Goal: Information Seeking & Learning: Learn about a topic

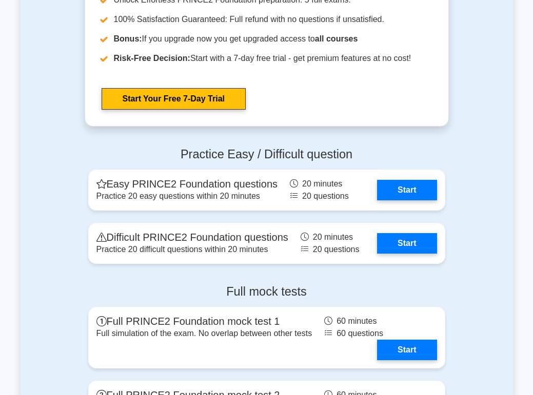
scroll to position [1604, 0]
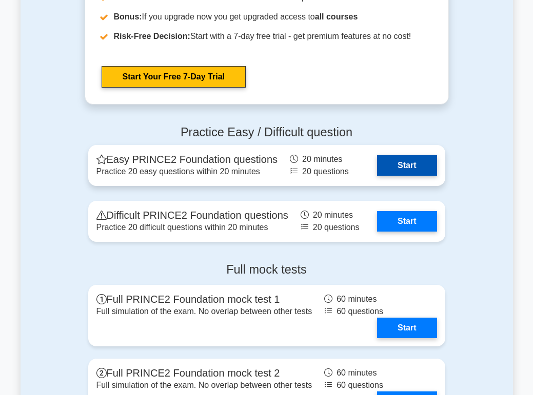
click at [405, 164] on link "Start" at bounding box center [406, 165] width 59 height 21
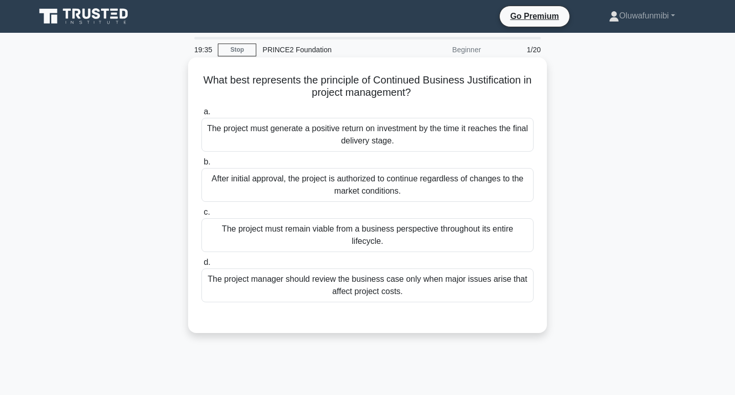
click at [327, 236] on div "The project must remain viable from a business perspective throughout its entir…" at bounding box center [368, 235] width 332 height 34
click at [202, 216] on input "c. The project must remain viable from a business perspective throughout its en…" at bounding box center [202, 212] width 0 height 7
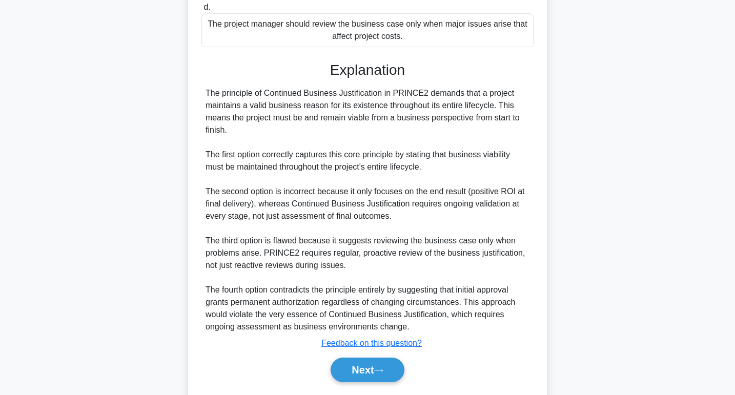
scroll to position [286, 0]
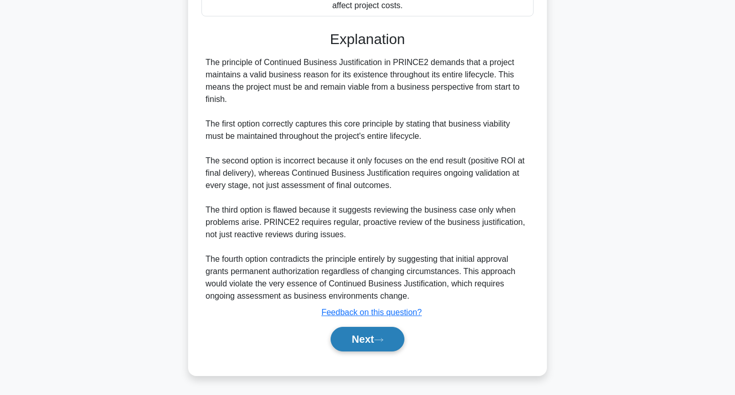
click at [342, 335] on button "Next" at bounding box center [367, 339] width 73 height 25
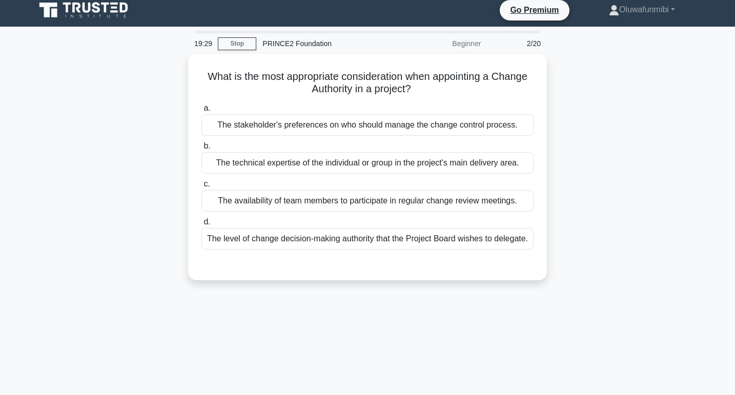
scroll to position [0, 0]
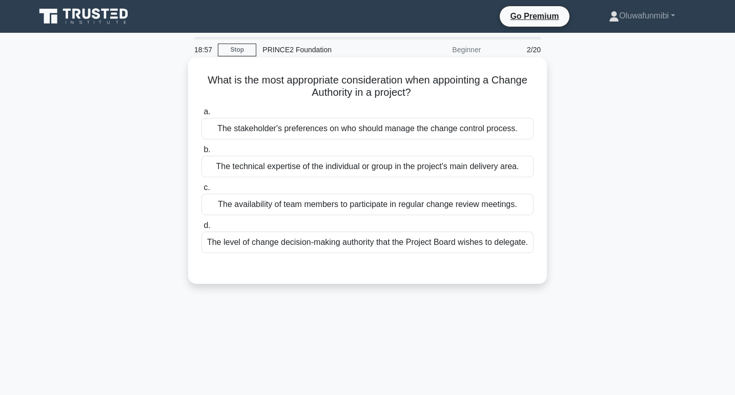
click at [375, 246] on div "The level of change decision-making authority that the Project Board wishes to …" at bounding box center [368, 243] width 332 height 22
click at [202, 229] on input "d. The level of change decision-making authority that the Project Board wishes …" at bounding box center [202, 226] width 0 height 7
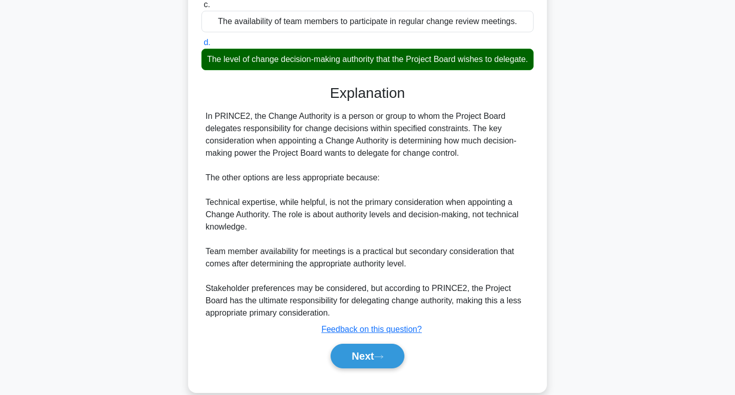
scroll to position [200, 0]
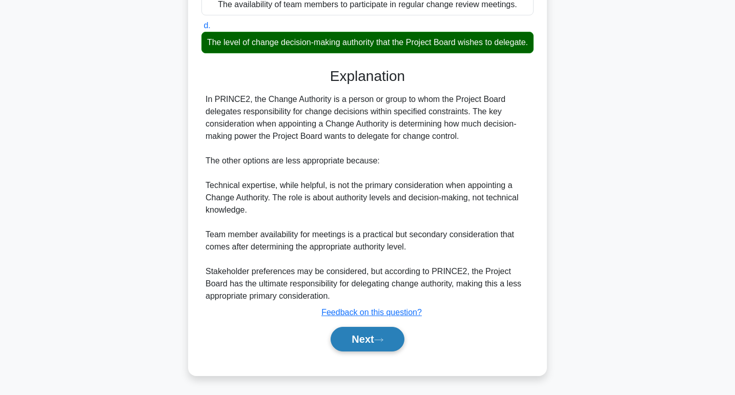
click at [358, 333] on button "Next" at bounding box center [367, 339] width 73 height 25
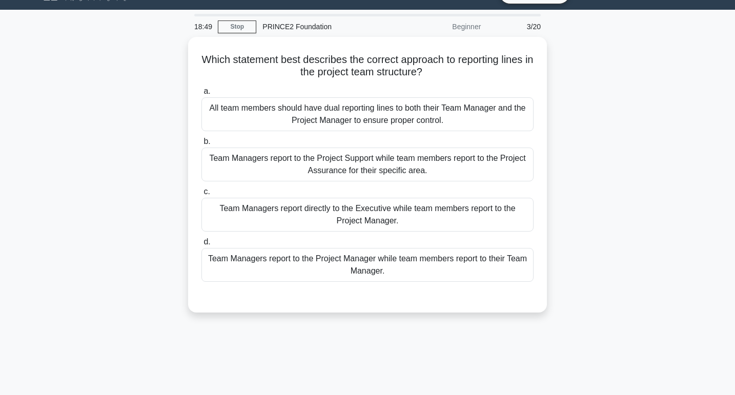
scroll to position [18, 0]
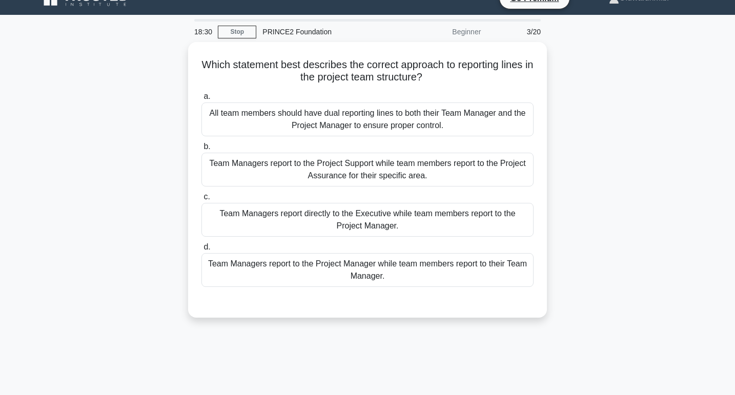
click at [358, 261] on div "Team Managers report to the Project Manager while team members report to their …" at bounding box center [368, 270] width 332 height 34
click at [202, 251] on input "d. Team Managers report to the Project Manager while team members report to the…" at bounding box center [202, 247] width 0 height 7
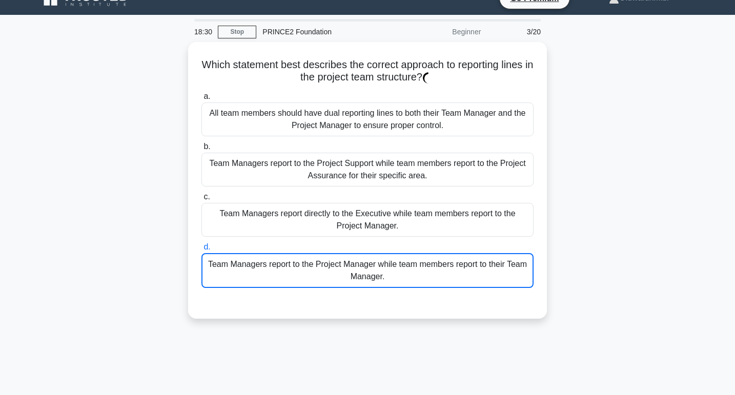
click at [358, 261] on div "Team Managers report to the Project Manager while team members report to their …" at bounding box center [368, 270] width 332 height 35
click at [202, 251] on input "d. Team Managers report to the Project Manager while team members report to the…" at bounding box center [202, 247] width 0 height 7
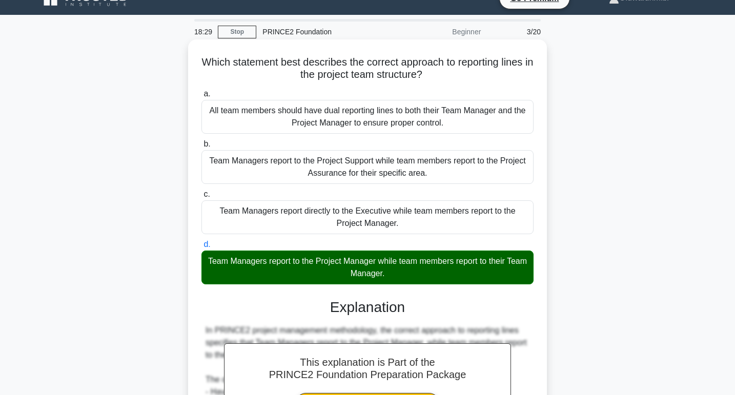
scroll to position [200, 0]
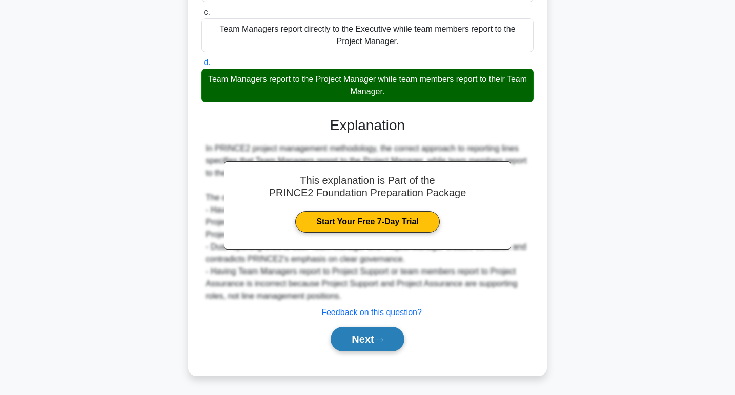
click at [360, 341] on button "Next" at bounding box center [367, 339] width 73 height 25
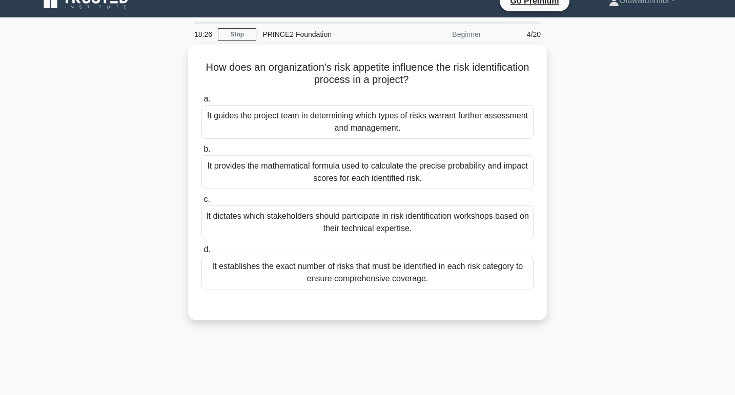
scroll to position [14, 0]
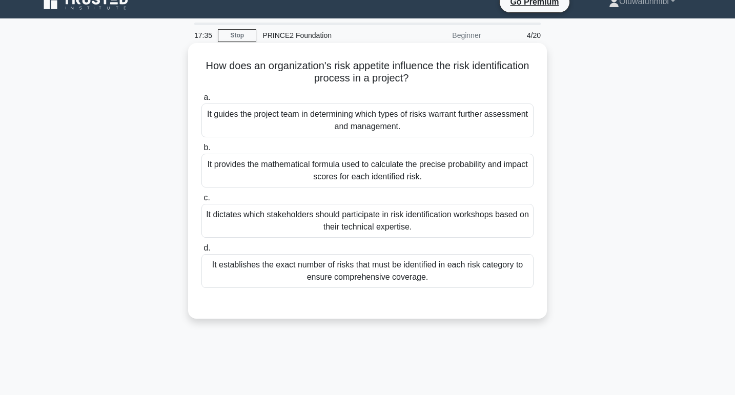
click at [402, 116] on div "It guides the project team in determining which types of risks warrant further …" at bounding box center [368, 121] width 332 height 34
click at [202, 101] on input "a. It guides the project team in determining which types of risks warrant furth…" at bounding box center [202, 97] width 0 height 7
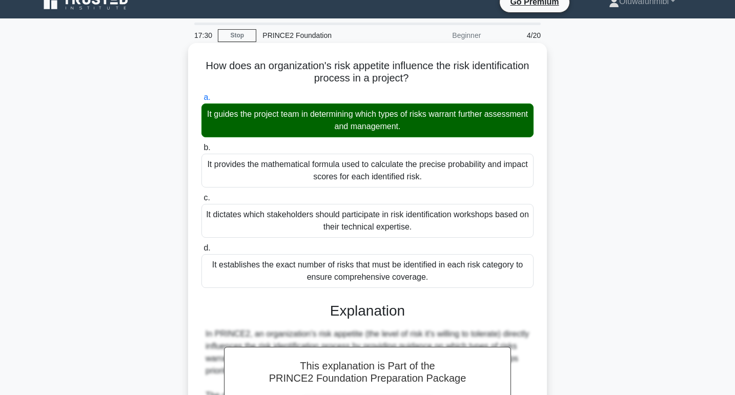
scroll to position [237, 0]
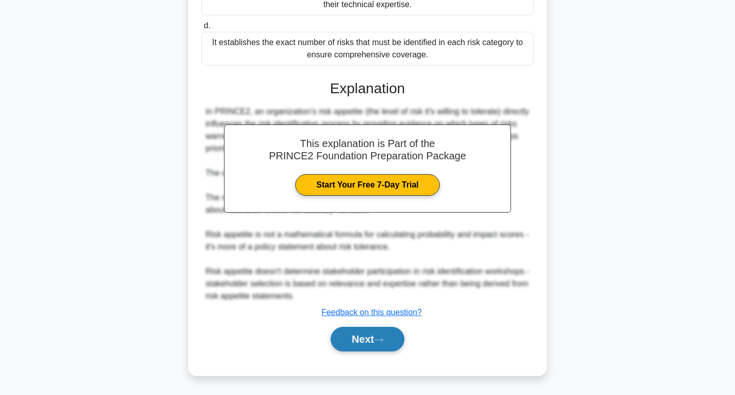
click at [360, 339] on button "Next" at bounding box center [367, 339] width 73 height 25
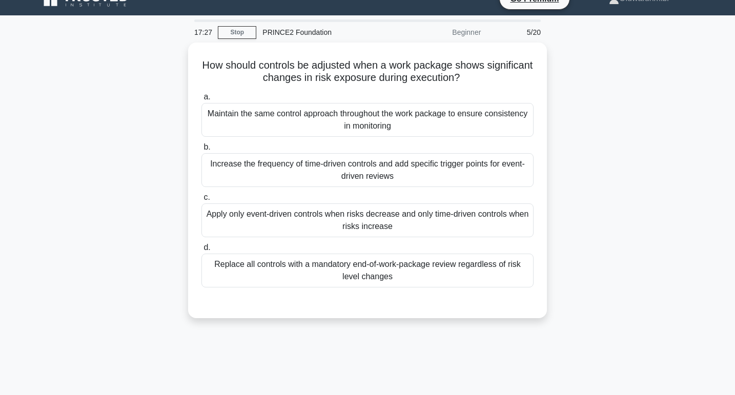
scroll to position [17, 0]
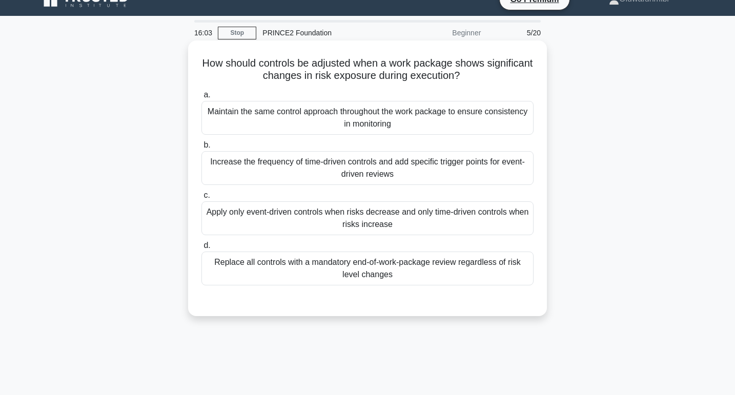
click at [406, 122] on div "Maintain the same control approach throughout the work package to ensure consis…" at bounding box center [368, 118] width 332 height 34
click at [202, 98] on input "a. Maintain the same control approach throughout the work package to ensure con…" at bounding box center [202, 95] width 0 height 7
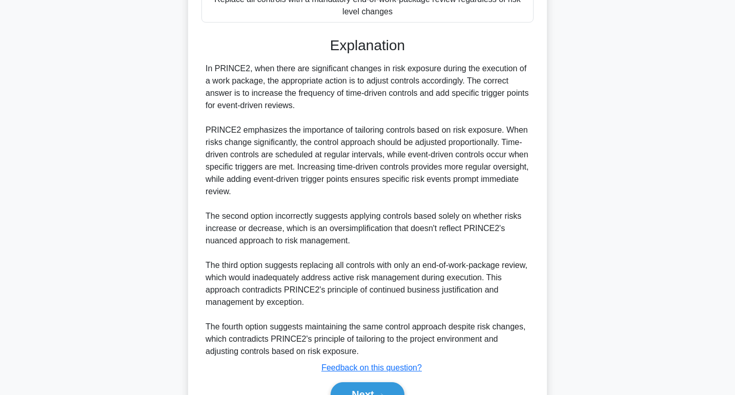
scroll to position [336, 0]
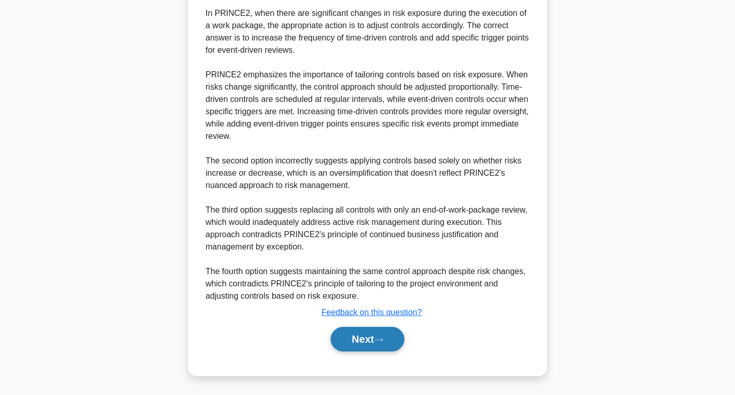
click at [374, 329] on button "Next" at bounding box center [367, 339] width 73 height 25
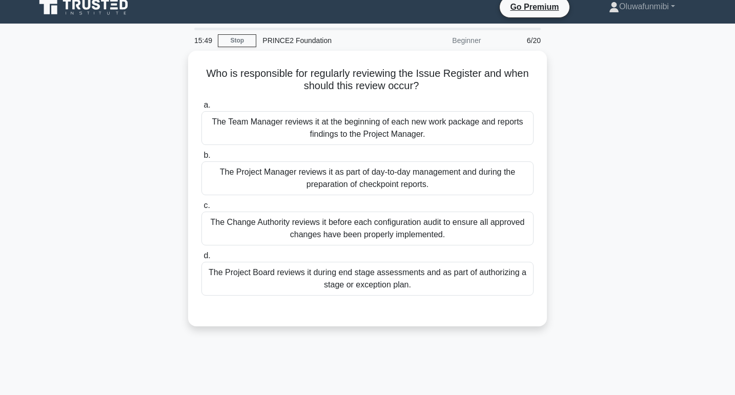
scroll to position [0, 0]
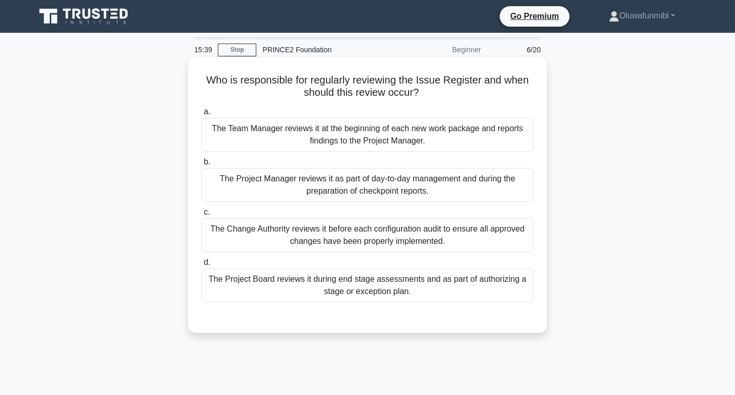
click at [486, 182] on div "The Project Manager reviews it as part of day-to-day management and during the …" at bounding box center [368, 185] width 332 height 34
click at [202, 166] on input "b. The Project Manager reviews it as part of day-to-day management and during t…" at bounding box center [202, 162] width 0 height 7
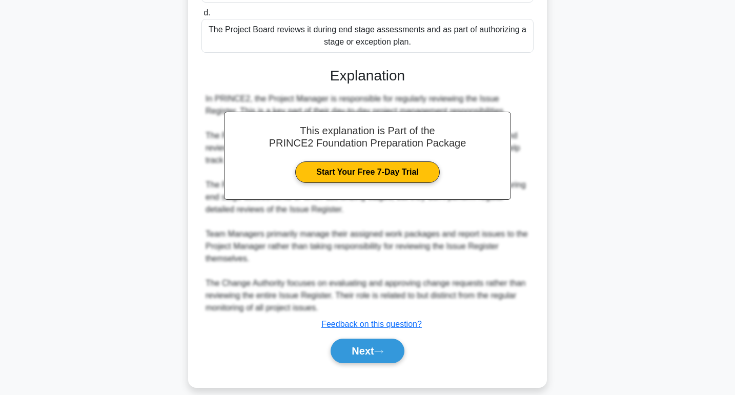
scroll to position [262, 0]
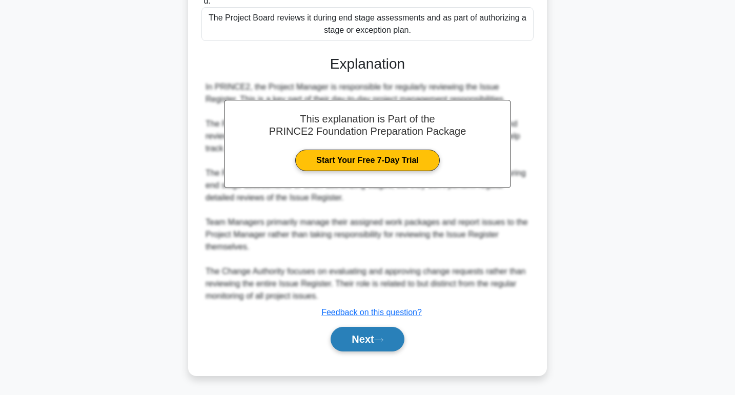
click at [370, 343] on button "Next" at bounding box center [367, 339] width 73 height 25
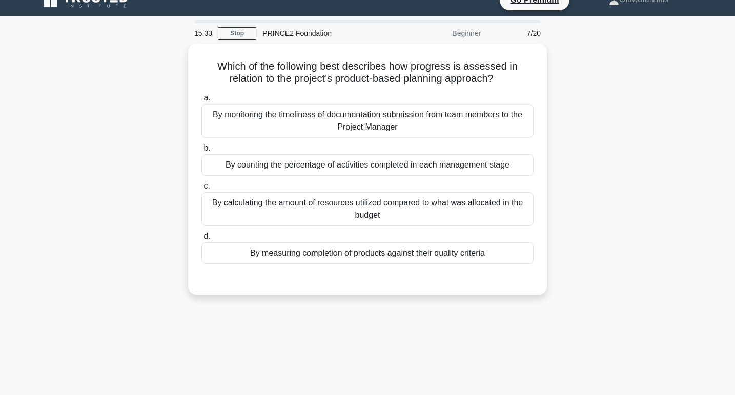
scroll to position [12, 0]
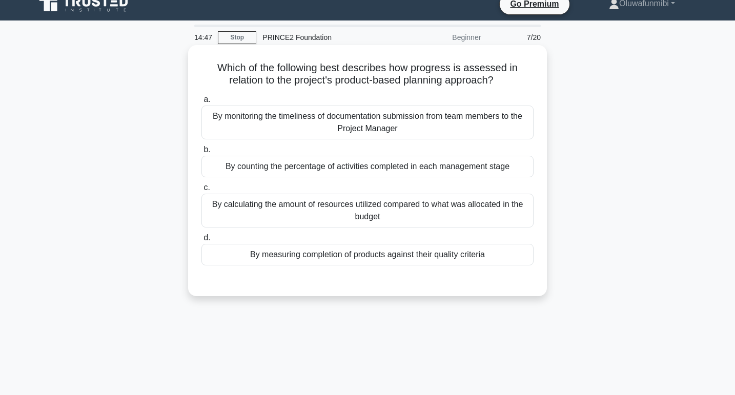
click at [378, 261] on div "By measuring completion of products against their quality criteria" at bounding box center [368, 255] width 332 height 22
click at [202, 242] on input "d. By measuring completion of products against their quality criteria" at bounding box center [202, 238] width 0 height 7
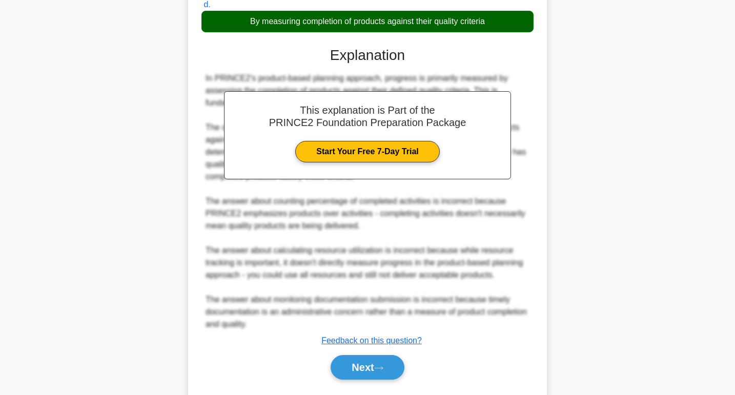
scroll to position [274, 0]
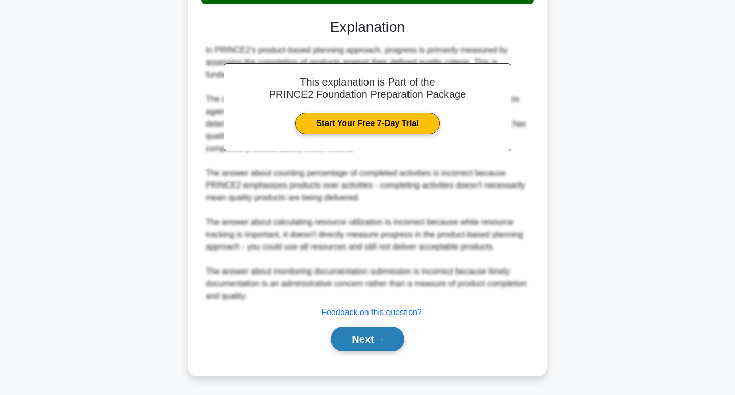
click at [359, 344] on button "Next" at bounding box center [367, 339] width 73 height 25
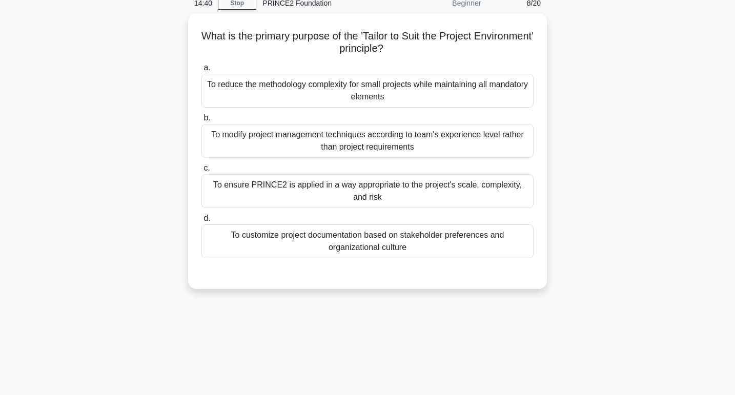
scroll to position [46, 0]
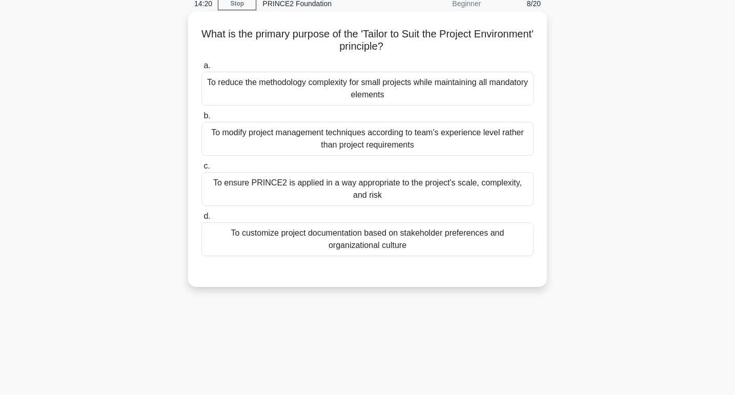
click at [460, 198] on div "To ensure PRINCE2 is applied in a way appropriate to the project's scale, compl…" at bounding box center [368, 189] width 332 height 34
click at [202, 170] on input "c. To ensure PRINCE2 is applied in a way appropriate to the project's scale, co…" at bounding box center [202, 166] width 0 height 7
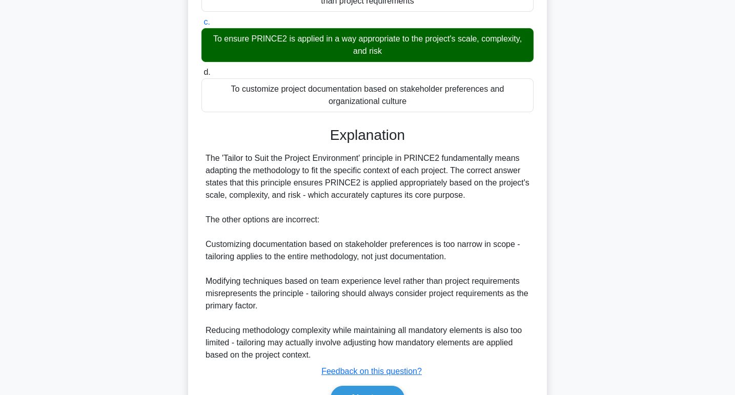
scroll to position [249, 0]
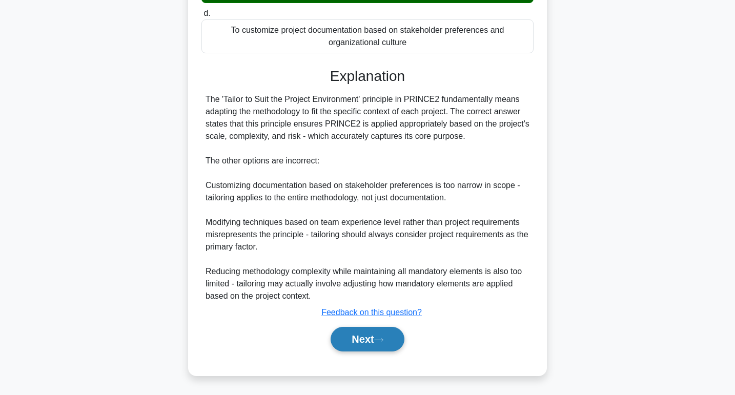
click at [368, 348] on button "Next" at bounding box center [367, 339] width 73 height 25
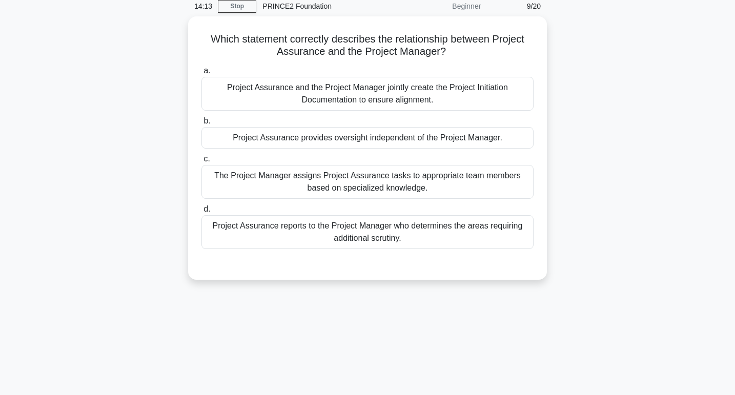
scroll to position [42, 0]
click at [410, 140] on div "Project Assurance provides oversight independent of the Project Manager." at bounding box center [368, 137] width 332 height 22
click at [202, 124] on input "b. Project Assurance provides oversight independent of the Project Manager." at bounding box center [202, 120] width 0 height 7
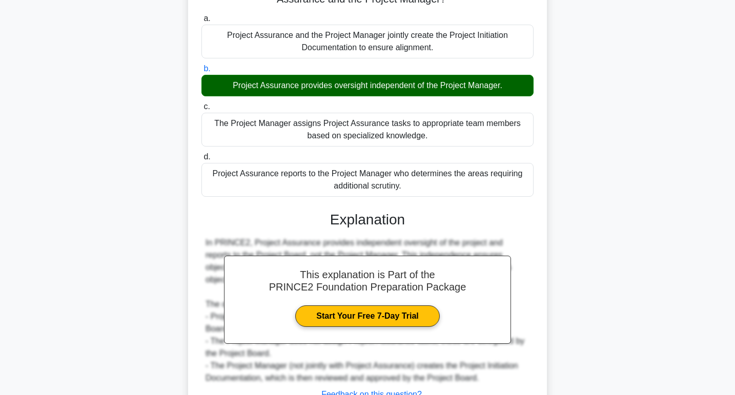
scroll to position [175, 0]
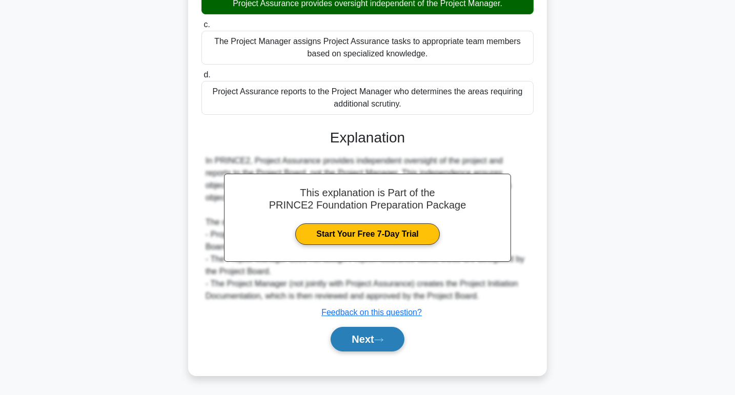
click at [377, 344] on button "Next" at bounding box center [367, 339] width 73 height 25
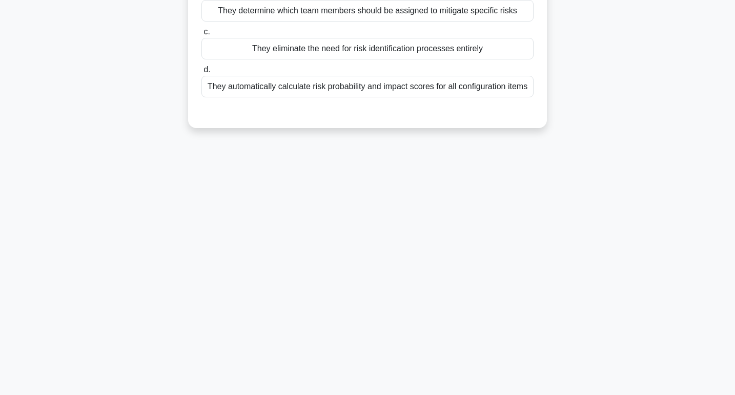
scroll to position [0, 0]
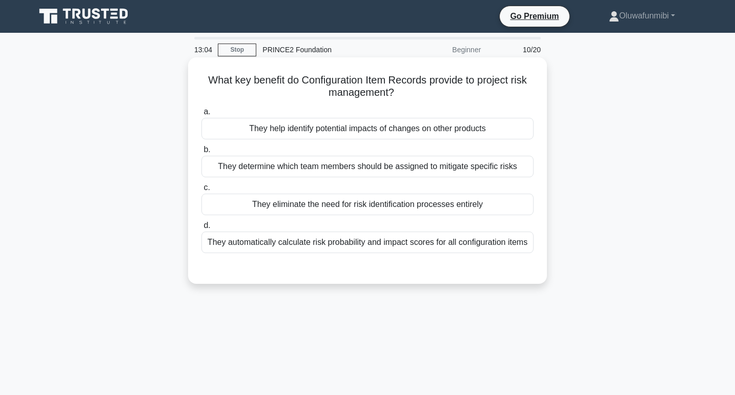
click at [407, 130] on div "They help identify potential impacts of changes on other products" at bounding box center [368, 129] width 332 height 22
click at [202, 115] on input "a. They help identify potential impacts of changes on other products" at bounding box center [202, 112] width 0 height 7
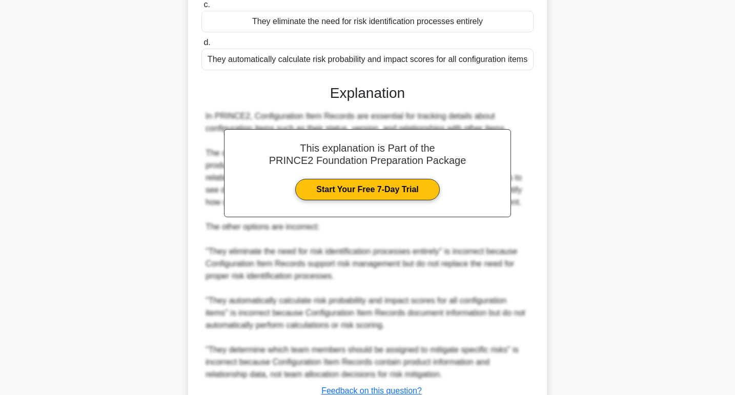
scroll to position [205, 0]
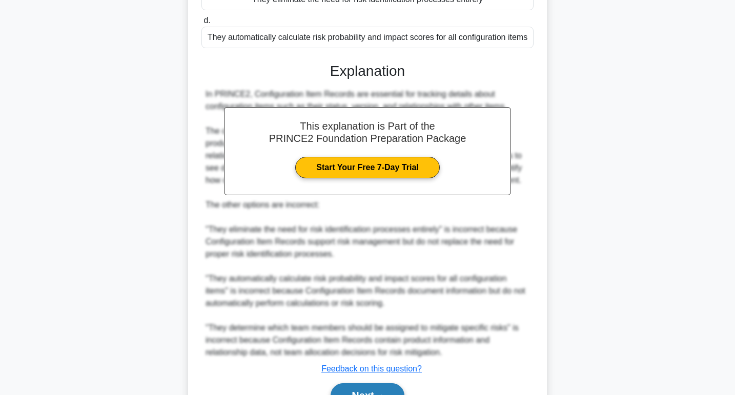
click at [367, 389] on button "Next" at bounding box center [367, 396] width 73 height 25
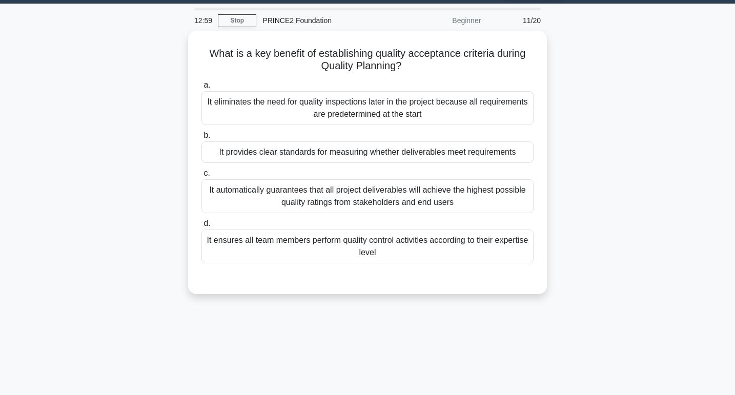
scroll to position [29, 0]
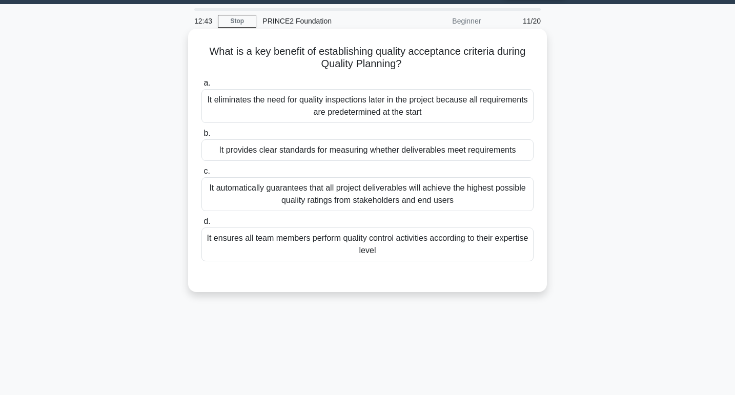
click at [417, 147] on div "It provides clear standards for measuring whether deliverables meet requirements" at bounding box center [368, 151] width 332 height 22
click at [202, 137] on input "b. It provides clear standards for measuring whether deliverables meet requirem…" at bounding box center [202, 133] width 0 height 7
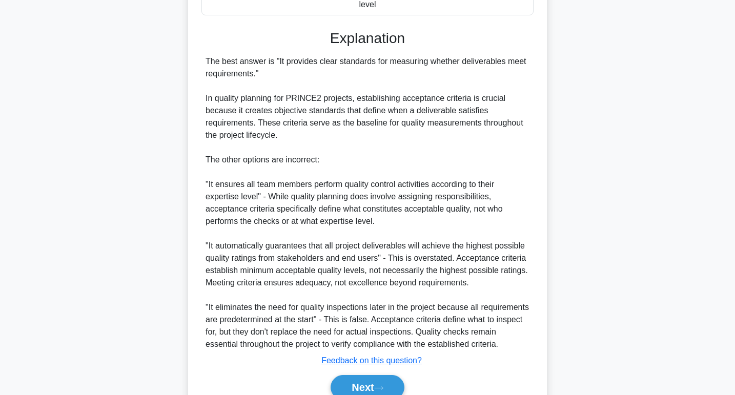
scroll to position [323, 0]
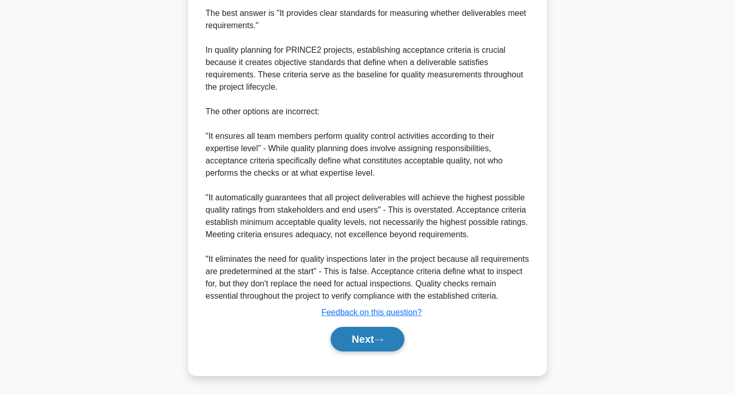
click at [379, 333] on button "Next" at bounding box center [367, 339] width 73 height 25
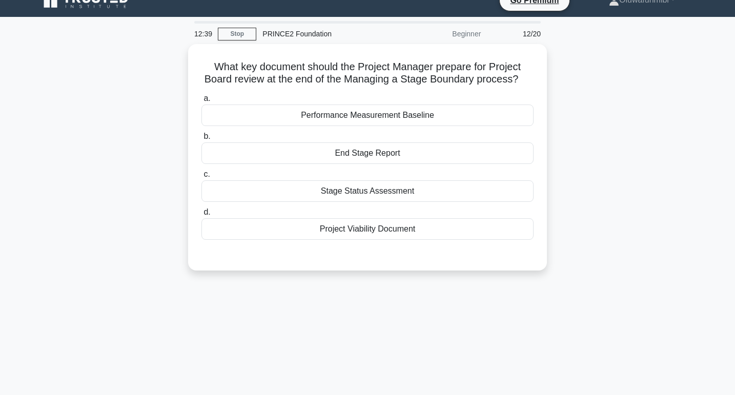
scroll to position [9, 0]
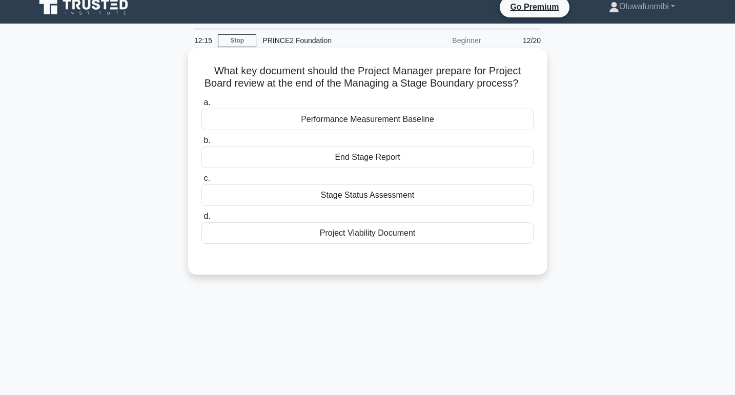
click at [417, 158] on div "End Stage Report" at bounding box center [368, 158] width 332 height 22
click at [202, 144] on input "b. End Stage Report" at bounding box center [202, 140] width 0 height 7
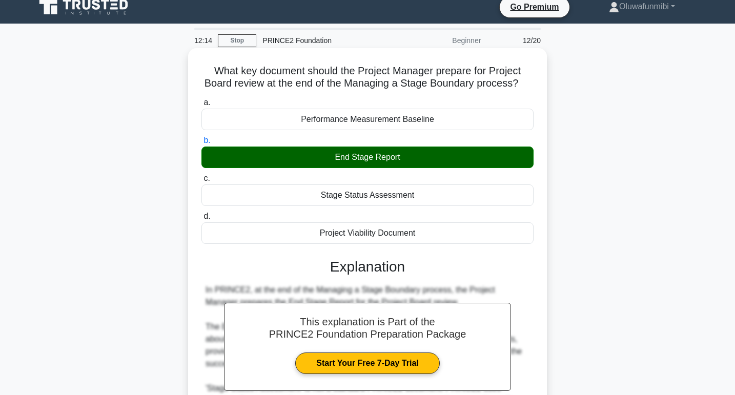
scroll to position [225, 0]
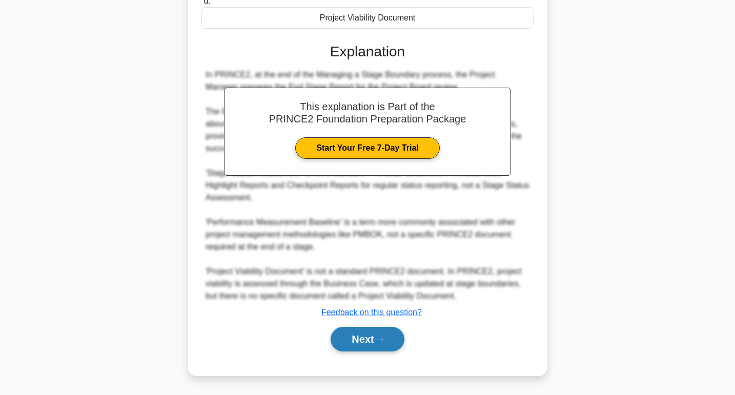
click at [372, 337] on button "Next" at bounding box center [367, 339] width 73 height 25
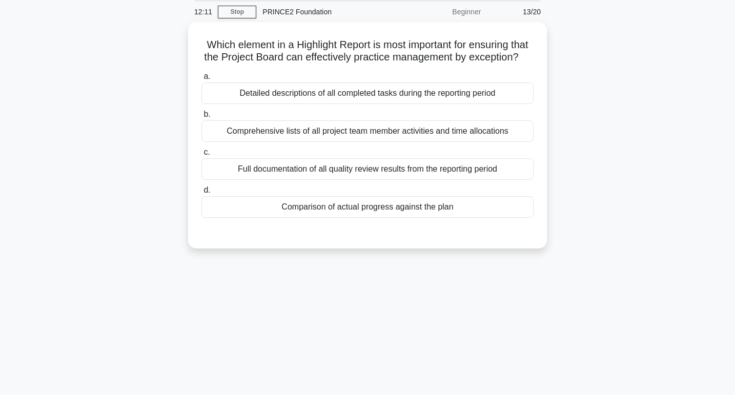
scroll to position [36, 0]
click at [394, 210] on div "Comparison of actual progress against the plan" at bounding box center [368, 207] width 332 height 22
click at [202, 193] on input "d. Comparison of actual progress against the plan" at bounding box center [202, 190] width 0 height 7
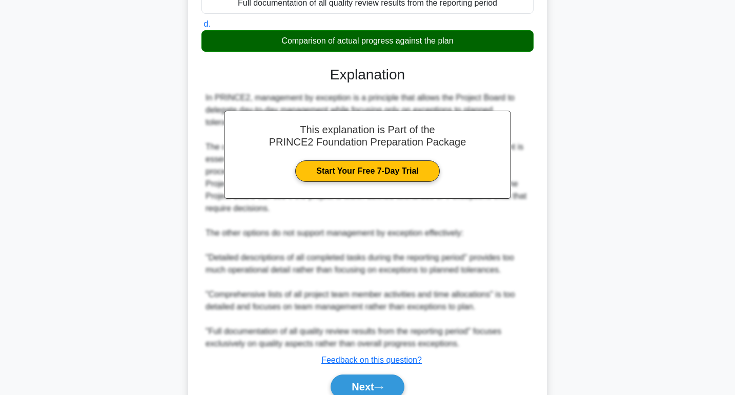
scroll to position [249, 0]
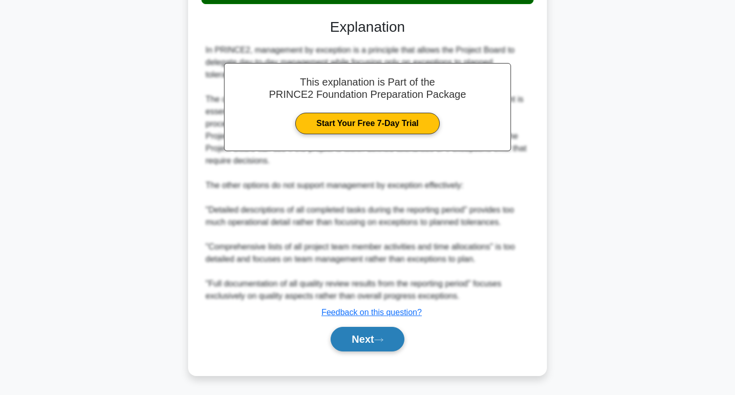
click at [370, 335] on button "Next" at bounding box center [367, 339] width 73 height 25
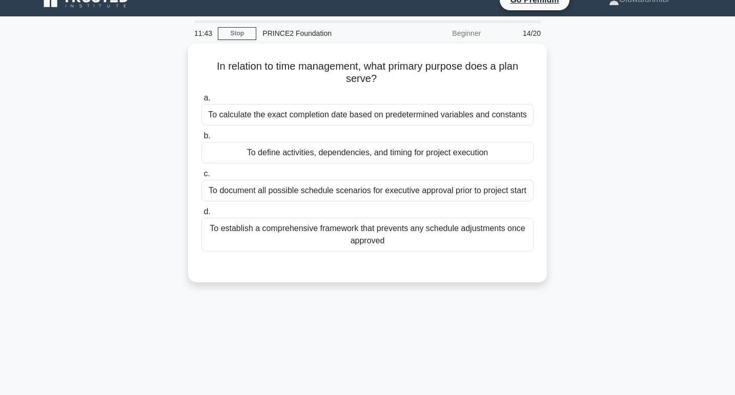
scroll to position [0, 0]
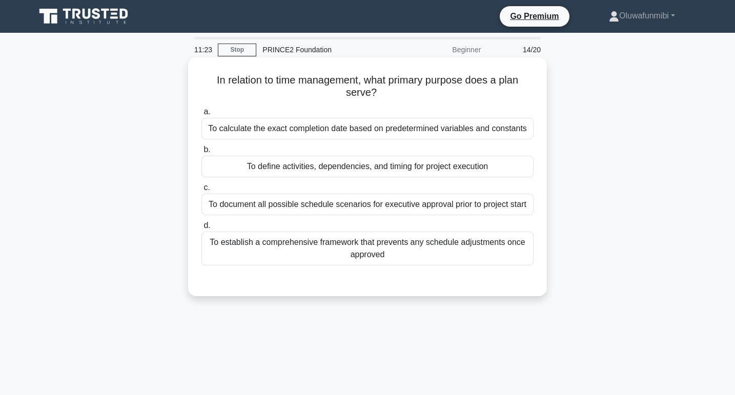
click at [403, 173] on div "To define activities, dependencies, and timing for project execution" at bounding box center [368, 167] width 332 height 22
click at [202, 153] on input "b. To define activities, dependencies, and timing for project execution" at bounding box center [202, 150] width 0 height 7
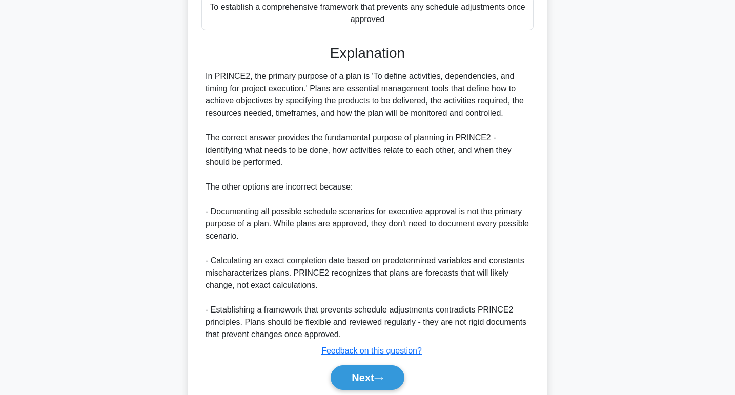
scroll to position [274, 0]
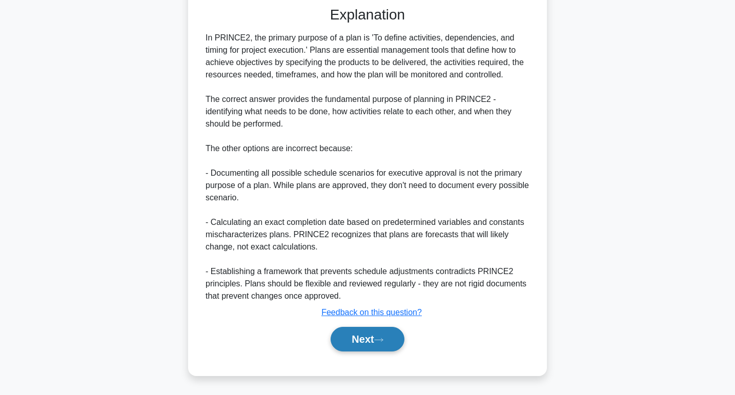
click at [369, 329] on button "Next" at bounding box center [367, 339] width 73 height 25
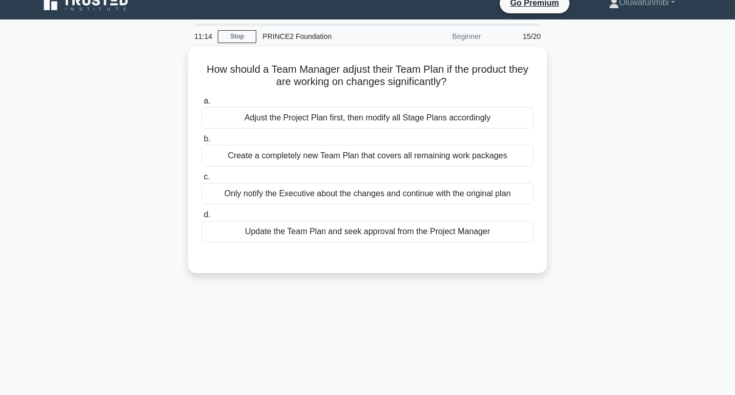
scroll to position [12, 0]
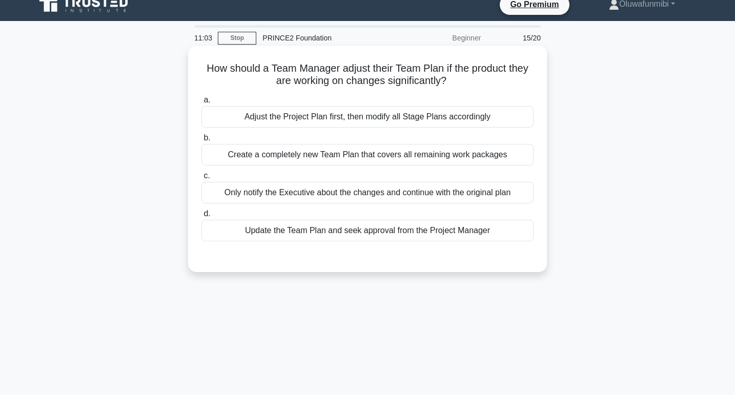
click at [376, 232] on div "Update the Team Plan and seek approval from the Project Manager" at bounding box center [368, 231] width 332 height 22
click at [202, 217] on input "d. Update the Team Plan and seek approval from the Project Manager" at bounding box center [202, 214] width 0 height 7
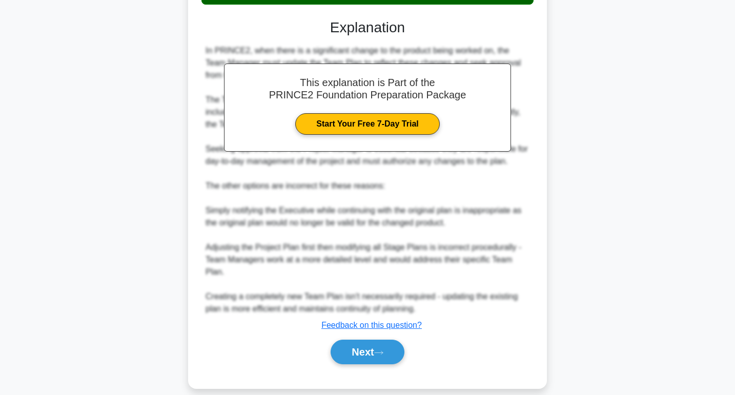
scroll to position [262, 0]
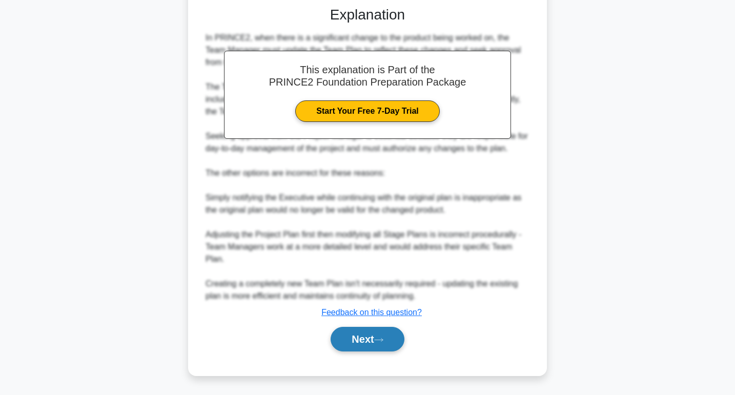
click at [363, 344] on button "Next" at bounding box center [367, 339] width 73 height 25
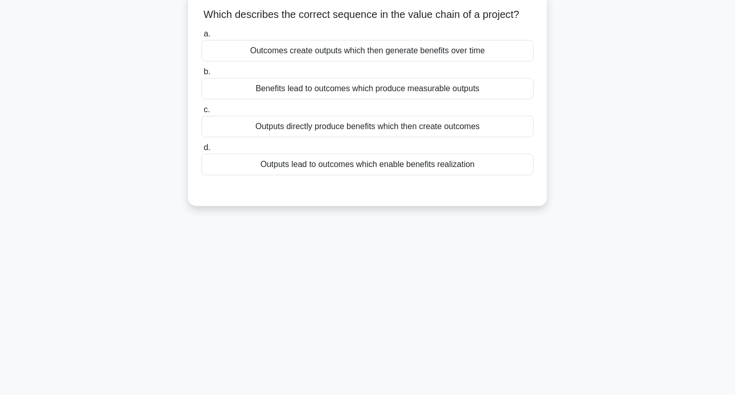
scroll to position [0, 0]
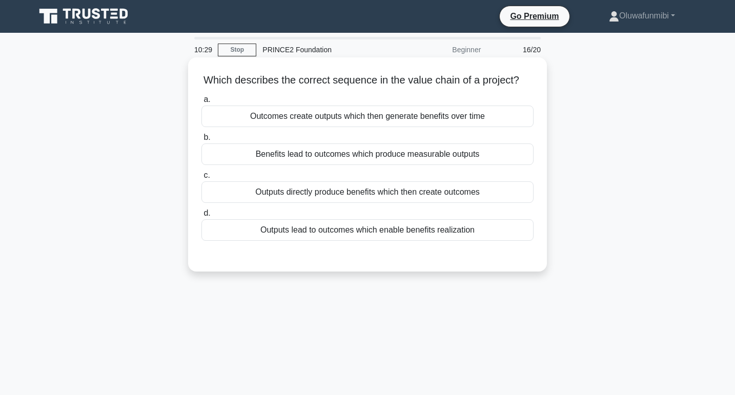
click at [387, 151] on div "Benefits lead to outcomes which produce measurable outputs" at bounding box center [368, 155] width 332 height 22
click at [202, 141] on input "b. Benefits lead to outcomes which produce measurable outputs" at bounding box center [202, 137] width 0 height 7
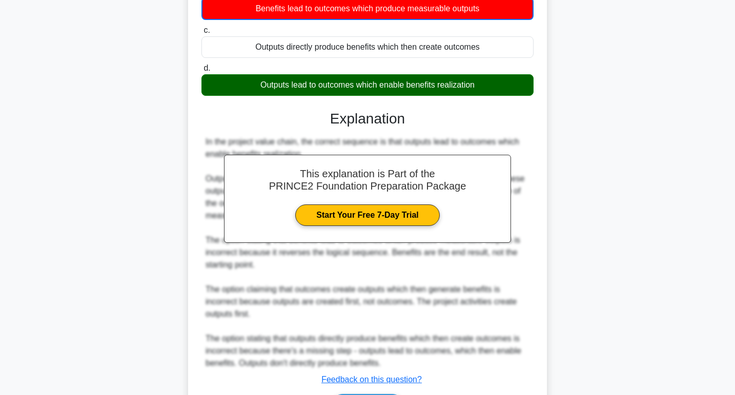
scroll to position [213, 0]
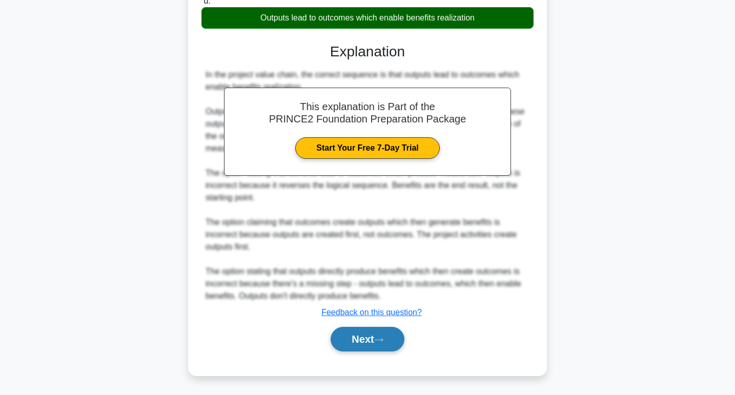
click at [352, 340] on button "Next" at bounding box center [367, 339] width 73 height 25
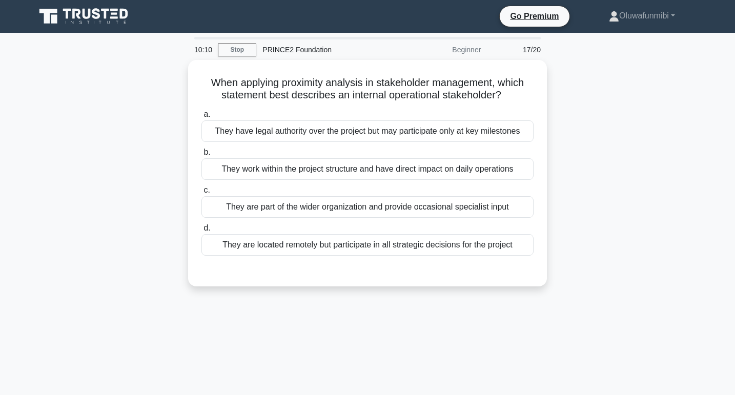
scroll to position [0, 0]
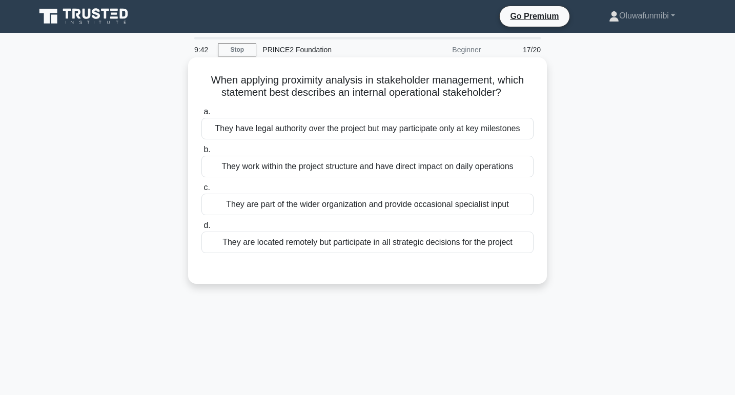
click at [365, 170] on div "They work within the project structure and have direct impact on daily operatio…" at bounding box center [368, 167] width 332 height 22
click at [202, 153] on input "b. They work within the project structure and have direct impact on daily opera…" at bounding box center [202, 150] width 0 height 7
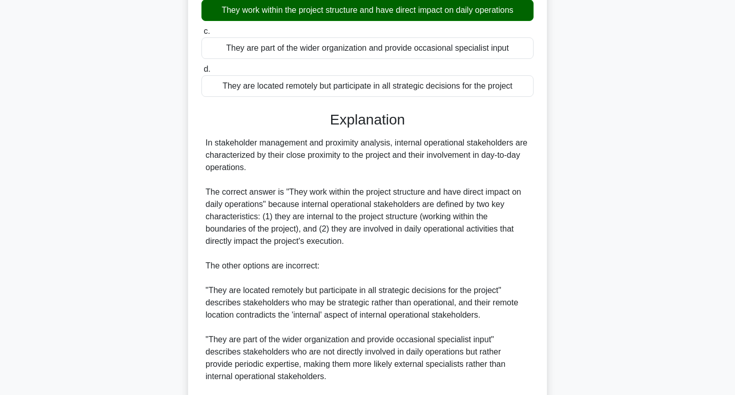
scroll to position [299, 0]
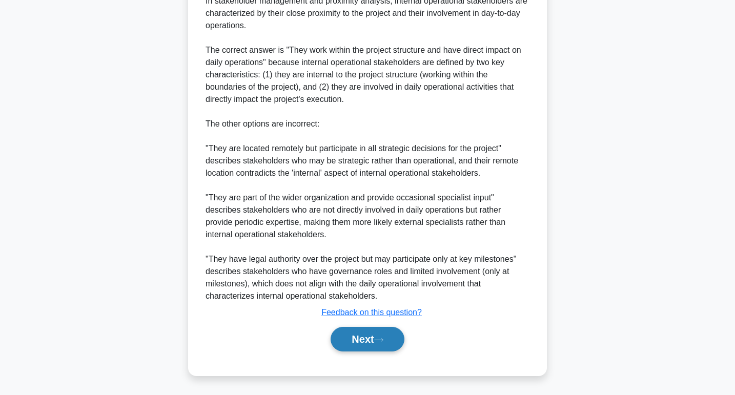
click at [353, 339] on button "Next" at bounding box center [367, 339] width 73 height 25
click at [362, 348] on button "Next" at bounding box center [367, 339] width 73 height 25
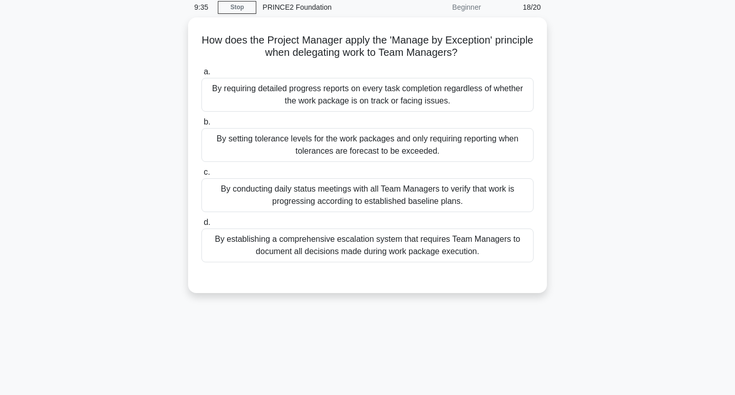
scroll to position [0, 0]
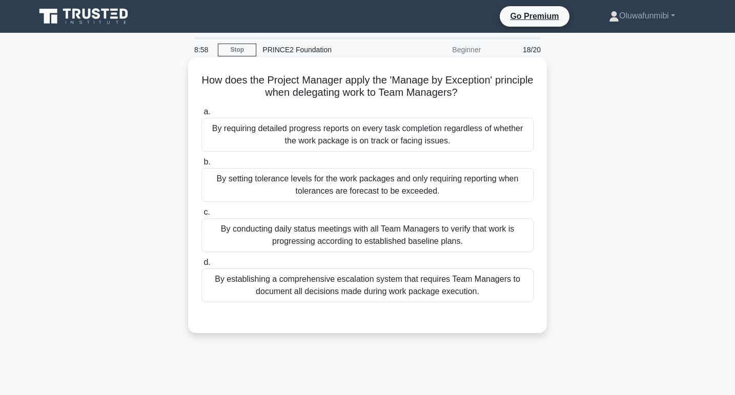
click at [463, 187] on div "By setting tolerance levels for the work packages and only requiring reporting …" at bounding box center [368, 185] width 332 height 34
click at [202, 166] on input "b. By setting tolerance levels for the work packages and only requiring reporti…" at bounding box center [202, 162] width 0 height 7
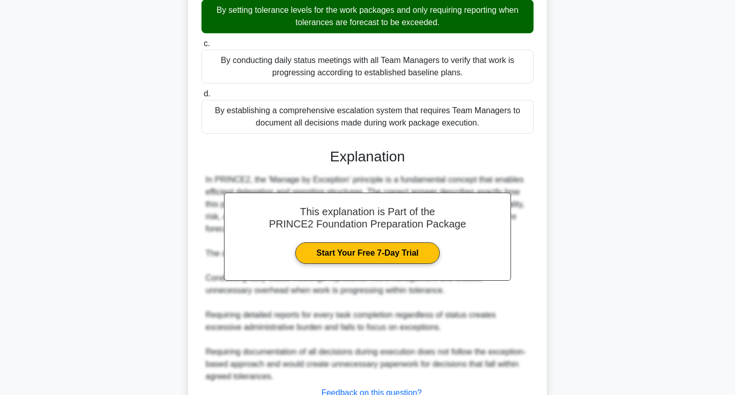
scroll to position [249, 0]
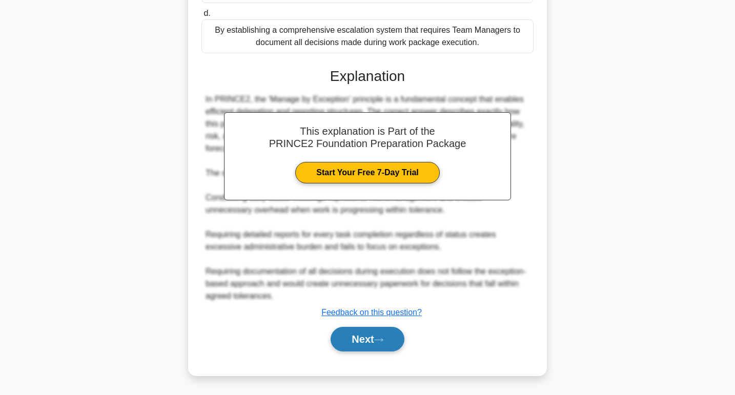
click at [373, 339] on button "Next" at bounding box center [367, 339] width 73 height 25
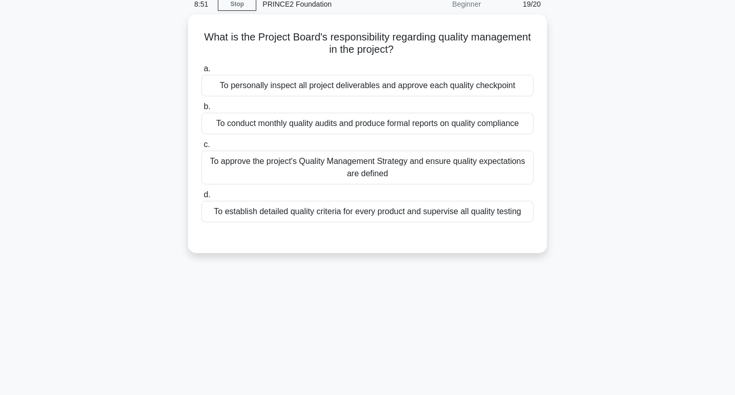
scroll to position [0, 0]
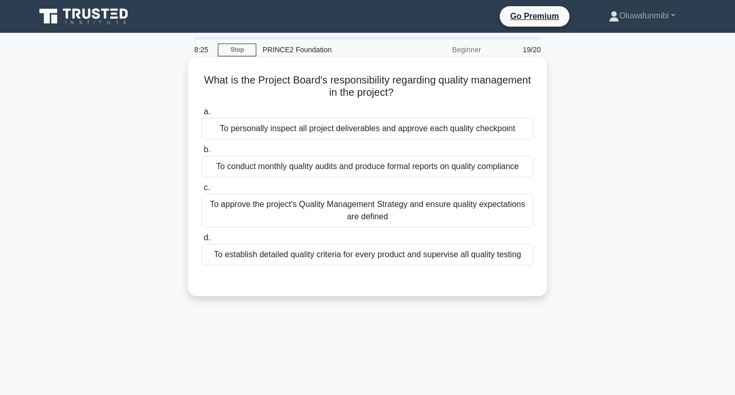
click at [441, 216] on div "To approve the project's Quality Management Strategy and ensure quality expecta…" at bounding box center [368, 211] width 332 height 34
click at [202, 191] on input "c. To approve the project's Quality Management Strategy and ensure quality expe…" at bounding box center [202, 188] width 0 height 7
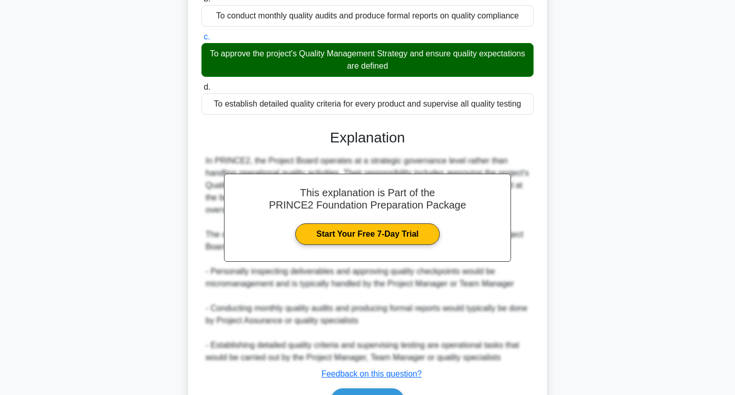
scroll to position [212, 0]
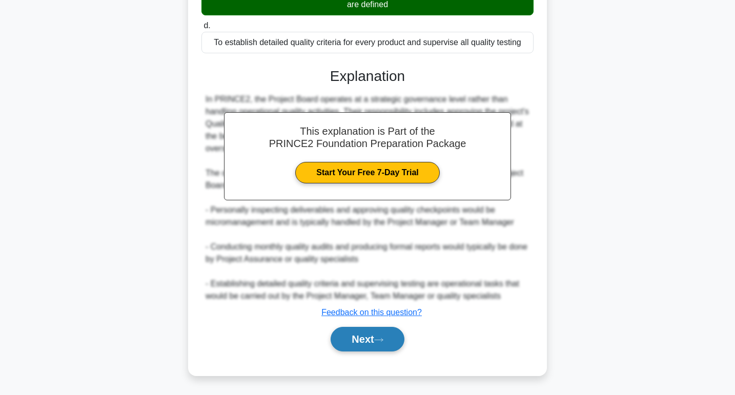
click at [371, 336] on button "Next" at bounding box center [367, 339] width 73 height 25
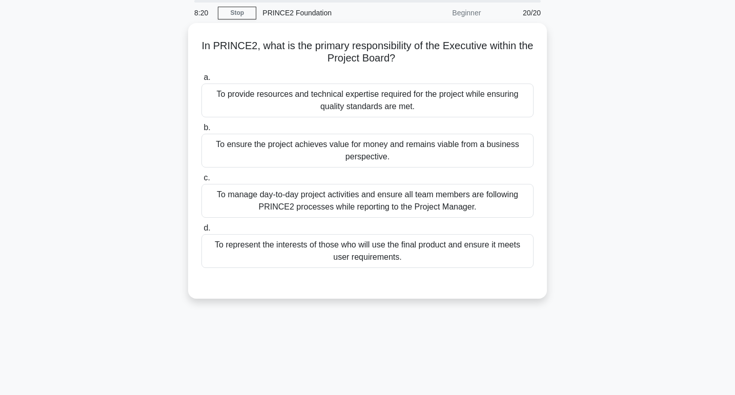
scroll to position [0, 0]
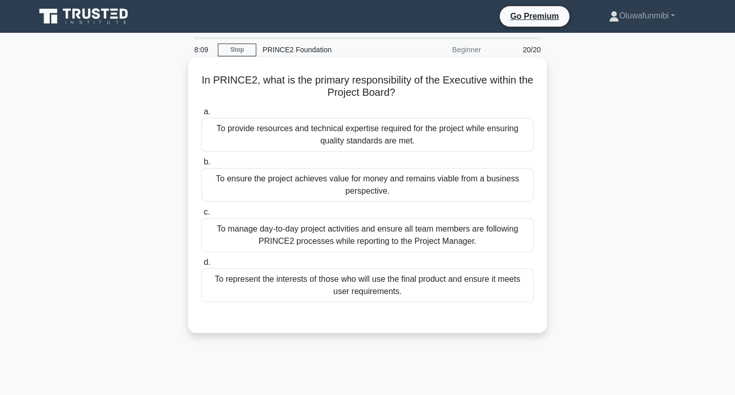
click at [447, 190] on div "To ensure the project achieves value for money and remains viable from a busine…" at bounding box center [368, 185] width 332 height 34
click at [202, 166] on input "b. To ensure the project achieves value for money and remains viable from a bus…" at bounding box center [202, 162] width 0 height 7
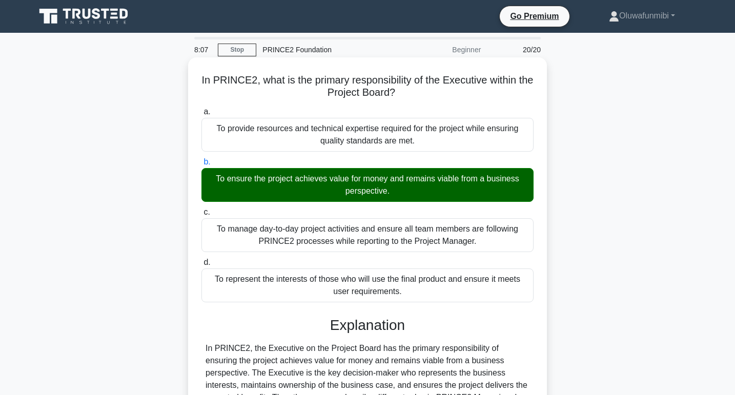
scroll to position [163, 0]
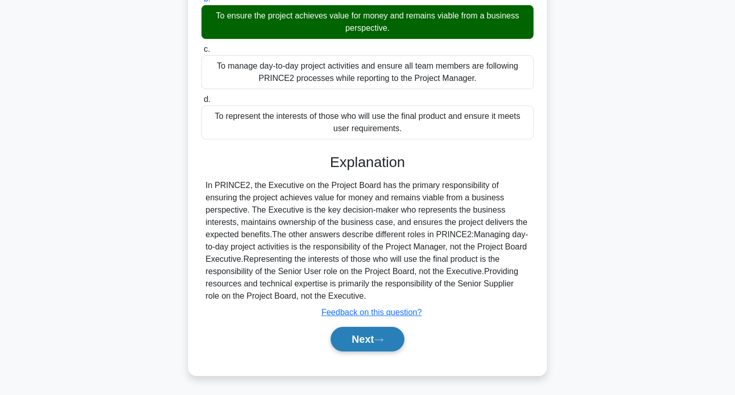
click at [367, 343] on button "Next" at bounding box center [367, 339] width 73 height 25
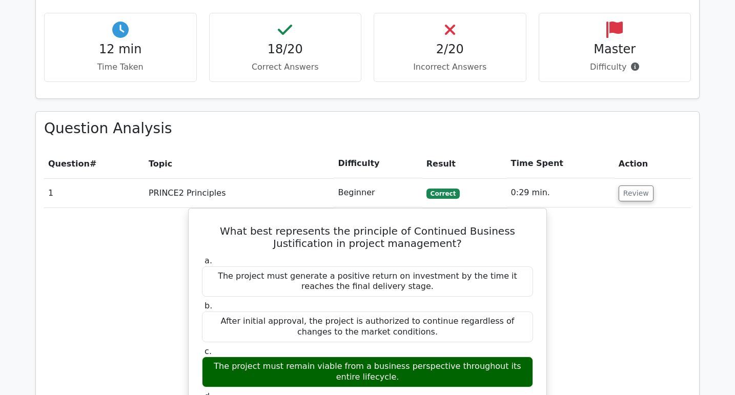
scroll to position [832, 0]
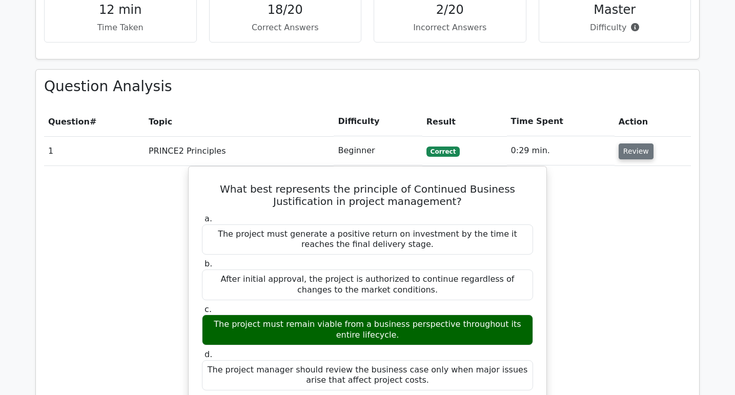
click at [634, 144] on button "Review" at bounding box center [636, 152] width 35 height 16
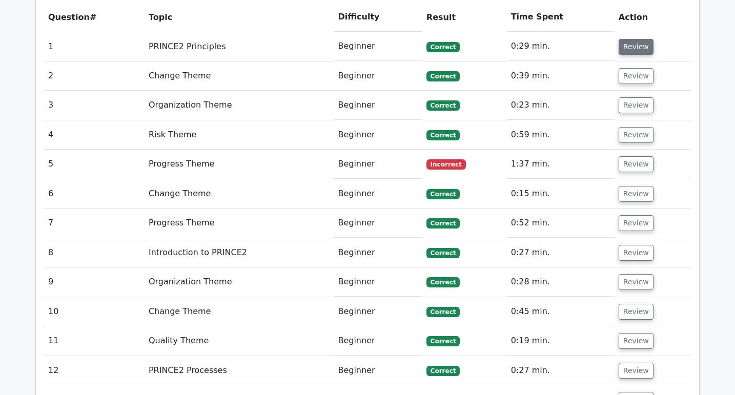
scroll to position [944, 0]
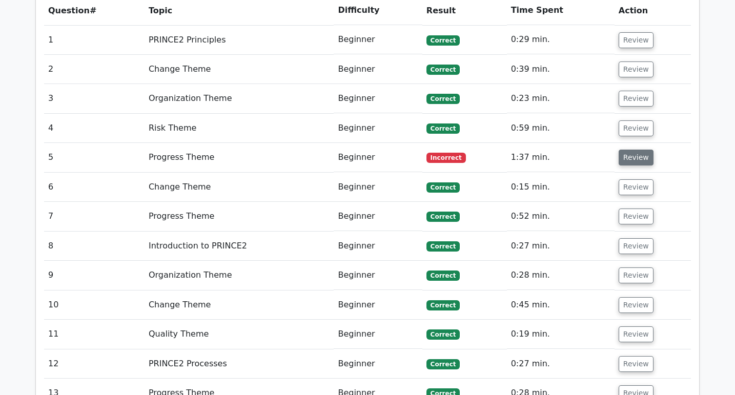
click at [632, 150] on button "Review" at bounding box center [636, 158] width 35 height 16
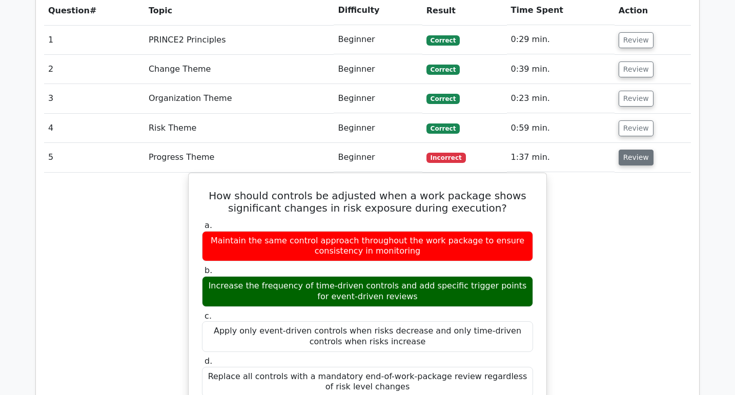
click at [633, 150] on button "Review" at bounding box center [636, 158] width 35 height 16
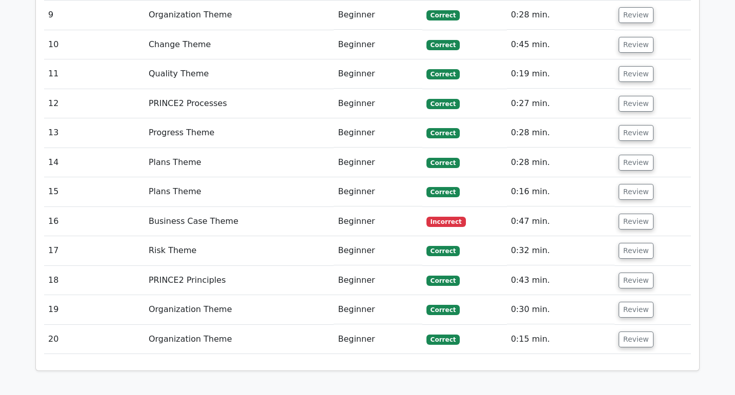
scroll to position [1224, 0]
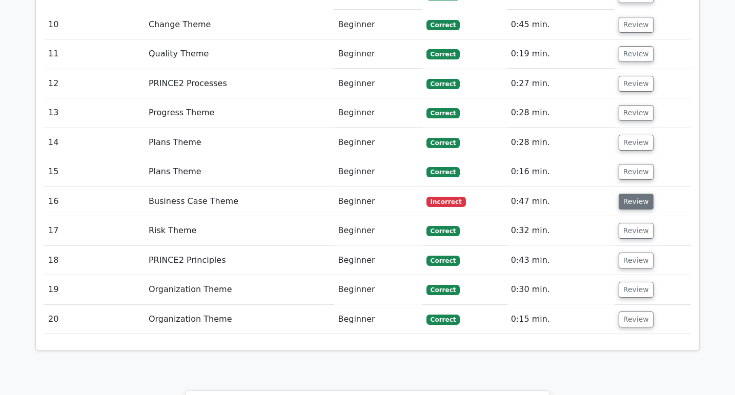
click at [632, 194] on button "Review" at bounding box center [636, 202] width 35 height 16
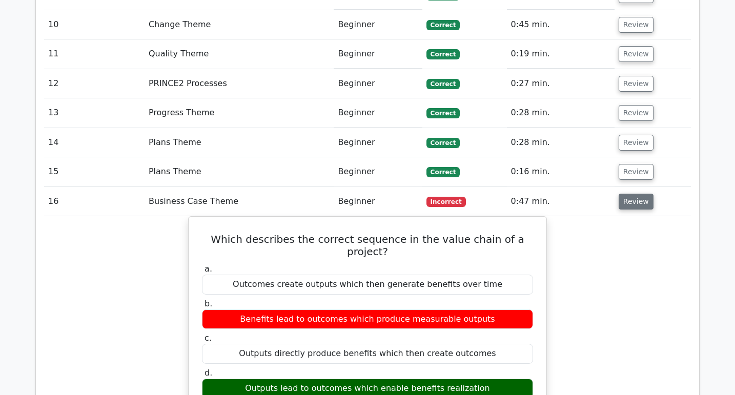
click at [632, 194] on button "Review" at bounding box center [636, 202] width 35 height 16
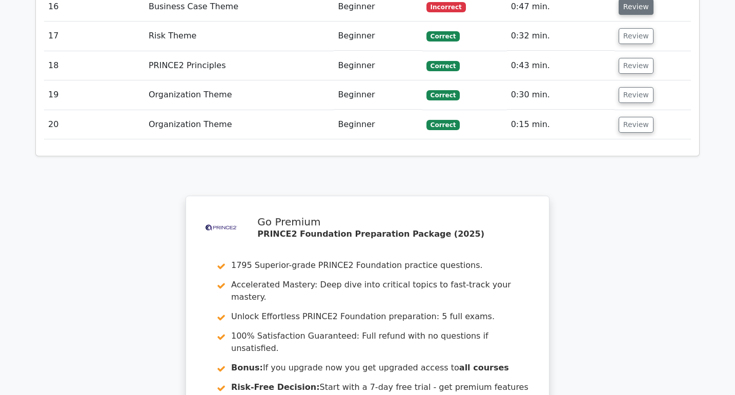
scroll to position [1553, 0]
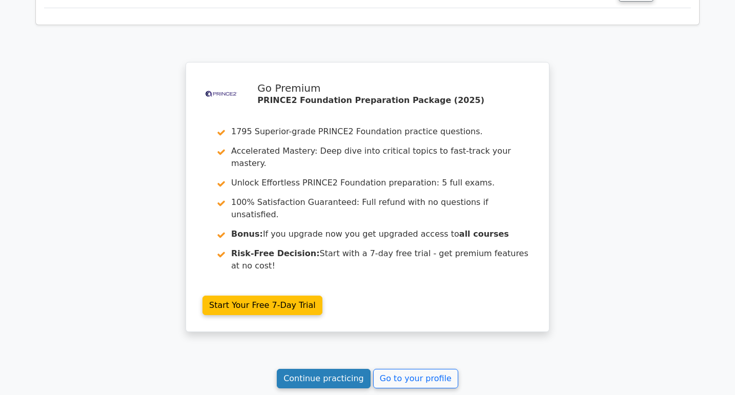
click at [330, 369] on link "Continue practicing" at bounding box center [324, 378] width 94 height 19
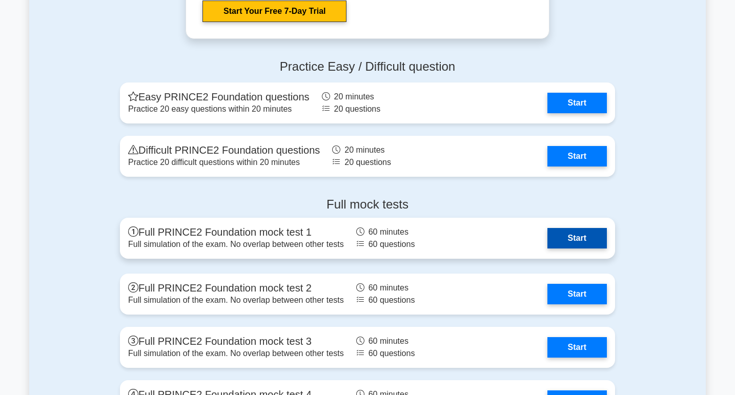
scroll to position [1672, 0]
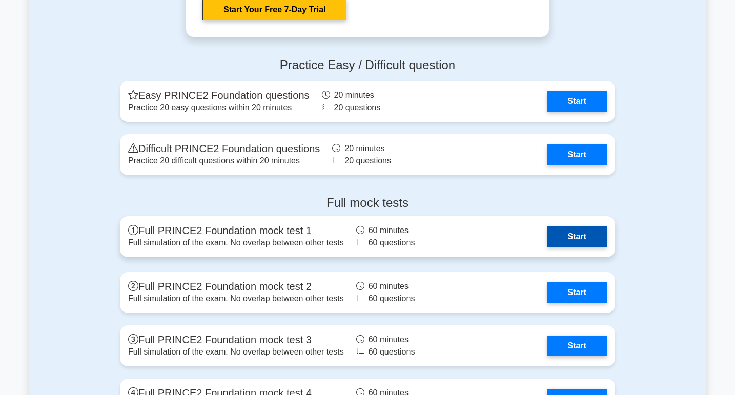
click at [566, 233] on link "Start" at bounding box center [577, 237] width 59 height 21
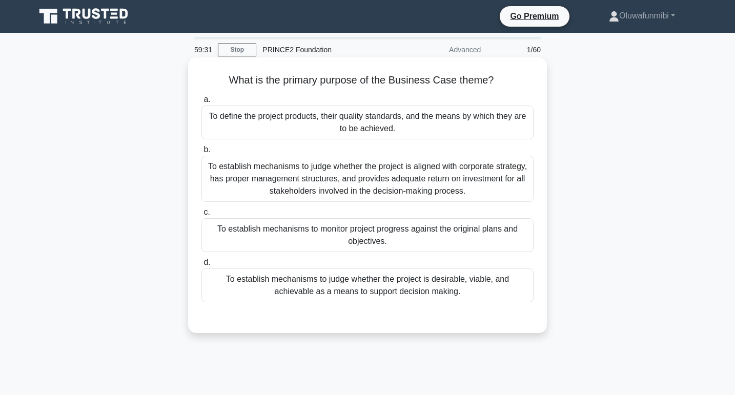
click at [361, 297] on div "To establish mechanisms to judge whether the project is desirable, viable, and …" at bounding box center [368, 286] width 332 height 34
click at [202, 266] on input "d. To establish mechanisms to judge whether the project is desirable, viable, a…" at bounding box center [202, 263] width 0 height 7
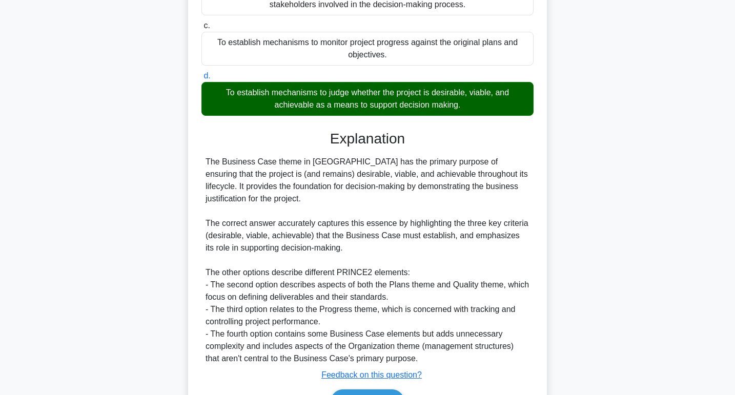
scroll to position [249, 0]
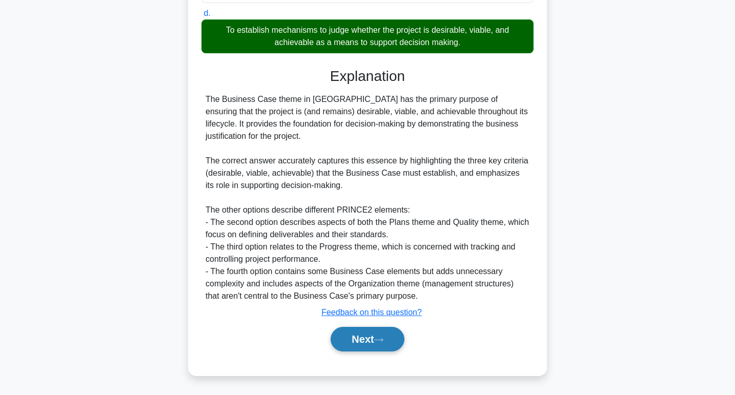
click at [354, 338] on button "Next" at bounding box center [367, 339] width 73 height 25
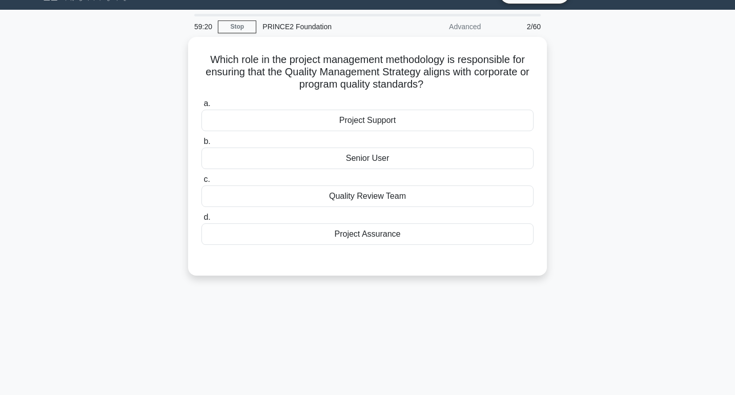
scroll to position [0, 0]
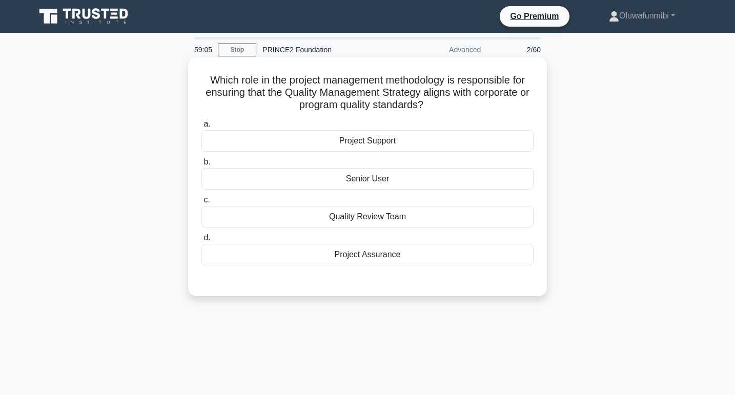
click at [371, 257] on div "Project Assurance" at bounding box center [368, 255] width 332 height 22
click at [202, 242] on input "d. Project Assurance" at bounding box center [202, 238] width 0 height 7
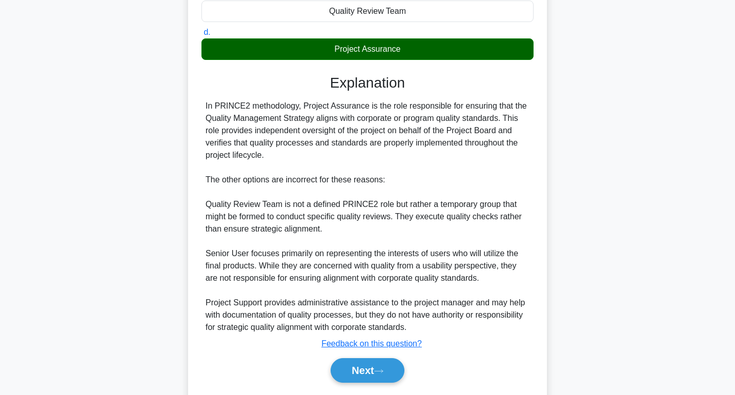
scroll to position [211, 0]
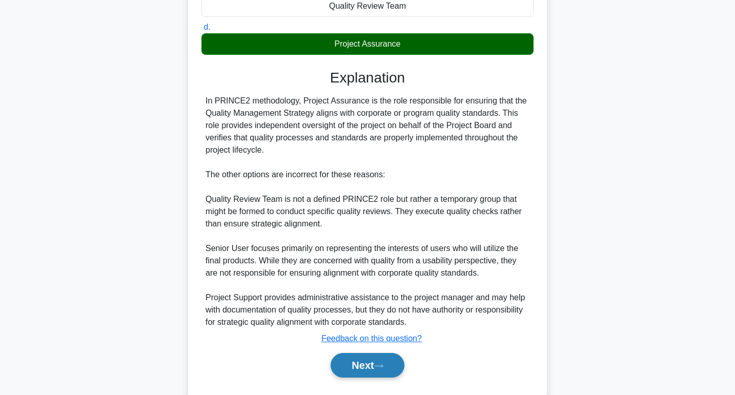
click at [371, 368] on button "Next" at bounding box center [367, 365] width 73 height 25
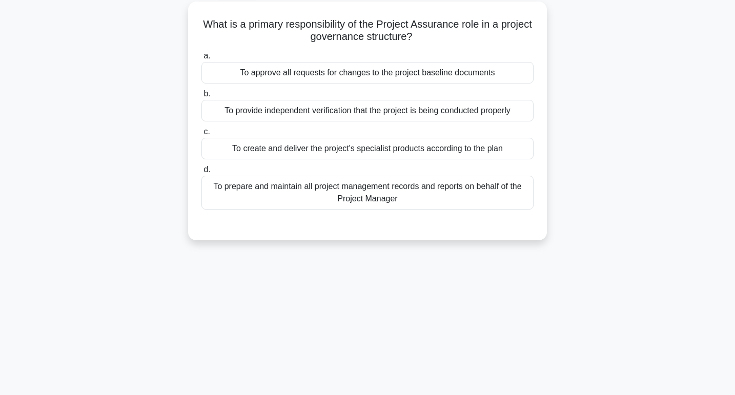
scroll to position [0, 0]
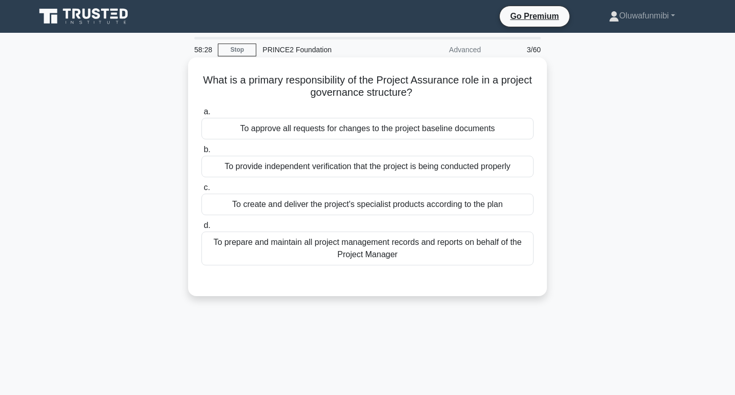
click at [426, 163] on div "To provide independent verification that the project is being conducted properly" at bounding box center [368, 167] width 332 height 22
click at [202, 153] on input "b. To provide independent verification that the project is being conducted prop…" at bounding box center [202, 150] width 0 height 7
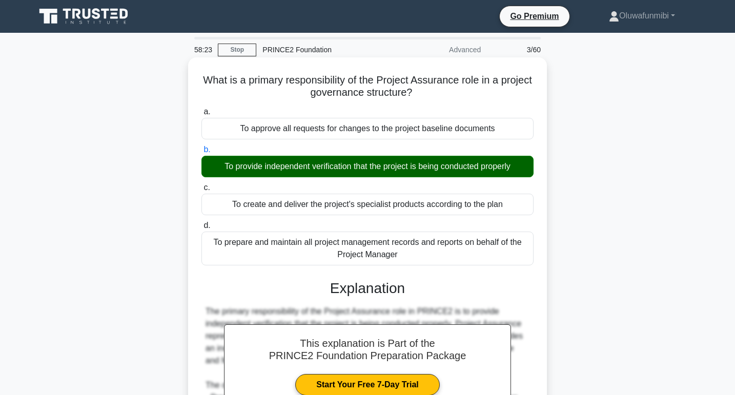
scroll to position [158, 0]
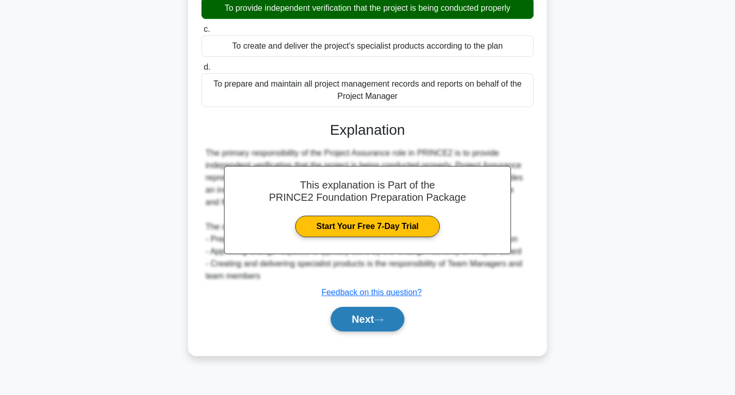
click at [367, 316] on button "Next" at bounding box center [367, 319] width 73 height 25
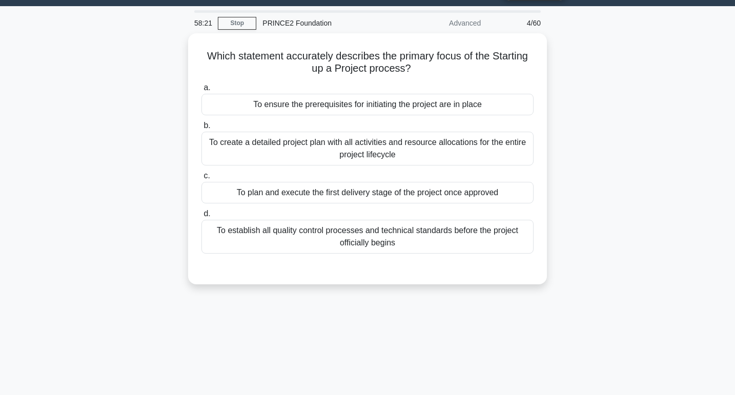
scroll to position [0, 0]
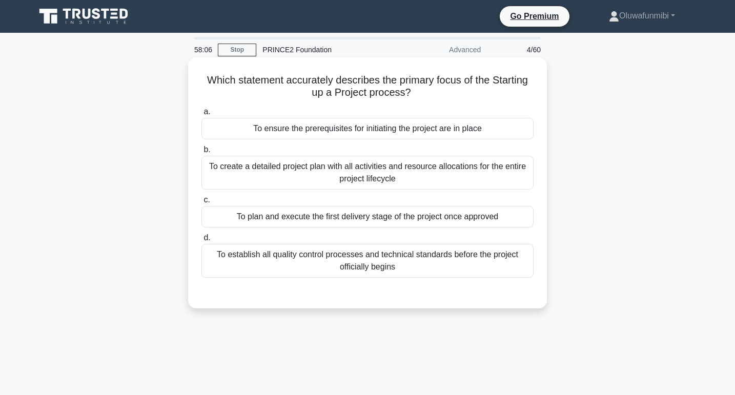
click at [393, 129] on div "To ensure the prerequisites for initiating the project are in place" at bounding box center [368, 129] width 332 height 22
click at [202, 115] on input "a. To ensure the prerequisites for initiating the project are in place" at bounding box center [202, 112] width 0 height 7
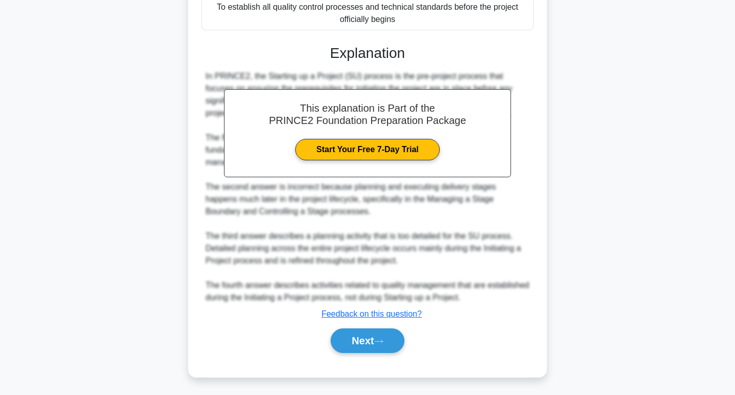
scroll to position [249, 0]
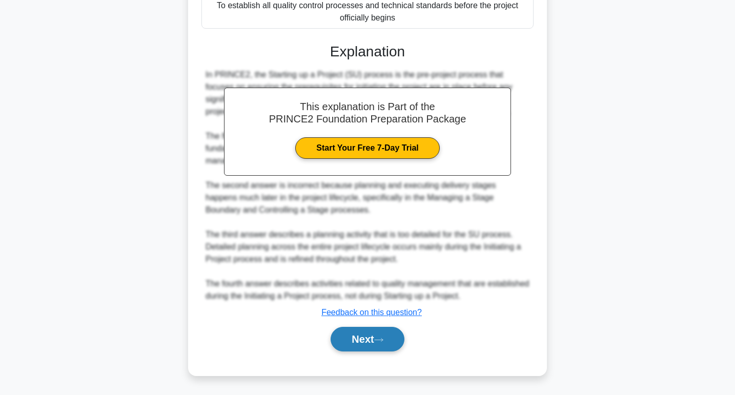
click at [359, 333] on button "Next" at bounding box center [367, 339] width 73 height 25
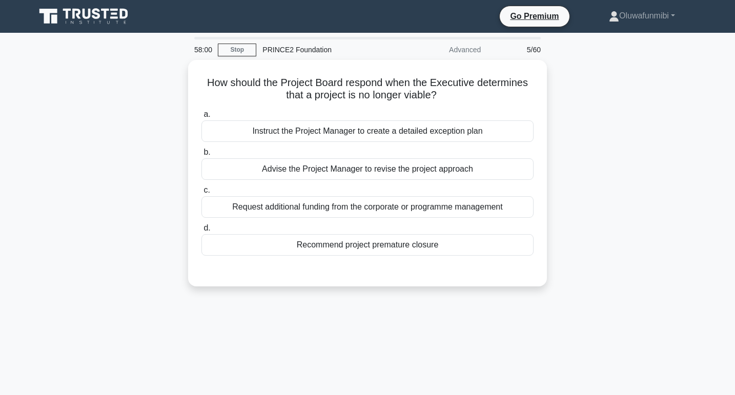
scroll to position [0, 0]
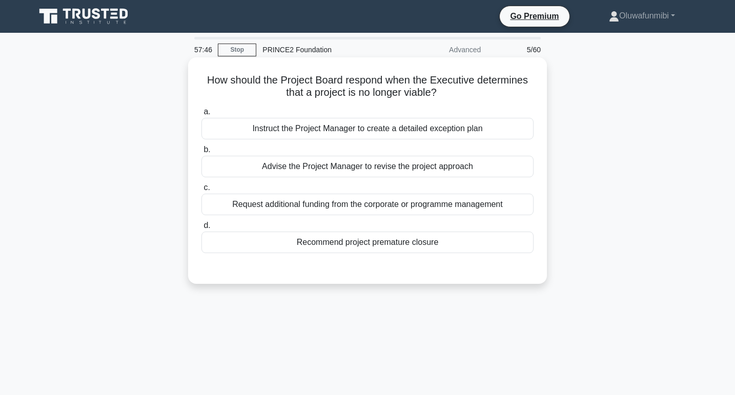
click at [383, 245] on div "Recommend project premature closure" at bounding box center [368, 243] width 332 height 22
click at [202, 229] on input "d. Recommend project premature closure" at bounding box center [202, 226] width 0 height 7
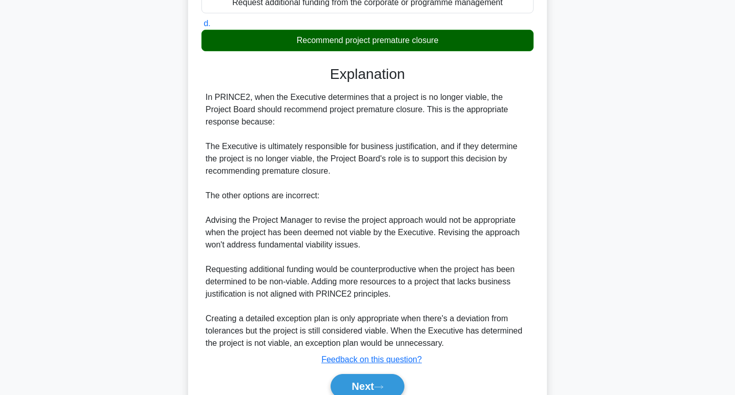
scroll to position [249, 0]
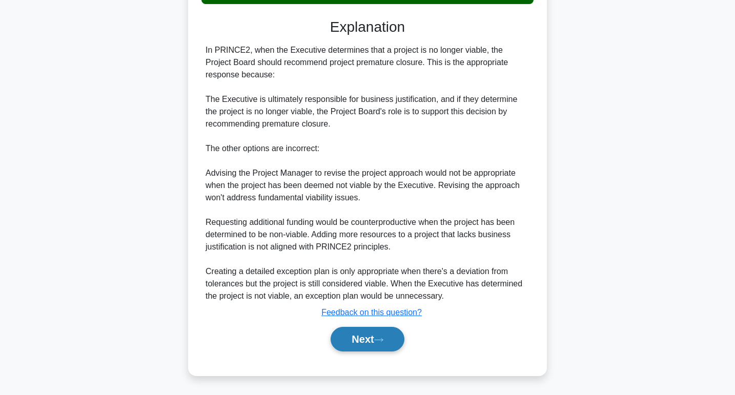
click at [371, 340] on button "Next" at bounding box center [367, 339] width 73 height 25
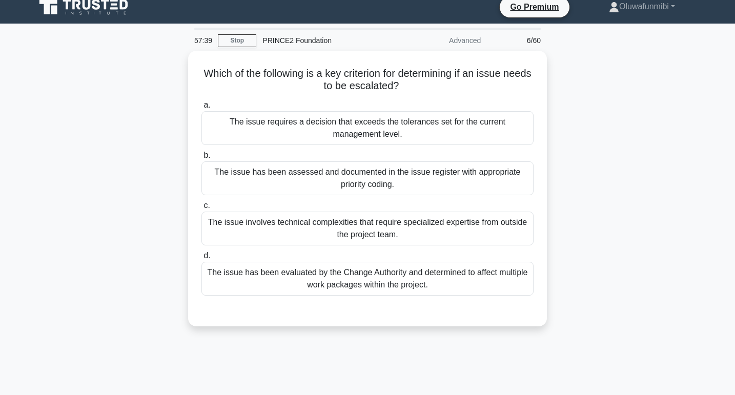
scroll to position [0, 0]
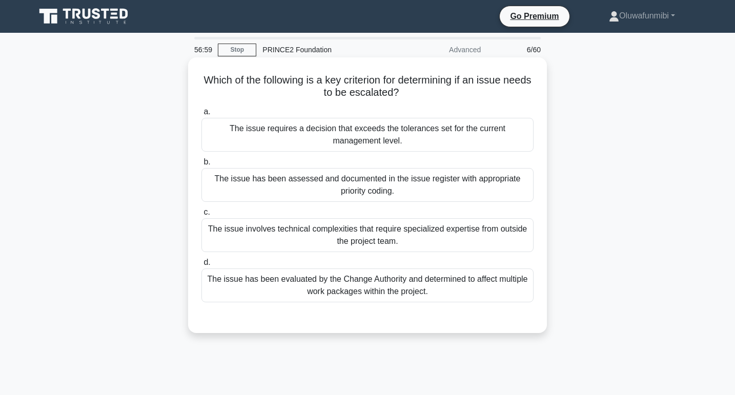
click at [390, 136] on div "The issue requires a decision that exceeds the tolerances set for the current m…" at bounding box center [368, 135] width 332 height 34
click at [202, 115] on input "a. The issue requires a decision that exceeds the tolerances set for the curren…" at bounding box center [202, 112] width 0 height 7
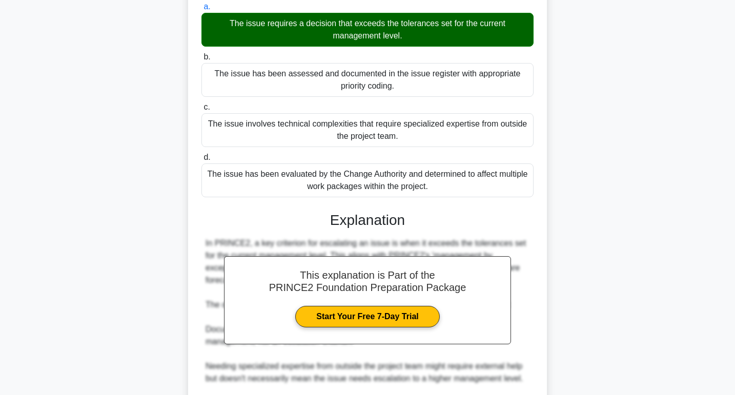
scroll to position [225, 0]
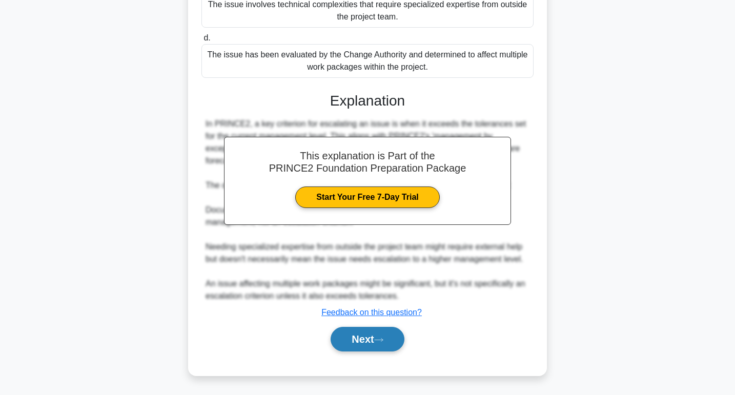
click at [364, 341] on button "Next" at bounding box center [367, 339] width 73 height 25
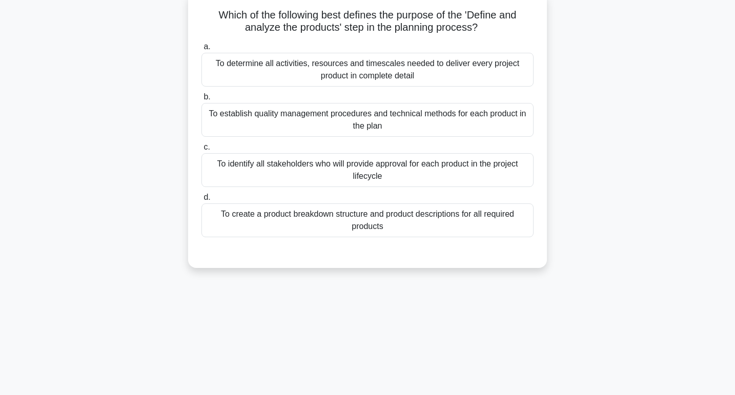
scroll to position [0, 0]
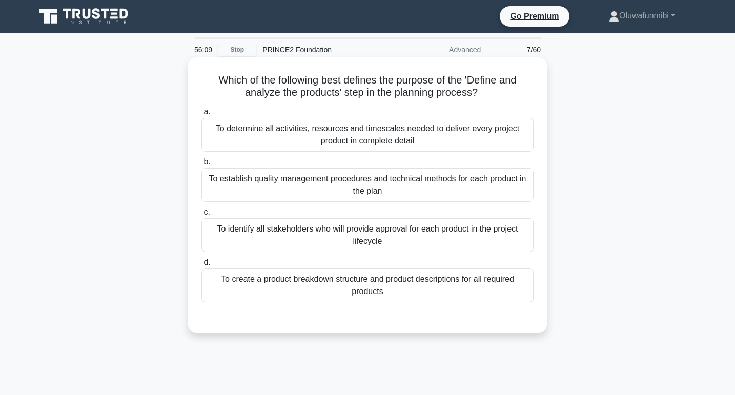
click at [391, 134] on div "To determine all activities, resources and timescales needed to deliver every p…" at bounding box center [368, 135] width 332 height 34
click at [202, 115] on input "a. To determine all activities, resources and timescales needed to deliver ever…" at bounding box center [202, 112] width 0 height 7
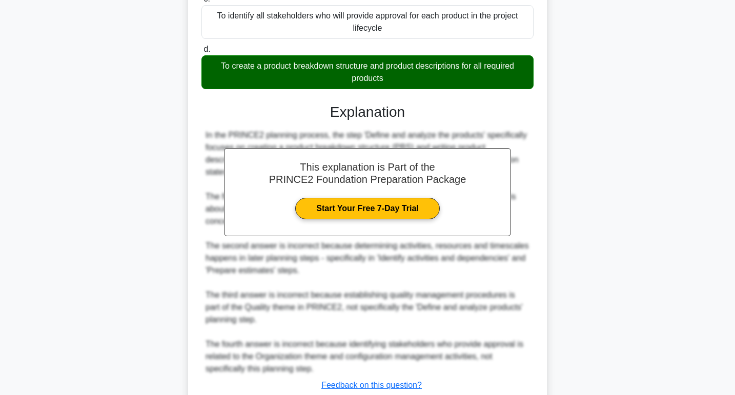
scroll to position [287, 0]
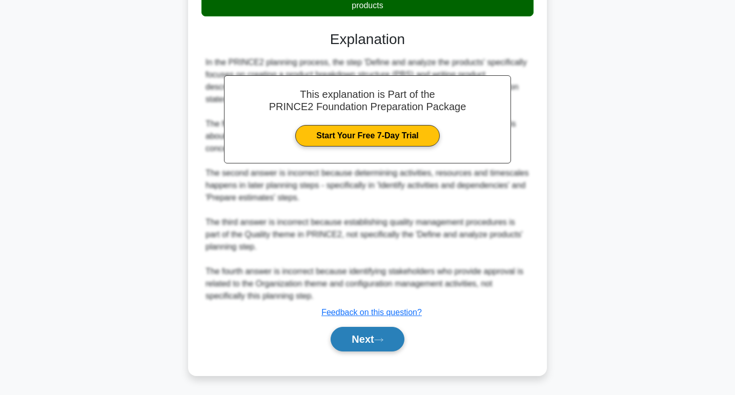
click at [364, 340] on button "Next" at bounding box center [367, 339] width 73 height 25
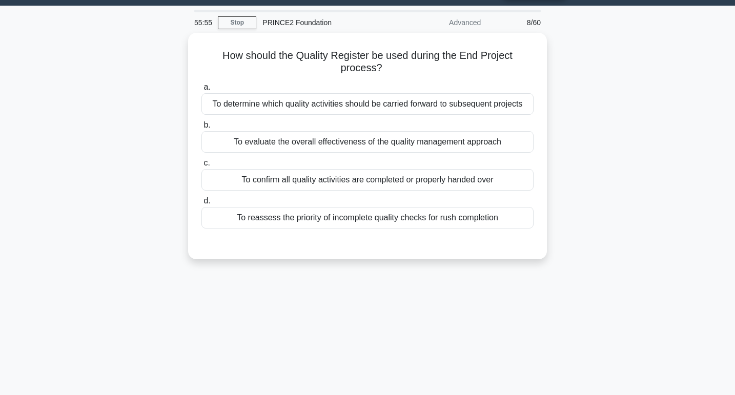
scroll to position [22, 0]
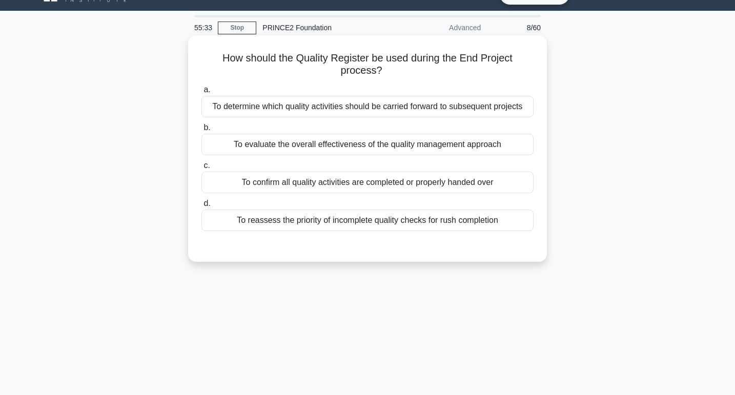
click at [393, 151] on div "To evaluate the overall effectiveness of the quality management approach" at bounding box center [368, 145] width 332 height 22
click at [202, 131] on input "b. To evaluate the overall effectiveness of the quality management approach" at bounding box center [202, 128] width 0 height 7
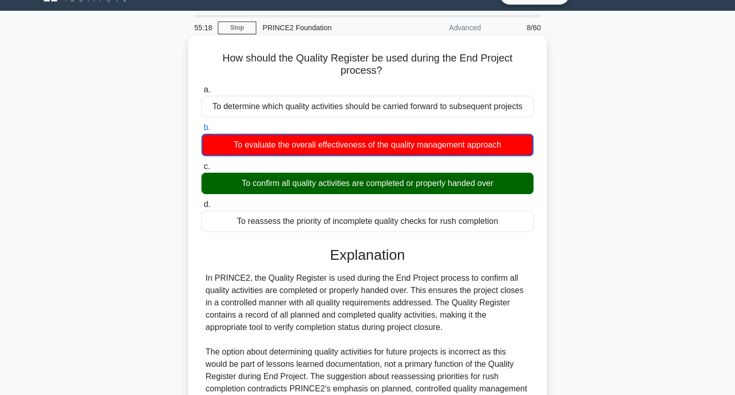
scroll to position [164, 0]
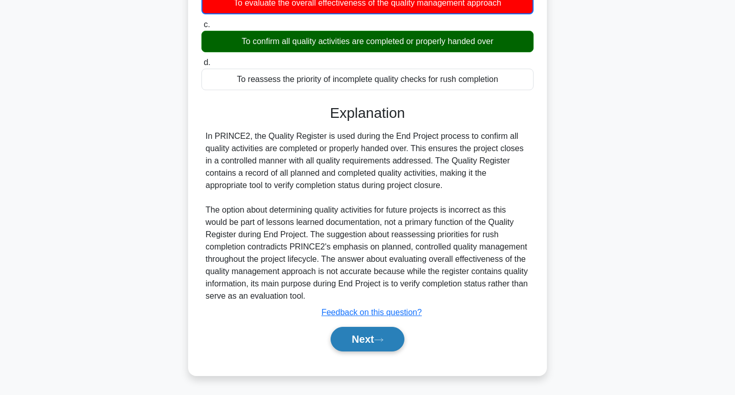
click at [355, 341] on button "Next" at bounding box center [367, 339] width 73 height 25
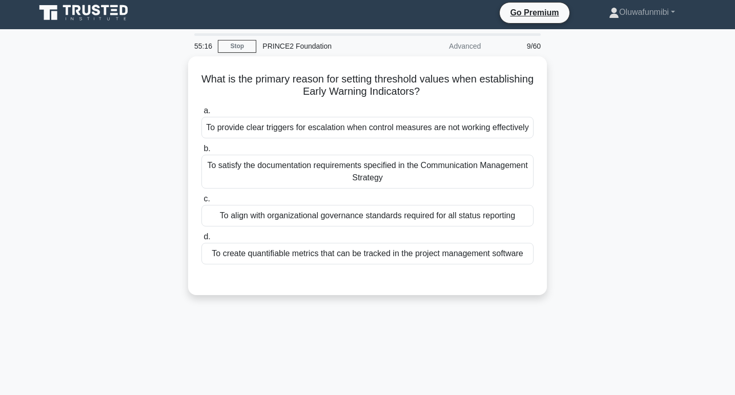
scroll to position [0, 0]
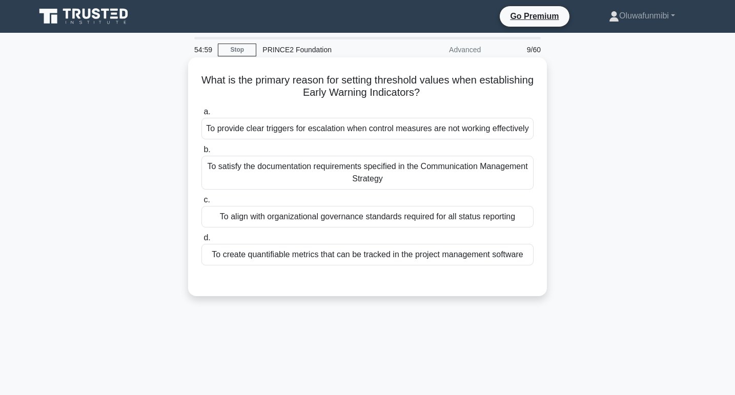
click at [390, 140] on div "To provide clear triggers for escalation when control measures are not working …" at bounding box center [368, 129] width 332 height 22
click at [202, 115] on input "a. To provide clear triggers for escalation when control measures are not worki…" at bounding box center [202, 112] width 0 height 7
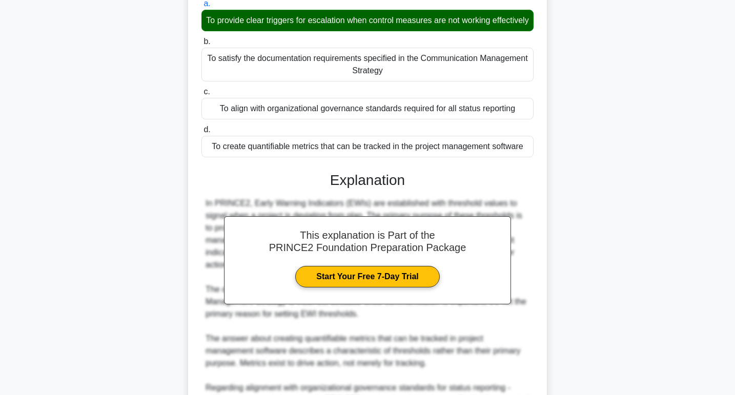
scroll to position [286, 0]
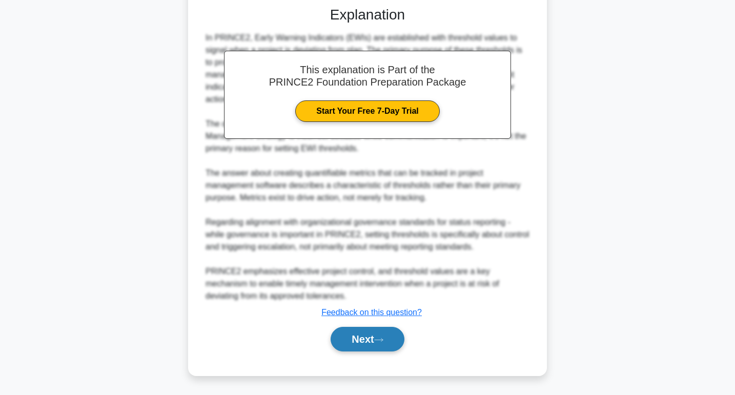
click at [361, 339] on button "Next" at bounding box center [367, 339] width 73 height 25
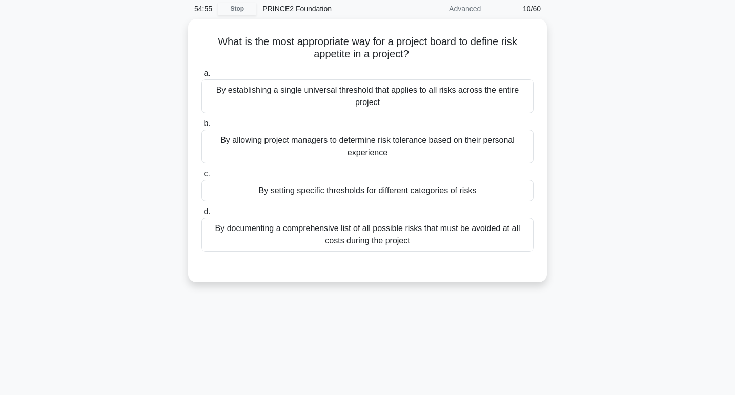
scroll to position [0, 0]
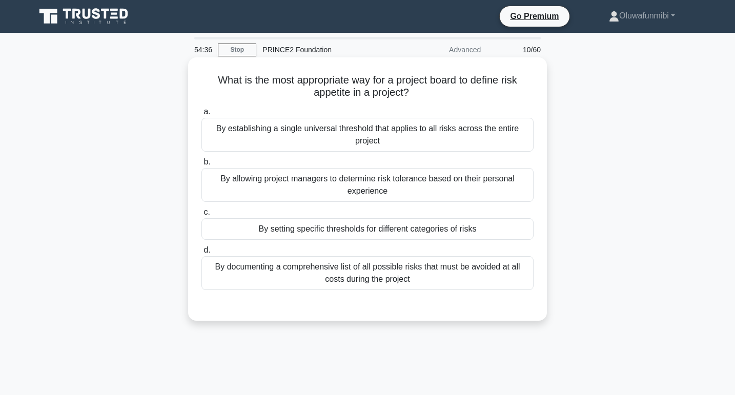
click at [451, 143] on div "By establishing a single universal threshold that applies to all risks across t…" at bounding box center [368, 135] width 332 height 34
click at [202, 115] on input "a. By establishing a single universal threshold that applies to all risks acros…" at bounding box center [202, 112] width 0 height 7
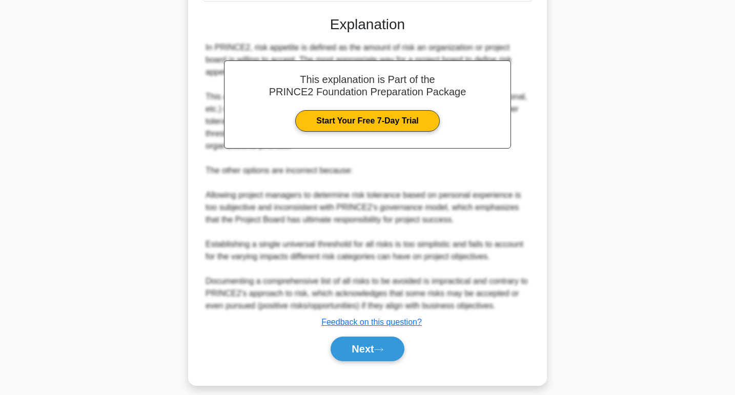
scroll to position [300, 0]
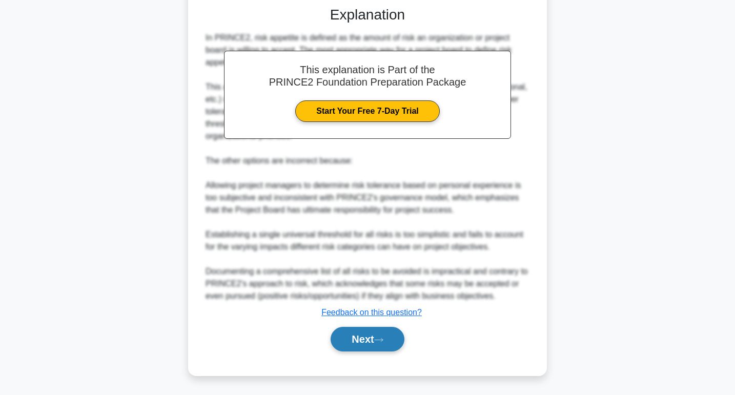
click at [368, 348] on button "Next" at bounding box center [367, 339] width 73 height 25
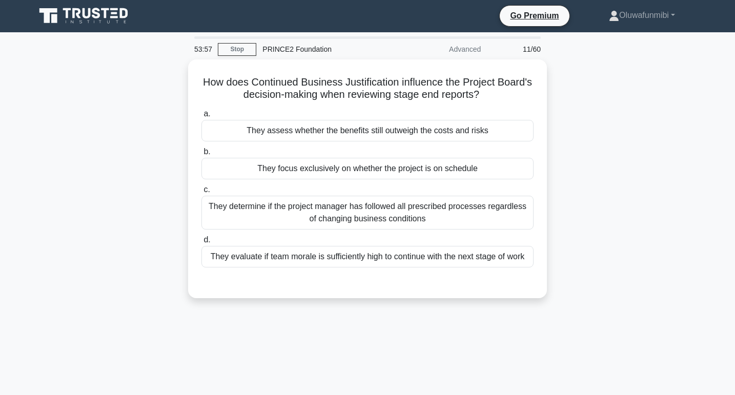
scroll to position [0, 0]
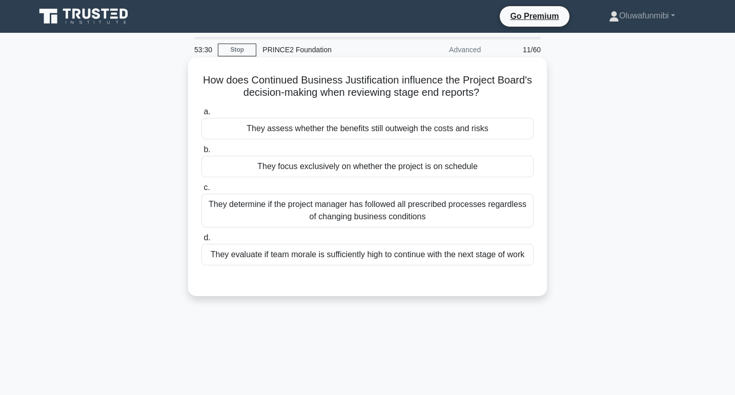
click at [347, 134] on div "They assess whether the benefits still outweigh the costs and risks" at bounding box center [368, 129] width 332 height 22
click at [202, 115] on input "a. They assess whether the benefits still outweigh the costs and risks" at bounding box center [202, 112] width 0 height 7
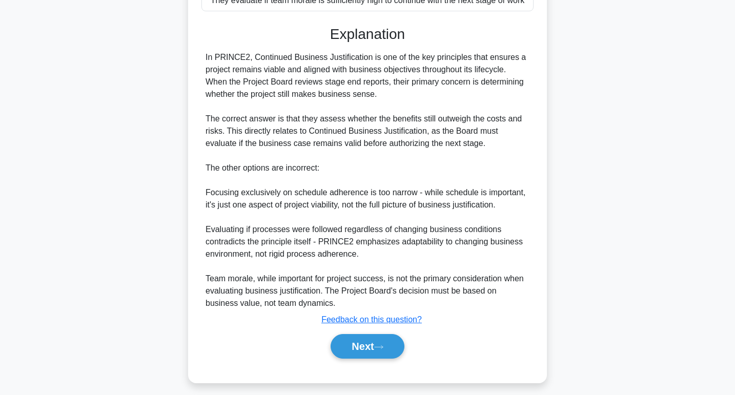
scroll to position [262, 0]
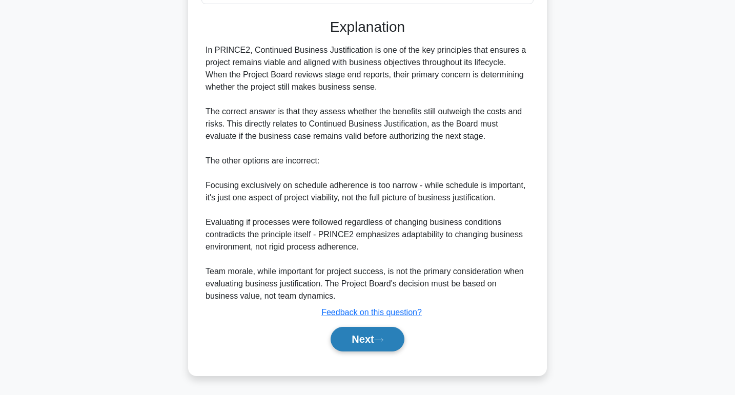
click at [345, 337] on button "Next" at bounding box center [367, 339] width 73 height 25
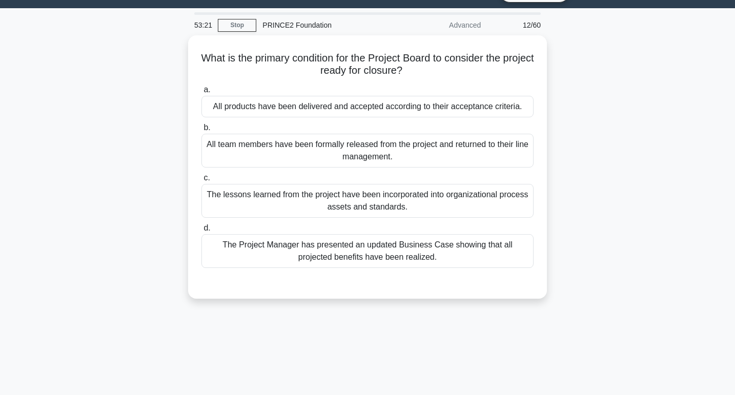
scroll to position [0, 0]
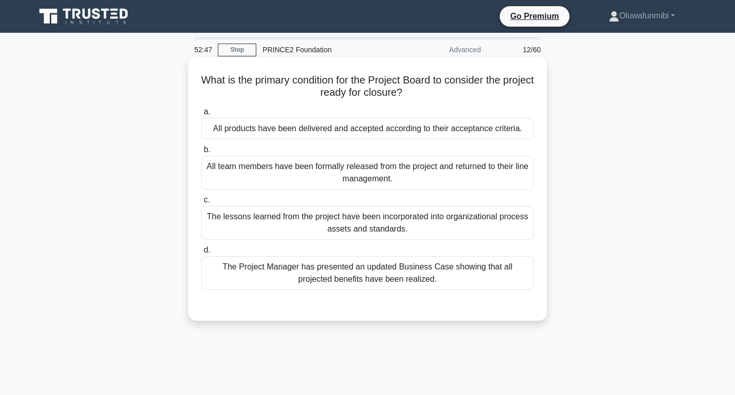
click at [374, 132] on div "All products have been delivered and accepted according to their acceptance cri…" at bounding box center [368, 129] width 332 height 22
click at [202, 115] on input "a. All products have been delivered and accepted according to their acceptance …" at bounding box center [202, 112] width 0 height 7
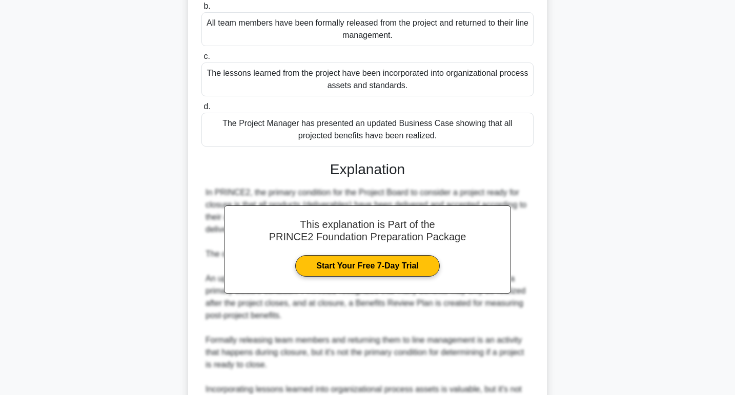
scroll to position [262, 0]
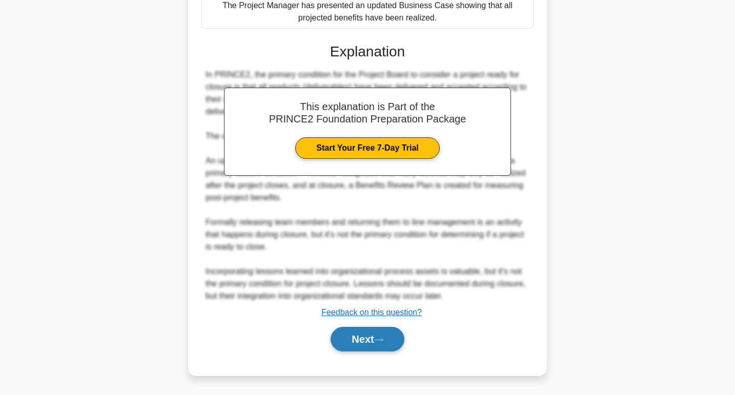
click at [355, 344] on button "Next" at bounding box center [367, 339] width 73 height 25
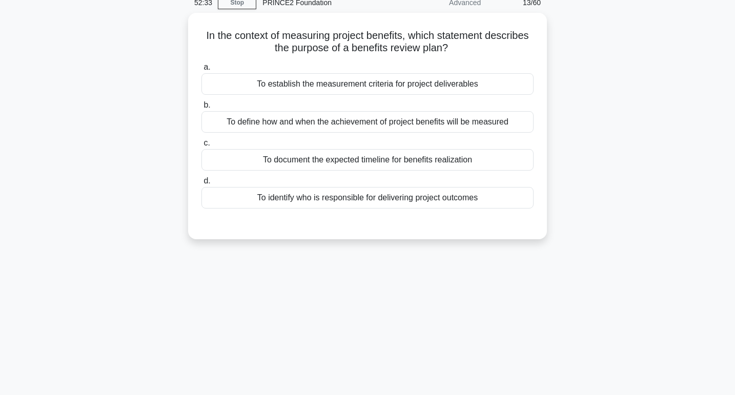
scroll to position [0, 0]
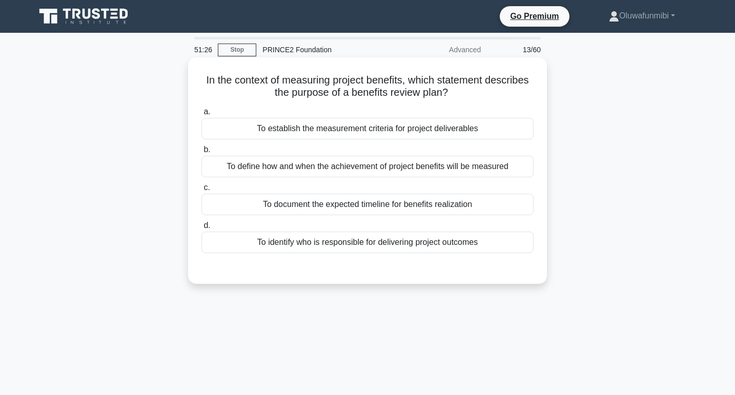
click at [347, 168] on div "To define how and when the achievement of project benefits will be measured" at bounding box center [368, 167] width 332 height 22
click at [202, 153] on input "b. To define how and when the achievement of project benefits will be measured" at bounding box center [202, 150] width 0 height 7
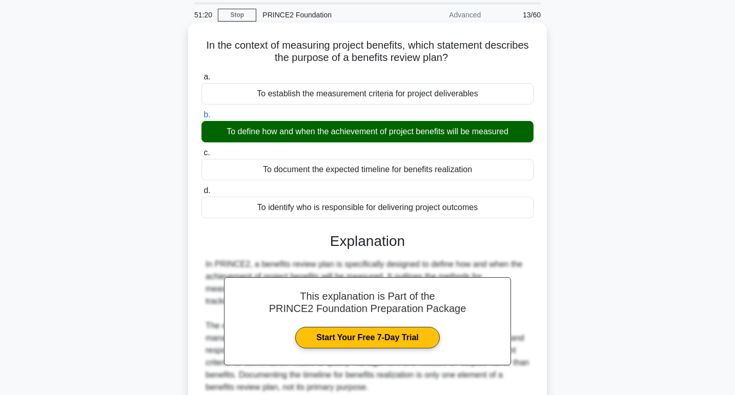
scroll to position [158, 0]
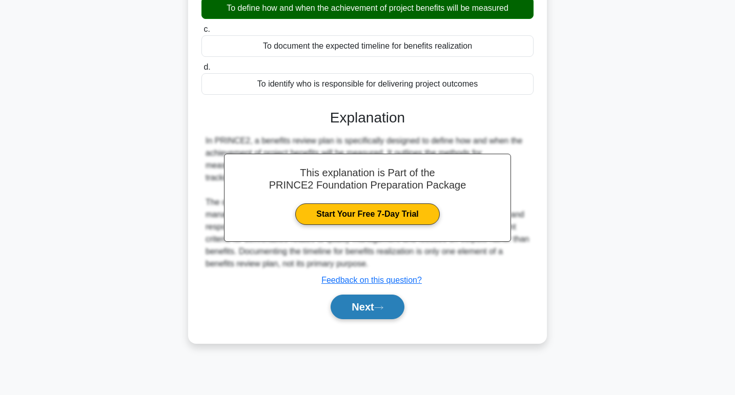
click at [343, 309] on button "Next" at bounding box center [367, 307] width 73 height 25
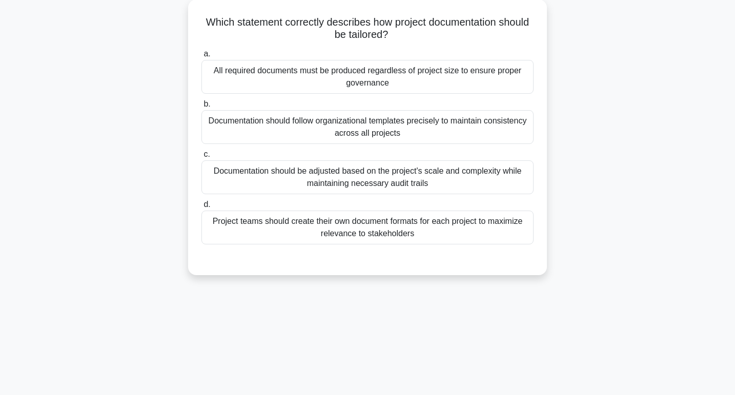
scroll to position [0, 0]
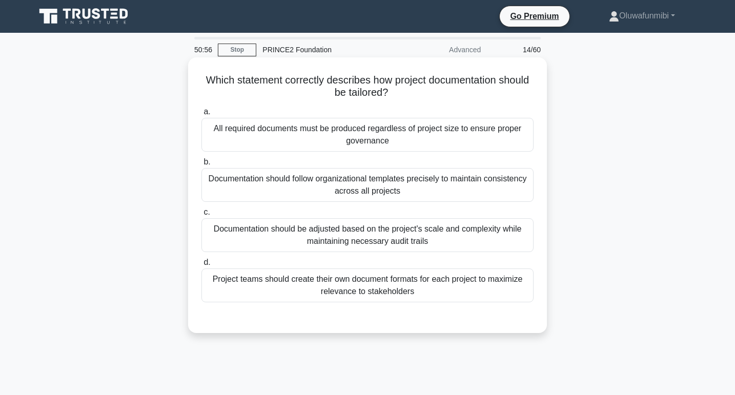
click at [448, 133] on div "All required documents must be produced regardless of project size to ensure pr…" at bounding box center [368, 135] width 332 height 34
click at [202, 115] on input "a. All required documents must be produced regardless of project size to ensure…" at bounding box center [202, 112] width 0 height 7
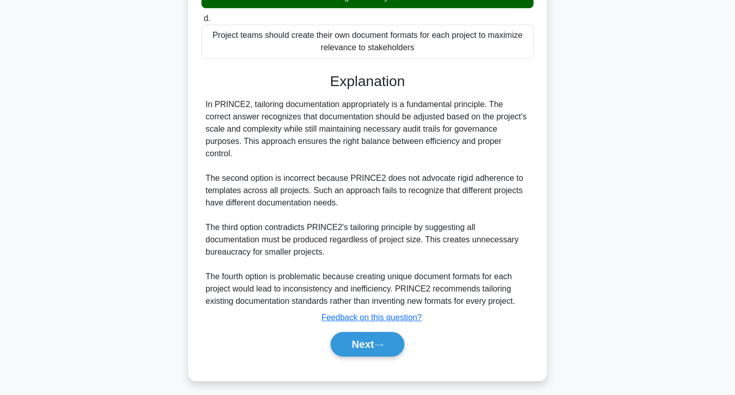
scroll to position [250, 0]
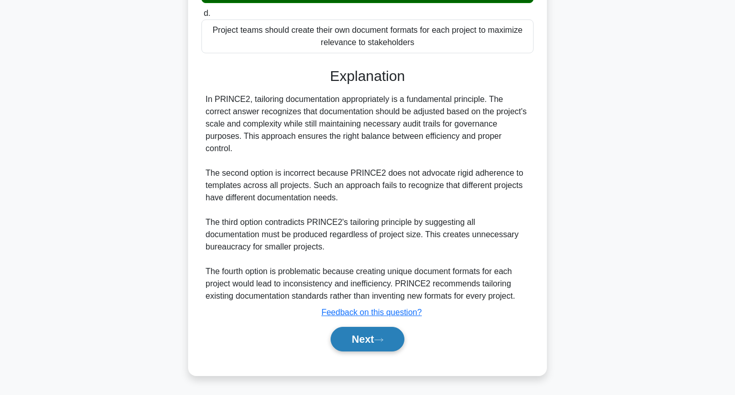
click at [366, 335] on button "Next" at bounding box center [367, 339] width 73 height 25
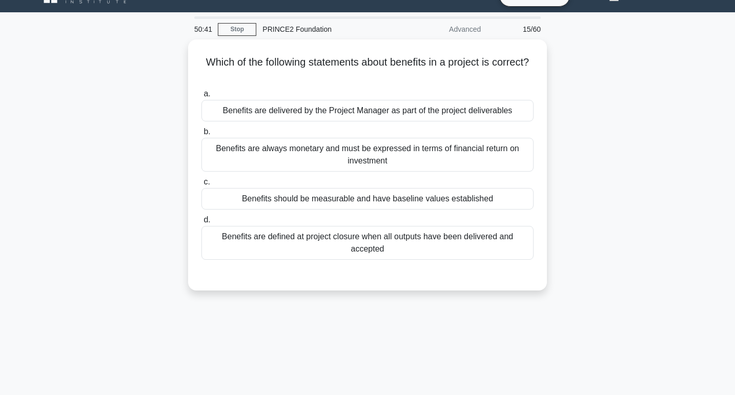
scroll to position [0, 0]
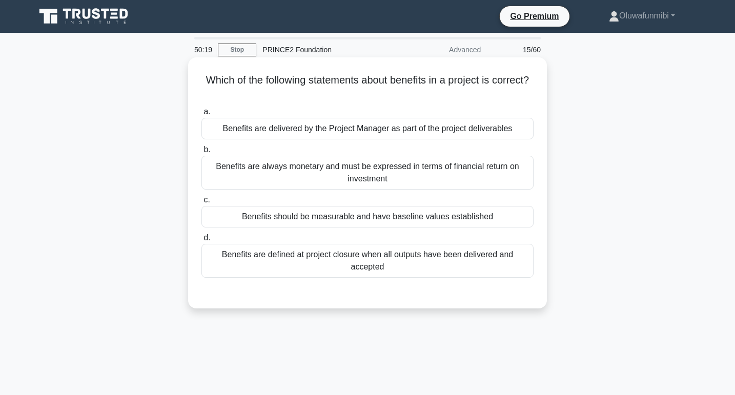
click at [409, 214] on div "Benefits should be measurable and have baseline values established" at bounding box center [368, 217] width 332 height 22
click at [202, 204] on input "c. Benefits should be measurable and have baseline values established" at bounding box center [202, 200] width 0 height 7
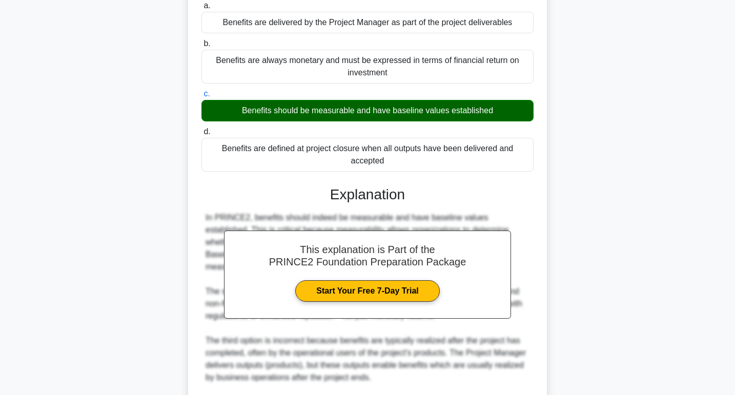
scroll to position [237, 0]
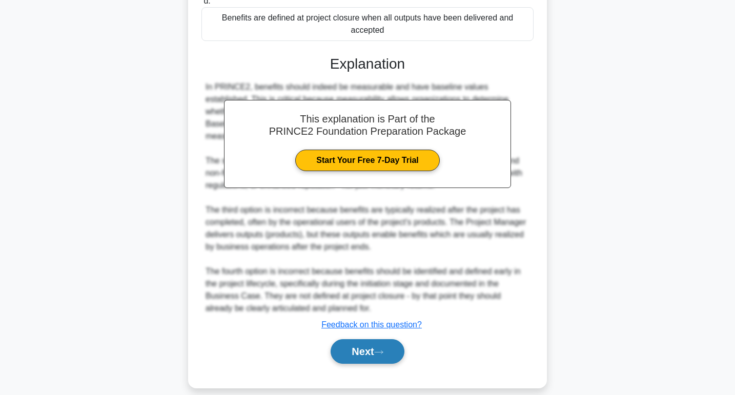
click at [360, 341] on button "Next" at bounding box center [367, 352] width 73 height 25
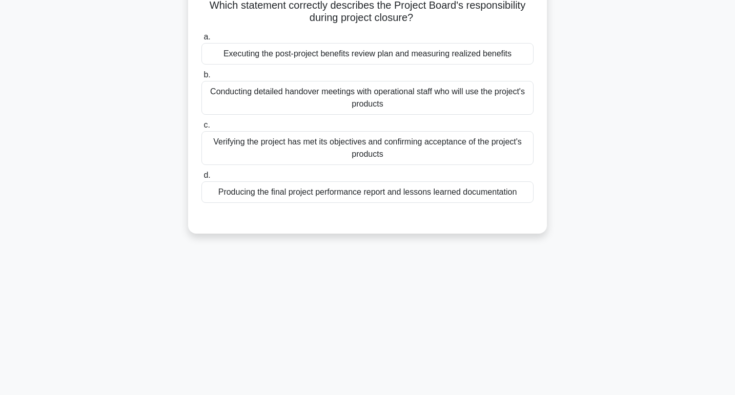
scroll to position [0, 0]
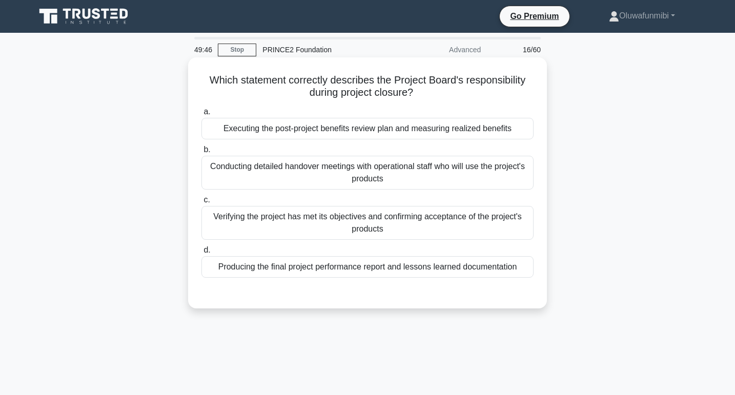
click at [458, 126] on div "Executing the post-project benefits review plan and measuring realized benefits" at bounding box center [368, 129] width 332 height 22
click at [202, 115] on input "a. Executing the post-project benefits review plan and measuring realized benef…" at bounding box center [202, 112] width 0 height 7
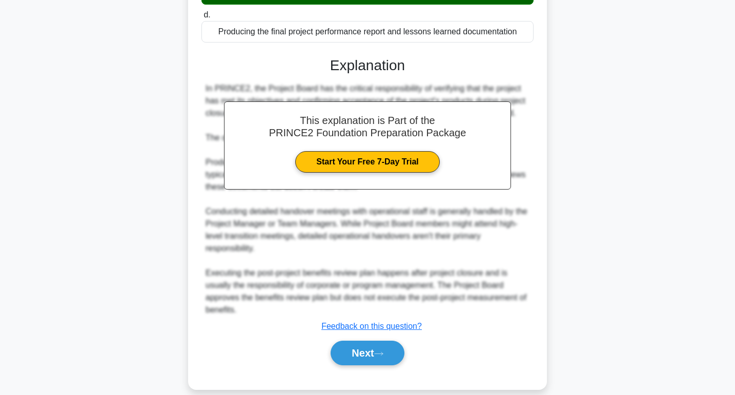
scroll to position [250, 0]
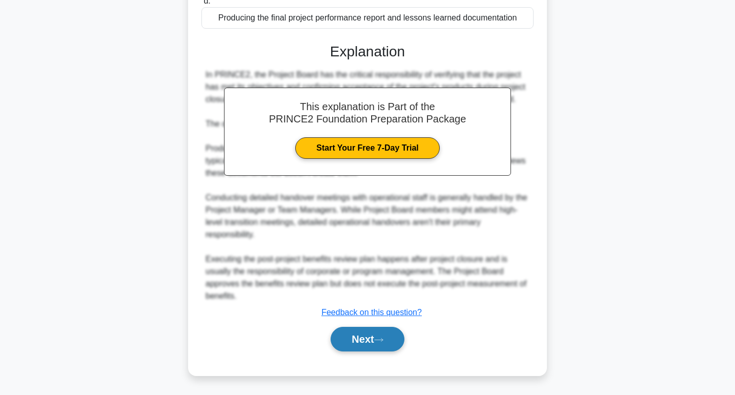
click at [372, 342] on button "Next" at bounding box center [367, 339] width 73 height 25
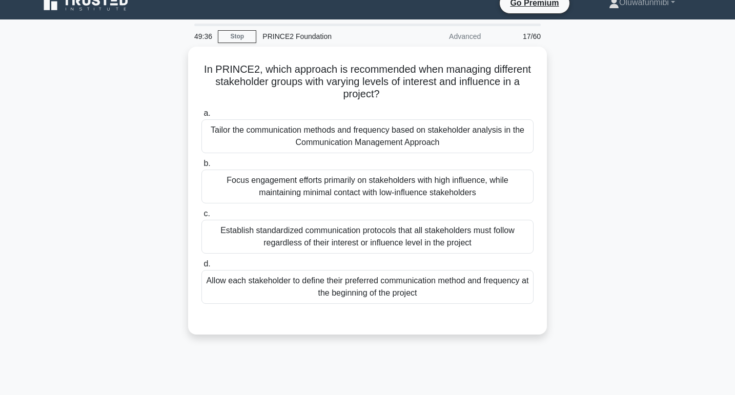
scroll to position [0, 0]
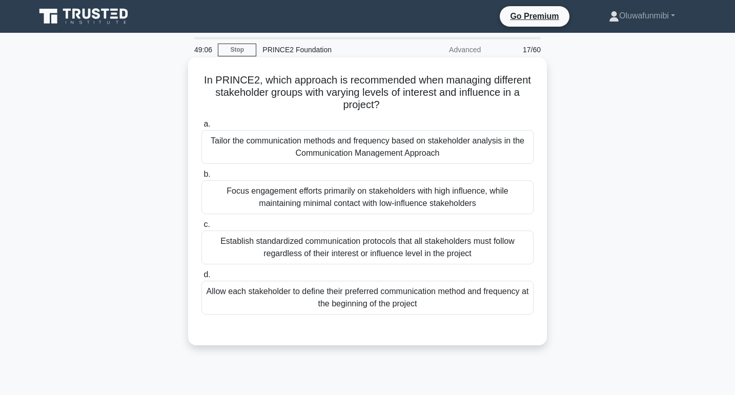
click at [460, 139] on div "Tailor the communication methods and frequency based on stakeholder analysis in…" at bounding box center [368, 147] width 332 height 34
click at [202, 128] on input "a. Tailor the communication methods and frequency based on stakeholder analysis…" at bounding box center [202, 124] width 0 height 7
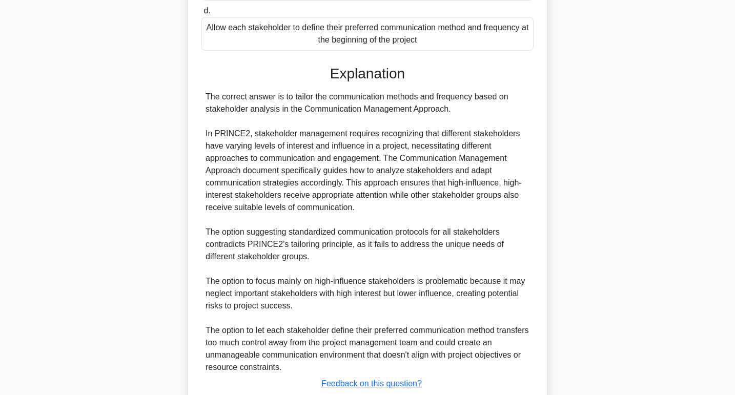
scroll to position [278, 0]
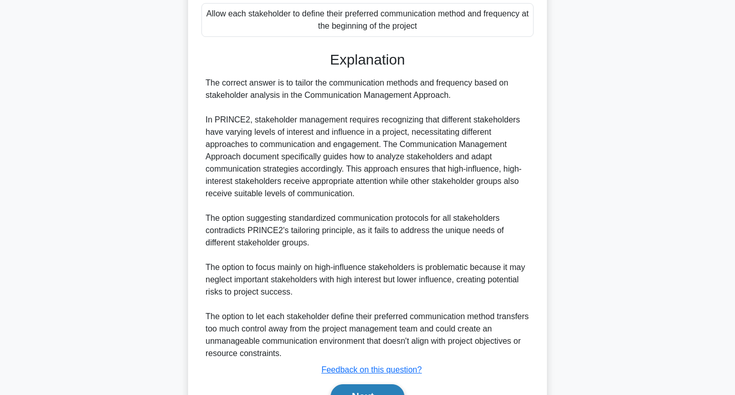
click at [370, 387] on button "Next" at bounding box center [367, 397] width 73 height 25
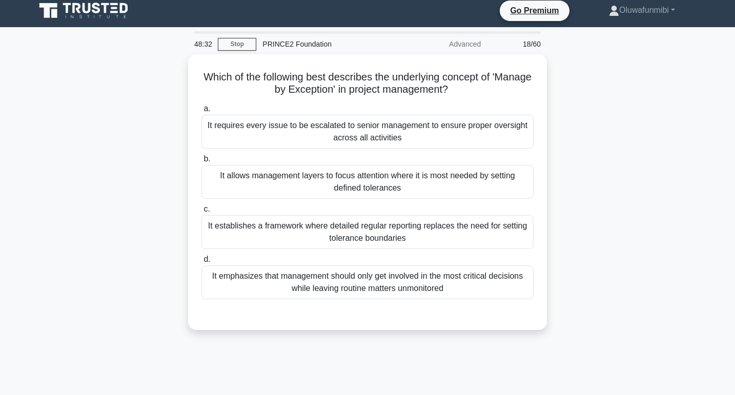
scroll to position [0, 0]
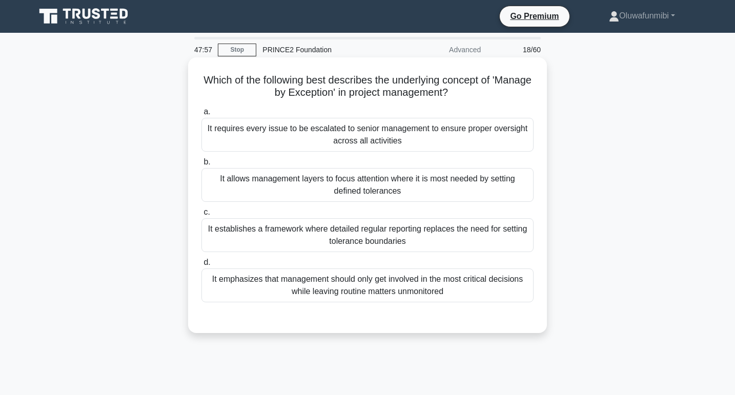
click at [381, 195] on div "It allows management layers to focus attention where it is most needed by setti…" at bounding box center [368, 185] width 332 height 34
click at [202, 166] on input "b. It allows management layers to focus attention where it is most needed by se…" at bounding box center [202, 162] width 0 height 7
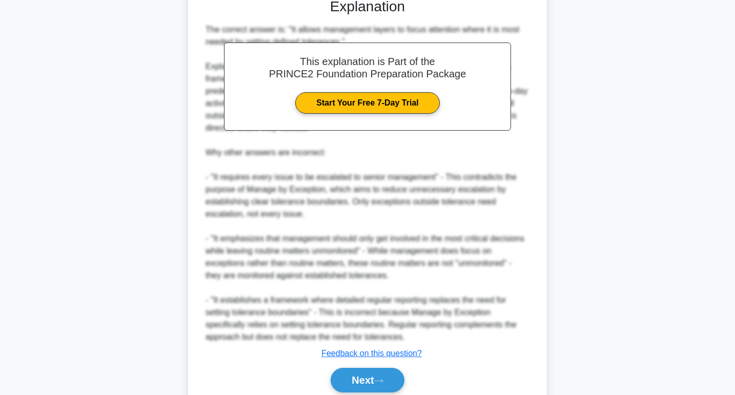
scroll to position [360, 0]
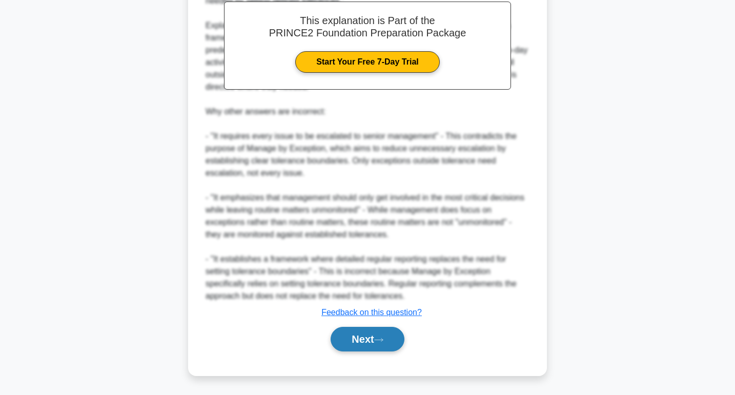
click at [354, 344] on button "Next" at bounding box center [367, 339] width 73 height 25
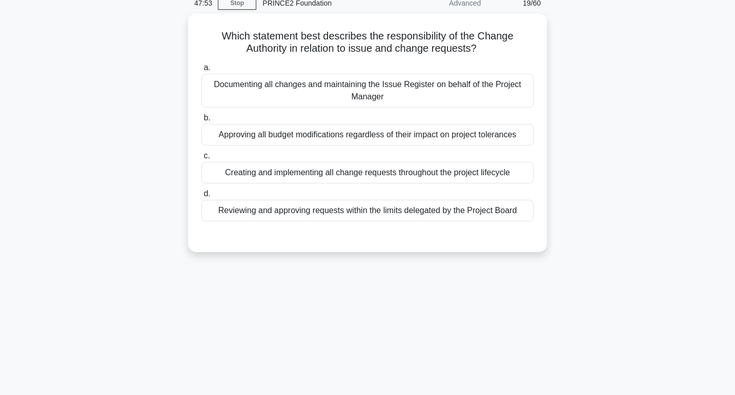
scroll to position [0, 0]
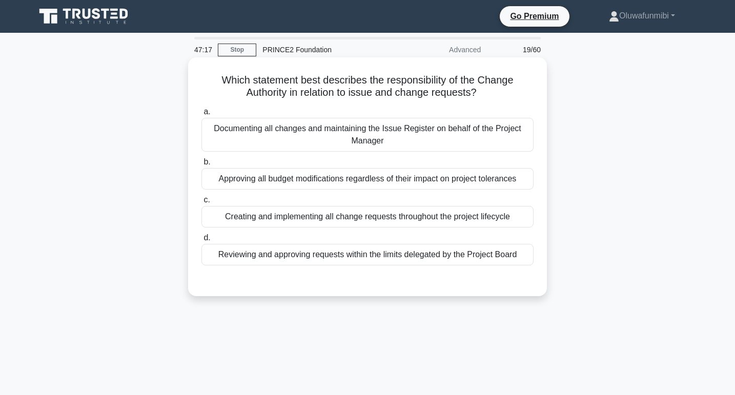
click at [388, 257] on div "Reviewing and approving requests within the limits delegated by the Project Boa…" at bounding box center [368, 255] width 332 height 22
click at [202, 242] on input "d. Reviewing and approving requests within the limits delegated by the Project …" at bounding box center [202, 238] width 0 height 7
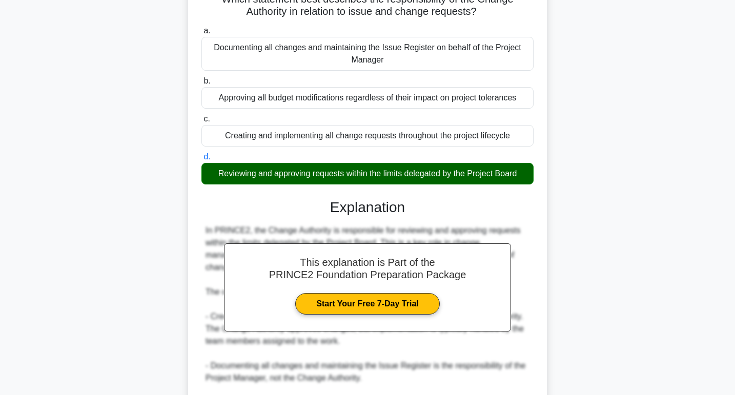
scroll to position [225, 0]
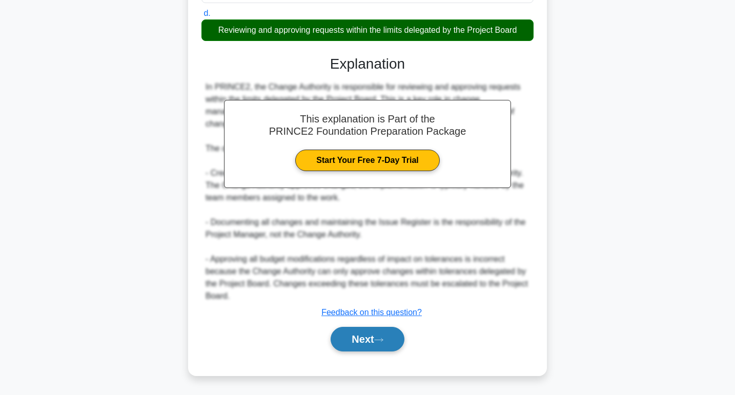
click at [353, 342] on button "Next" at bounding box center [367, 339] width 73 height 25
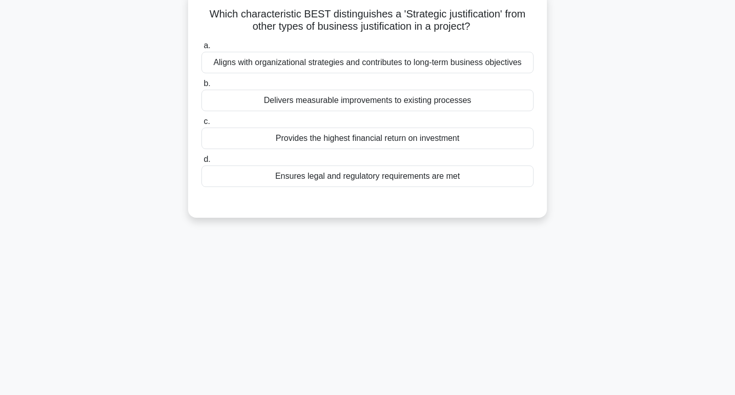
scroll to position [0, 0]
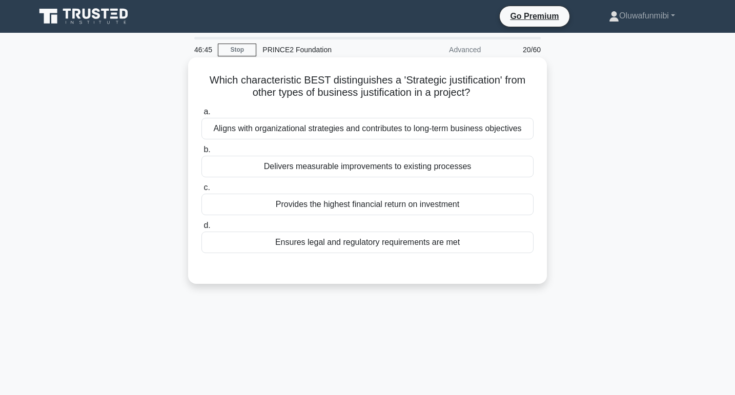
click at [408, 203] on div "Provides the highest financial return on investment" at bounding box center [368, 205] width 332 height 22
click at [202, 191] on input "c. Provides the highest financial return on investment" at bounding box center [202, 188] width 0 height 7
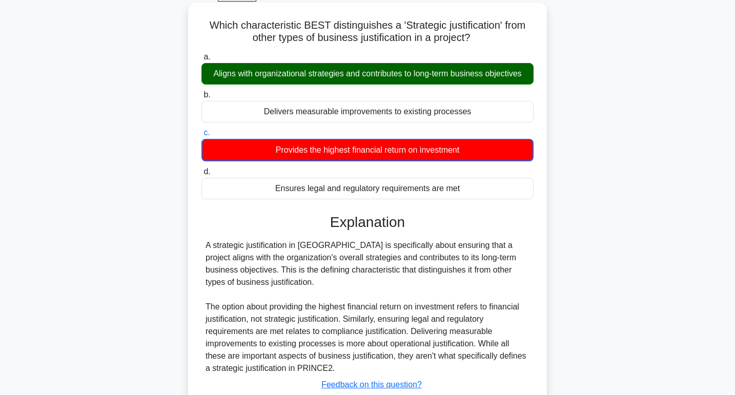
scroll to position [158, 0]
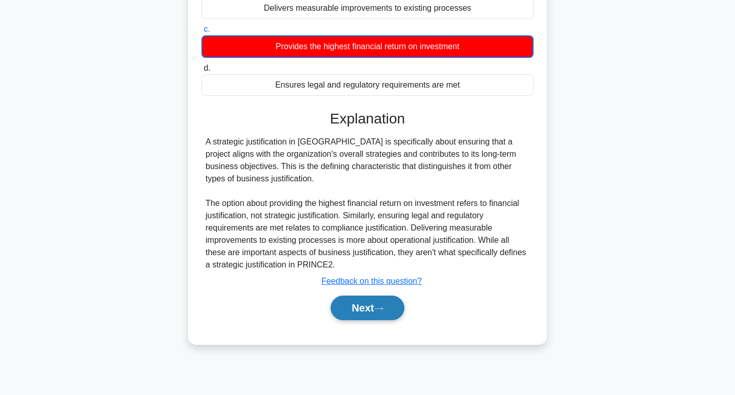
click at [344, 317] on button "Next" at bounding box center [367, 308] width 73 height 25
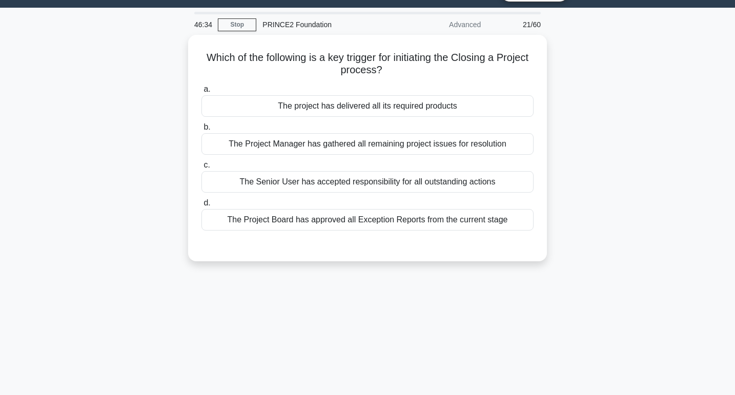
scroll to position [0, 0]
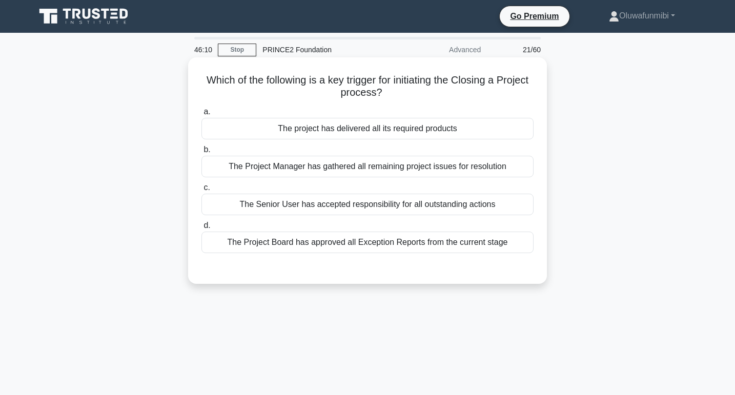
click at [422, 131] on div "The project has delivered all its required products" at bounding box center [368, 129] width 332 height 22
click at [202, 115] on input "a. The project has delivered all its required products" at bounding box center [202, 112] width 0 height 7
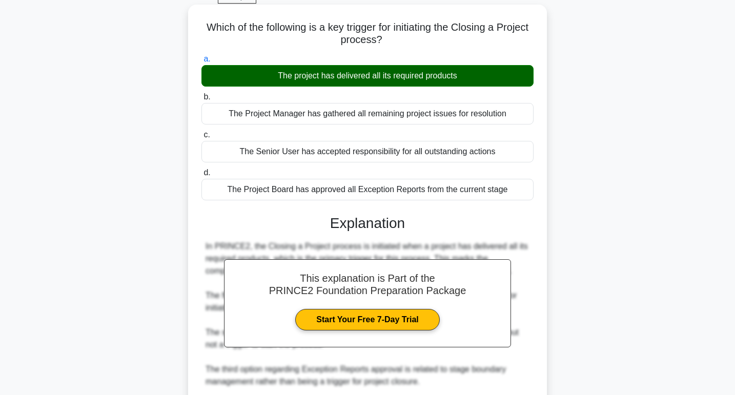
scroll to position [188, 0]
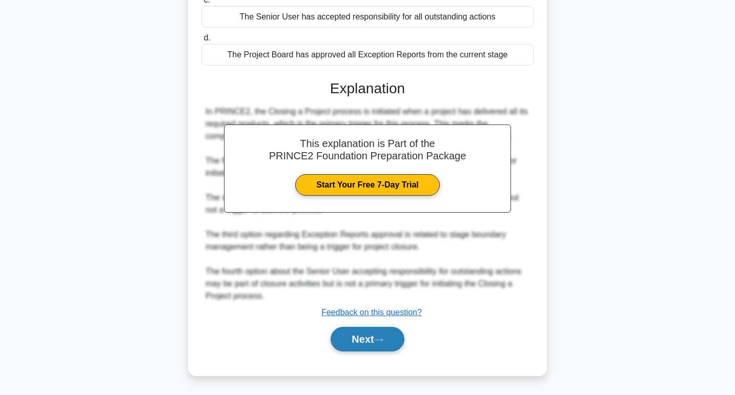
click at [354, 336] on button "Next" at bounding box center [367, 339] width 73 height 25
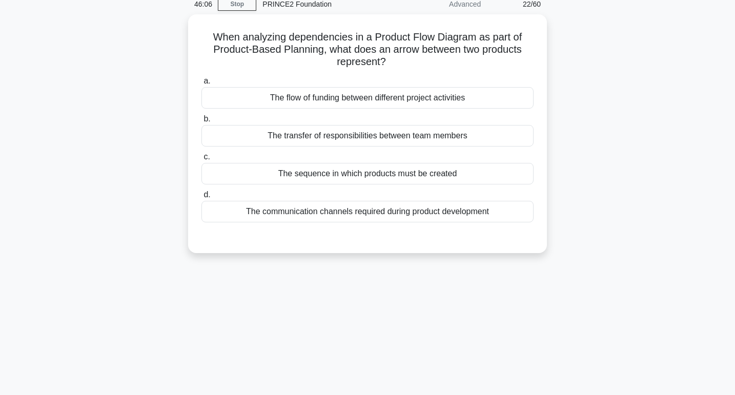
scroll to position [0, 0]
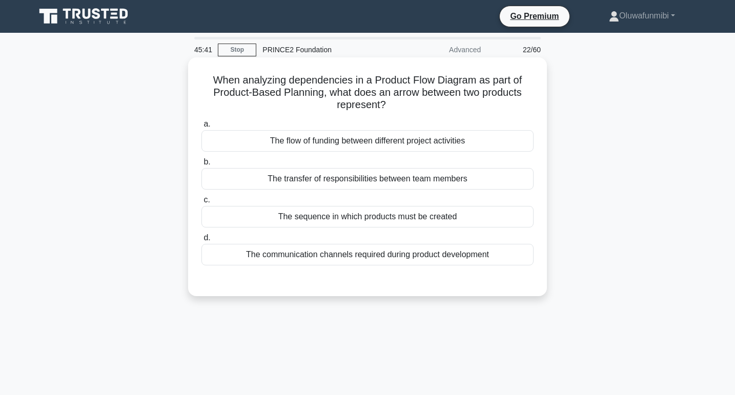
click at [425, 223] on div "The sequence in which products must be created" at bounding box center [368, 217] width 332 height 22
click at [202, 204] on input "c. The sequence in which products must be created" at bounding box center [202, 200] width 0 height 7
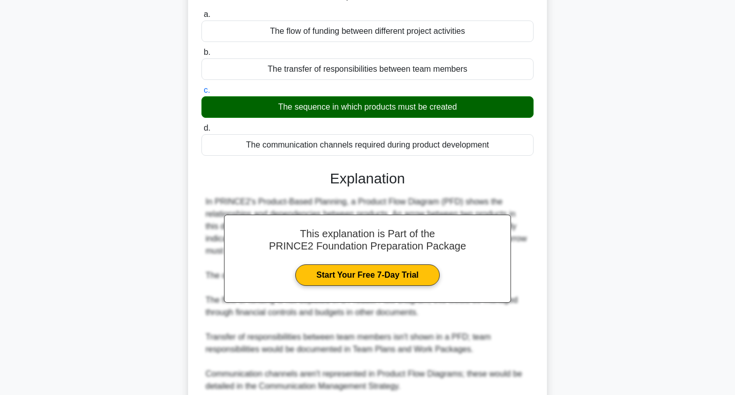
scroll to position [200, 0]
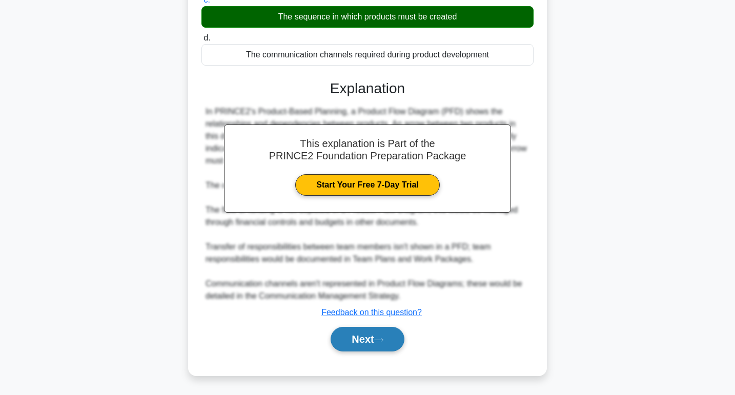
click at [377, 336] on button "Next" at bounding box center [367, 339] width 73 height 25
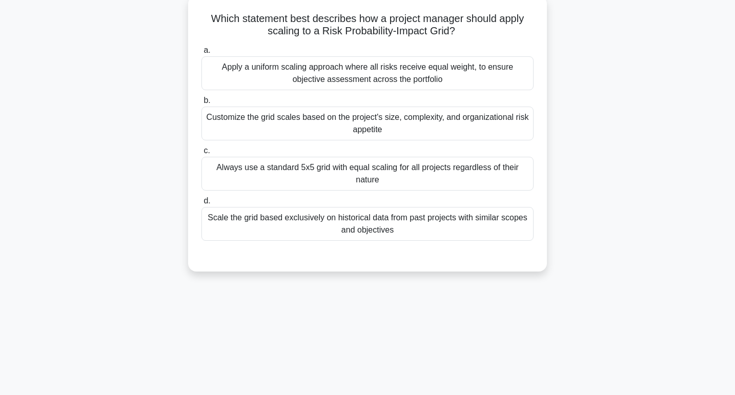
scroll to position [0, 0]
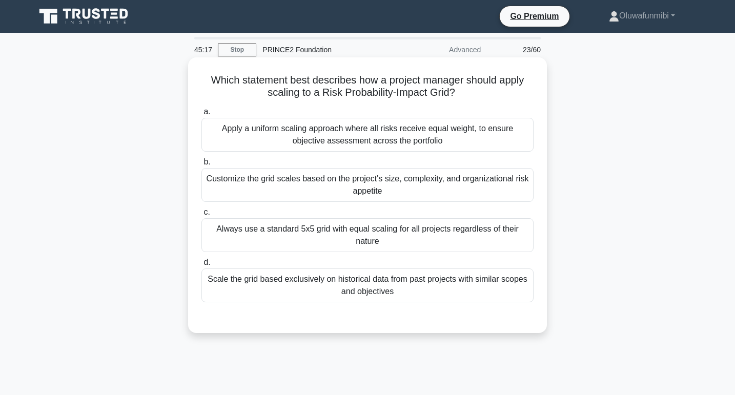
click at [440, 196] on div "Customize the grid scales based on the project's size, complexity, and organiza…" at bounding box center [368, 185] width 332 height 34
click at [202, 166] on input "b. Customize the grid scales based on the project's size, complexity, and organ…" at bounding box center [202, 162] width 0 height 7
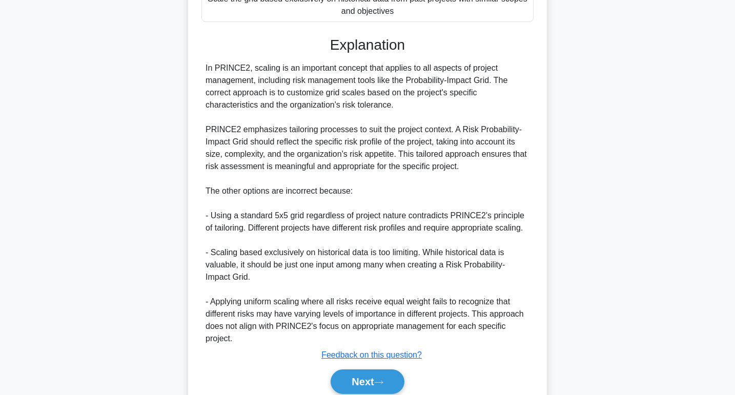
scroll to position [323, 0]
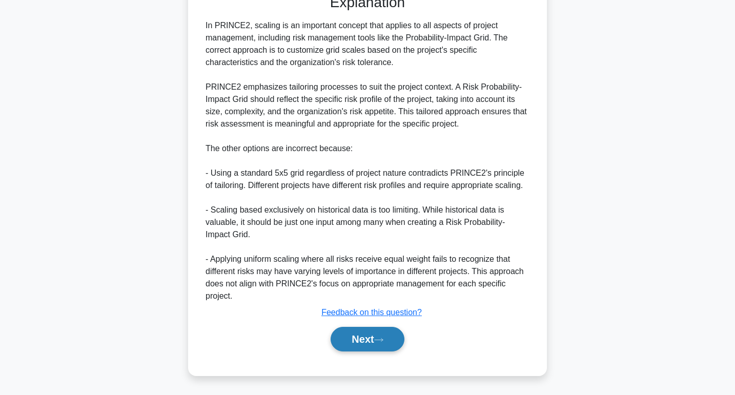
click at [379, 341] on icon at bounding box center [378, 340] width 9 height 6
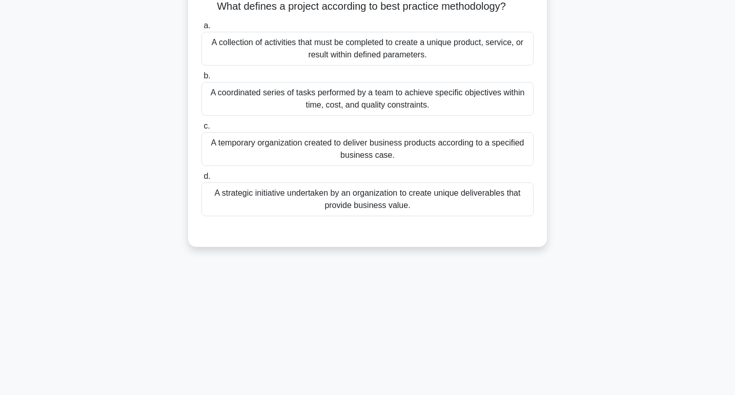
scroll to position [0, 0]
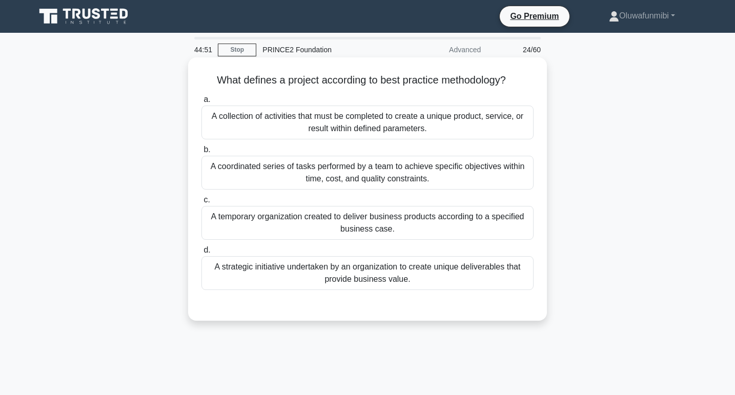
click at [394, 225] on div "A temporary organization created to deliver business products according to a sp…" at bounding box center [368, 223] width 332 height 34
click at [202, 204] on input "c. A temporary organization created to deliver business products according to a…" at bounding box center [202, 200] width 0 height 7
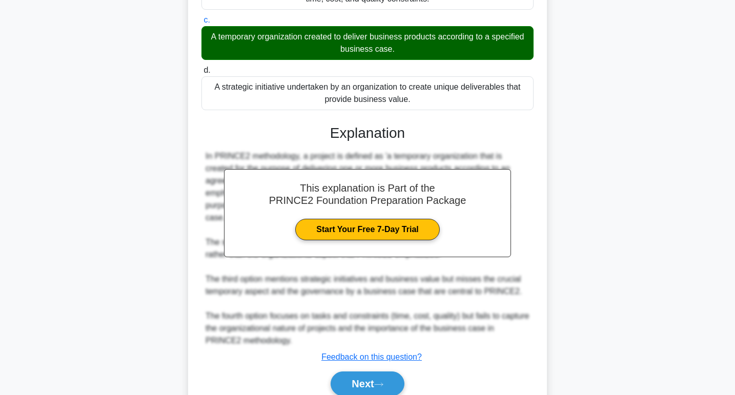
scroll to position [225, 0]
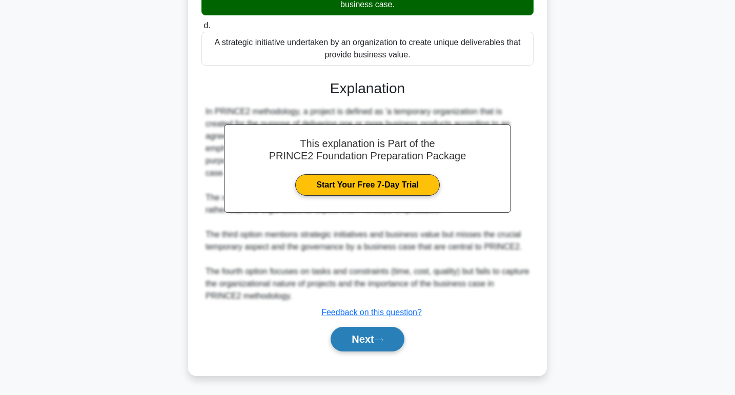
click at [368, 342] on button "Next" at bounding box center [367, 339] width 73 height 25
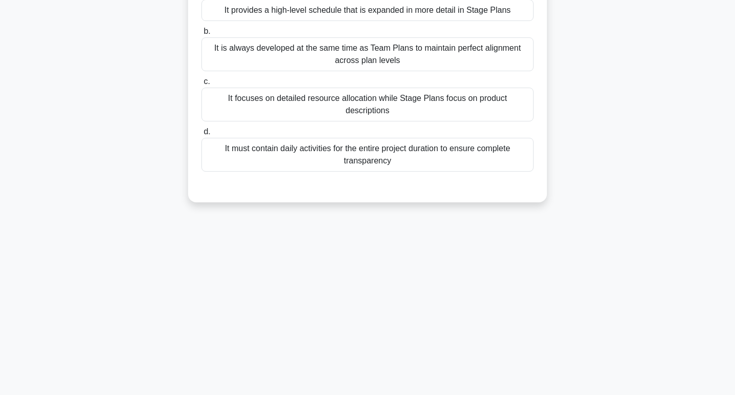
scroll to position [0, 0]
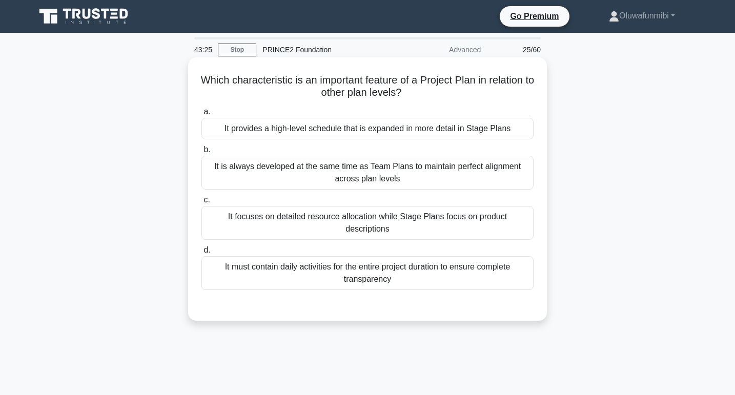
click at [398, 219] on div "It focuses on detailed resource allocation while Stage Plans focus on product d…" at bounding box center [368, 223] width 332 height 34
click at [202, 204] on input "c. It focuses on detailed resource allocation while Stage Plans focus on produc…" at bounding box center [202, 200] width 0 height 7
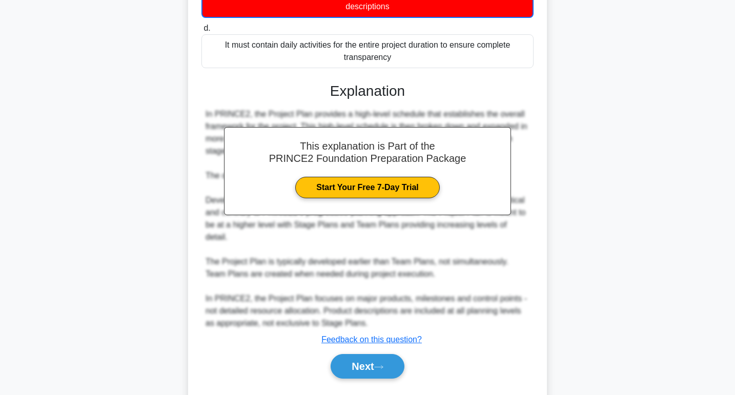
scroll to position [238, 0]
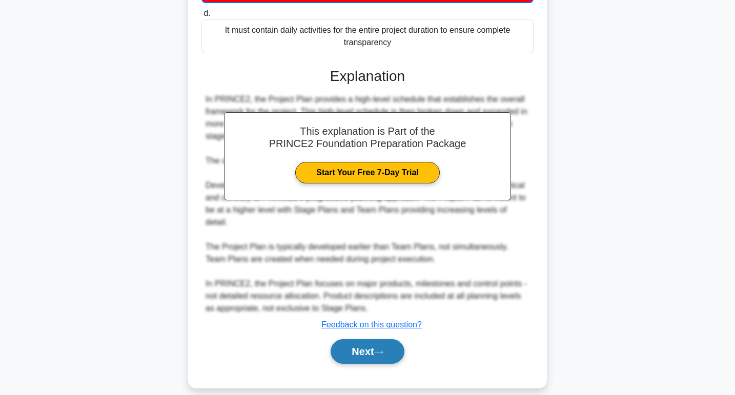
click at [369, 340] on button "Next" at bounding box center [367, 352] width 73 height 25
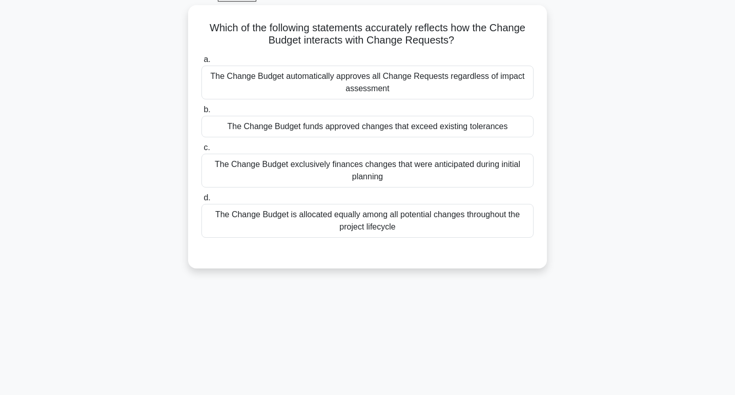
scroll to position [0, 0]
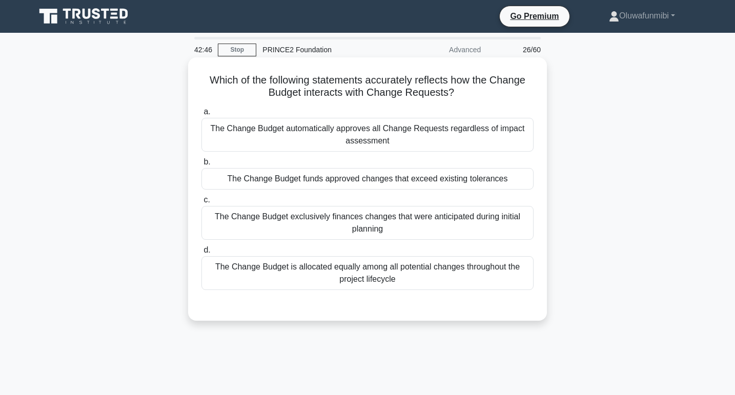
click at [410, 225] on div "The Change Budget exclusively finances changes that were anticipated during ini…" at bounding box center [368, 223] width 332 height 34
click at [202, 204] on input "c. The Change Budget exclusively finances changes that were anticipated during …" at bounding box center [202, 200] width 0 height 7
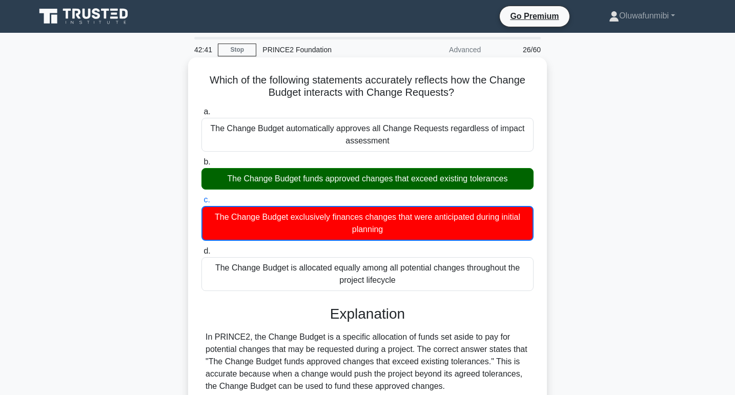
scroll to position [250, 0]
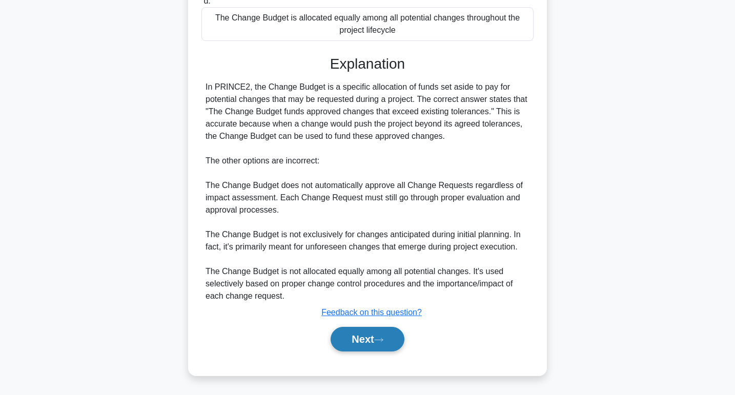
click at [363, 340] on button "Next" at bounding box center [367, 339] width 73 height 25
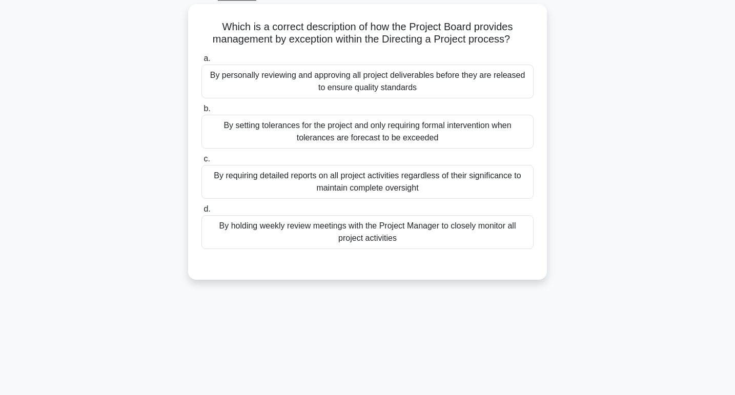
scroll to position [0, 0]
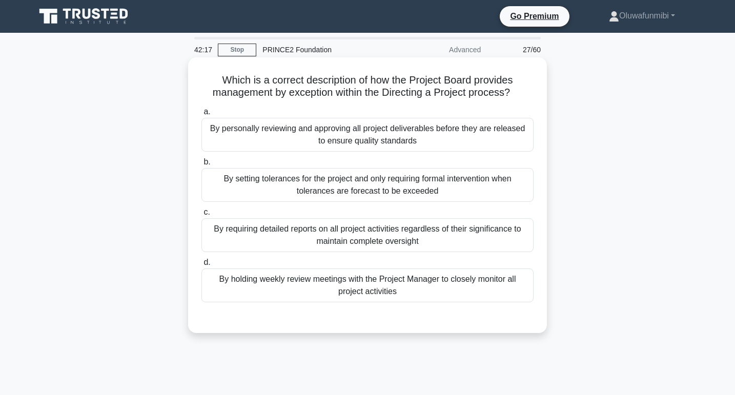
click at [403, 196] on div "By setting tolerances for the project and only requiring formal intervention wh…" at bounding box center [368, 185] width 332 height 34
click at [202, 166] on input "b. By setting tolerances for the project and only requiring formal intervention…" at bounding box center [202, 162] width 0 height 7
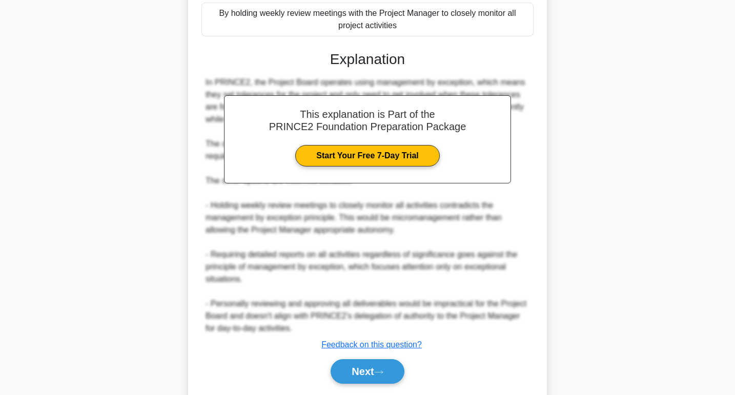
scroll to position [299, 0]
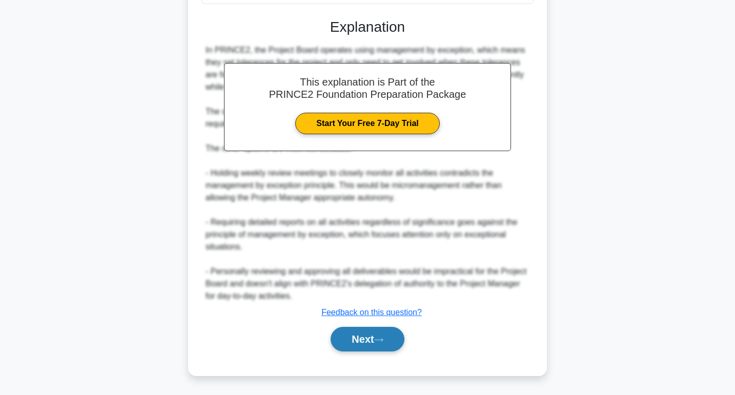
click at [360, 348] on button "Next" at bounding box center [367, 339] width 73 height 25
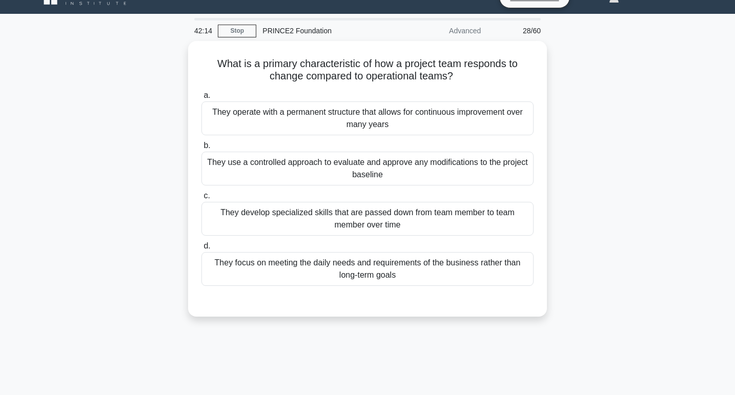
scroll to position [0, 0]
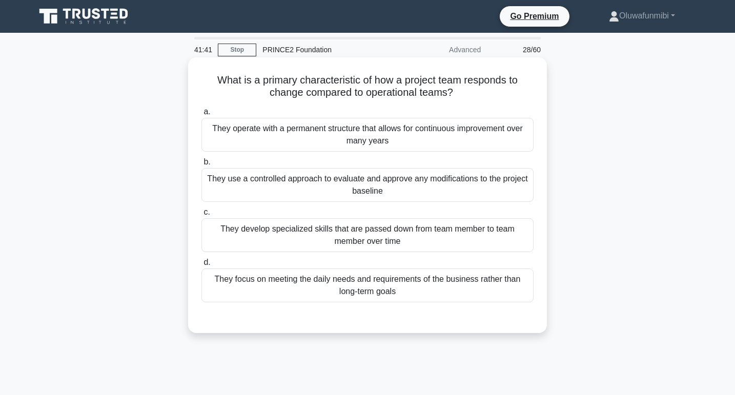
click at [404, 185] on div "They use a controlled approach to evaluate and approve any modifications to the…" at bounding box center [368, 185] width 332 height 34
click at [202, 166] on input "b. They use a controlled approach to evaluate and approve any modifications to …" at bounding box center [202, 162] width 0 height 7
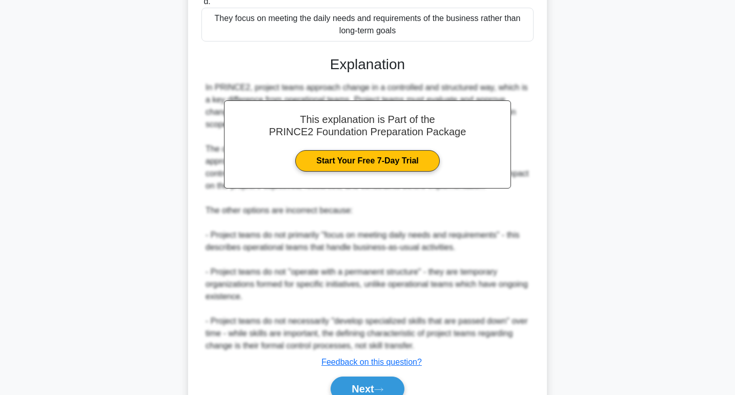
scroll to position [305, 0]
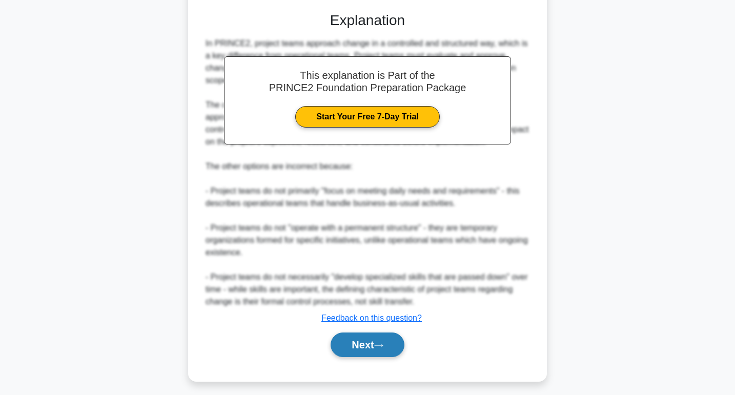
click at [364, 342] on button "Next" at bounding box center [367, 345] width 73 height 25
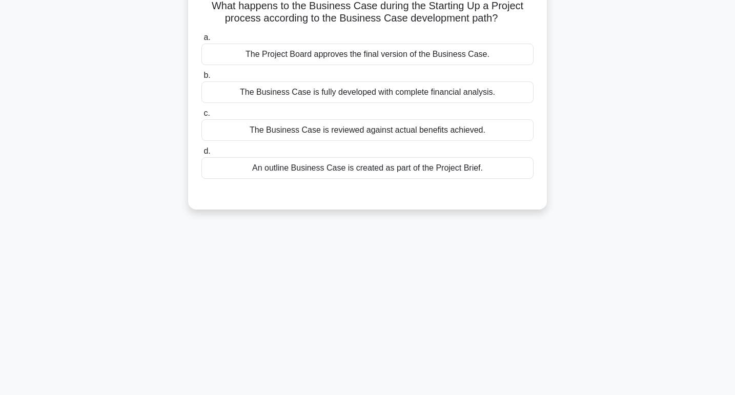
scroll to position [0, 0]
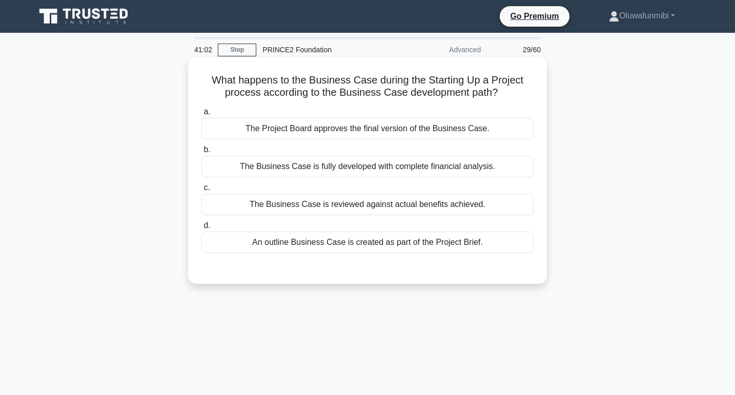
click at [412, 129] on div "The Project Board approves the final version of the Business Case." at bounding box center [368, 129] width 332 height 22
click at [202, 115] on input "a. The Project Board approves the final version of the Business Case." at bounding box center [202, 112] width 0 height 7
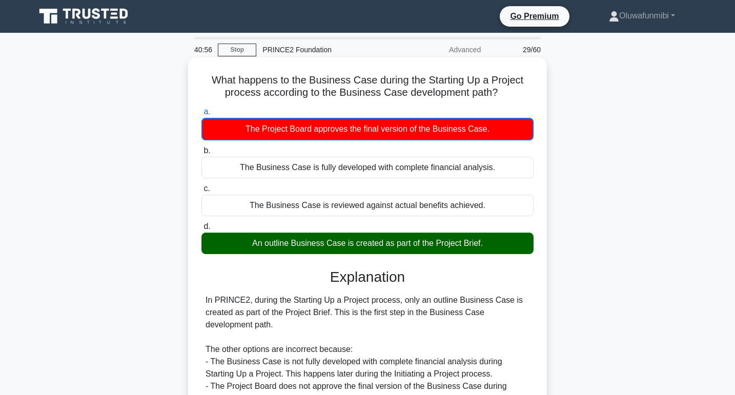
scroll to position [158, 0]
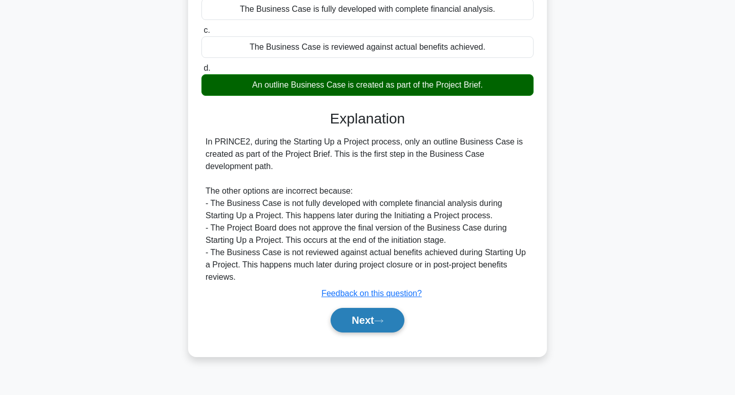
click at [365, 330] on button "Next" at bounding box center [367, 320] width 73 height 25
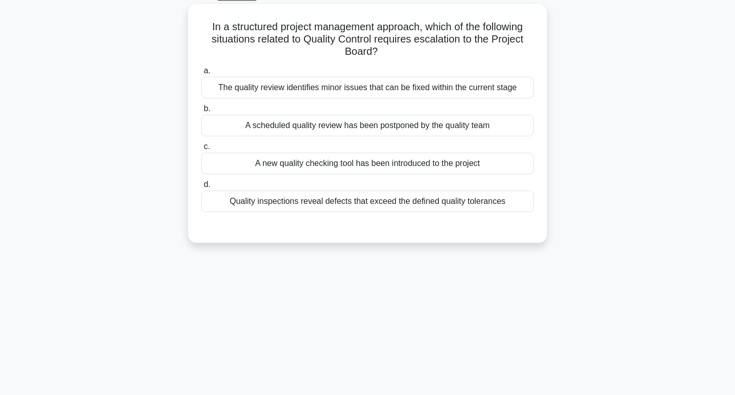
scroll to position [0, 0]
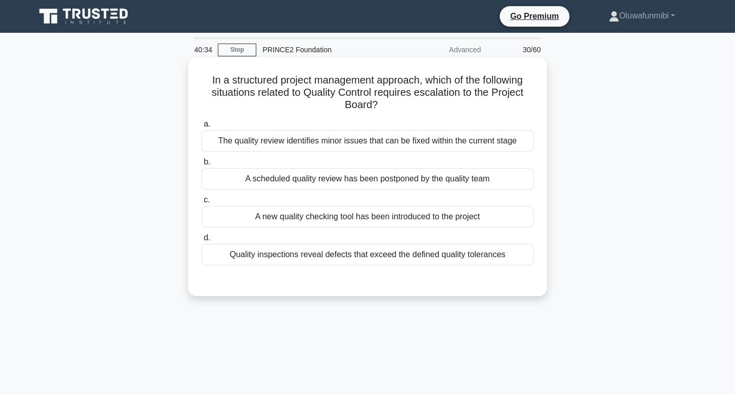
click at [381, 260] on div "Quality inspections reveal defects that exceed the defined quality tolerances" at bounding box center [368, 255] width 332 height 22
click at [202, 242] on input "d. Quality inspections reveal defects that exceed the defined quality tolerances" at bounding box center [202, 238] width 0 height 7
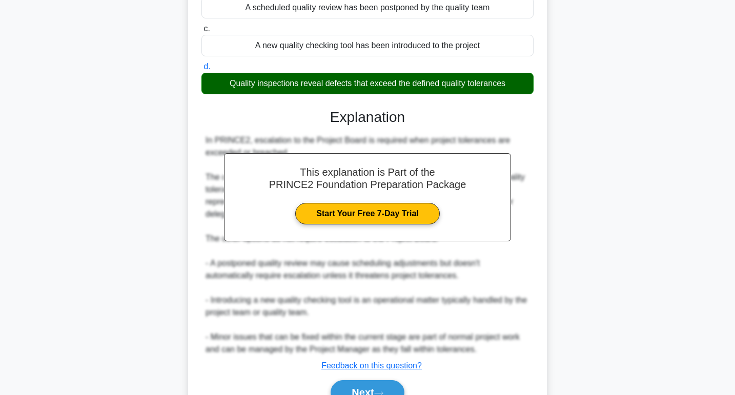
scroll to position [225, 0]
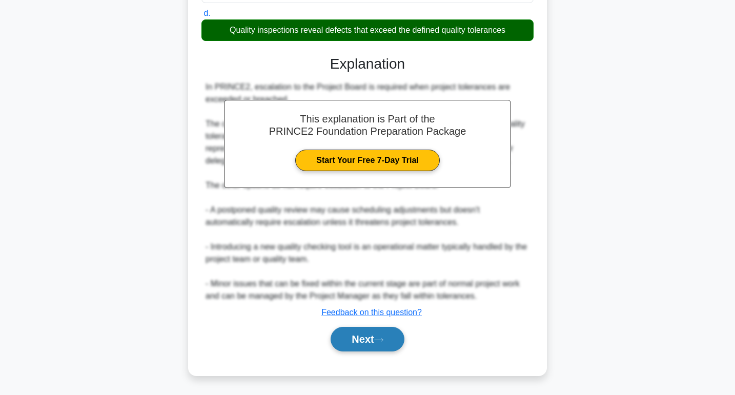
click at [354, 344] on button "Next" at bounding box center [367, 339] width 73 height 25
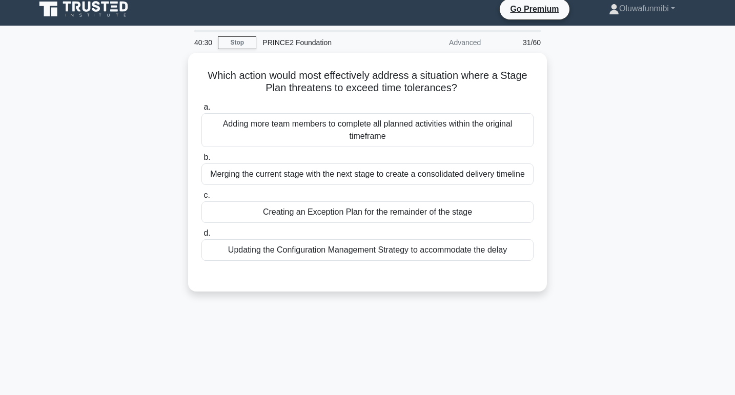
scroll to position [0, 0]
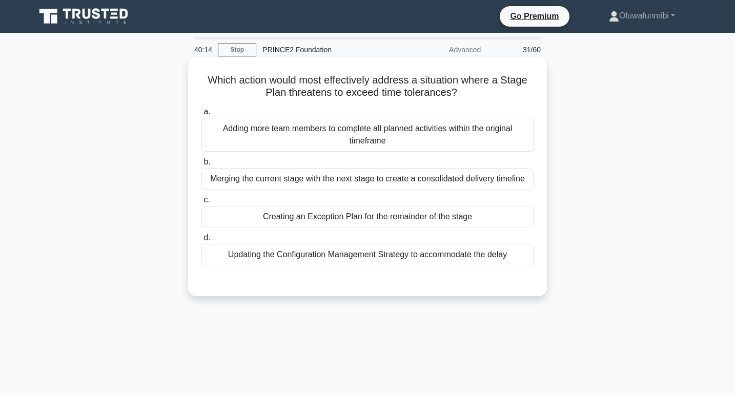
click at [402, 216] on div "Creating an Exception Plan for the remainder of the stage" at bounding box center [368, 217] width 332 height 22
click at [202, 204] on input "c. Creating an Exception Plan for the remainder of the stage" at bounding box center [202, 200] width 0 height 7
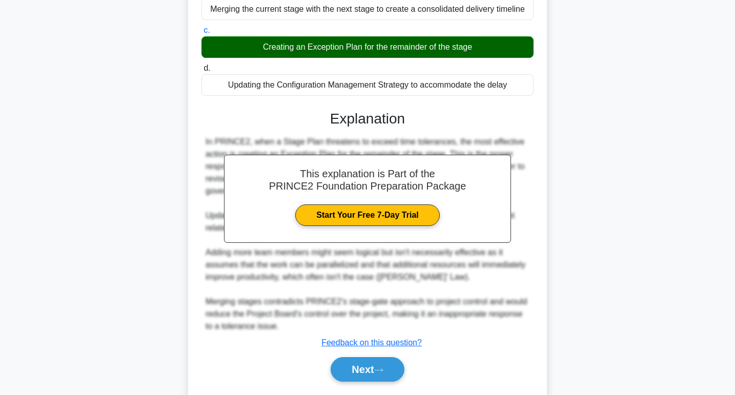
scroll to position [180, 0]
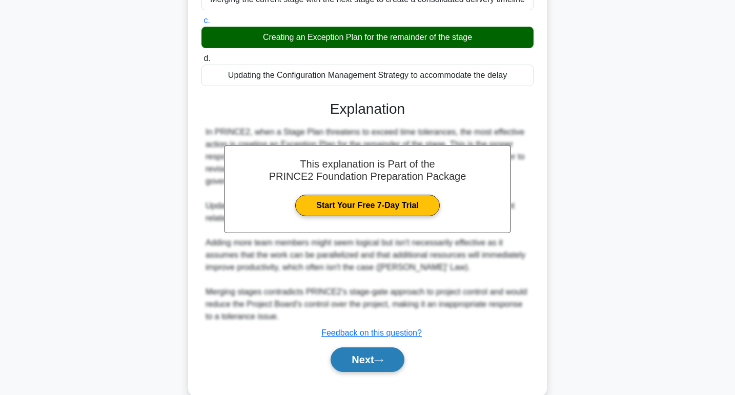
click at [354, 355] on button "Next" at bounding box center [367, 360] width 73 height 25
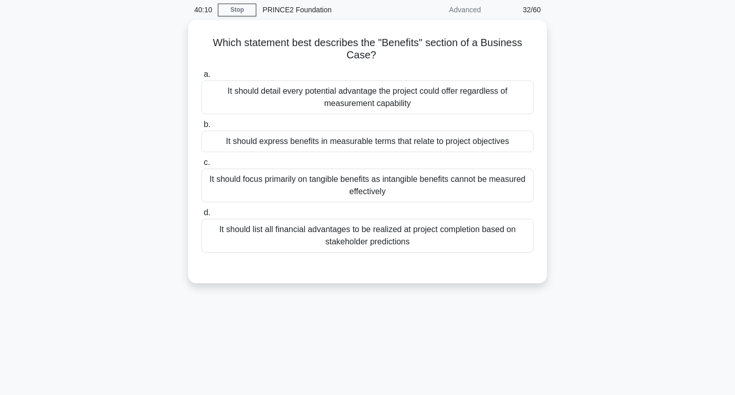
scroll to position [0, 0]
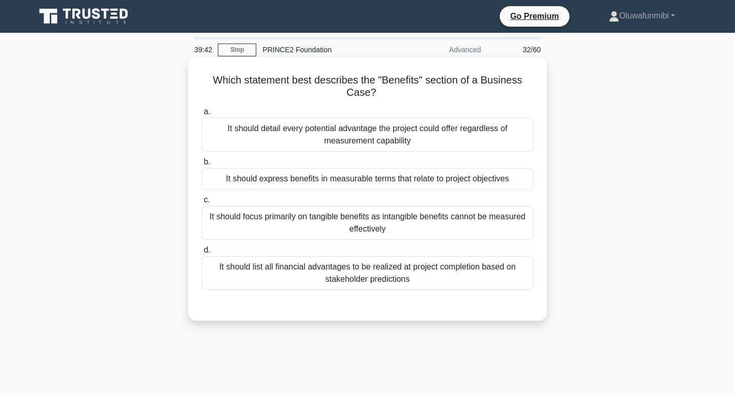
click at [415, 183] on div "It should express benefits in measurable terms that relate to project objectives" at bounding box center [368, 179] width 332 height 22
click at [202, 166] on input "b. It should express benefits in measurable terms that relate to project object…" at bounding box center [202, 162] width 0 height 7
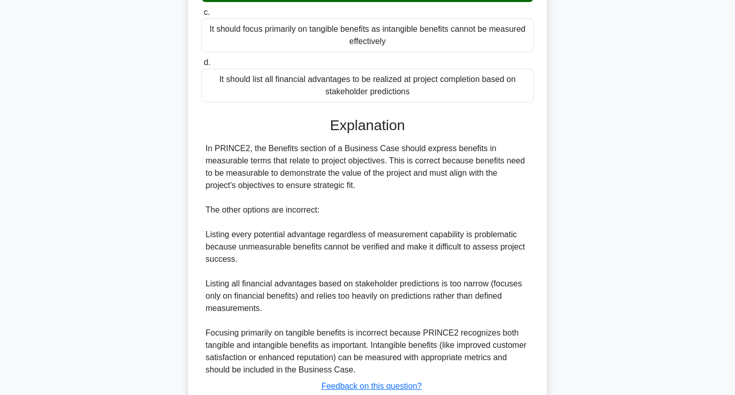
scroll to position [262, 0]
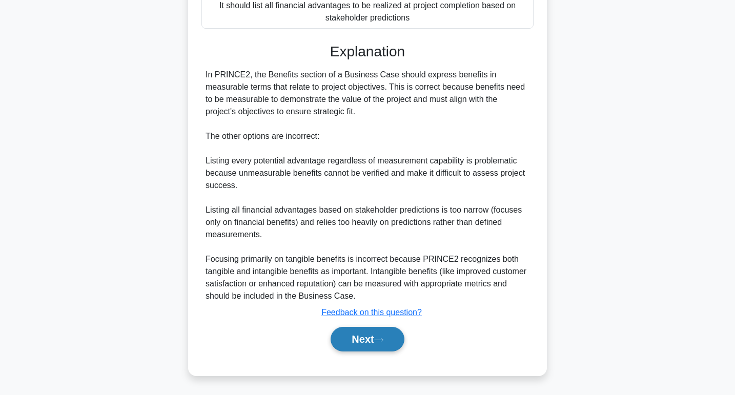
click at [355, 336] on button "Next" at bounding box center [367, 339] width 73 height 25
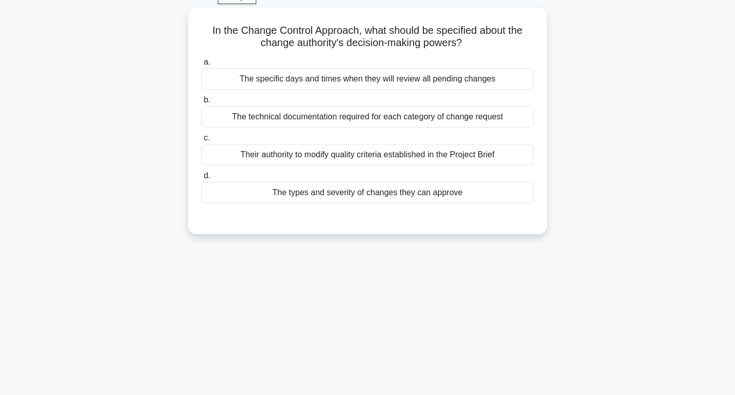
scroll to position [0, 0]
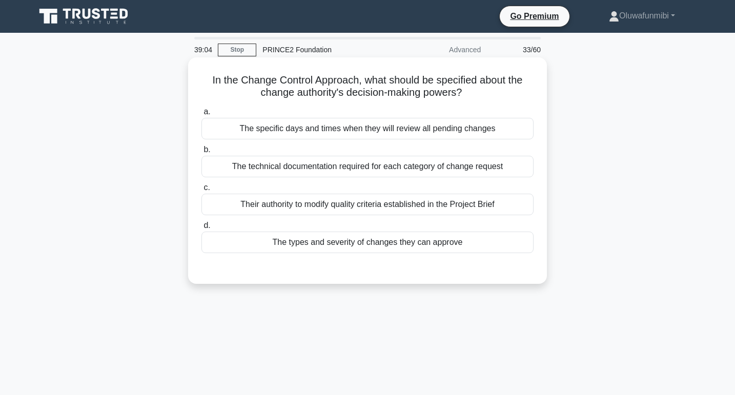
click at [376, 245] on div "The types and severity of changes they can approve" at bounding box center [368, 243] width 332 height 22
click at [202, 229] on input "d. The types and severity of changes they can approve" at bounding box center [202, 226] width 0 height 7
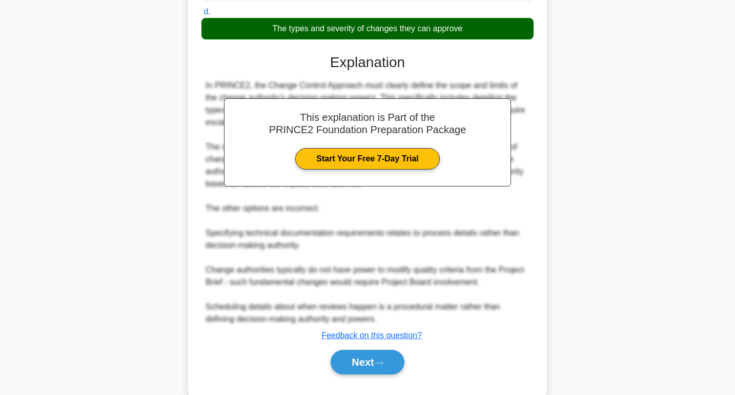
scroll to position [237, 0]
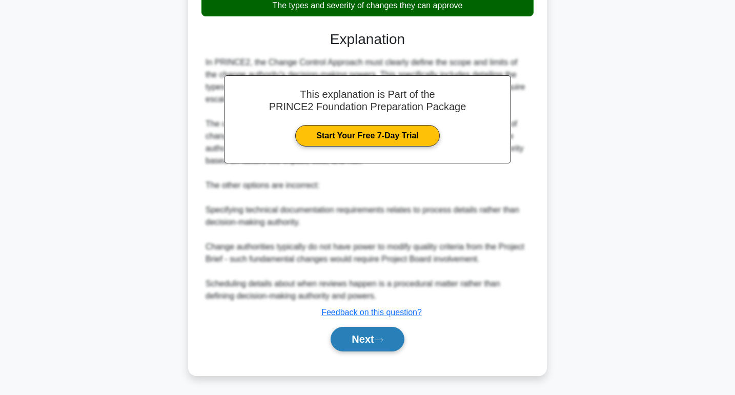
click at [369, 332] on button "Next" at bounding box center [367, 339] width 73 height 25
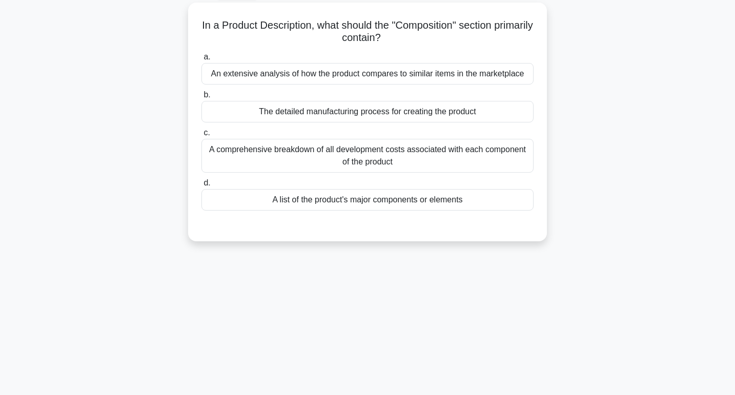
scroll to position [0, 0]
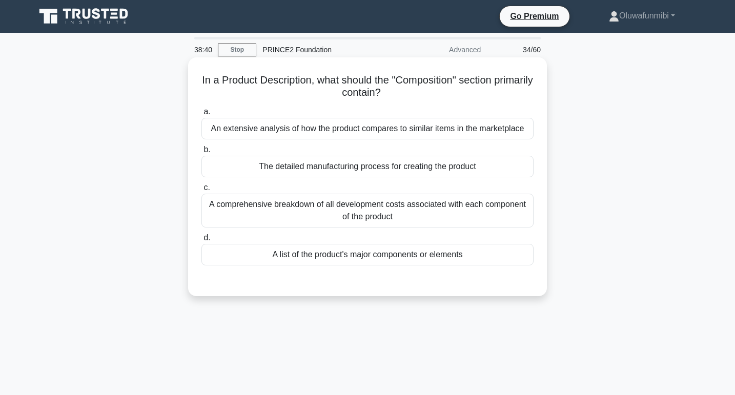
click at [396, 254] on div "A list of the product's major components or elements" at bounding box center [368, 255] width 332 height 22
click at [202, 242] on input "d. A list of the product's major components or elements" at bounding box center [202, 238] width 0 height 7
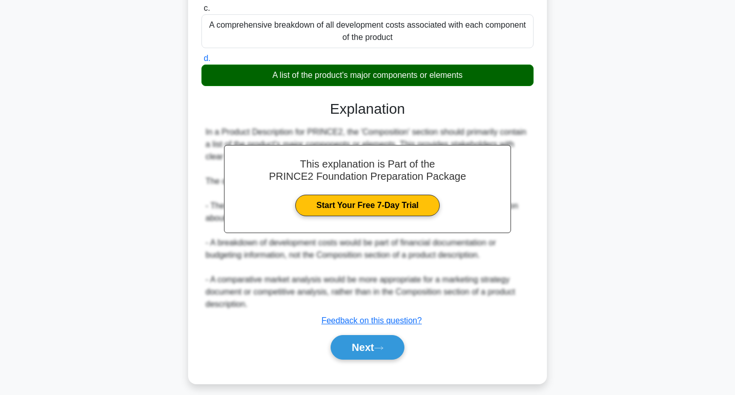
scroll to position [188, 0]
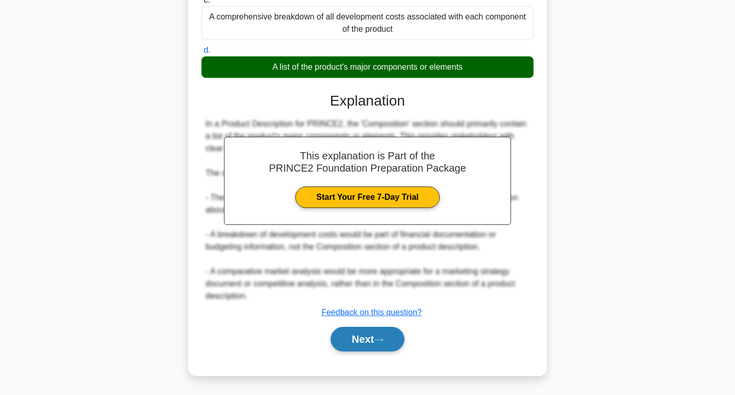
click at [374, 335] on button "Next" at bounding box center [367, 339] width 73 height 25
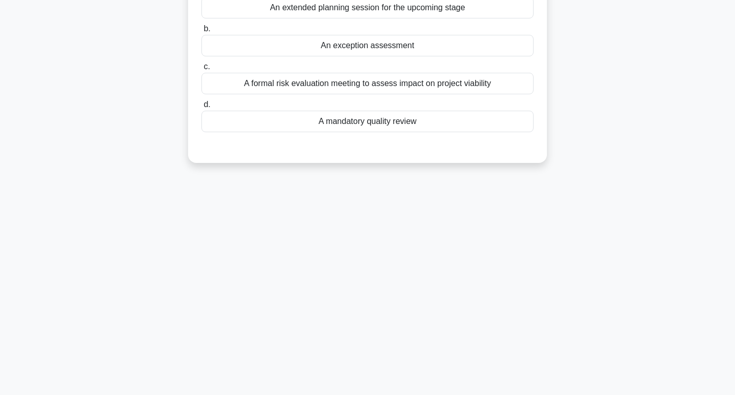
scroll to position [0, 0]
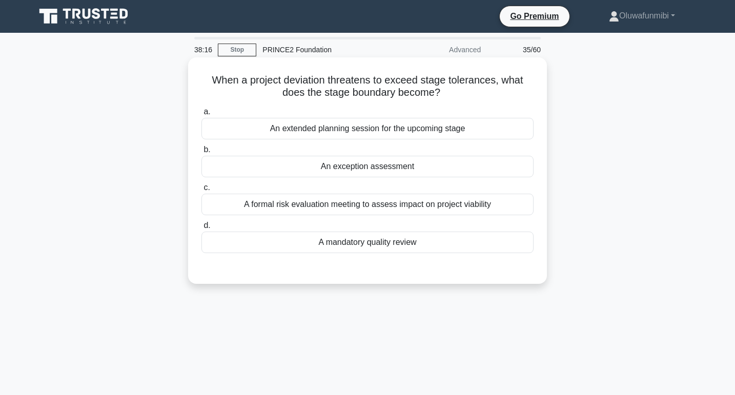
click at [398, 165] on div "An exception assessment" at bounding box center [368, 167] width 332 height 22
click at [202, 153] on input "b. An exception assessment" at bounding box center [202, 150] width 0 height 7
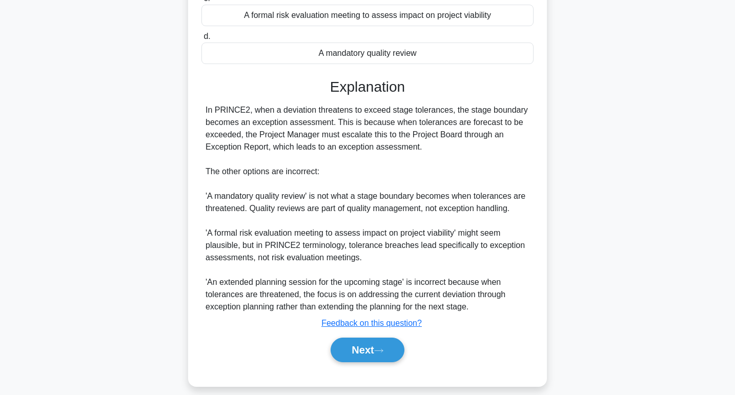
scroll to position [198, 0]
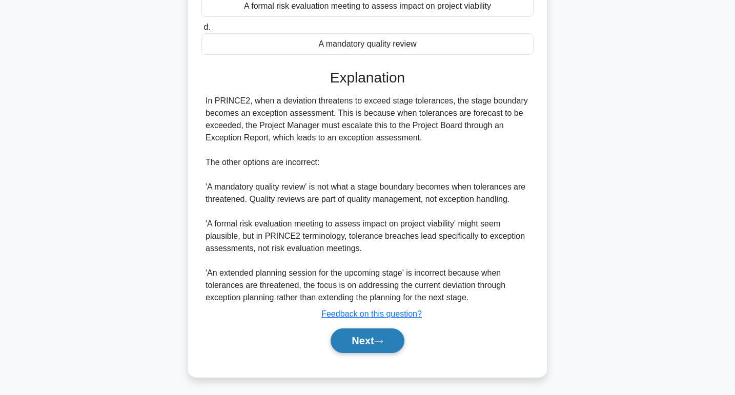
click at [373, 338] on button "Next" at bounding box center [367, 341] width 73 height 25
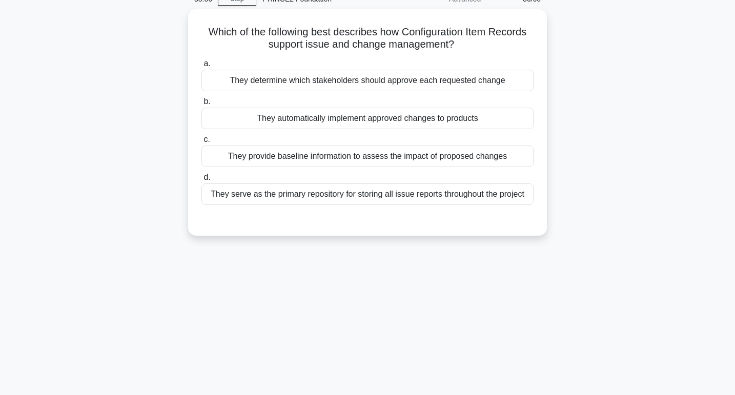
scroll to position [0, 0]
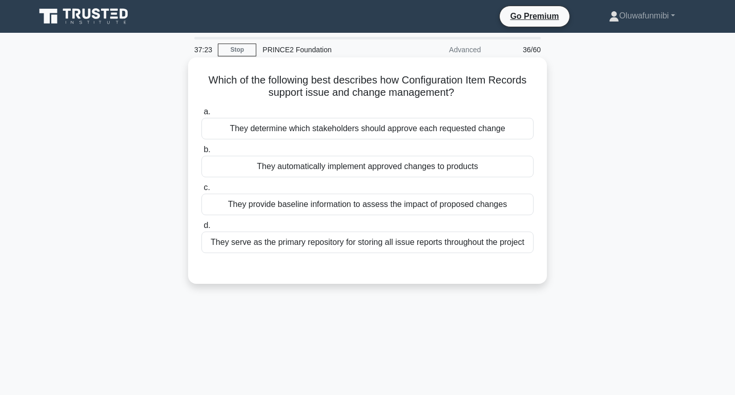
click at [360, 207] on div "They provide baseline information to assess the impact of proposed changes" at bounding box center [368, 205] width 332 height 22
click at [202, 191] on input "c. They provide baseline information to assess the impact of proposed changes" at bounding box center [202, 188] width 0 height 7
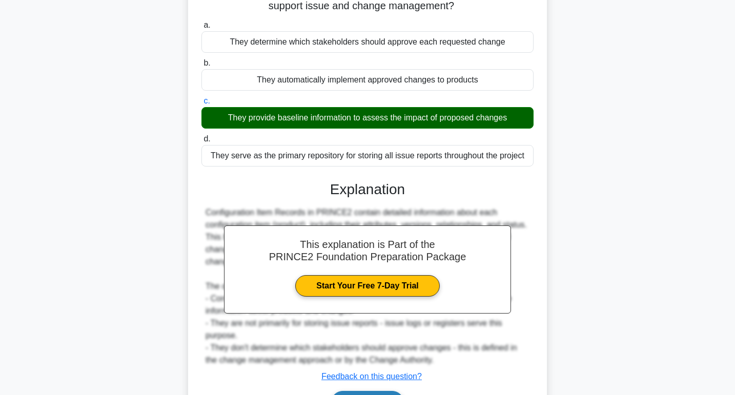
scroll to position [158, 0]
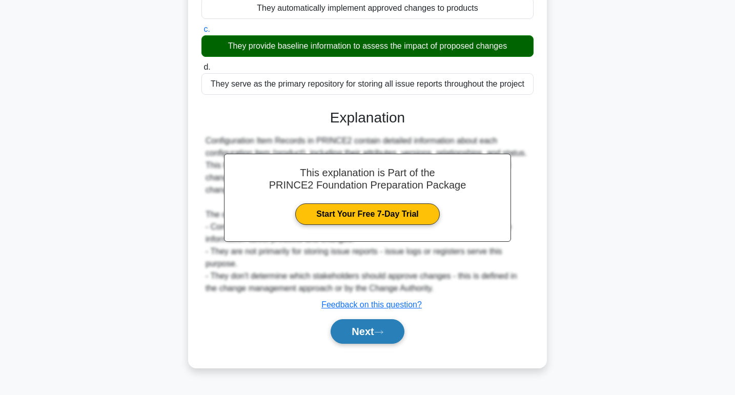
click at [352, 335] on button "Next" at bounding box center [367, 332] width 73 height 25
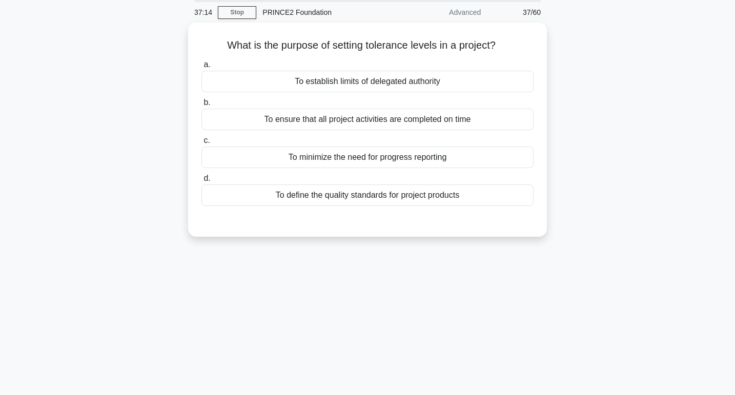
scroll to position [0, 0]
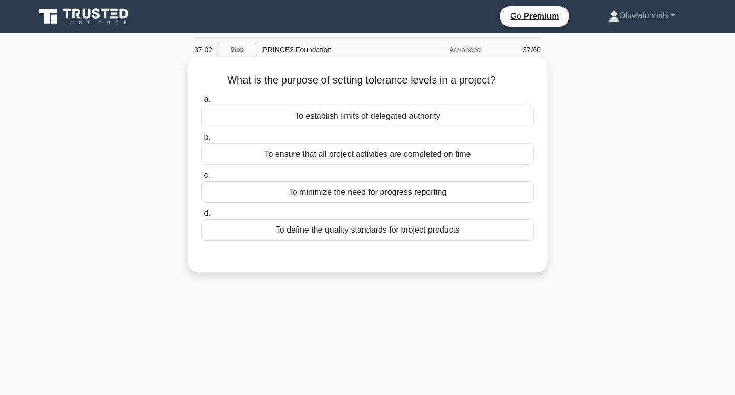
click at [421, 118] on div "To establish limits of delegated authority" at bounding box center [368, 117] width 332 height 22
click at [202, 103] on input "a. To establish limits of delegated authority" at bounding box center [202, 99] width 0 height 7
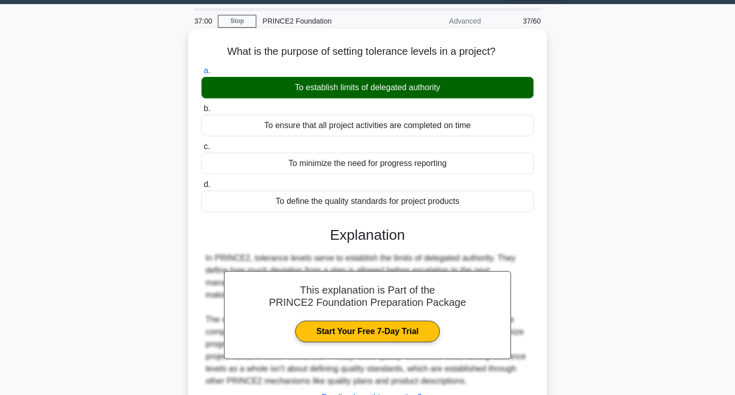
scroll to position [158, 0]
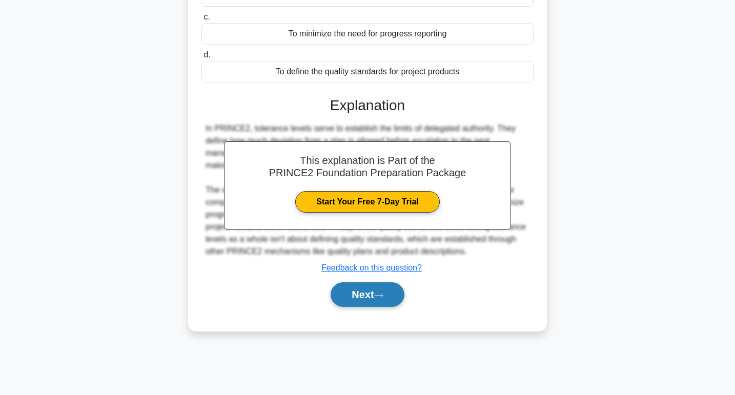
click at [365, 306] on button "Next" at bounding box center [367, 295] width 73 height 25
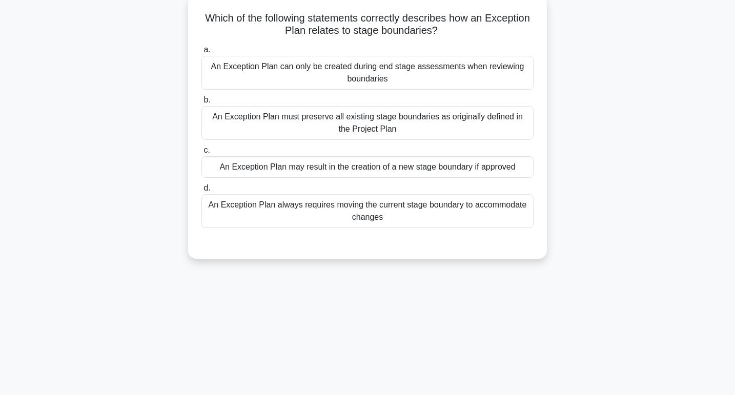
scroll to position [0, 0]
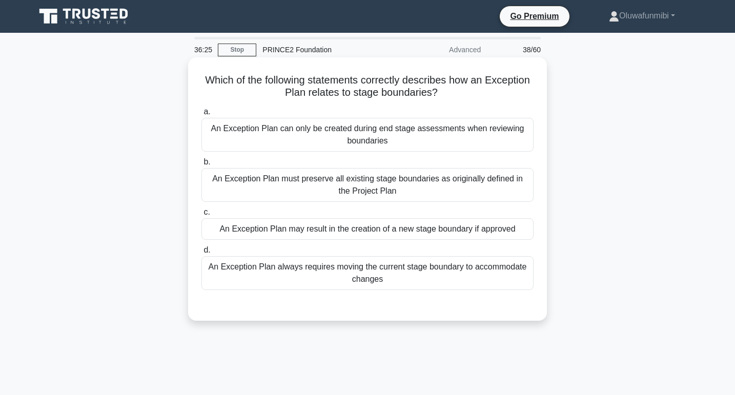
click at [400, 229] on div "An Exception Plan may result in the creation of a new stage boundary if approved" at bounding box center [368, 229] width 332 height 22
click at [202, 216] on input "c. An Exception Plan may result in the creation of a new stage boundary if appr…" at bounding box center [202, 212] width 0 height 7
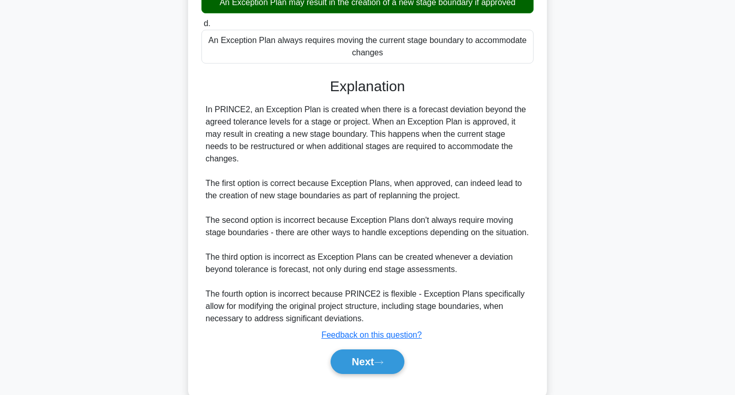
scroll to position [262, 0]
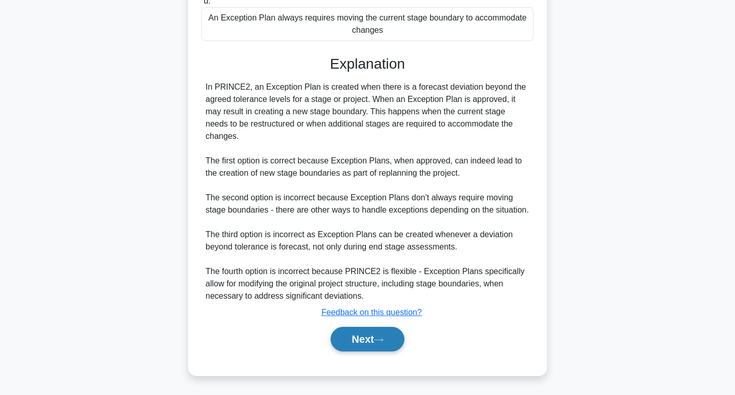
click at [364, 334] on button "Next" at bounding box center [367, 339] width 73 height 25
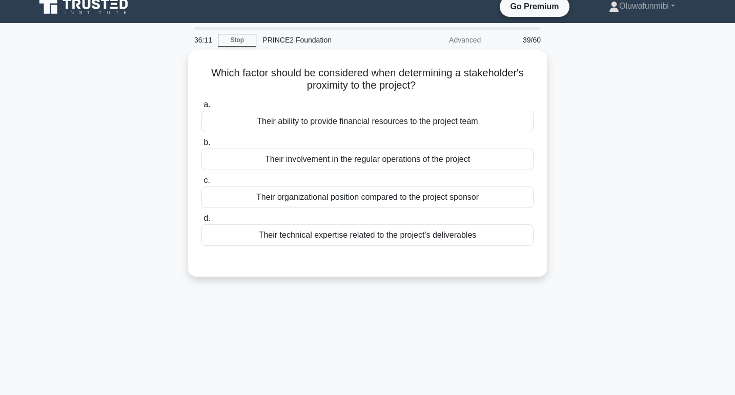
scroll to position [0, 0]
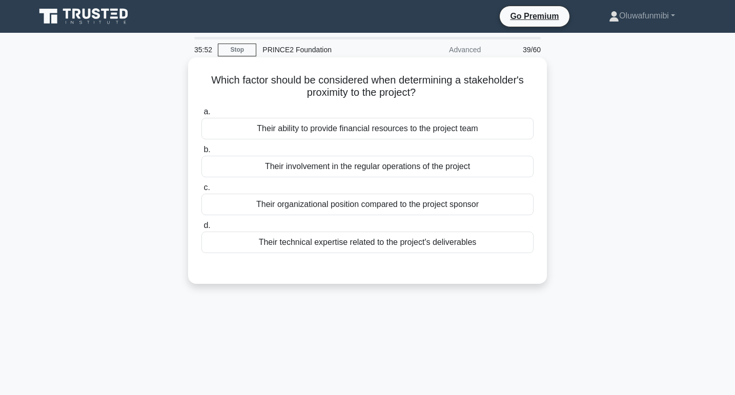
click at [426, 175] on div "Their involvement in the regular operations of the project" at bounding box center [368, 167] width 332 height 22
click at [202, 153] on input "b. Their involvement in the regular operations of the project" at bounding box center [202, 150] width 0 height 7
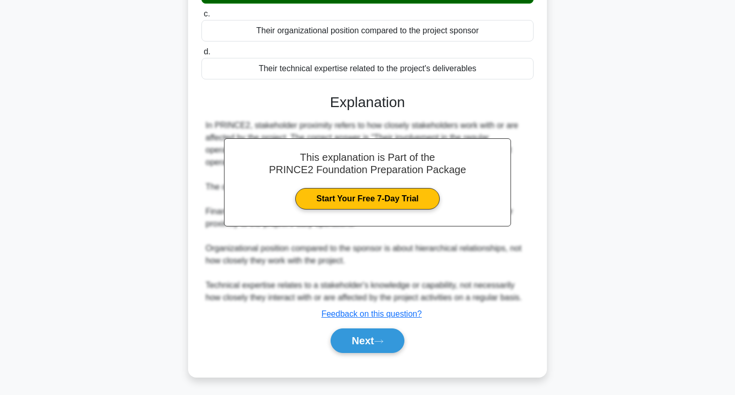
scroll to position [175, 0]
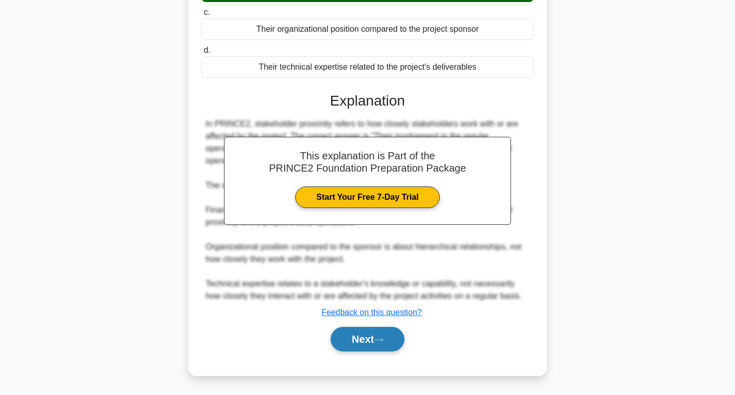
click at [365, 345] on button "Next" at bounding box center [367, 339] width 73 height 25
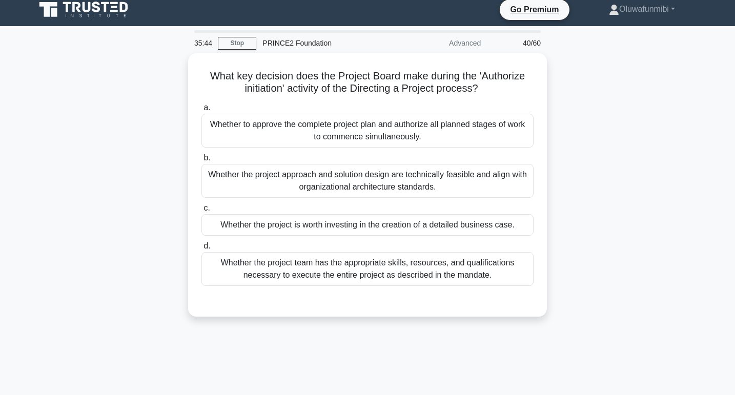
scroll to position [0, 0]
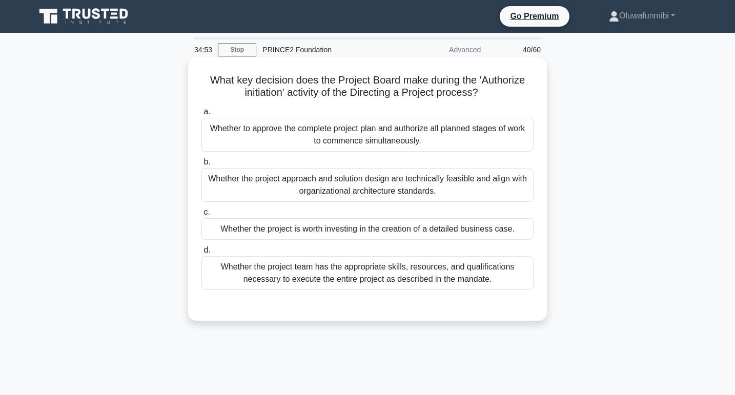
click at [377, 276] on div "Whether the project team has the appropriate skills, resources, and qualificati…" at bounding box center [368, 273] width 332 height 34
click at [202, 254] on input "d. Whether the project team has the appropriate skills, resources, and qualific…" at bounding box center [202, 250] width 0 height 7
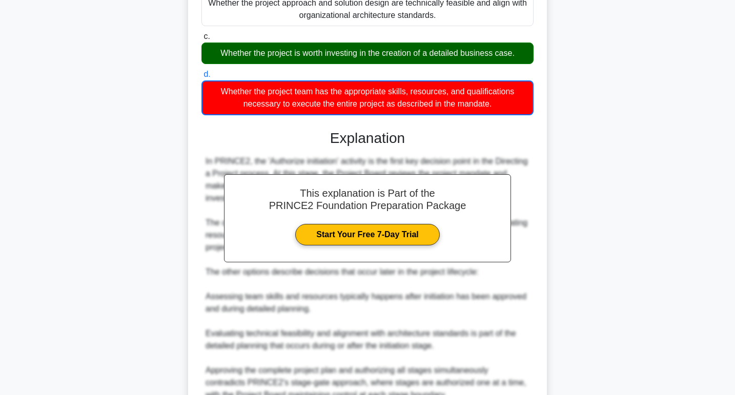
scroll to position [275, 0]
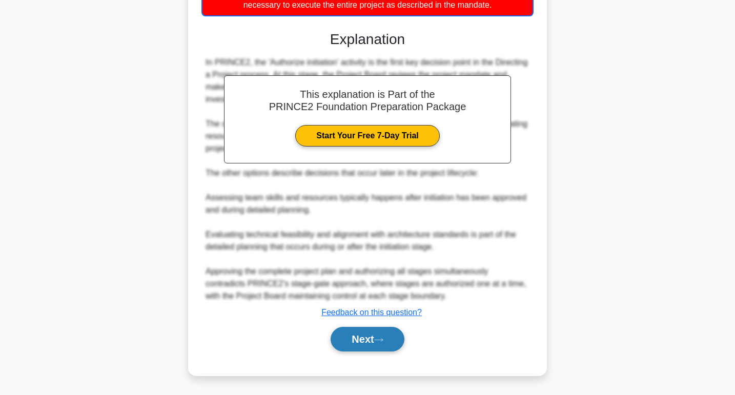
click at [368, 337] on button "Next" at bounding box center [367, 339] width 73 height 25
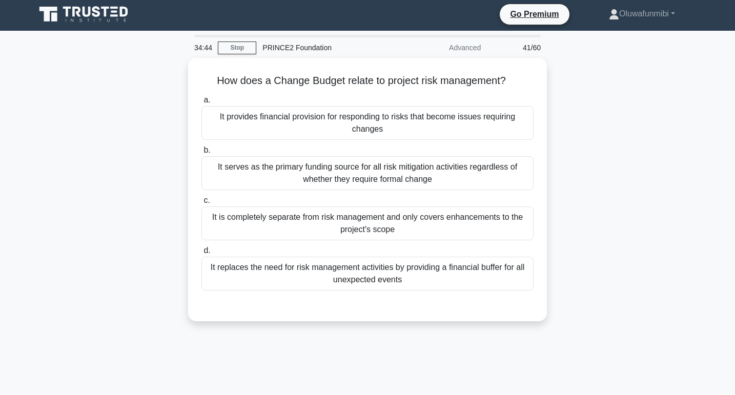
scroll to position [0, 0]
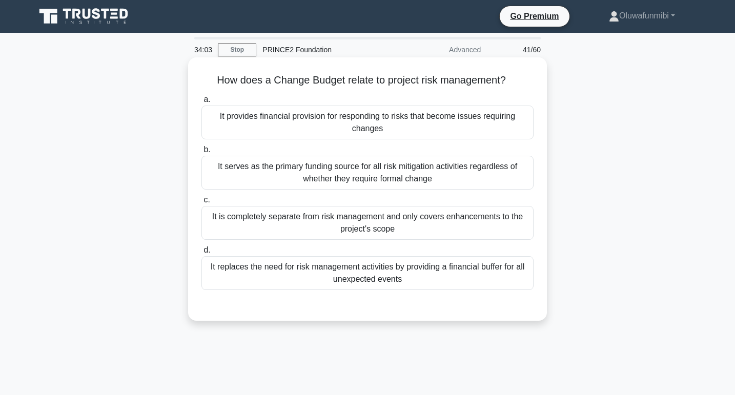
click at [425, 128] on div "It provides financial provision for responding to risks that become issues requ…" at bounding box center [368, 123] width 332 height 34
click at [202, 103] on input "a. It provides financial provision for responding to risks that become issues r…" at bounding box center [202, 99] width 0 height 7
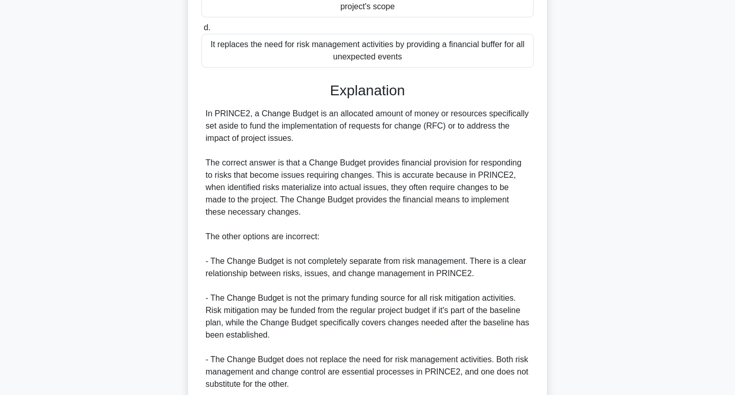
scroll to position [254, 0]
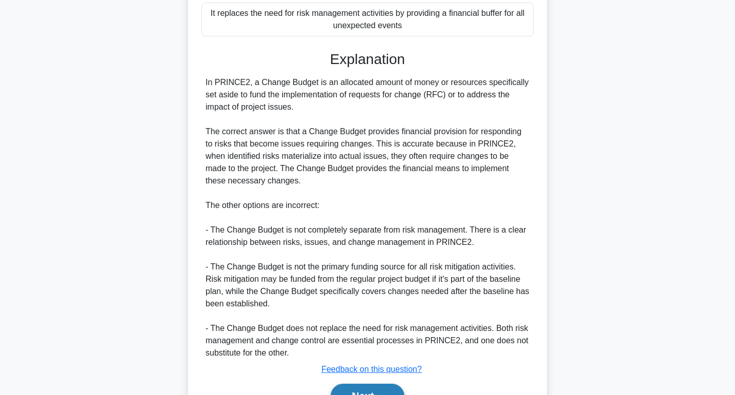
click at [352, 390] on button "Next" at bounding box center [367, 396] width 73 height 25
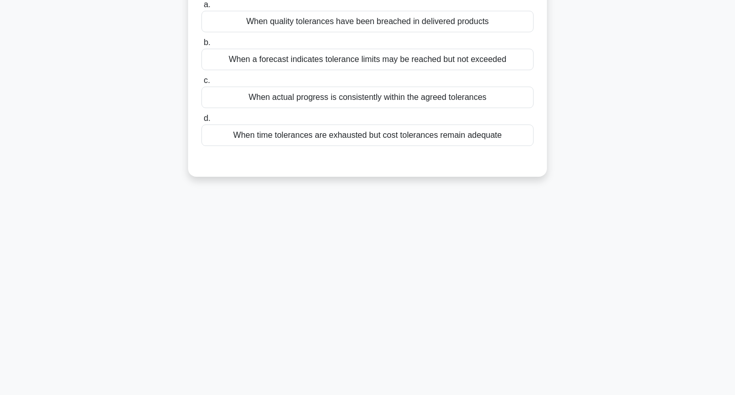
scroll to position [0, 0]
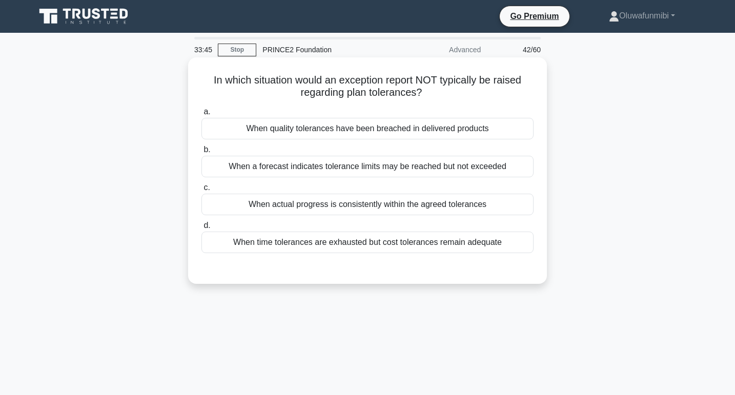
click at [394, 168] on div "When a forecast indicates tolerance limits may be reached but not exceeded" at bounding box center [368, 167] width 332 height 22
click at [202, 153] on input "b. When a forecast indicates tolerance limits may be reached but not exceeded" at bounding box center [202, 150] width 0 height 7
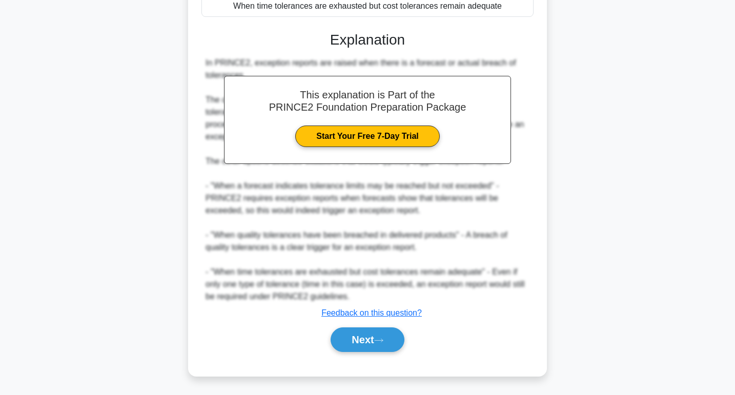
scroll to position [238, 0]
click at [354, 337] on button "Next" at bounding box center [367, 339] width 73 height 25
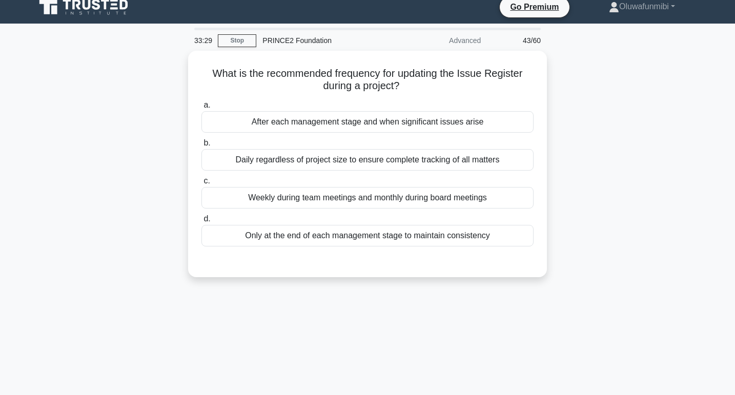
scroll to position [0, 0]
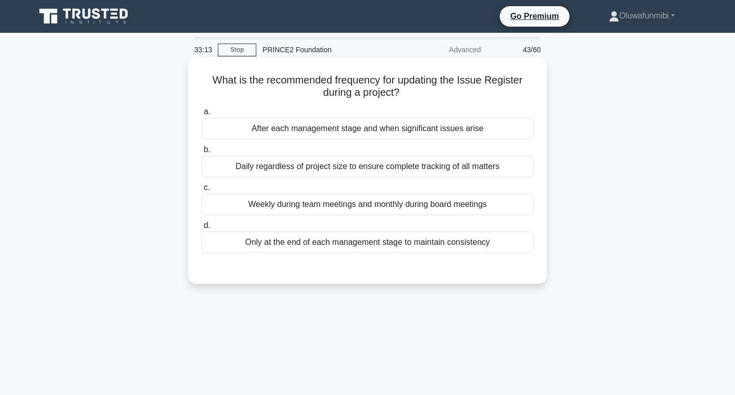
click at [414, 130] on div "After each management stage and when significant issues arise" at bounding box center [368, 129] width 332 height 22
click at [202, 115] on input "a. After each management stage and when significant issues arise" at bounding box center [202, 112] width 0 height 7
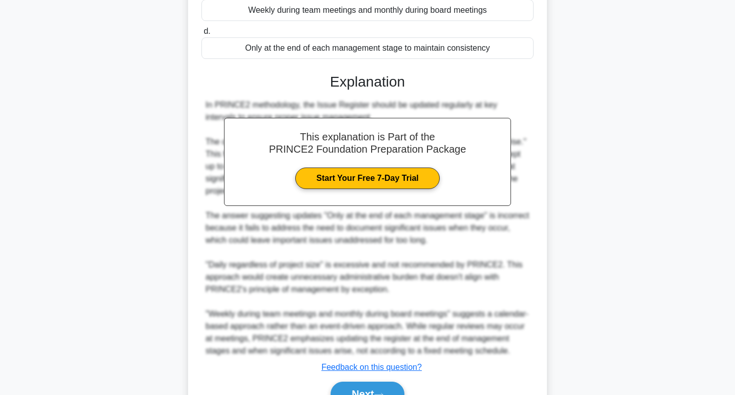
scroll to position [249, 0]
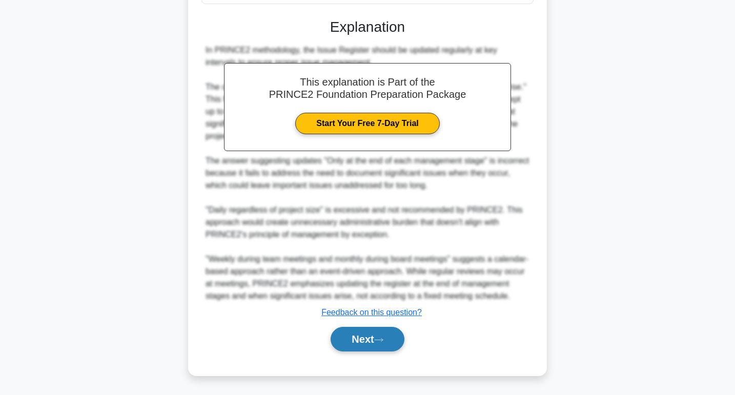
click at [359, 340] on button "Next" at bounding box center [367, 339] width 73 height 25
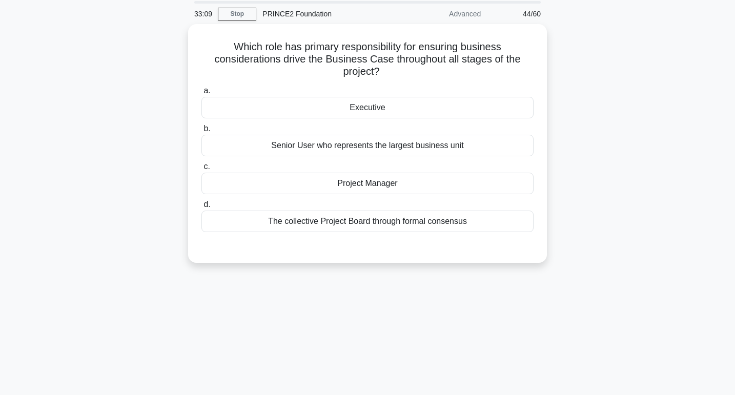
scroll to position [0, 0]
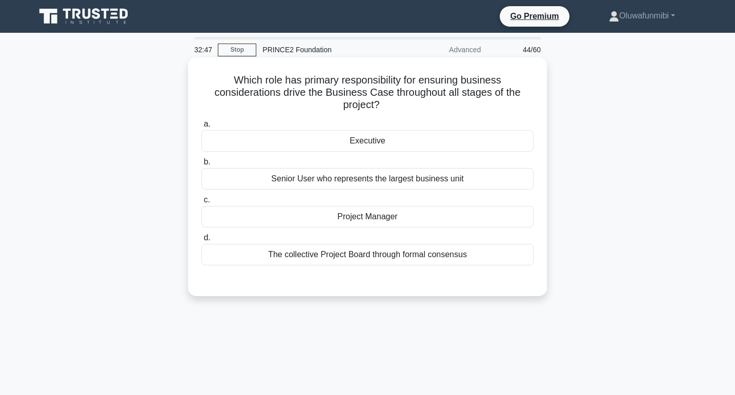
click at [407, 206] on div "Project Manager" at bounding box center [368, 217] width 332 height 22
click at [202, 204] on input "c. Project Manager" at bounding box center [202, 200] width 0 height 7
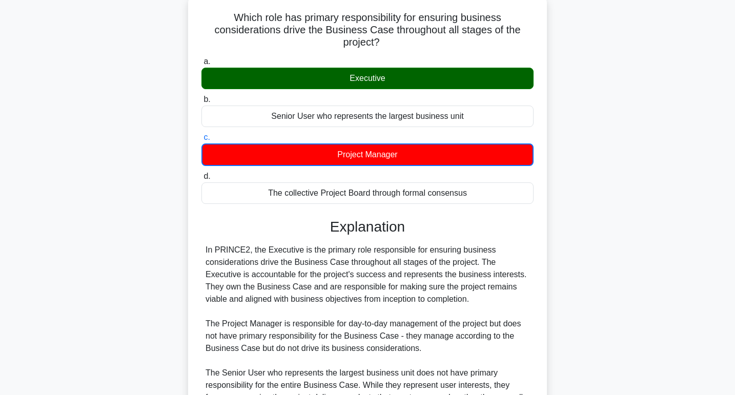
scroll to position [226, 0]
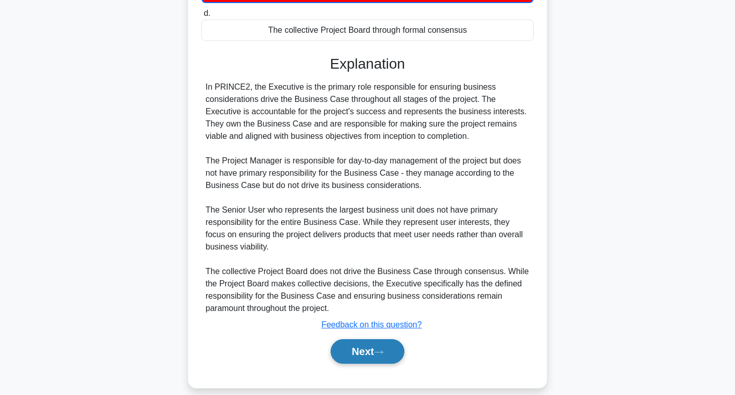
click at [359, 342] on button "Next" at bounding box center [367, 352] width 73 height 25
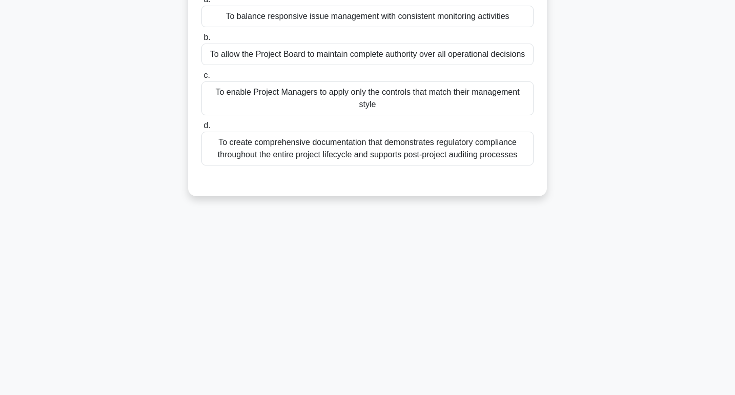
scroll to position [0, 0]
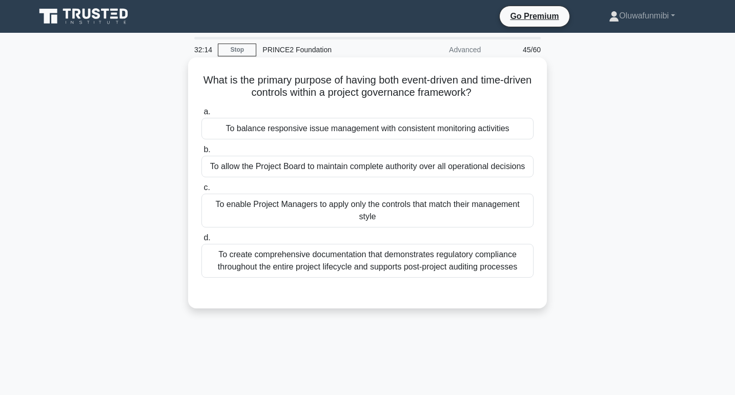
click at [389, 132] on div "To balance responsive issue management with consistent monitoring activities" at bounding box center [368, 129] width 332 height 22
click at [202, 115] on input "a. To balance responsive issue management with consistent monitoring activities" at bounding box center [202, 112] width 0 height 7
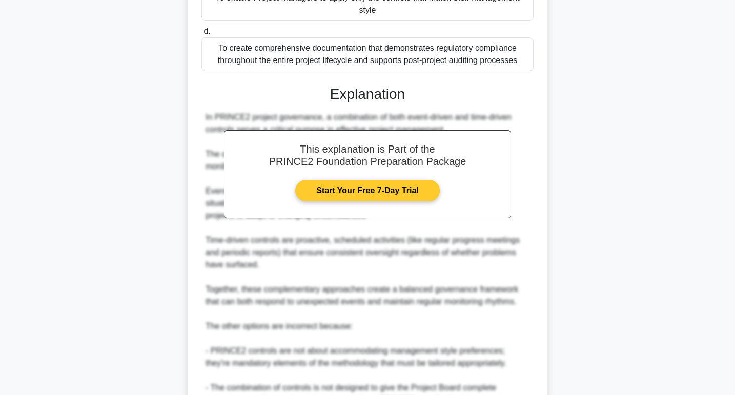
scroll to position [315, 0]
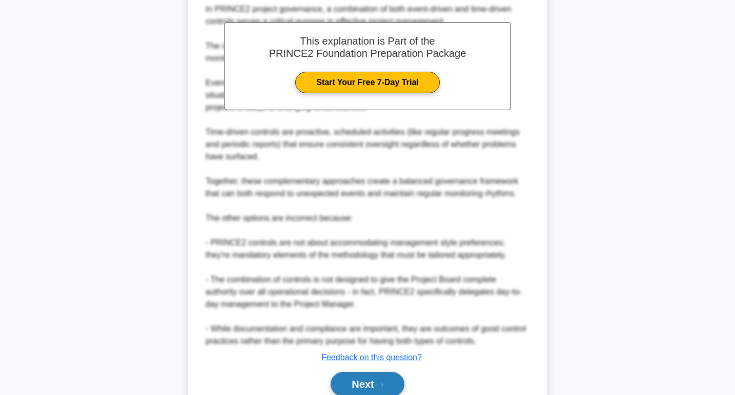
click at [362, 380] on button "Next" at bounding box center [367, 384] width 73 height 25
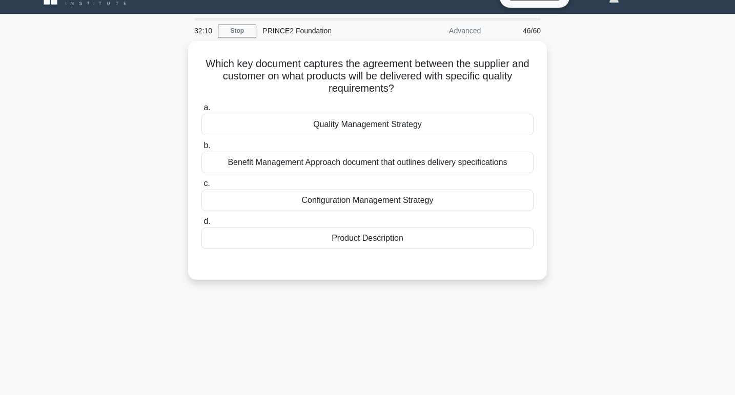
scroll to position [0, 0]
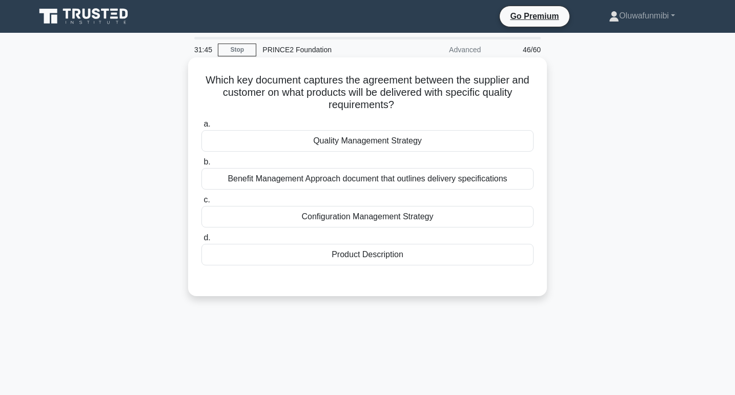
click at [446, 258] on div "Product Description" at bounding box center [368, 255] width 332 height 22
click at [202, 242] on input "d. Product Description" at bounding box center [202, 238] width 0 height 7
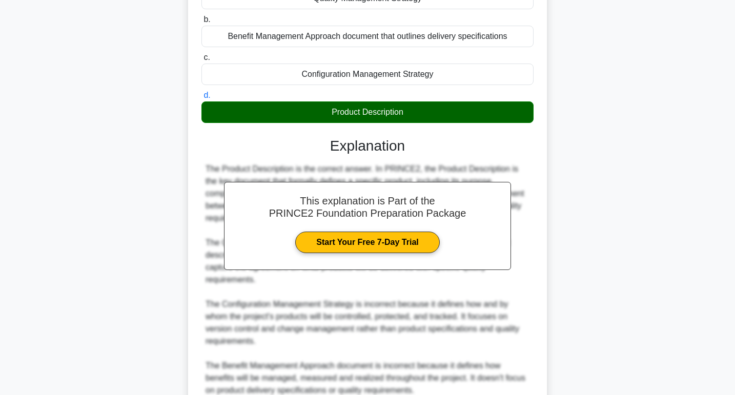
scroll to position [237, 0]
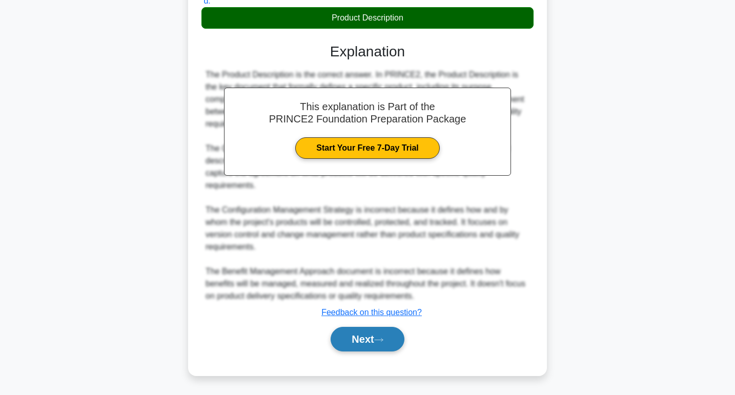
click at [360, 347] on button "Next" at bounding box center [367, 339] width 73 height 25
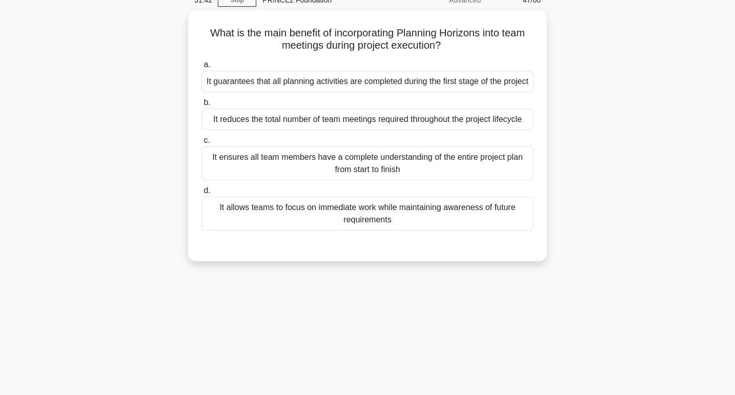
scroll to position [0, 0]
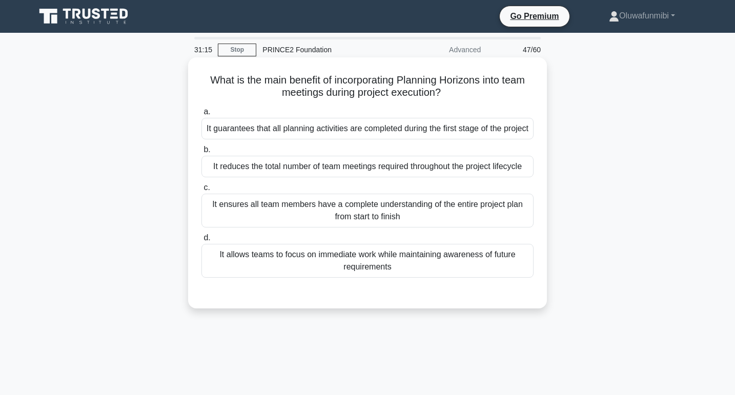
click at [366, 218] on div "It ensures all team members have a complete understanding of the entire project…" at bounding box center [368, 211] width 332 height 34
click at [202, 191] on input "c. It ensures all team members have a complete understanding of the entire proj…" at bounding box center [202, 188] width 0 height 7
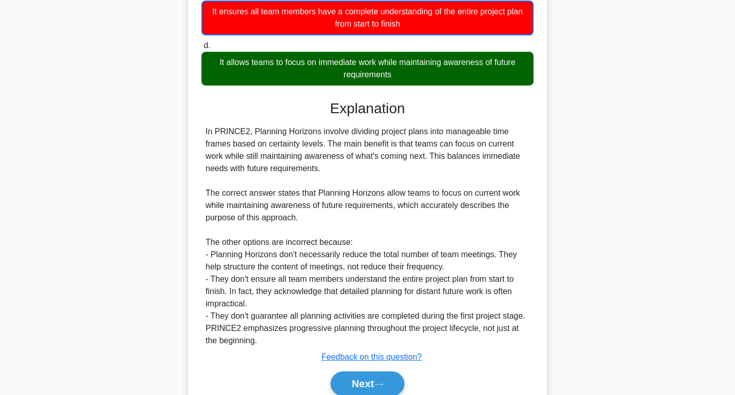
scroll to position [250, 0]
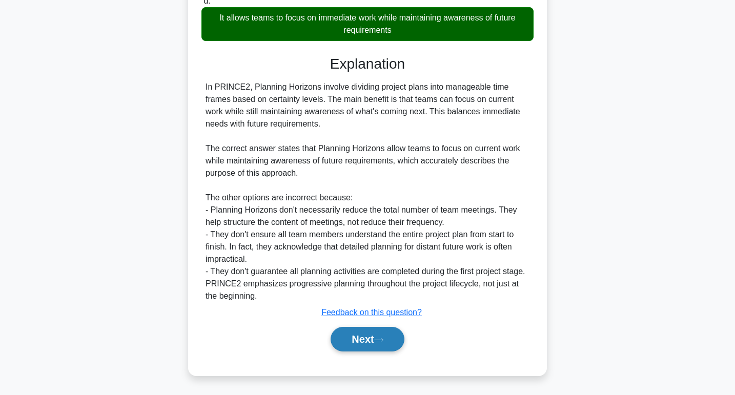
click at [347, 337] on button "Next" at bounding box center [367, 339] width 73 height 25
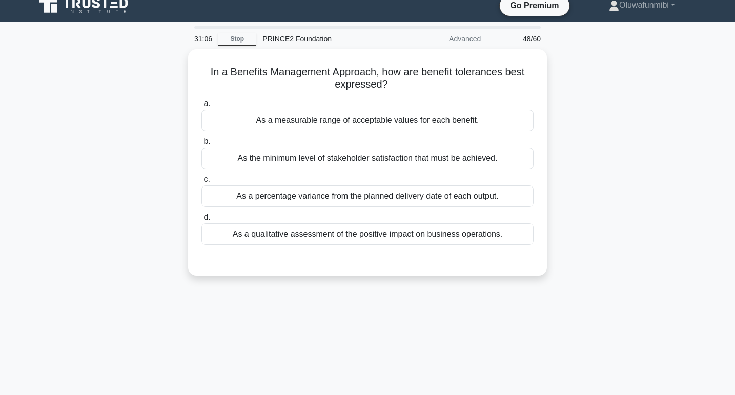
scroll to position [0, 0]
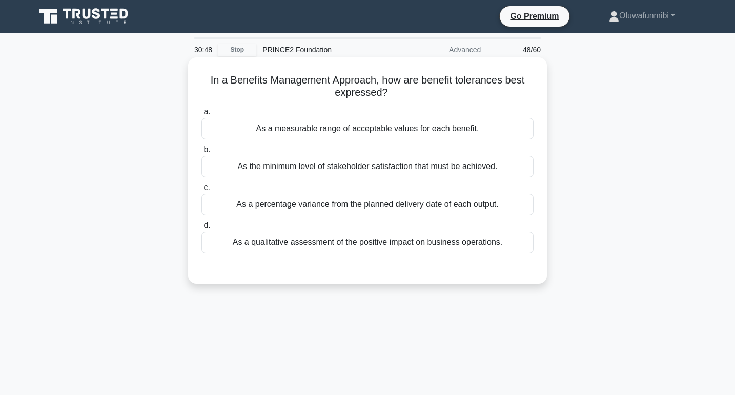
click at [427, 138] on div "As a measurable range of acceptable values for each benefit." at bounding box center [368, 129] width 332 height 22
click at [202, 115] on input "a. As a measurable range of acceptable values for each benefit." at bounding box center [202, 112] width 0 height 7
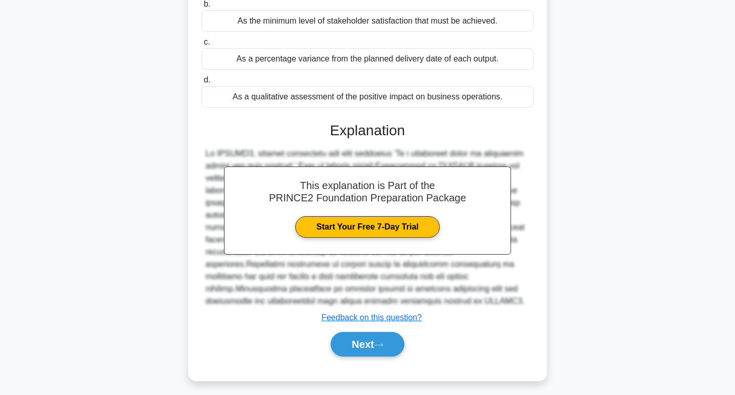
scroll to position [158, 0]
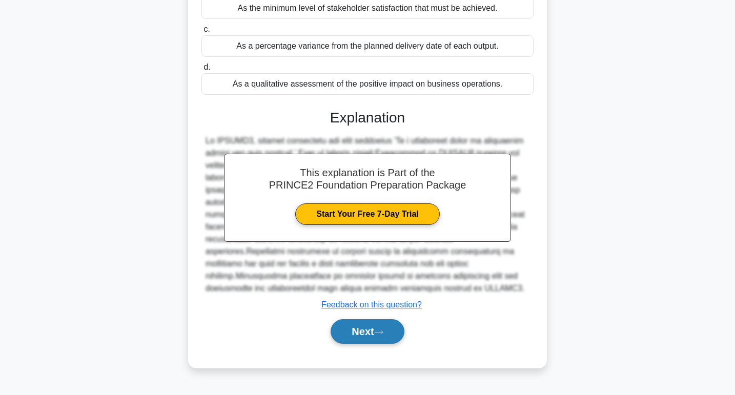
click at [375, 323] on button "Next" at bounding box center [367, 332] width 73 height 25
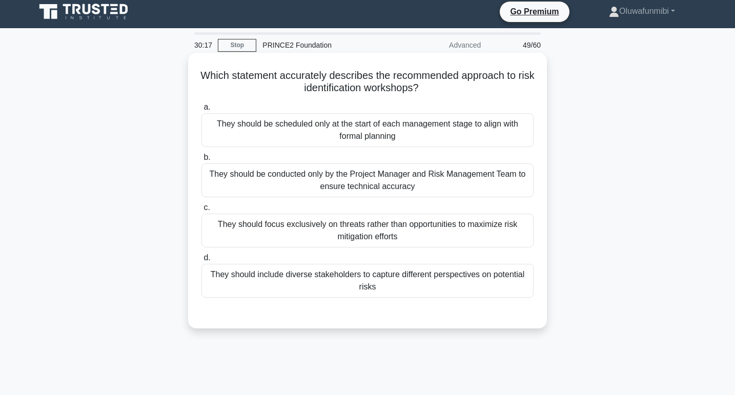
scroll to position [8, 0]
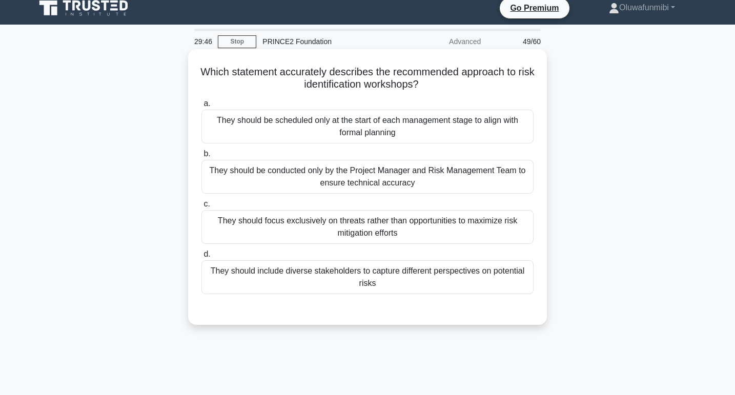
click at [312, 175] on div "They should be conducted only by the Project Manager and Risk Management Team t…" at bounding box center [368, 177] width 332 height 34
click at [202, 157] on input "b. They should be conducted only by the Project Manager and Risk Management Tea…" at bounding box center [202, 154] width 0 height 7
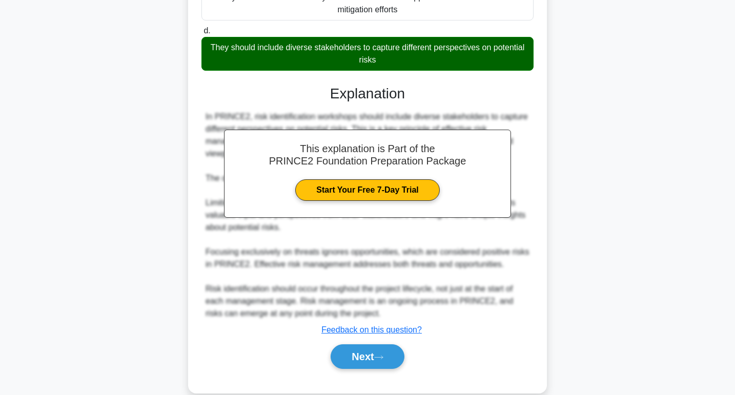
scroll to position [250, 0]
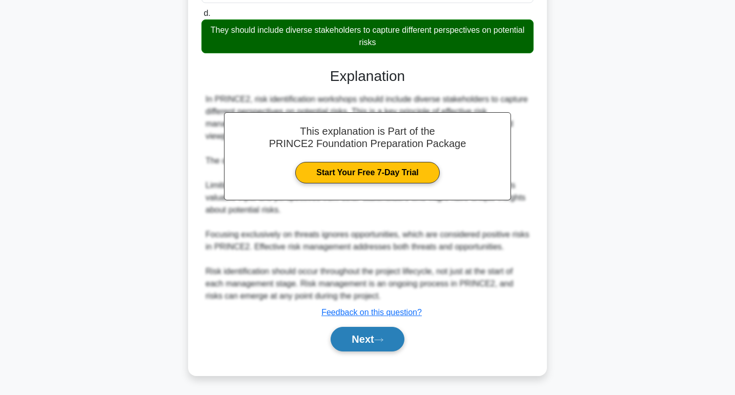
click at [340, 351] on button "Next" at bounding box center [367, 339] width 73 height 25
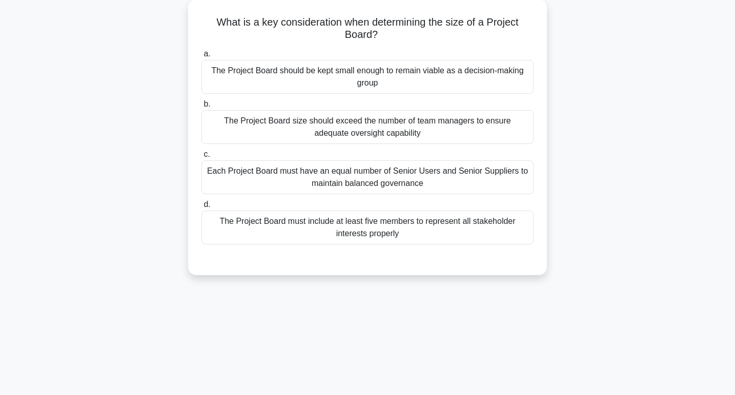
scroll to position [0, 0]
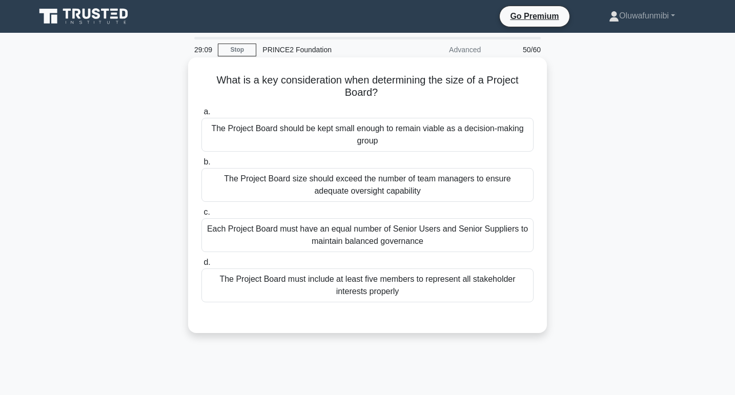
click at [367, 236] on div "Each Project Board must have an equal number of Senior Users and Senior Supplie…" at bounding box center [368, 235] width 332 height 34
click at [202, 216] on input "c. Each Project Board must have an equal number of Senior Users and Senior Supp…" at bounding box center [202, 212] width 0 height 7
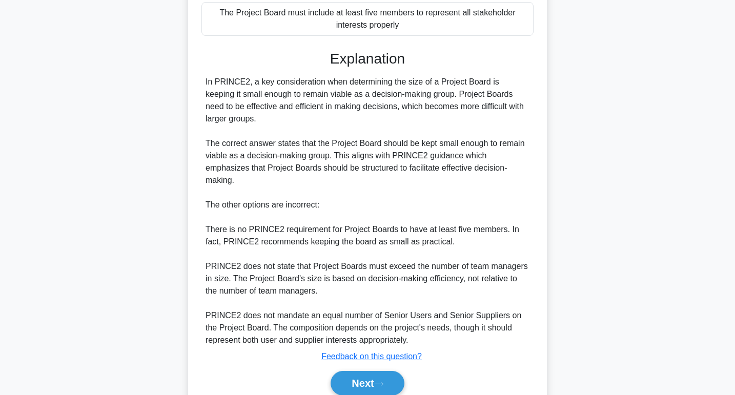
scroll to position [300, 0]
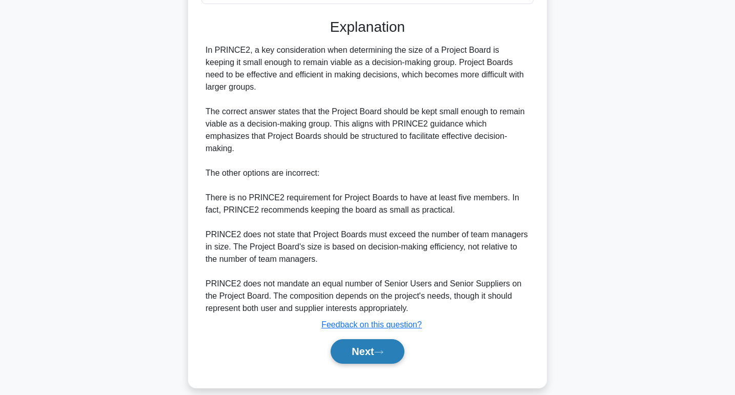
click at [357, 340] on button "Next" at bounding box center [367, 352] width 73 height 25
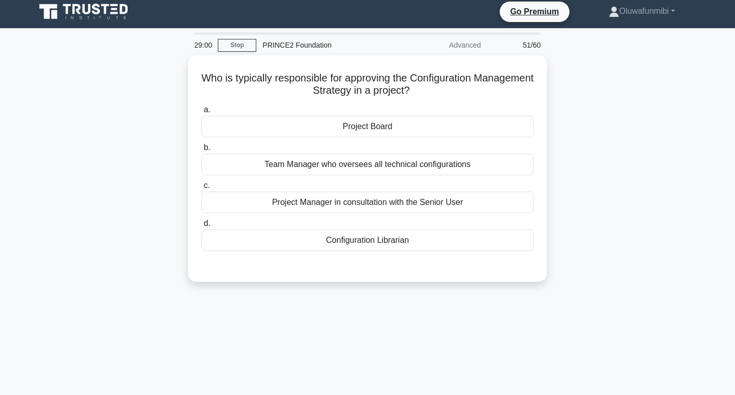
scroll to position [0, 0]
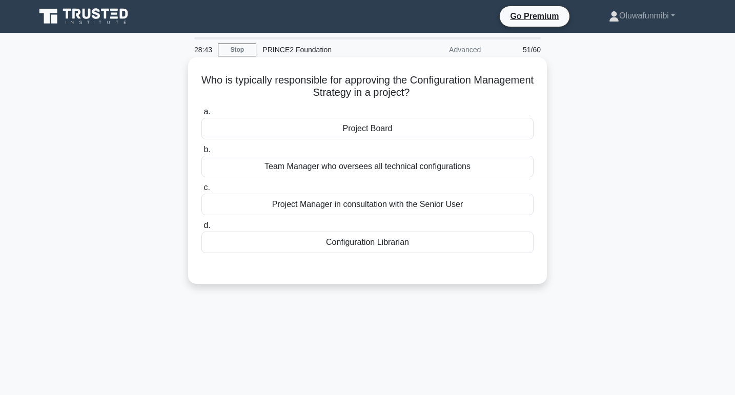
click at [428, 121] on div "Project Board" at bounding box center [368, 129] width 332 height 22
click at [202, 115] on input "a. Project Board" at bounding box center [202, 112] width 0 height 7
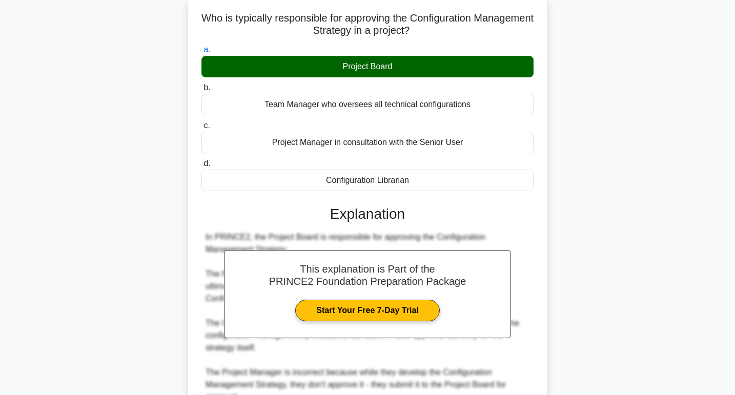
scroll to position [200, 0]
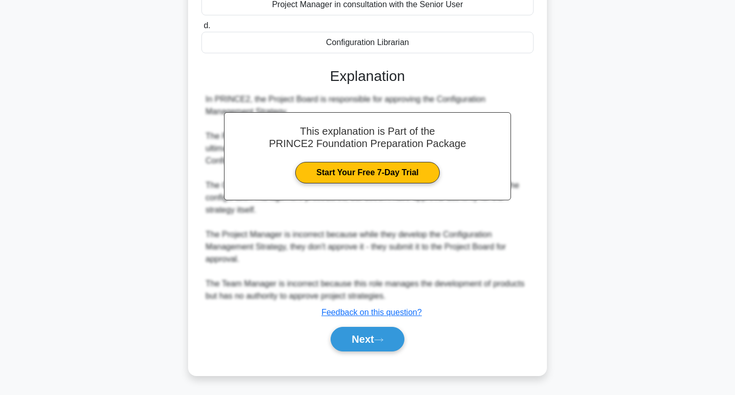
click at [370, 354] on div "Next" at bounding box center [368, 339] width 332 height 33
click at [376, 340] on button "Next" at bounding box center [367, 339] width 73 height 25
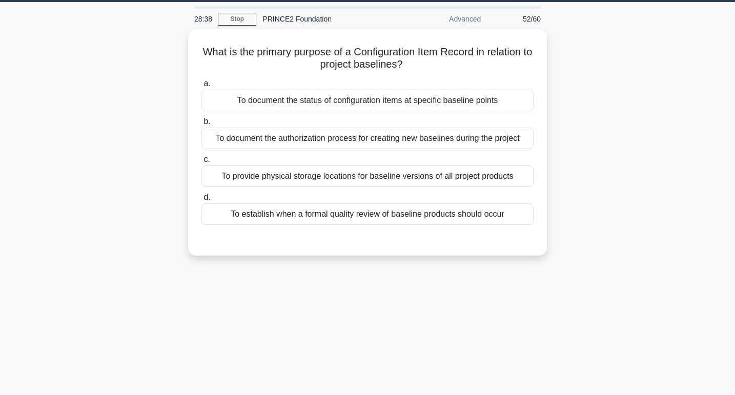
scroll to position [0, 0]
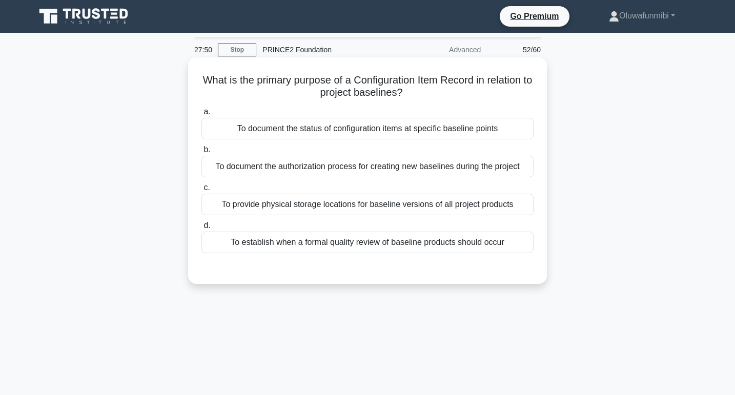
click at [394, 167] on div "To document the authorization process for creating new baselines during the pro…" at bounding box center [368, 167] width 332 height 22
click at [202, 153] on input "b. To document the authorization process for creating new baselines during the …" at bounding box center [202, 150] width 0 height 7
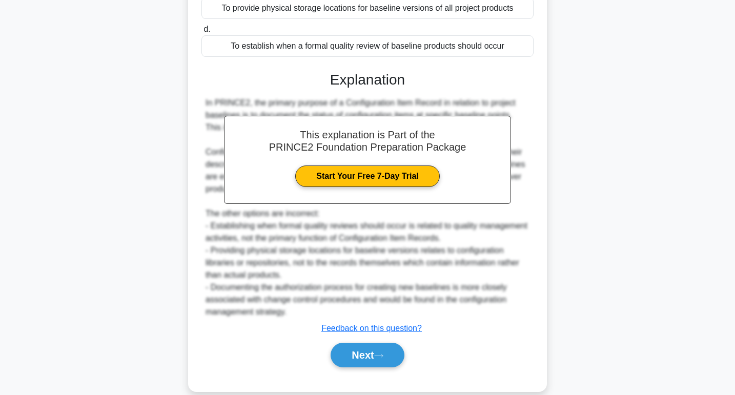
scroll to position [213, 0]
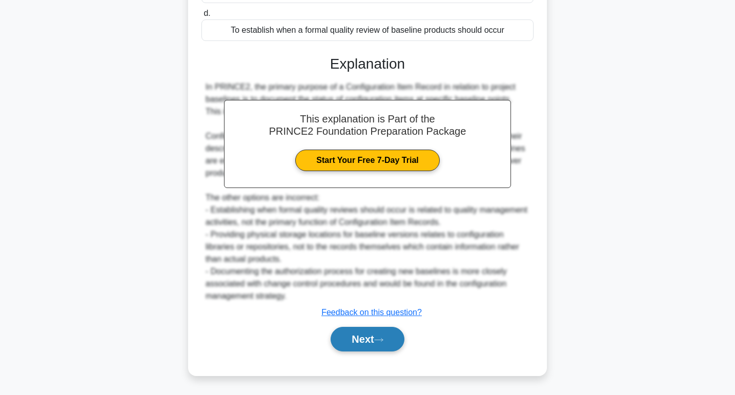
click at [348, 337] on button "Next" at bounding box center [367, 339] width 73 height 25
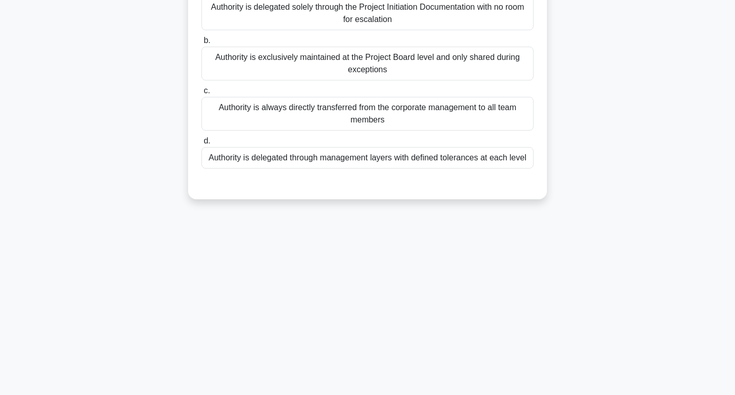
scroll to position [0, 0]
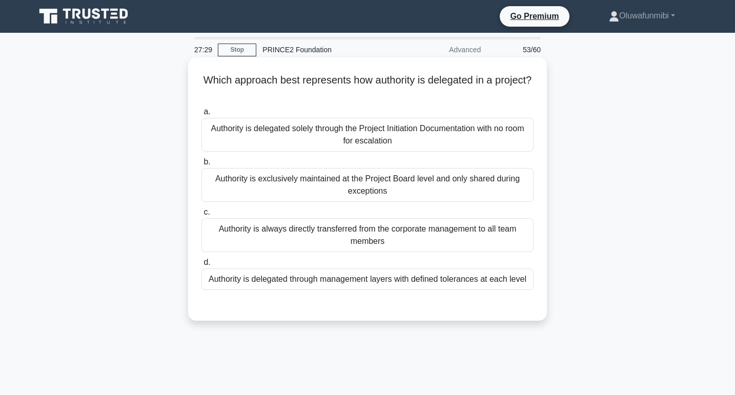
click at [357, 284] on div "Authority is delegated through management layers with defined tolerances at eac…" at bounding box center [368, 280] width 332 height 22
click at [202, 266] on input "d. Authority is delegated through management layers with defined tolerances at …" at bounding box center [202, 263] width 0 height 7
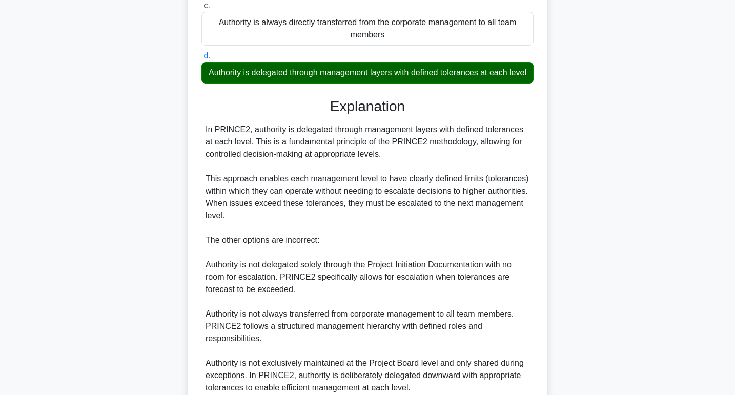
scroll to position [299, 0]
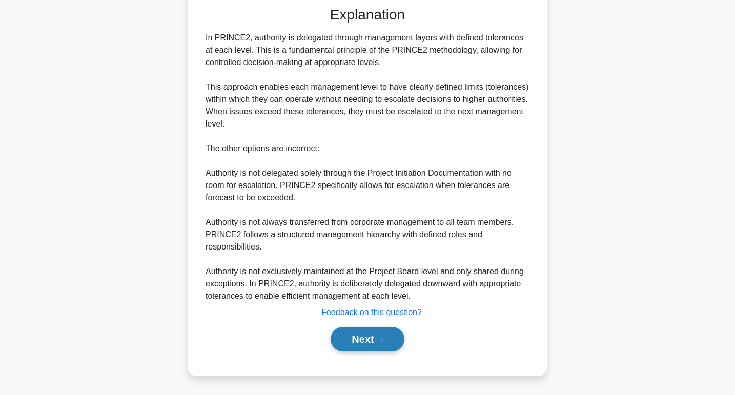
click at [358, 335] on button "Next" at bounding box center [367, 339] width 73 height 25
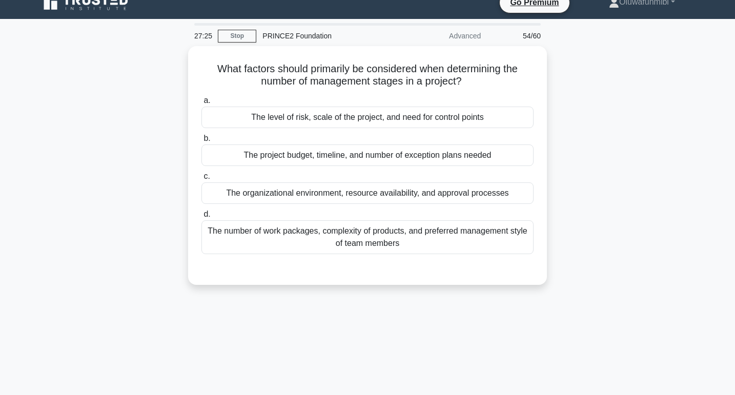
scroll to position [0, 0]
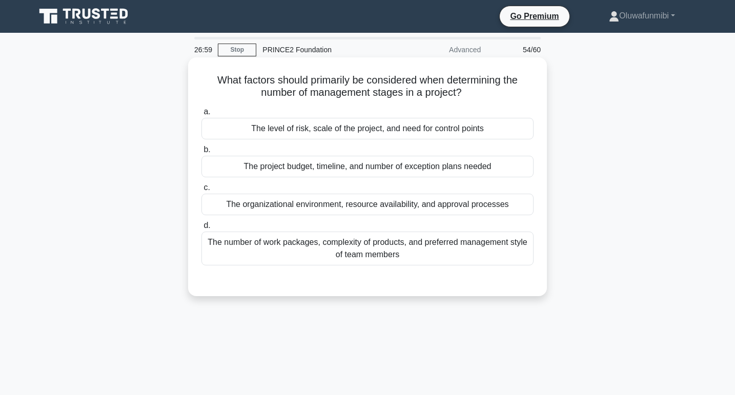
click at [365, 130] on div "The level of risk, scale of the project, and need for control points" at bounding box center [368, 129] width 332 height 22
click at [202, 115] on input "a. The level of risk, scale of the project, and need for control points" at bounding box center [202, 112] width 0 height 7
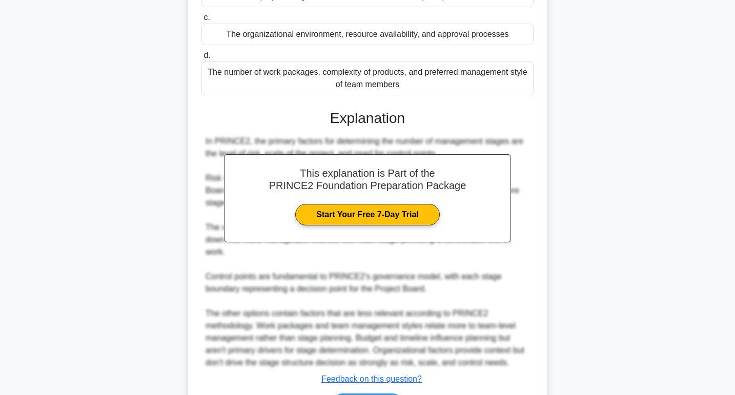
scroll to position [237, 0]
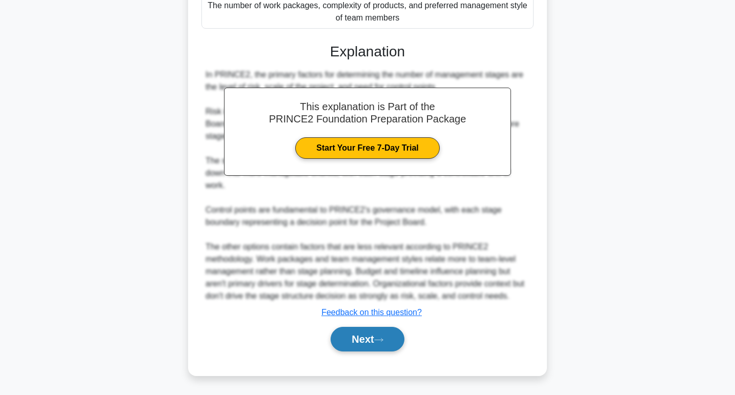
click at [362, 329] on button "Next" at bounding box center [367, 339] width 73 height 25
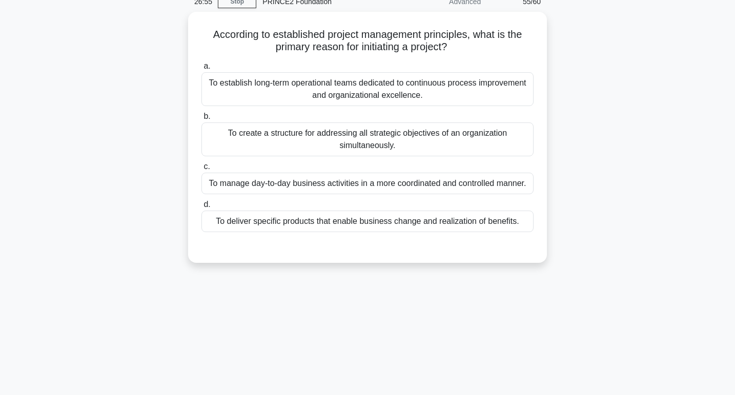
scroll to position [0, 0]
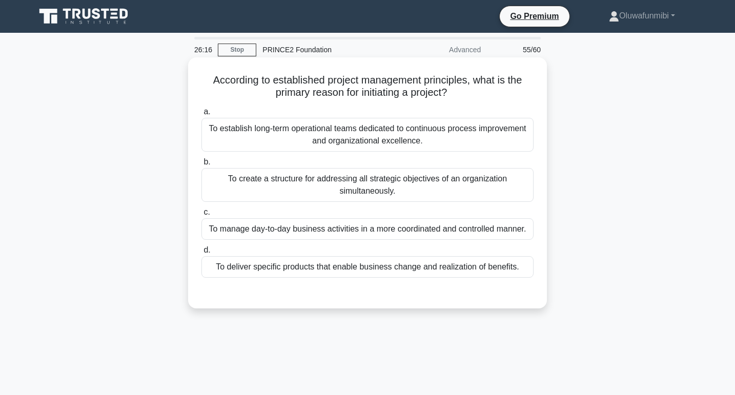
click at [363, 271] on div "To deliver specific products that enable business change and realization of ben…" at bounding box center [368, 267] width 332 height 22
click at [202, 254] on input "d. To deliver specific products that enable business change and realization of …" at bounding box center [202, 250] width 0 height 7
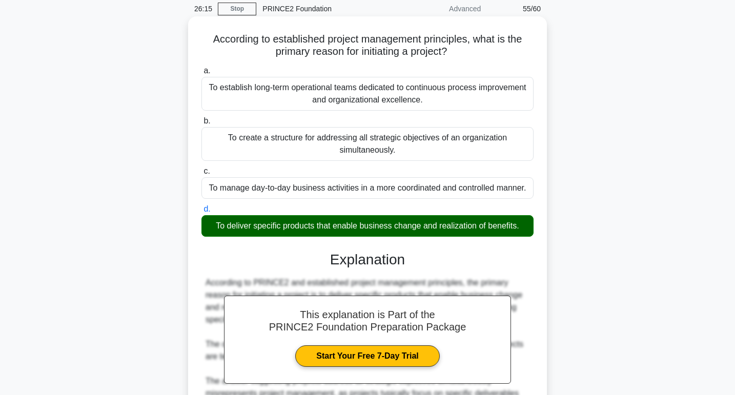
scroll to position [200, 0]
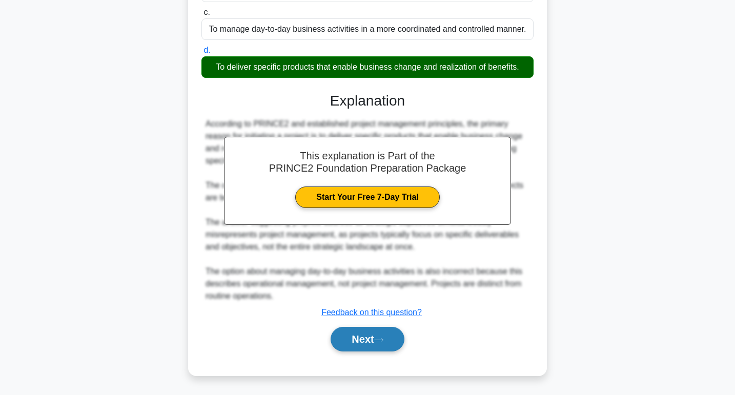
click at [356, 335] on button "Next" at bounding box center [367, 339] width 73 height 25
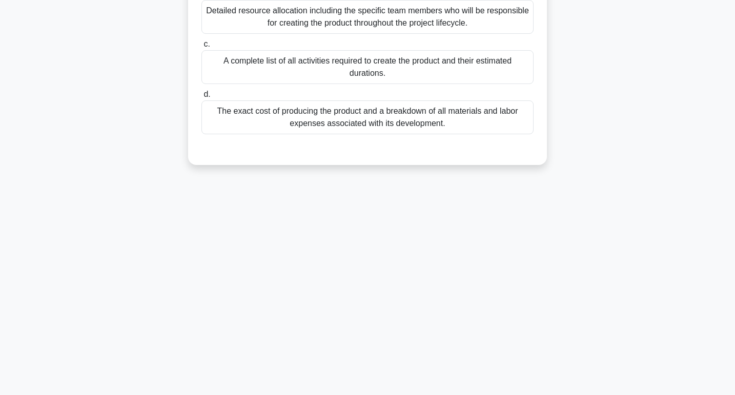
scroll to position [0, 0]
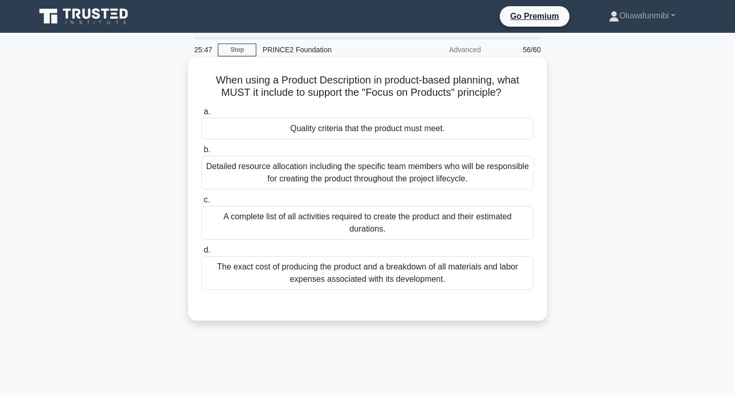
click at [413, 135] on div "Quality criteria that the product must meet." at bounding box center [368, 129] width 332 height 22
click at [202, 115] on input "a. Quality criteria that the product must meet." at bounding box center [202, 112] width 0 height 7
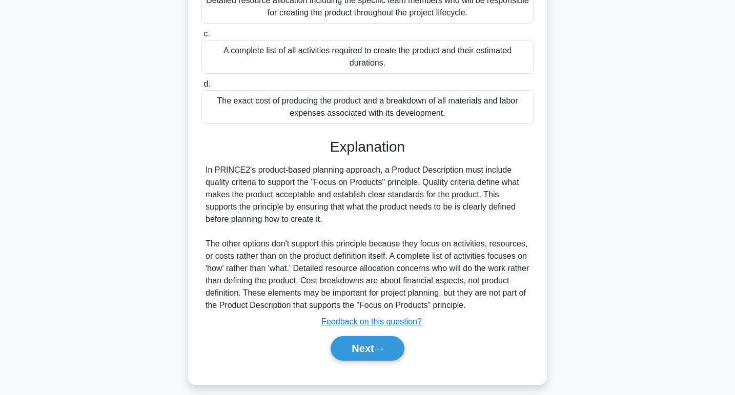
scroll to position [175, 0]
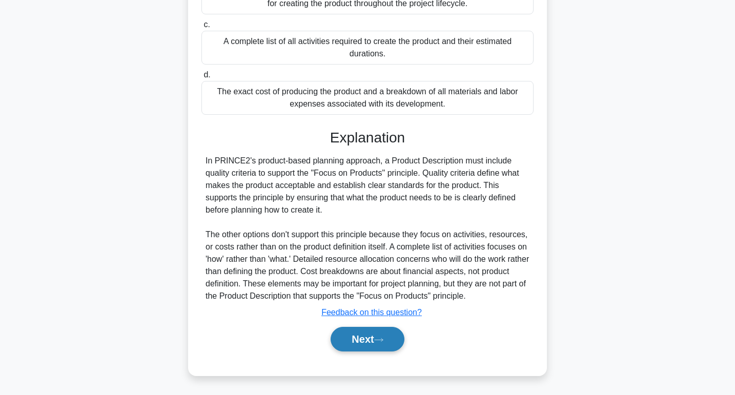
click at [357, 334] on button "Next" at bounding box center [367, 339] width 73 height 25
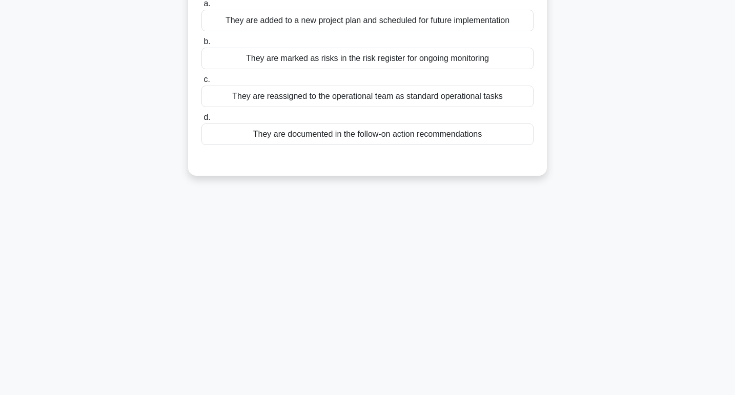
scroll to position [0, 0]
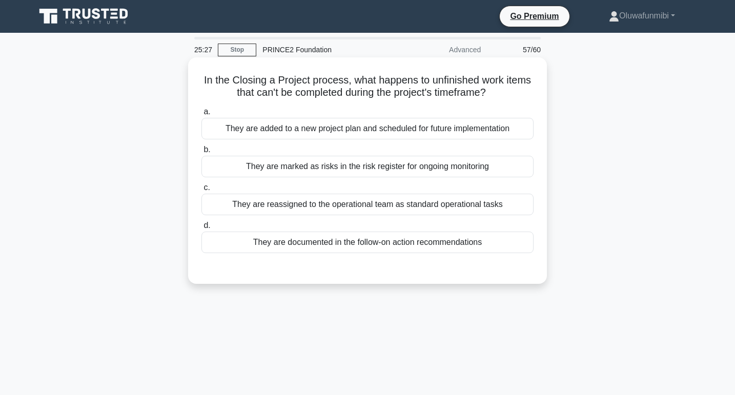
click at [407, 209] on div "They are reassigned to the operational team as standard operational tasks" at bounding box center [368, 205] width 332 height 22
click at [202, 191] on input "c. They are reassigned to the operational team as standard operational tasks" at bounding box center [202, 188] width 0 height 7
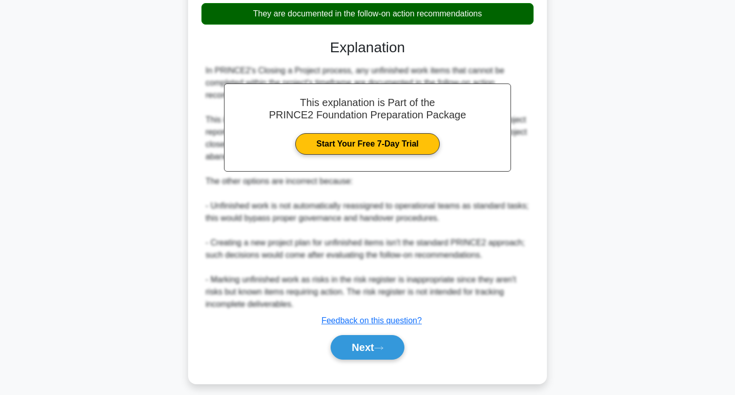
scroll to position [237, 0]
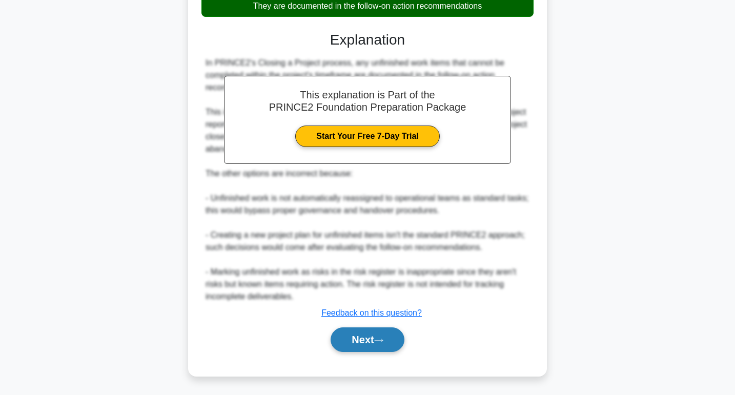
click at [371, 339] on button "Next" at bounding box center [367, 340] width 73 height 25
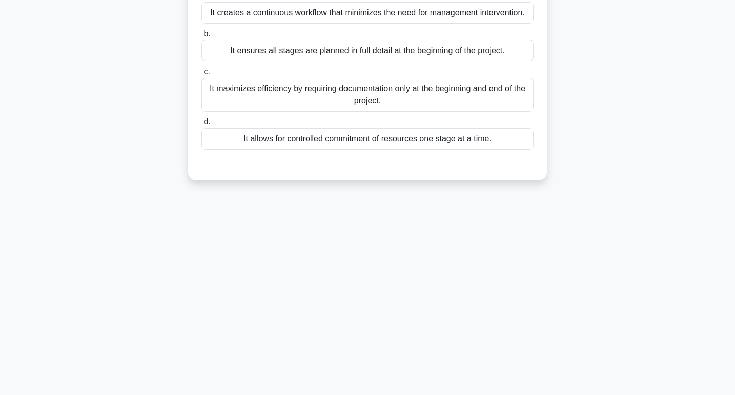
scroll to position [0, 0]
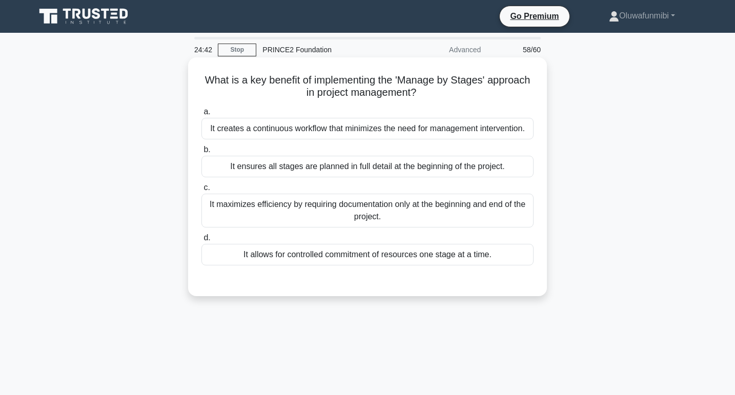
click at [396, 258] on div "It allows for controlled commitment of resources one stage at a time." at bounding box center [368, 255] width 332 height 22
click at [202, 242] on input "d. It allows for controlled commitment of resources one stage at a time." at bounding box center [202, 238] width 0 height 7
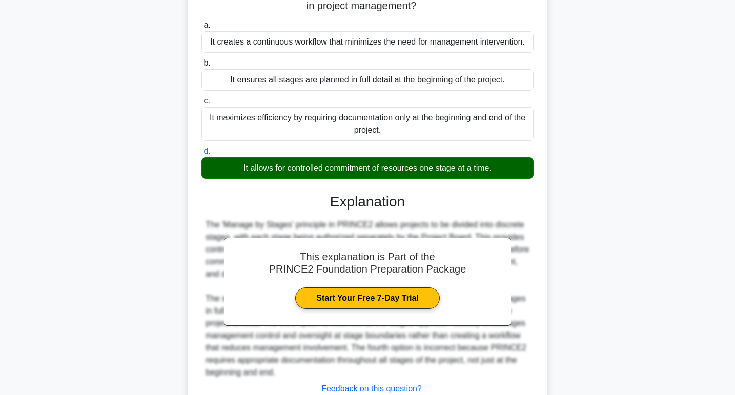
scroll to position [163, 0]
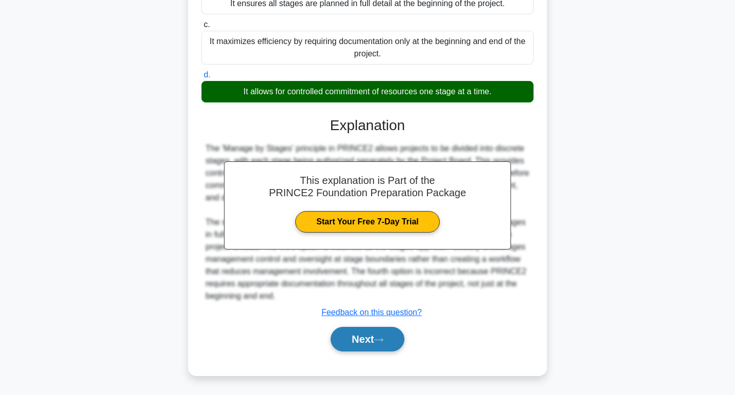
click at [369, 327] on div "Next" at bounding box center [368, 339] width 332 height 33
click at [367, 334] on button "Next" at bounding box center [367, 339] width 73 height 25
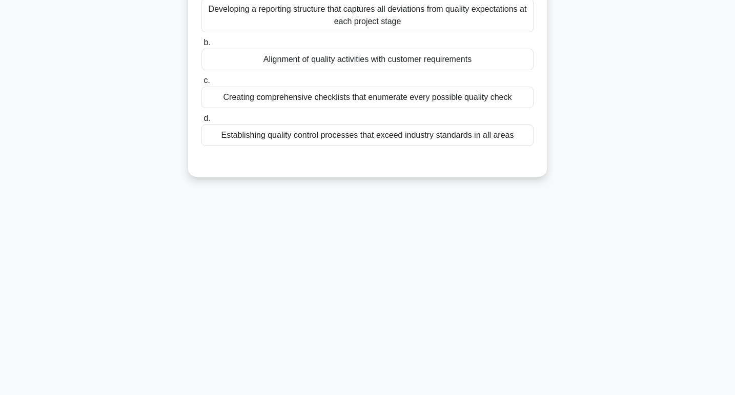
scroll to position [0, 0]
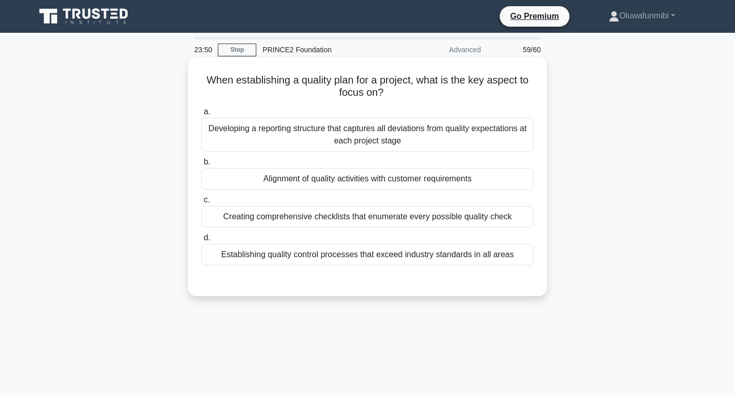
click at [403, 138] on div "Developing a reporting structure that captures all deviations from quality expe…" at bounding box center [368, 135] width 332 height 34
click at [202, 115] on input "a. Developing a reporting structure that captures all deviations from quality e…" at bounding box center [202, 112] width 0 height 7
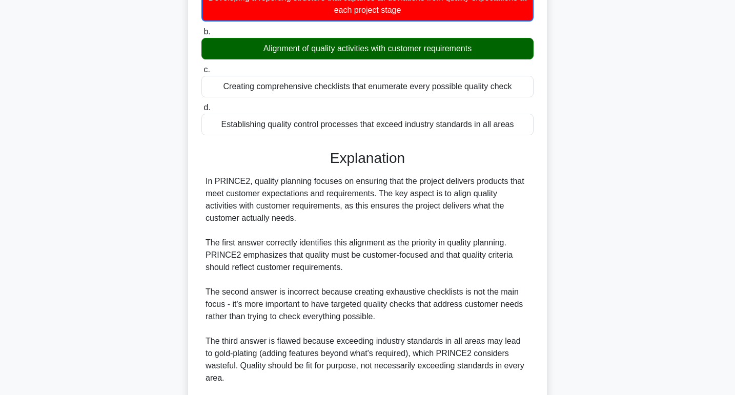
scroll to position [263, 0]
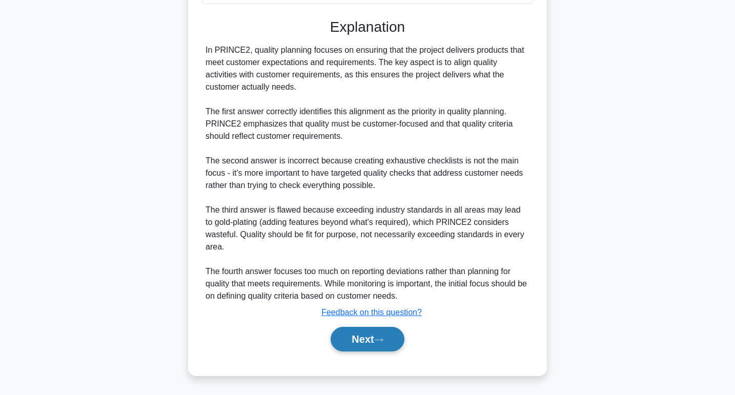
click at [354, 341] on button "Next" at bounding box center [367, 339] width 73 height 25
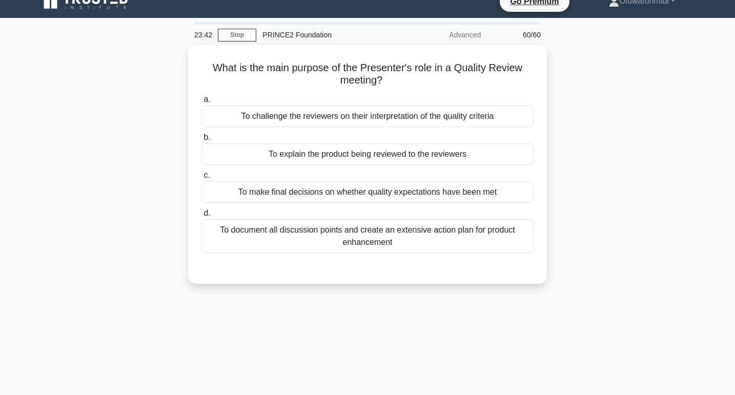
scroll to position [0, 0]
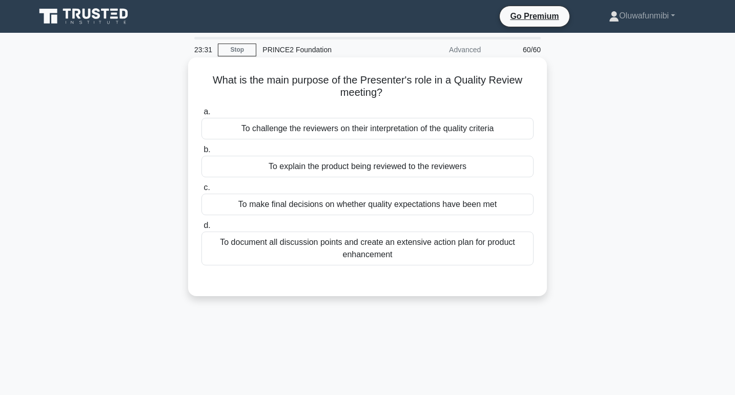
click at [439, 196] on div "To make final decisions on whether quality expectations have been met" at bounding box center [368, 205] width 332 height 22
click at [202, 191] on input "c. To make final decisions on whether quality expectations have been met" at bounding box center [202, 188] width 0 height 7
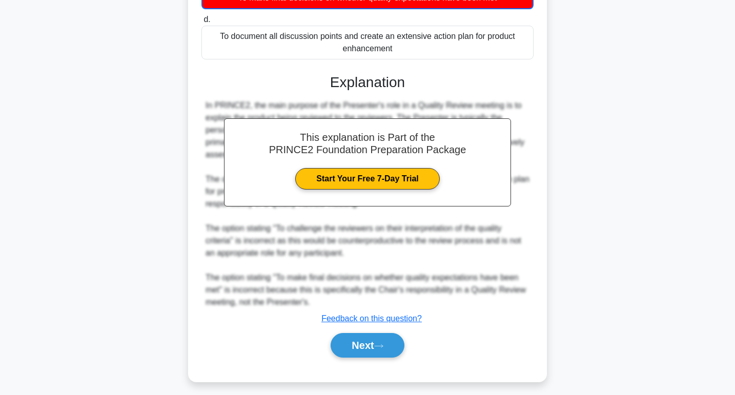
scroll to position [213, 0]
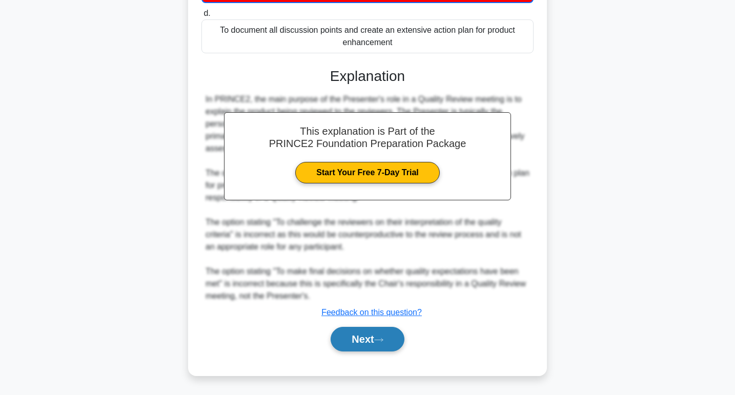
click at [371, 333] on button "Next" at bounding box center [367, 339] width 73 height 25
click at [368, 342] on button "Next" at bounding box center [367, 339] width 73 height 25
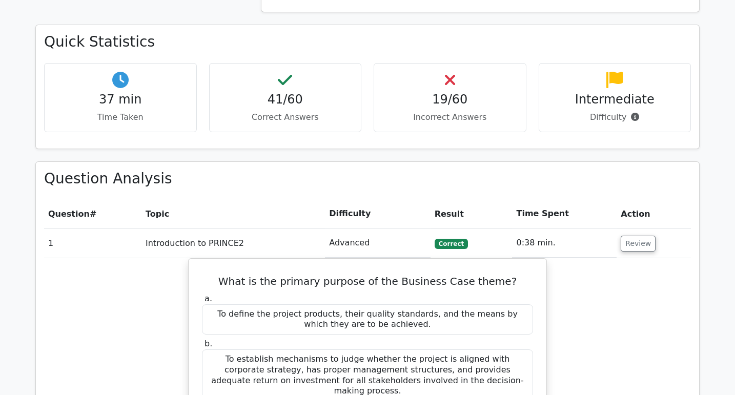
scroll to position [743, 0]
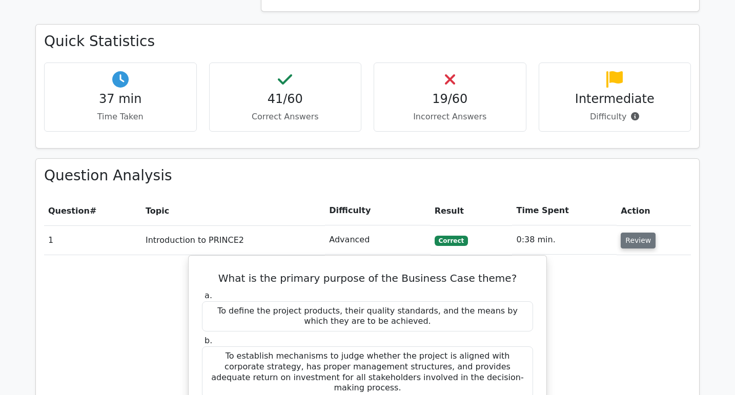
click at [629, 233] on button "Review" at bounding box center [638, 241] width 35 height 16
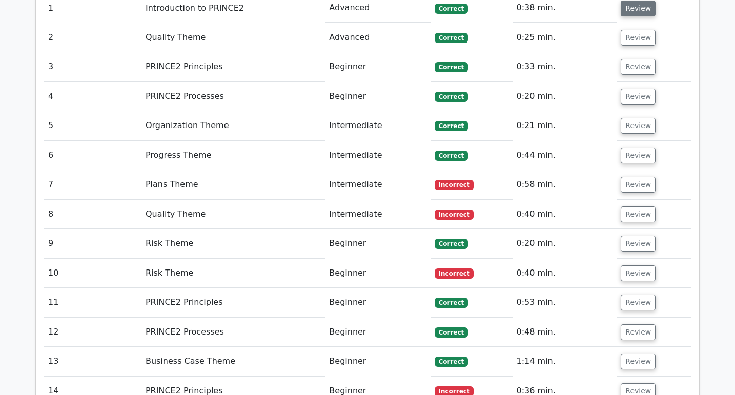
scroll to position [973, 0]
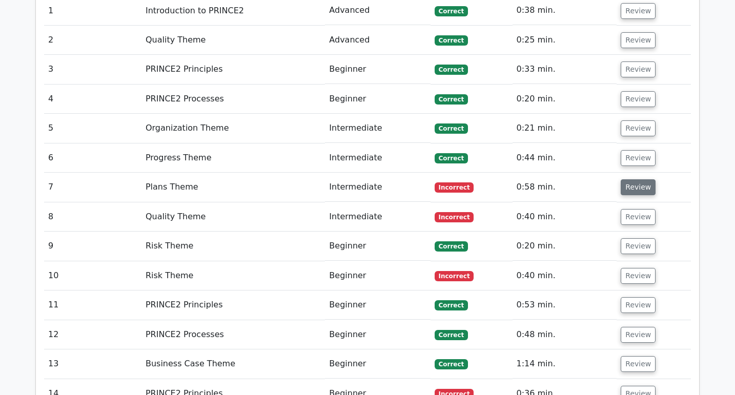
click at [639, 180] on button "Review" at bounding box center [638, 188] width 35 height 16
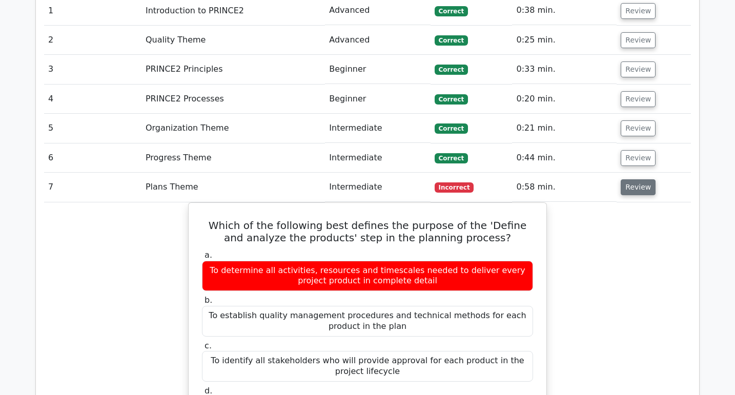
click at [639, 180] on button "Review" at bounding box center [638, 188] width 35 height 16
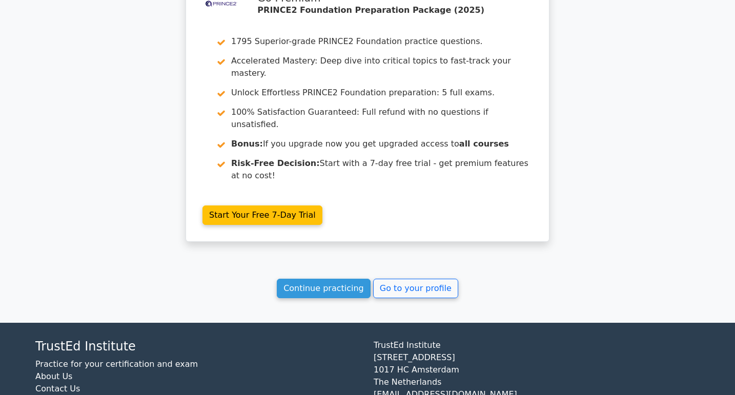
scroll to position [2816, 0]
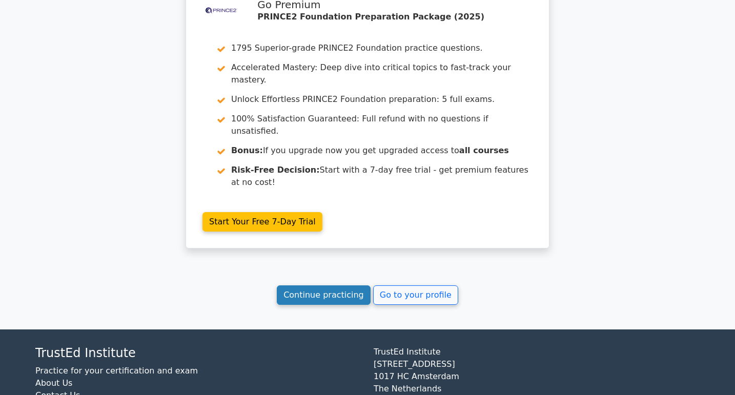
click at [341, 286] on link "Continue practicing" at bounding box center [324, 295] width 94 height 19
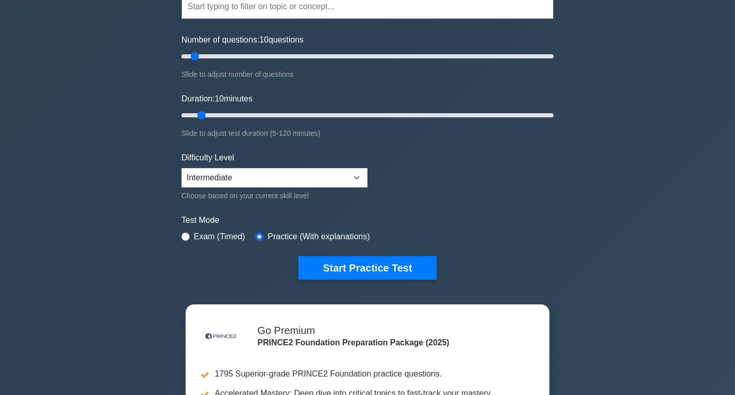
scroll to position [109, 0]
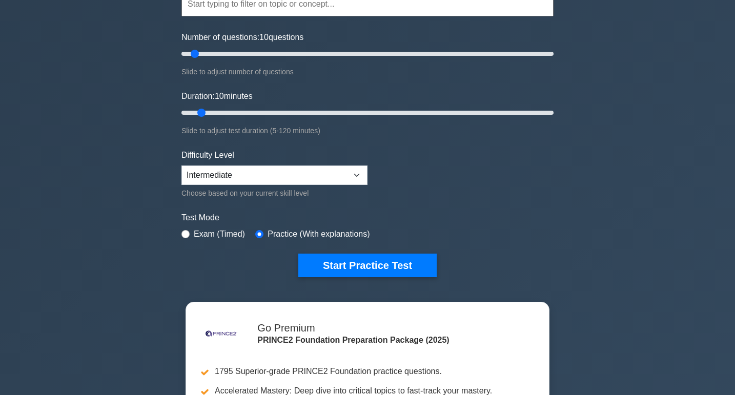
click at [227, 234] on label "Exam (Timed)" at bounding box center [219, 234] width 51 height 12
click at [186, 231] on input "radio" at bounding box center [186, 234] width 8 height 8
radio input "true"
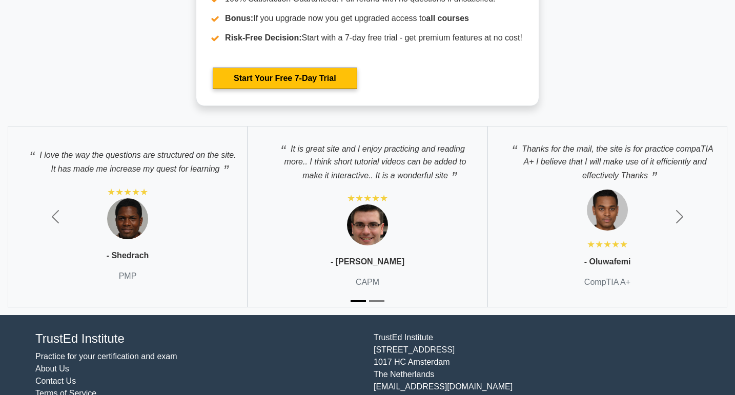
scroll to position [2319, 0]
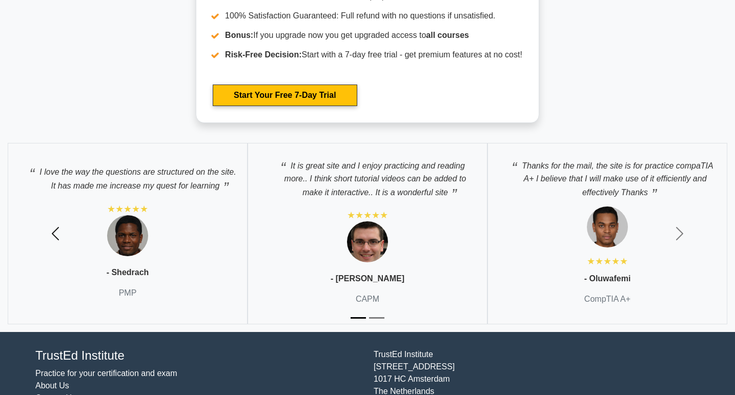
click at [55, 231] on span "button" at bounding box center [55, 234] width 16 height 16
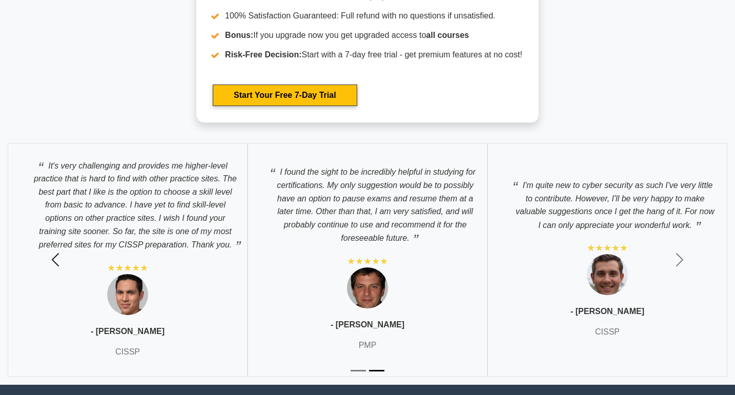
click at [59, 247] on button "Previous" at bounding box center [55, 260] width 110 height 250
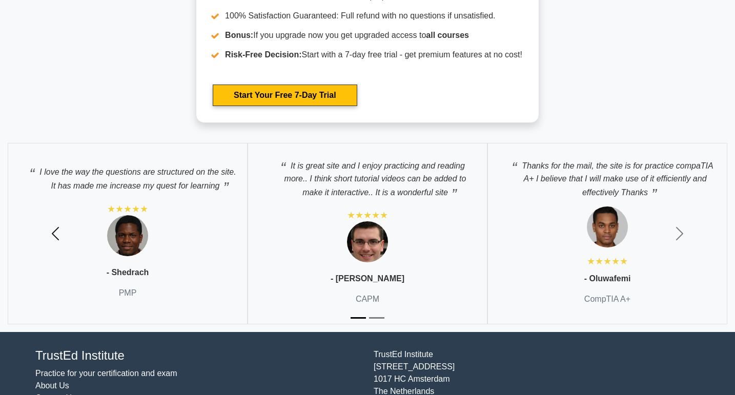
click at [59, 247] on button "Previous" at bounding box center [55, 233] width 110 height 197
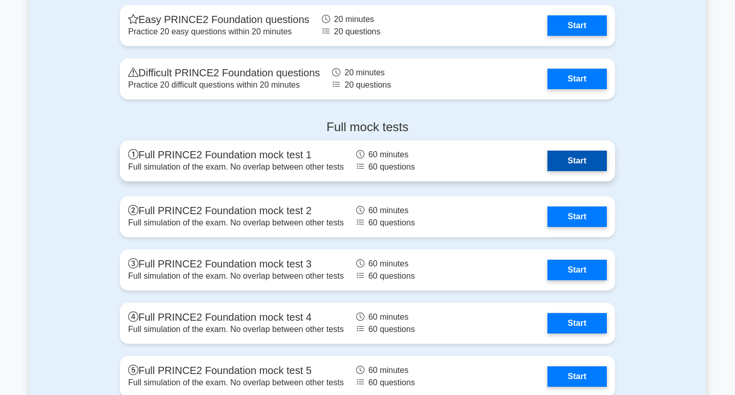
scroll to position [1752, 0]
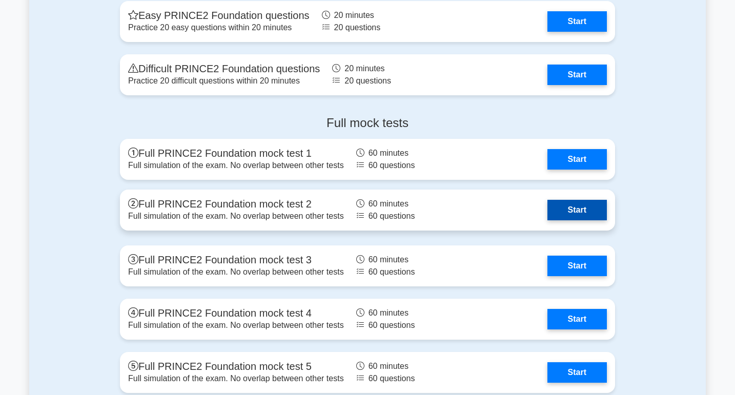
click at [568, 211] on link "Start" at bounding box center [577, 210] width 59 height 21
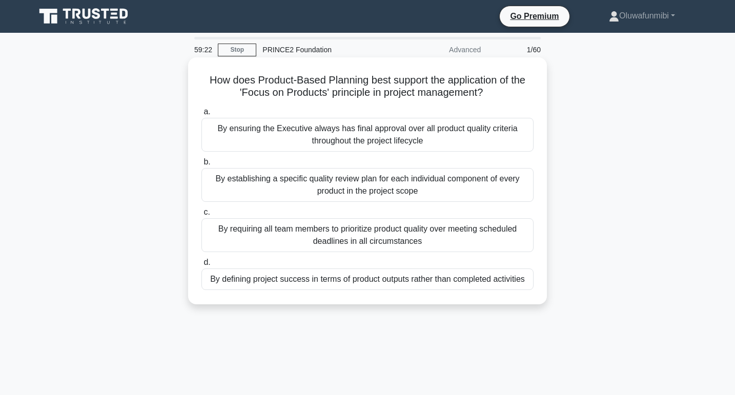
click at [319, 188] on div "By establishing a specific quality review plan for each individual component of…" at bounding box center [368, 185] width 332 height 34
click at [202, 166] on input "b. By establishing a specific quality review plan for each individual component…" at bounding box center [202, 162] width 0 height 7
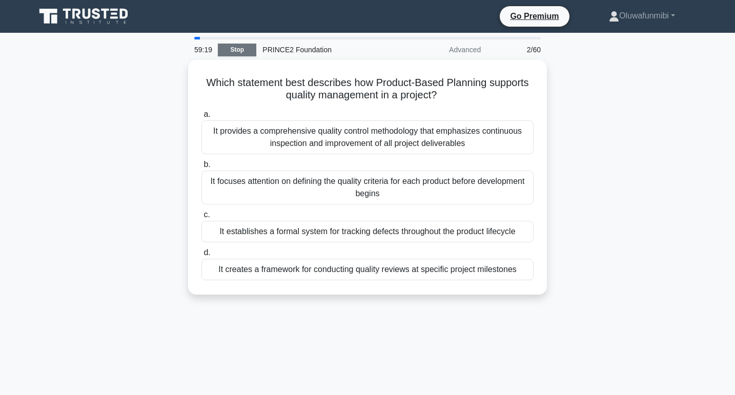
click at [245, 55] on link "Stop" at bounding box center [237, 50] width 38 height 13
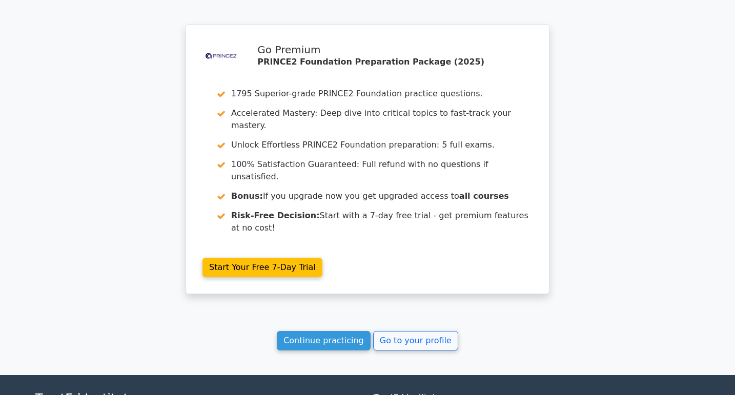
scroll to position [1477, 0]
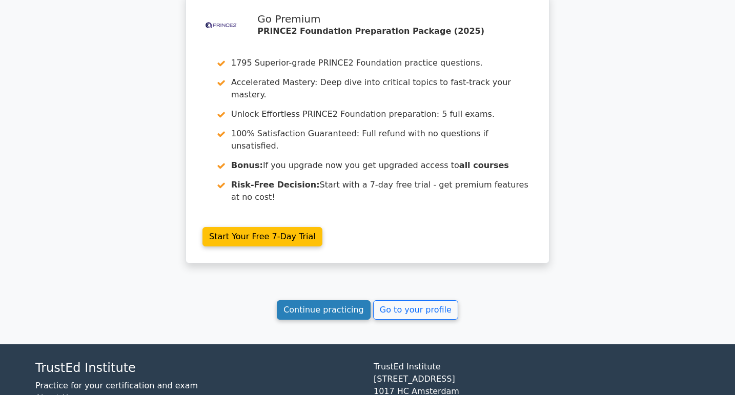
click at [338, 301] on link "Continue practicing" at bounding box center [324, 310] width 94 height 19
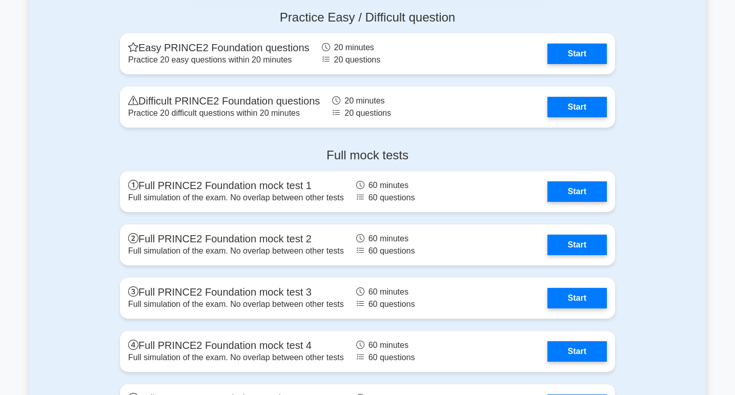
scroll to position [1722, 0]
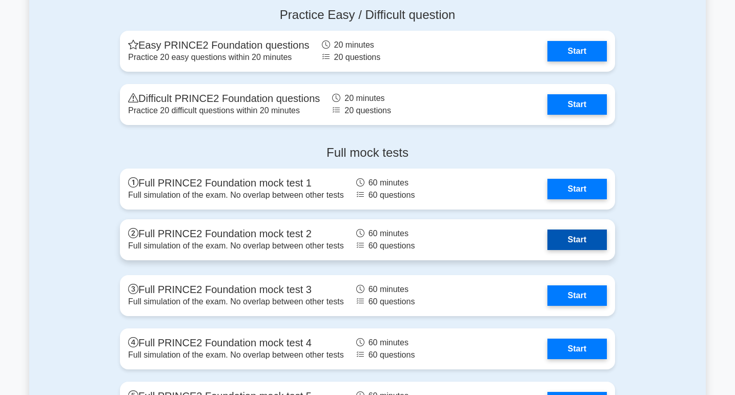
click at [561, 240] on link "Start" at bounding box center [577, 240] width 59 height 21
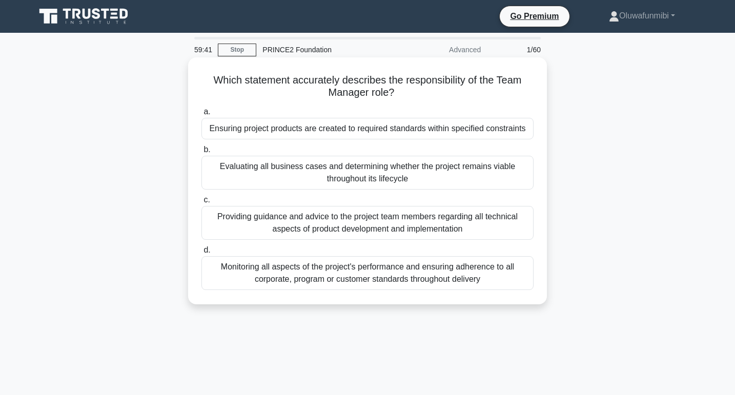
click at [385, 215] on div "Providing guidance and advice to the project team members regarding all technic…" at bounding box center [368, 223] width 332 height 34
click at [202, 204] on input "c. Providing guidance and advice to the project team members regarding all tech…" at bounding box center [202, 200] width 0 height 7
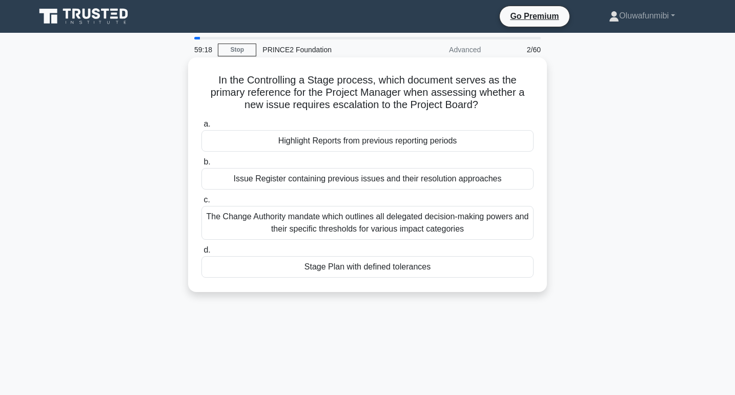
click at [367, 271] on div "Stage Plan with defined tolerances" at bounding box center [368, 267] width 332 height 22
click at [202, 254] on input "d. Stage Plan with defined tolerances" at bounding box center [202, 250] width 0 height 7
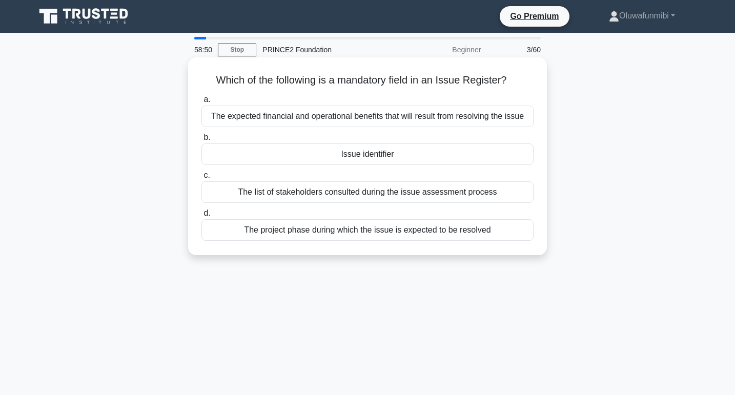
click at [391, 154] on div "Issue identifier" at bounding box center [368, 155] width 332 height 22
click at [202, 141] on input "b. Issue identifier" at bounding box center [202, 137] width 0 height 7
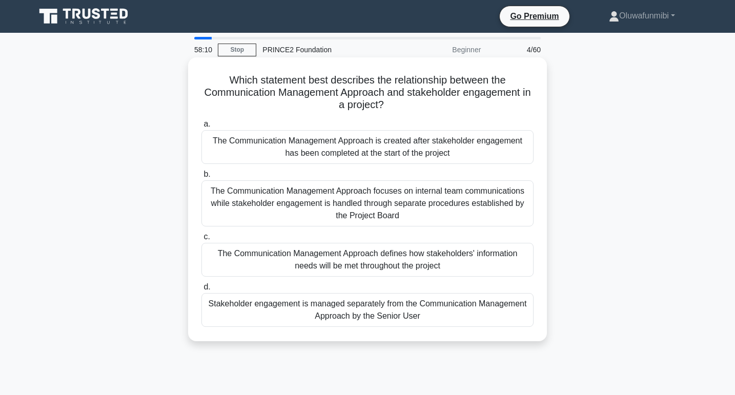
click at [394, 264] on div "The Communication Management Approach defines how stakeholders' information nee…" at bounding box center [368, 260] width 332 height 34
click at [202, 241] on input "c. The Communication Management Approach defines how stakeholders' information …" at bounding box center [202, 237] width 0 height 7
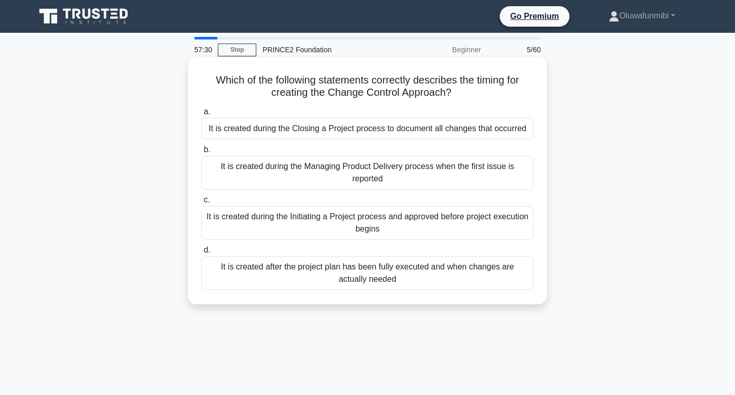
click at [400, 231] on div "It is created during the Initiating a Project process and approved before proje…" at bounding box center [368, 223] width 332 height 34
click at [202, 204] on input "c. It is created during the Initiating a Project process and approved before pr…" at bounding box center [202, 200] width 0 height 7
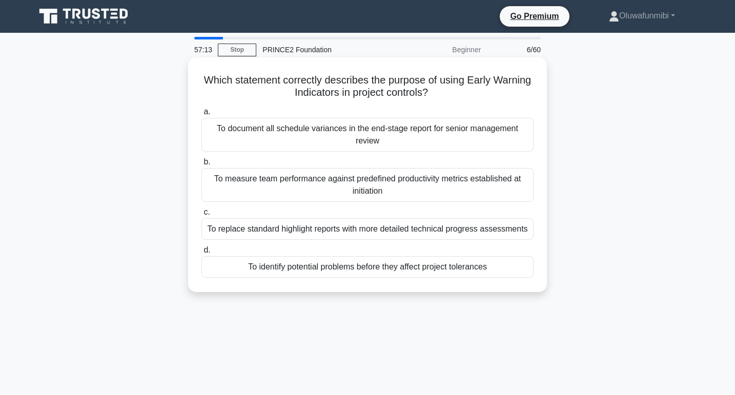
click at [402, 265] on div "To identify potential problems before they affect project tolerances" at bounding box center [368, 267] width 332 height 22
click at [202, 254] on input "d. To identify potential problems before they affect project tolerances" at bounding box center [202, 250] width 0 height 7
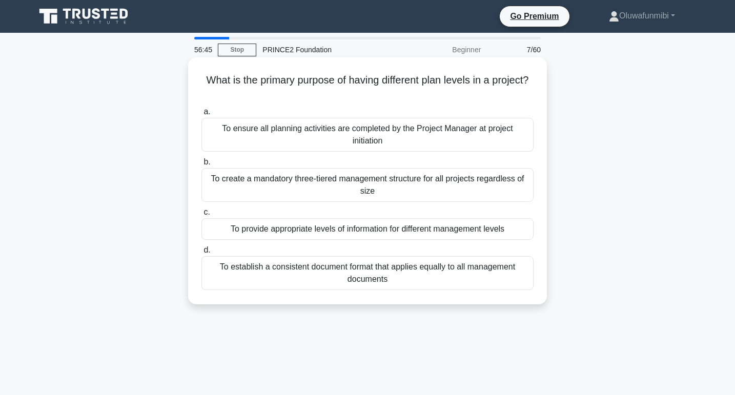
click at [388, 278] on div "To establish a consistent document format that applies equally to all managemen…" at bounding box center [368, 273] width 332 height 34
click at [202, 254] on input "d. To establish a consistent document format that applies equally to all manage…" at bounding box center [202, 250] width 0 height 7
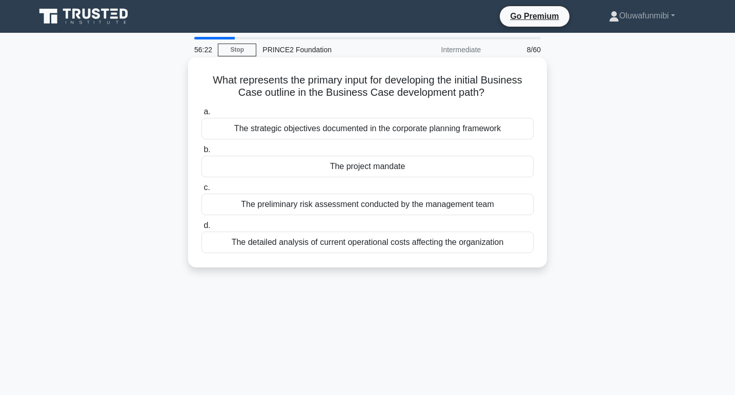
click at [390, 168] on div "The project mandate" at bounding box center [368, 167] width 332 height 22
click at [202, 153] on input "b. The project mandate" at bounding box center [202, 150] width 0 height 7
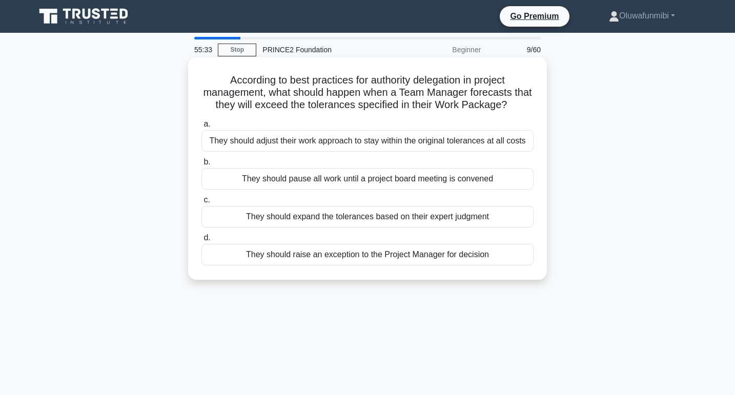
click at [385, 254] on div "They should raise an exception to the Project Manager for decision" at bounding box center [368, 255] width 332 height 22
click at [202, 242] on input "d. They should raise an exception to the Project Manager for decision" at bounding box center [202, 238] width 0 height 7
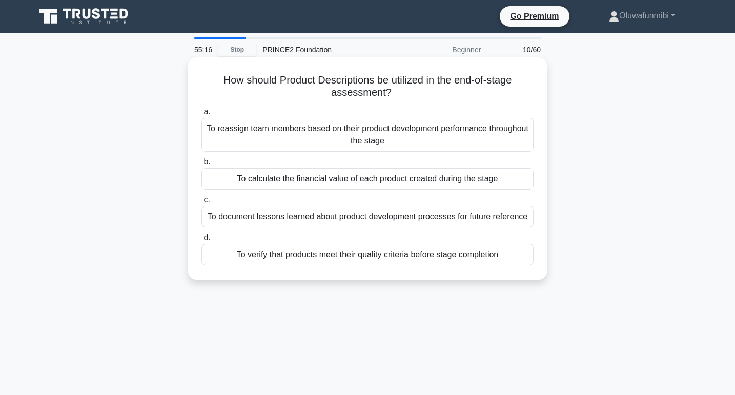
click at [382, 257] on div "To verify that products meet their quality criteria before stage completion" at bounding box center [368, 255] width 332 height 22
click at [202, 242] on input "d. To verify that products meet their quality criteria before stage completion" at bounding box center [202, 238] width 0 height 7
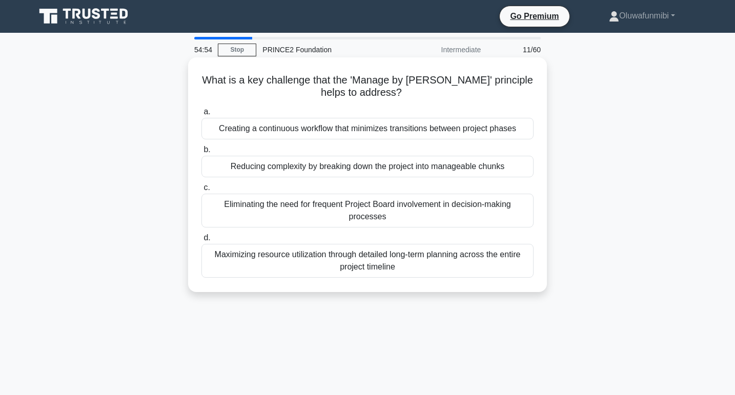
click at [376, 265] on div "Maximizing resource utilization through detailed long-term planning across the …" at bounding box center [368, 261] width 332 height 34
click at [202, 242] on input "d. Maximizing resource utilization through detailed long-term planning across t…" at bounding box center [202, 238] width 0 height 7
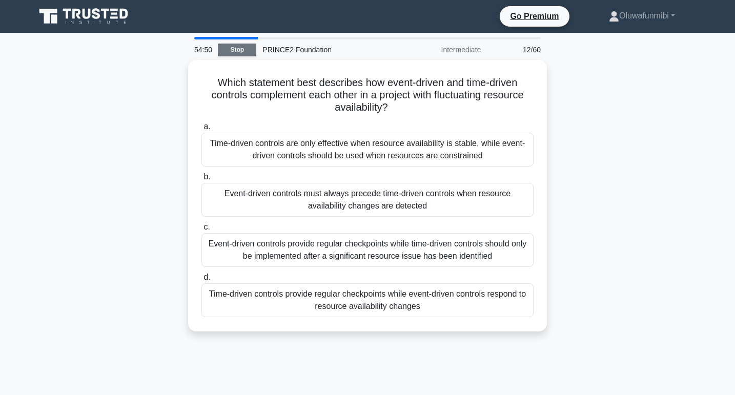
click at [247, 55] on link "Stop" at bounding box center [237, 50] width 38 height 13
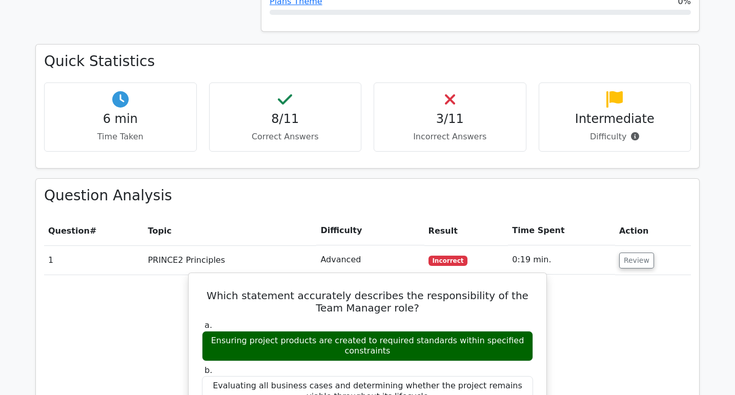
scroll to position [666, 0]
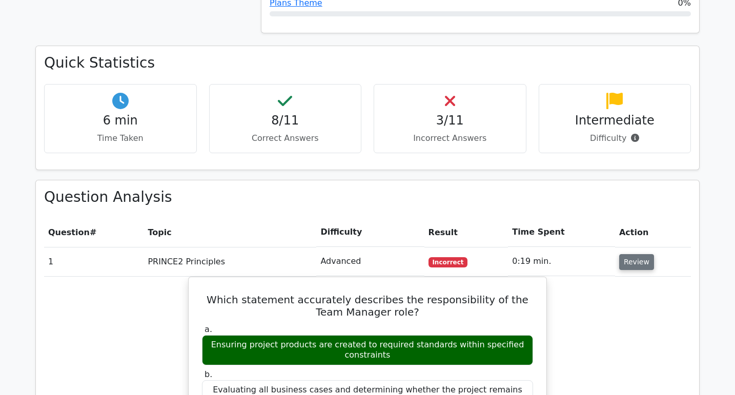
click at [628, 254] on button "Review" at bounding box center [637, 262] width 35 height 16
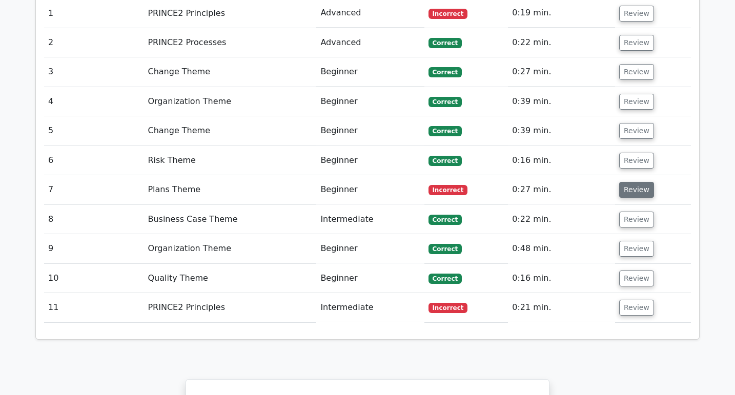
scroll to position [943, 0]
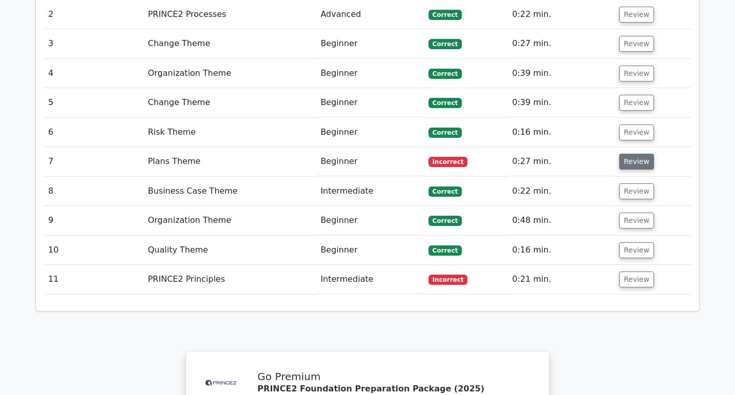
click at [633, 154] on button "Review" at bounding box center [637, 162] width 35 height 16
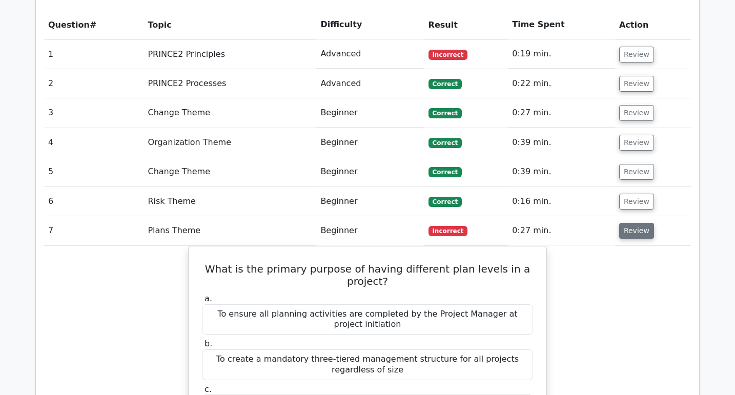
scroll to position [869, 0]
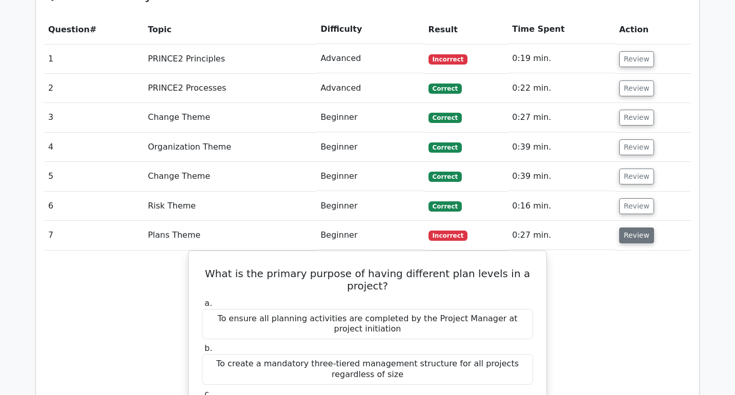
click at [642, 228] on button "Review" at bounding box center [637, 236] width 35 height 16
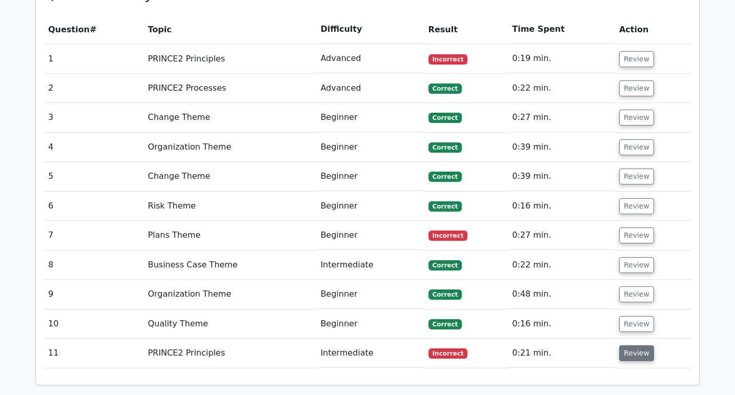
click at [640, 346] on button "Review" at bounding box center [637, 354] width 35 height 16
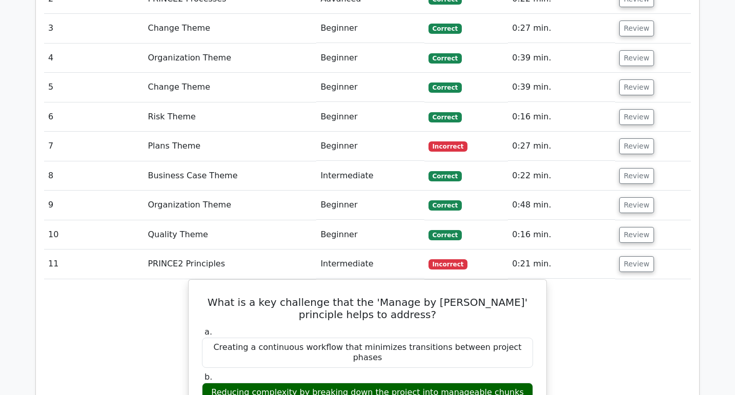
scroll to position [956, 0]
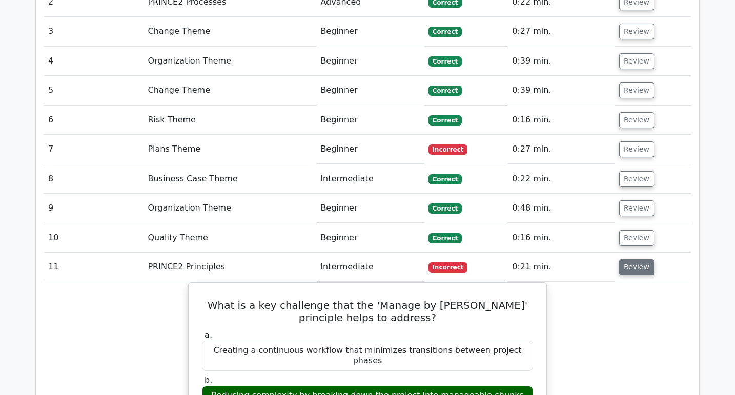
click at [644, 260] on button "Review" at bounding box center [637, 268] width 35 height 16
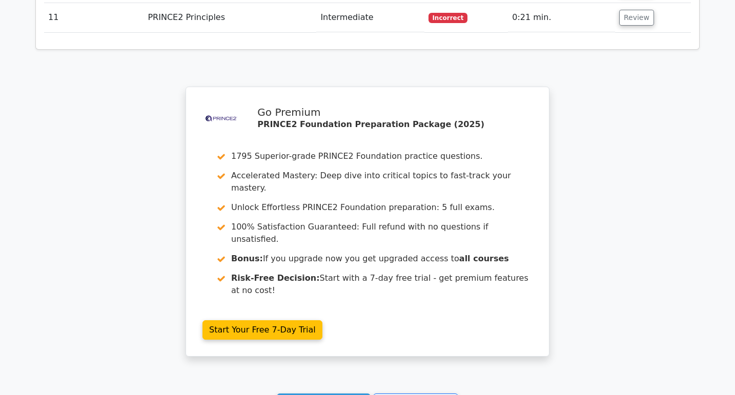
scroll to position [1234, 0]
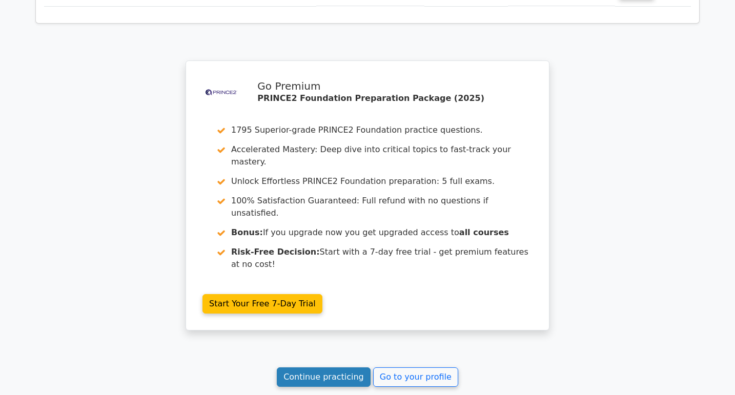
click at [323, 368] on link "Continue practicing" at bounding box center [324, 377] width 94 height 19
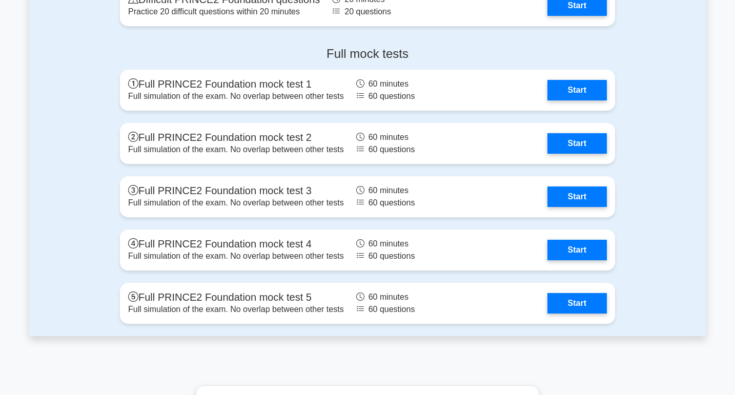
scroll to position [1825, 0]
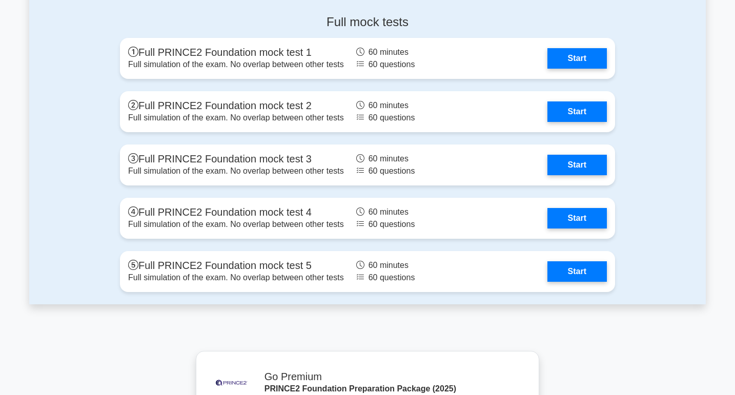
scroll to position [1821, 0]
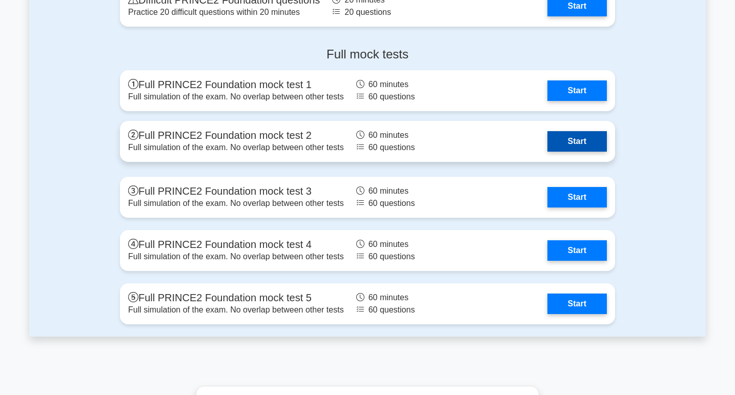
click at [569, 140] on link "Start" at bounding box center [577, 141] width 59 height 21
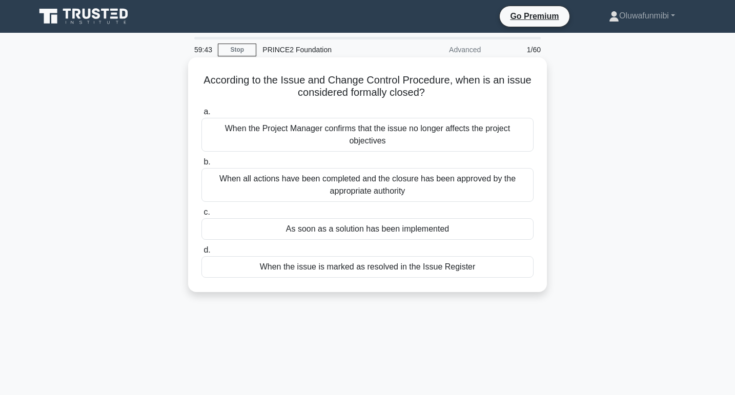
click at [414, 188] on div "When all actions have been completed and the closure has been approved by the a…" at bounding box center [368, 185] width 332 height 34
click at [202, 166] on input "b. When all actions have been completed and the closure has been approved by th…" at bounding box center [202, 162] width 0 height 7
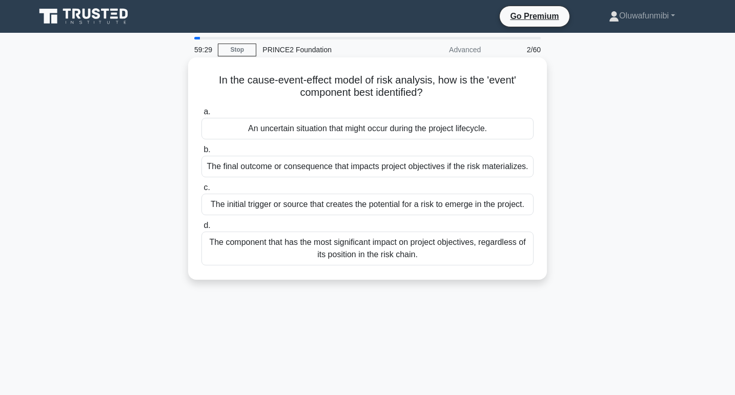
click at [422, 136] on div "An uncertain situation that might occur during the project lifecycle." at bounding box center [368, 129] width 332 height 22
click at [202, 115] on input "a. An uncertain situation that might occur during the project lifecycle." at bounding box center [202, 112] width 0 height 7
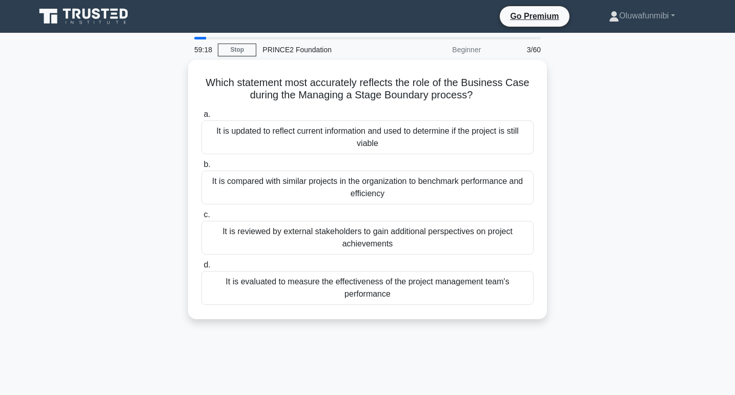
click at [422, 136] on div "It is updated to reflect current information and used to determine if the proje…" at bounding box center [368, 138] width 332 height 34
click at [202, 118] on input "a. It is updated to reflect current information and used to determine if the pr…" at bounding box center [202, 114] width 0 height 7
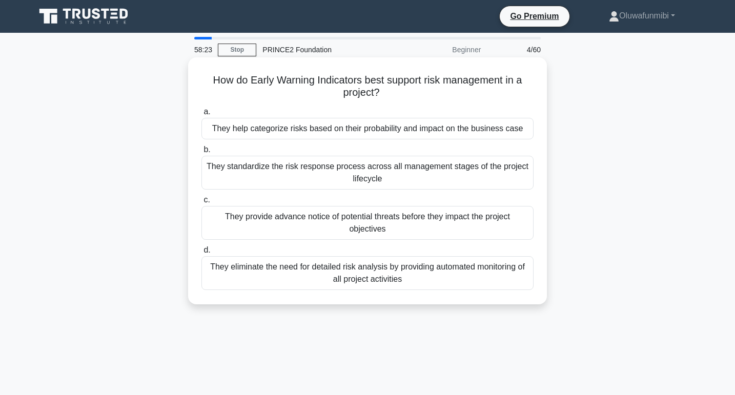
click at [460, 225] on div "They provide advance notice of potential threats before they impact the project…" at bounding box center [368, 223] width 332 height 34
click at [202, 204] on input "c. They provide advance notice of potential threats before they impact the proj…" at bounding box center [202, 200] width 0 height 7
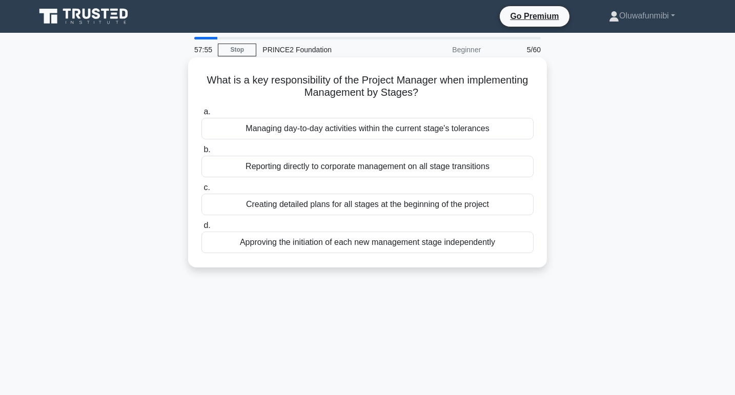
click at [490, 126] on div "Managing day-to-day activities within the current stage's tolerances" at bounding box center [368, 129] width 332 height 22
click at [202, 115] on input "a. Managing day-to-day activities within the current stage's tolerances" at bounding box center [202, 112] width 0 height 7
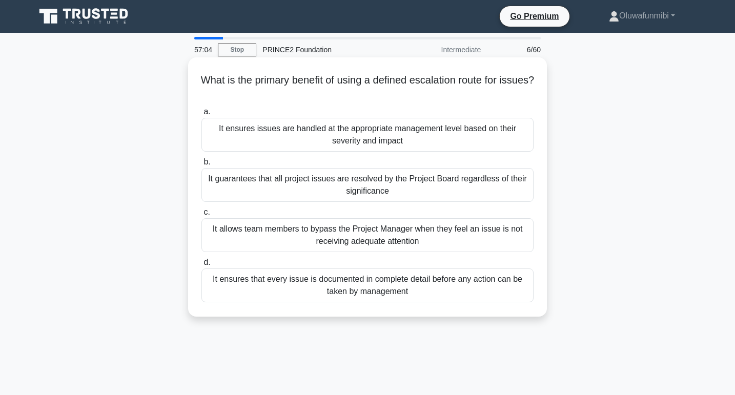
click at [467, 126] on div "It ensures issues are handled at the appropriate management level based on thei…" at bounding box center [368, 135] width 332 height 34
click at [202, 115] on input "a. It ensures issues are handled at the appropriate management level based on t…" at bounding box center [202, 112] width 0 height 7
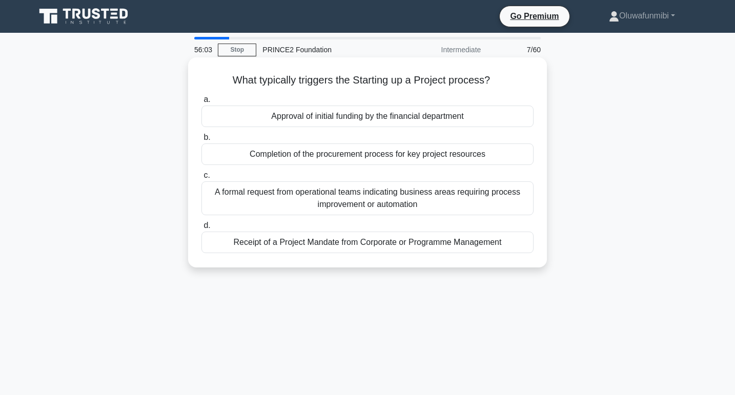
click at [400, 244] on div "Receipt of a Project Mandate from Corporate or Programme Management" at bounding box center [368, 243] width 332 height 22
click at [202, 229] on input "d. Receipt of a Project Mandate from Corporate or Programme Management" at bounding box center [202, 226] width 0 height 7
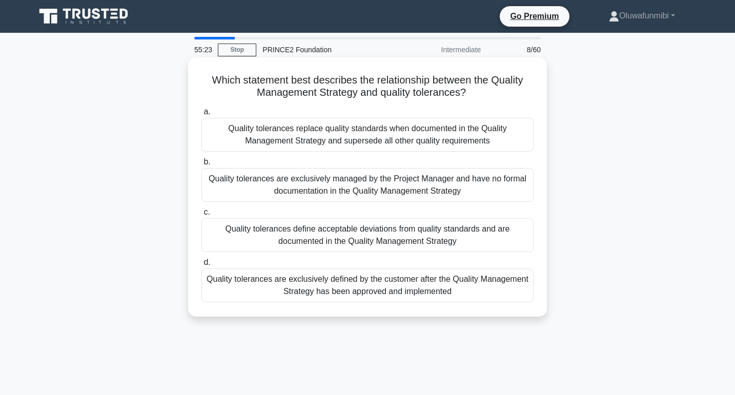
click at [402, 237] on div "Quality tolerances define acceptable deviations from quality standards and are …" at bounding box center [368, 235] width 332 height 34
click at [202, 216] on input "c. Quality tolerances define acceptable deviations from quality standards and a…" at bounding box center [202, 212] width 0 height 7
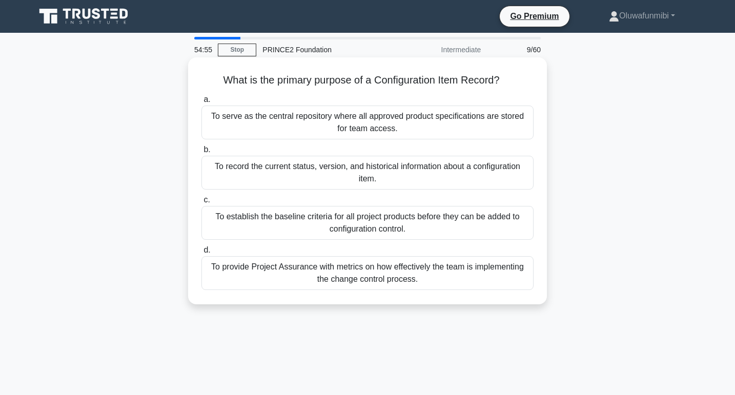
click at [414, 181] on div "To record the current status, version, and historical information about a confi…" at bounding box center [368, 173] width 332 height 34
click at [202, 153] on input "b. To record the current status, version, and historical information about a co…" at bounding box center [202, 150] width 0 height 7
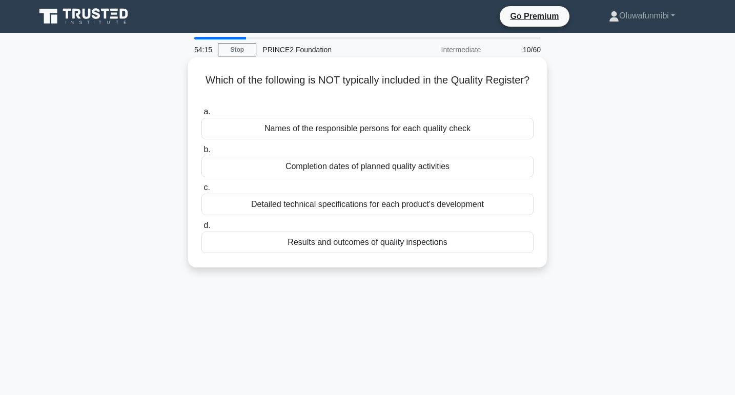
click at [415, 175] on div "Completion dates of planned quality activities" at bounding box center [368, 167] width 332 height 22
click at [202, 153] on input "b. Completion dates of planned quality activities" at bounding box center [202, 150] width 0 height 7
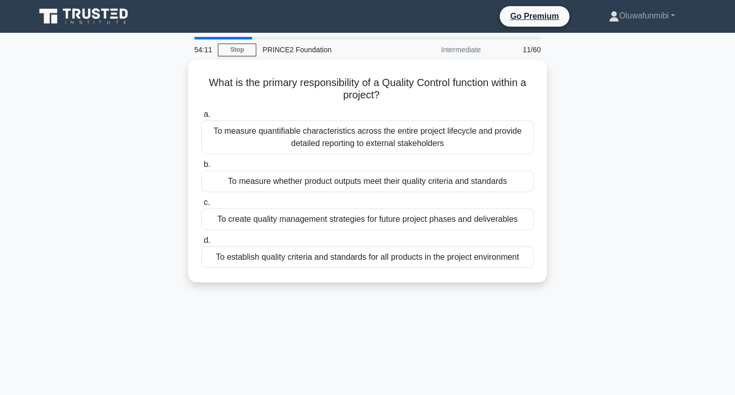
click at [249, 56] on div "54:11 Stop PRINCE2 Foundation Intermediate 11/60" at bounding box center [367, 49] width 359 height 21
click at [249, 51] on link "Stop" at bounding box center [237, 50] width 38 height 13
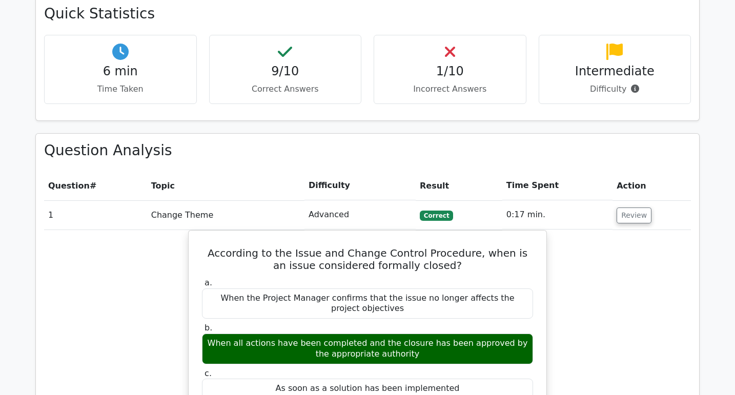
scroll to position [700, 0]
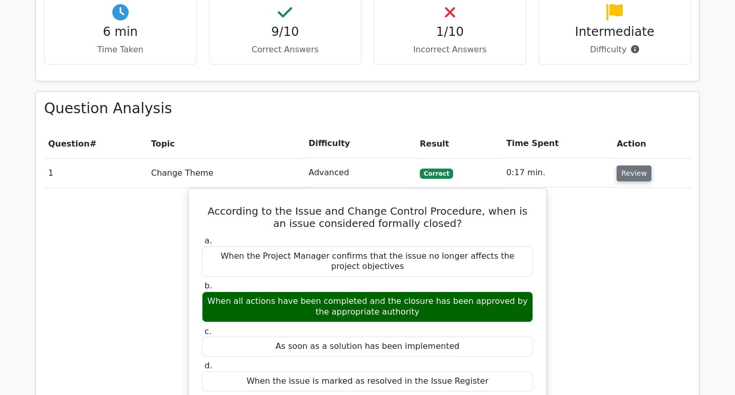
click at [623, 166] on button "Review" at bounding box center [634, 174] width 35 height 16
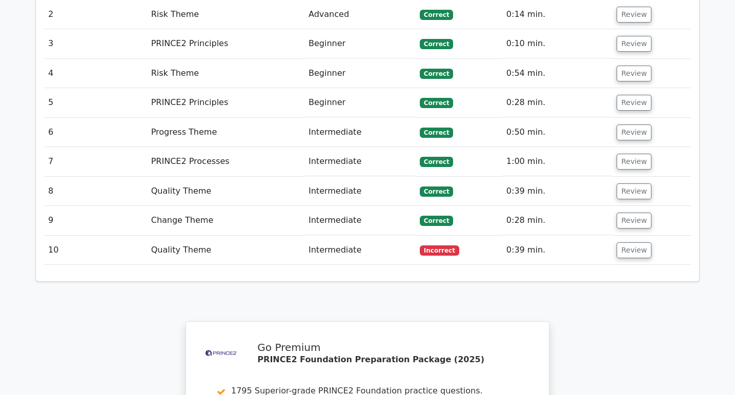
scroll to position [924, 0]
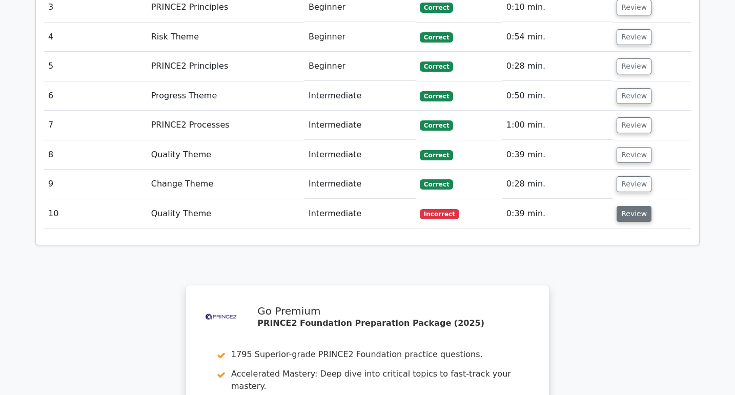
click at [632, 206] on button "Review" at bounding box center [634, 214] width 35 height 16
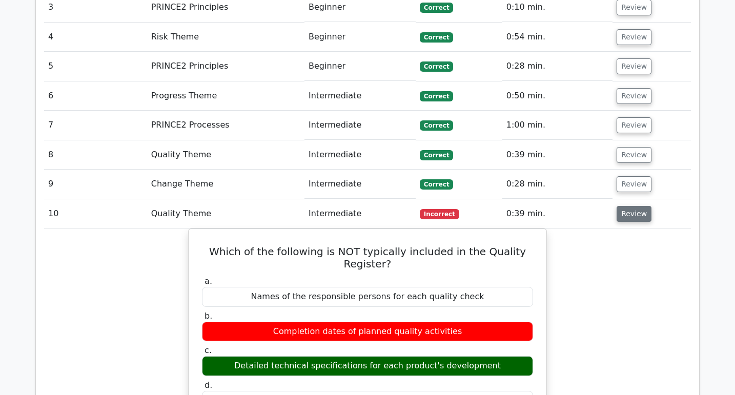
click at [632, 206] on button "Review" at bounding box center [634, 214] width 35 height 16
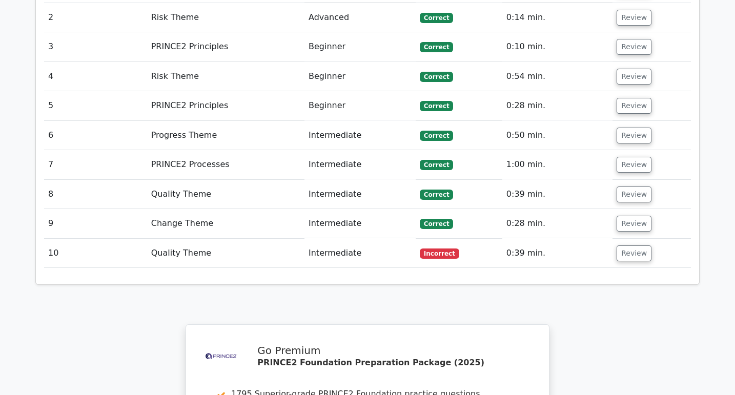
scroll to position [922, 0]
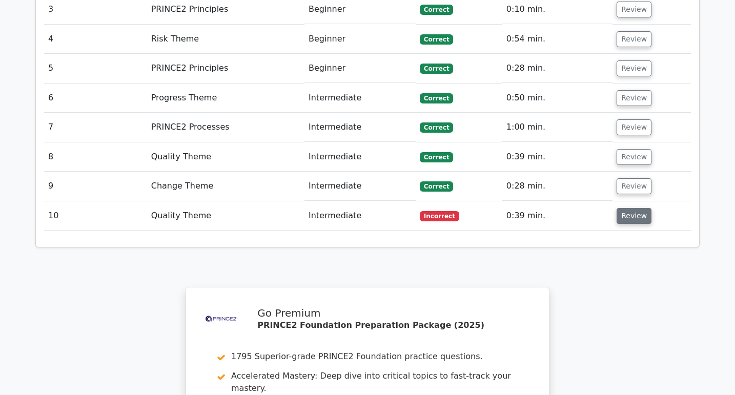
click at [638, 208] on button "Review" at bounding box center [634, 216] width 35 height 16
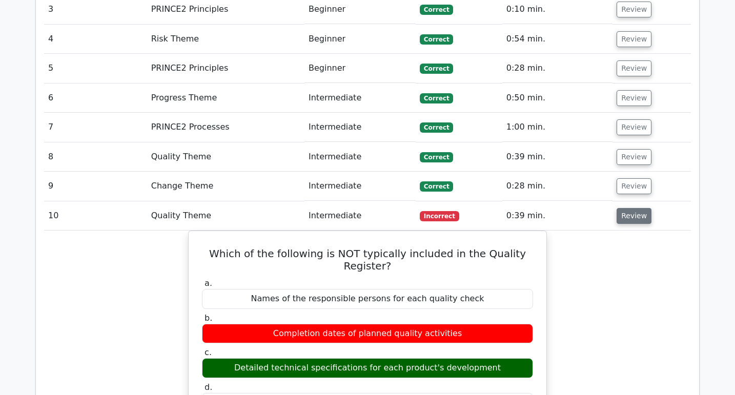
click at [638, 208] on button "Review" at bounding box center [634, 216] width 35 height 16
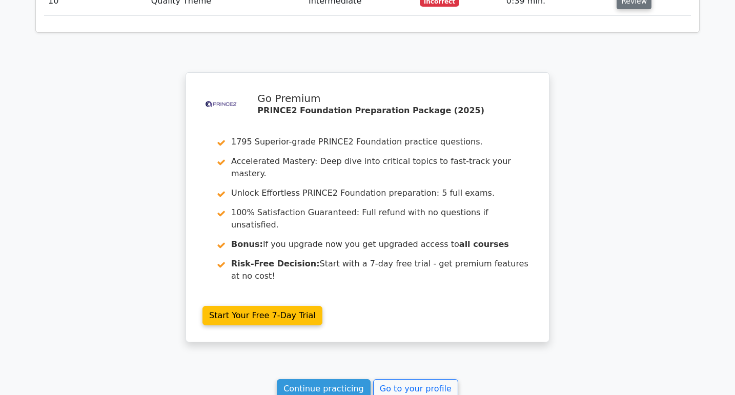
scroll to position [1238, 0]
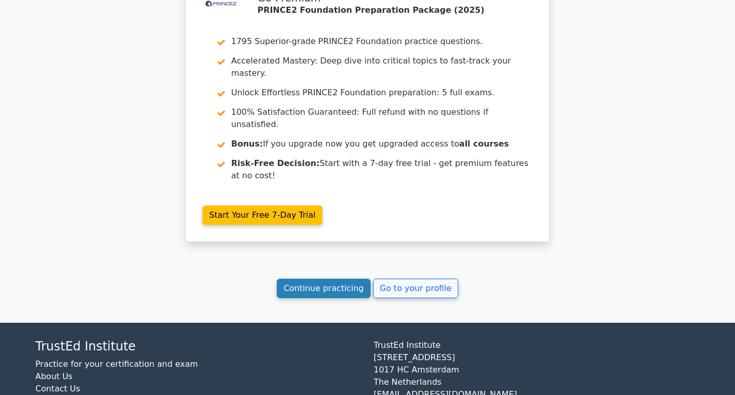
click at [360, 279] on link "Continue practicing" at bounding box center [324, 288] width 94 height 19
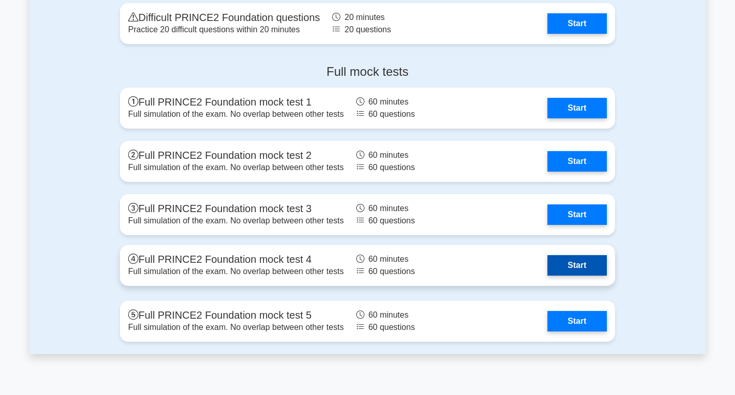
scroll to position [1807, 0]
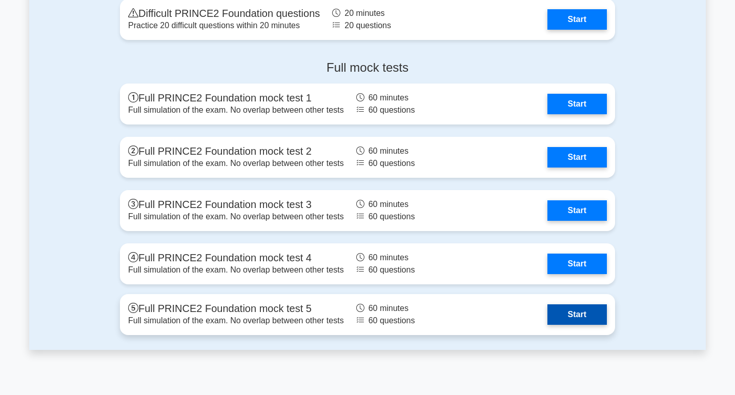
click at [572, 314] on link "Start" at bounding box center [577, 315] width 59 height 21
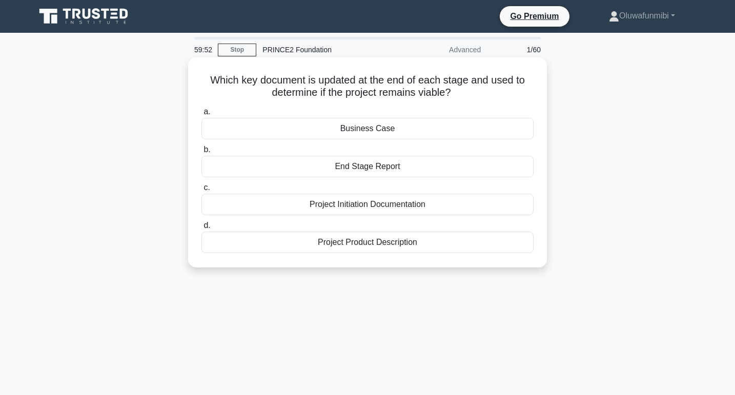
click at [449, 125] on div "Business Case" at bounding box center [368, 129] width 332 height 22
click at [202, 115] on input "a. Business Case" at bounding box center [202, 112] width 0 height 7
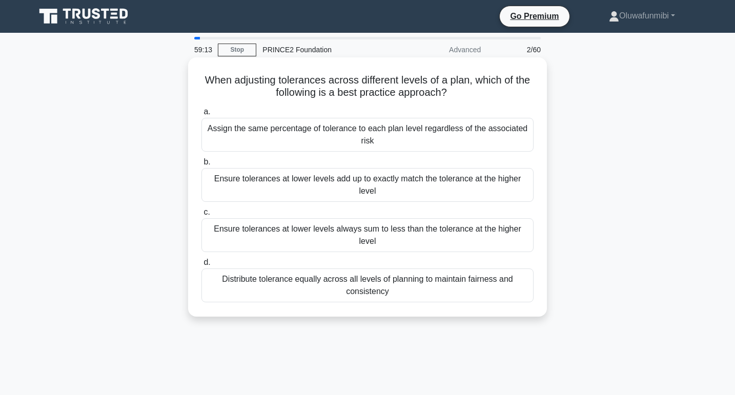
click at [367, 191] on div "Ensure tolerances at lower levels add up to exactly match the tolerance at the …" at bounding box center [368, 185] width 332 height 34
click at [202, 166] on input "b. Ensure tolerances at lower levels add up to exactly match the tolerance at t…" at bounding box center [202, 162] width 0 height 7
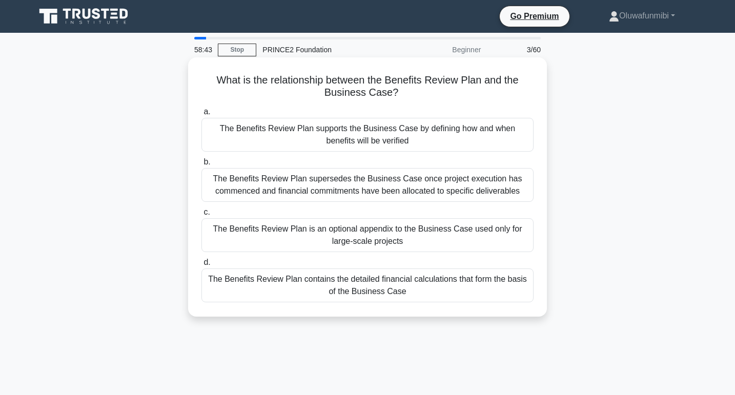
click at [377, 136] on div "The Benefits Review Plan supports the Business Case by defining how and when be…" at bounding box center [368, 135] width 332 height 34
click at [202, 115] on input "a. The Benefits Review Plan supports the Business Case by defining how and when…" at bounding box center [202, 112] width 0 height 7
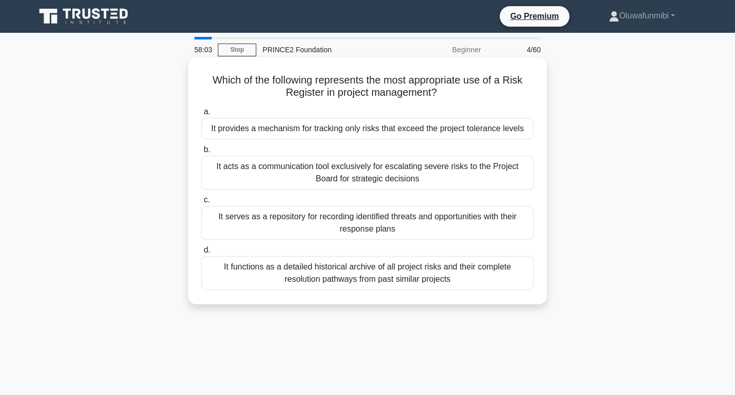
click at [375, 219] on div "It serves as a repository for recording identified threats and opportunities wi…" at bounding box center [368, 223] width 332 height 34
click at [202, 204] on input "c. It serves as a repository for recording identified threats and opportunities…" at bounding box center [202, 200] width 0 height 7
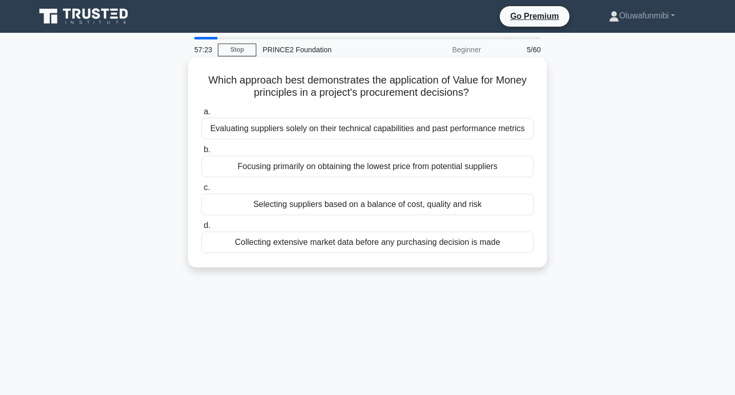
click at [377, 205] on div "Selecting suppliers based on a balance of cost, quality and risk" at bounding box center [368, 205] width 332 height 22
click at [202, 191] on input "c. Selecting suppliers based on a balance of cost, quality and risk" at bounding box center [202, 188] width 0 height 7
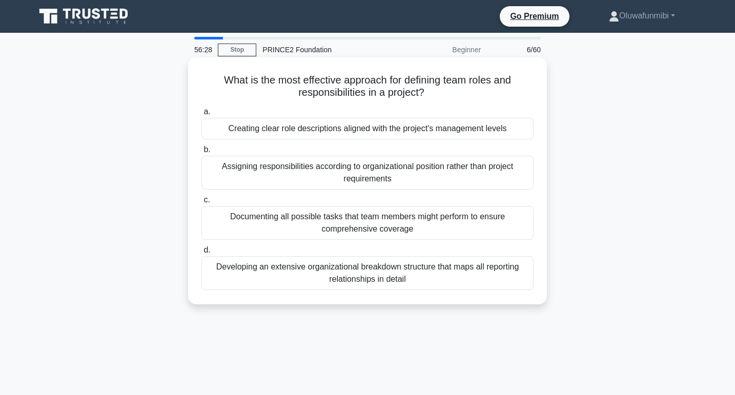
click at [382, 133] on div "Creating clear role descriptions aligned with the project's management levels" at bounding box center [368, 129] width 332 height 22
click at [202, 115] on input "a. Creating clear role descriptions aligned with the project's management levels" at bounding box center [202, 112] width 0 height 7
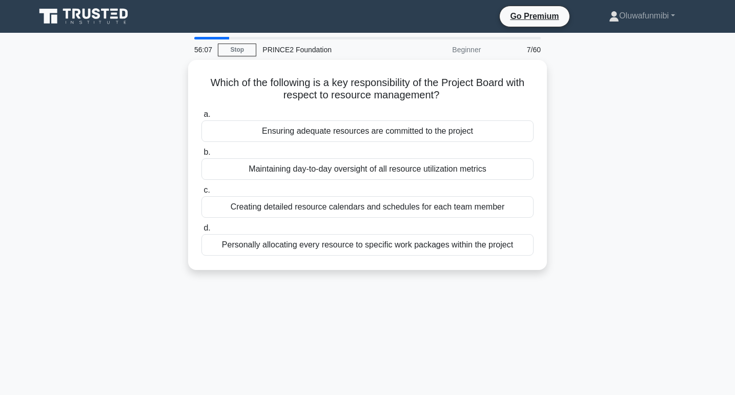
click at [382, 133] on div "Ensuring adequate resources are committed to the project" at bounding box center [368, 132] width 332 height 22
click at [202, 118] on input "a. Ensuring adequate resources are committed to the project" at bounding box center [202, 114] width 0 height 7
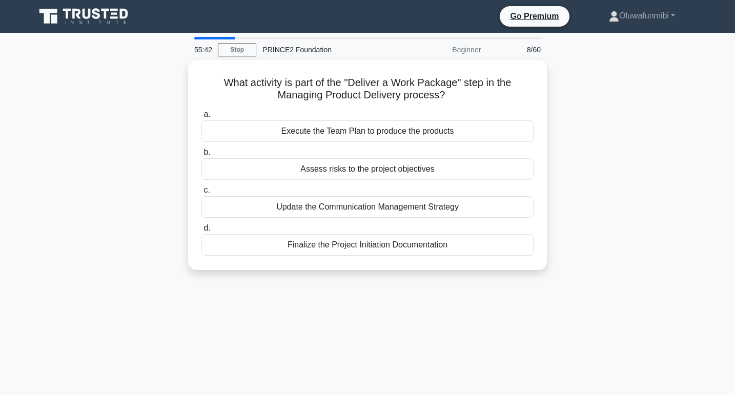
click at [382, 133] on div "Execute the Team Plan to produce the products" at bounding box center [368, 132] width 332 height 22
click at [202, 118] on input "a. Execute the Team Plan to produce the products" at bounding box center [202, 114] width 0 height 7
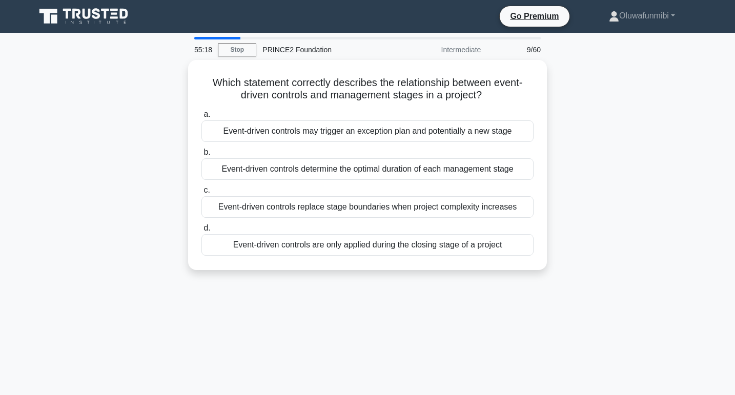
click at [382, 133] on div "Event-driven controls may trigger an exception plan and potentially a new stage" at bounding box center [368, 132] width 332 height 22
click at [202, 118] on input "a. Event-driven controls may trigger an exception plan and potentially a new st…" at bounding box center [202, 114] width 0 height 7
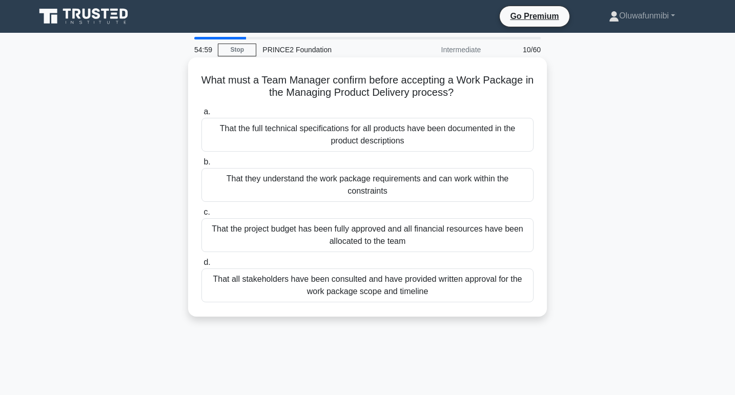
click at [377, 181] on div "That they understand the work package requirements and can work within the cons…" at bounding box center [368, 185] width 332 height 34
click at [202, 166] on input "b. That they understand the work package requirements and can work within the c…" at bounding box center [202, 162] width 0 height 7
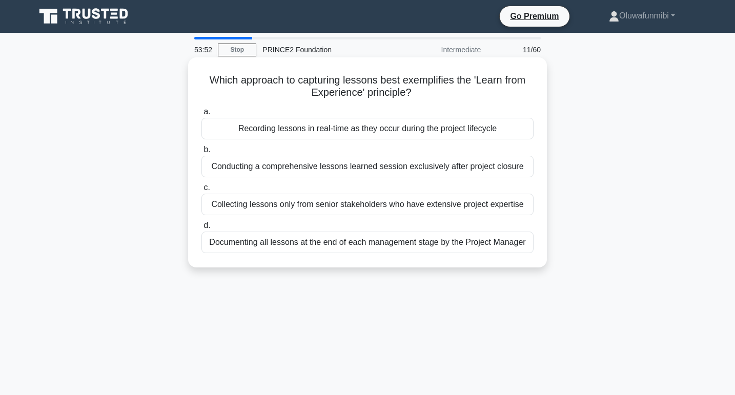
click at [369, 248] on div "Documenting all lessons at the end of each management stage by the Project Mana…" at bounding box center [368, 243] width 332 height 22
click at [202, 229] on input "d. Documenting all lessons at the end of each management stage by the Project M…" at bounding box center [202, 226] width 0 height 7
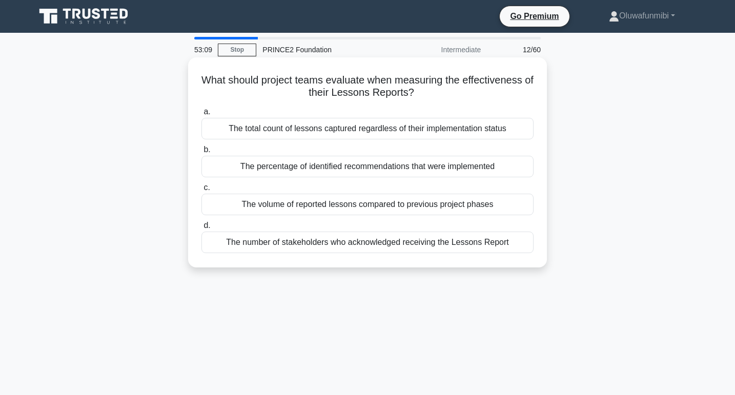
click at [372, 167] on div "The percentage of identified recommendations that were implemented" at bounding box center [368, 167] width 332 height 22
click at [202, 153] on input "b. The percentage of identified recommendations that were implemented" at bounding box center [202, 150] width 0 height 7
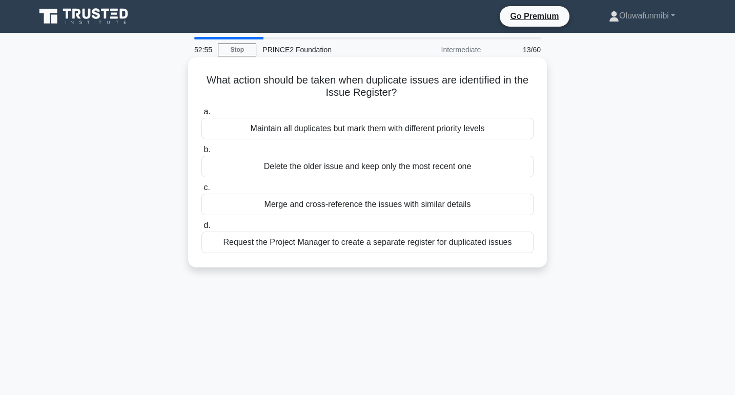
click at [361, 208] on div "Merge and cross-reference the issues with similar details" at bounding box center [368, 205] width 332 height 22
click at [202, 191] on input "c. Merge and cross-reference the issues with similar details" at bounding box center [202, 188] width 0 height 7
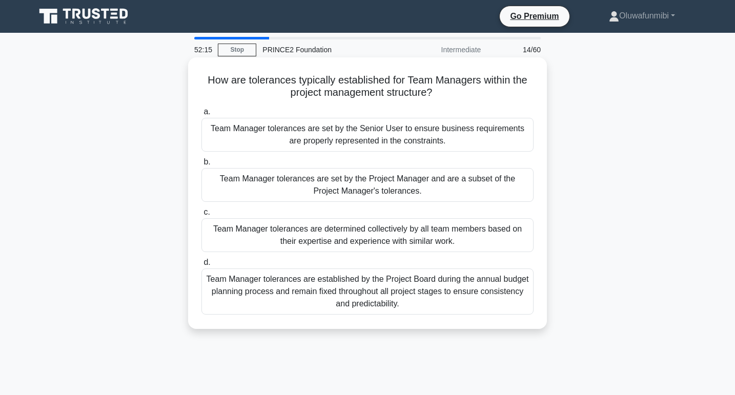
click at [343, 288] on div "Team Manager tolerances are established by the Project Board during the annual …" at bounding box center [368, 292] width 332 height 46
click at [202, 266] on input "d. Team Manager tolerances are established by the Project Board during the annu…" at bounding box center [202, 263] width 0 height 7
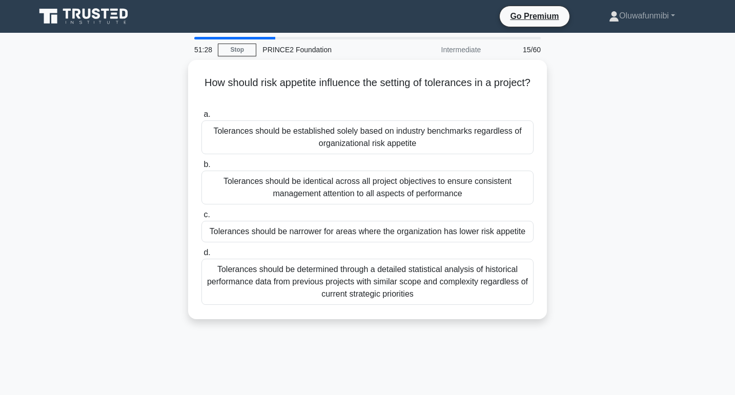
click at [343, 288] on div "Tolerances should be determined through a detailed statistical analysis of hist…" at bounding box center [368, 282] width 332 height 46
click at [202, 256] on input "d. Tolerances should be determined through a detailed statistical analysis of h…" at bounding box center [202, 253] width 0 height 7
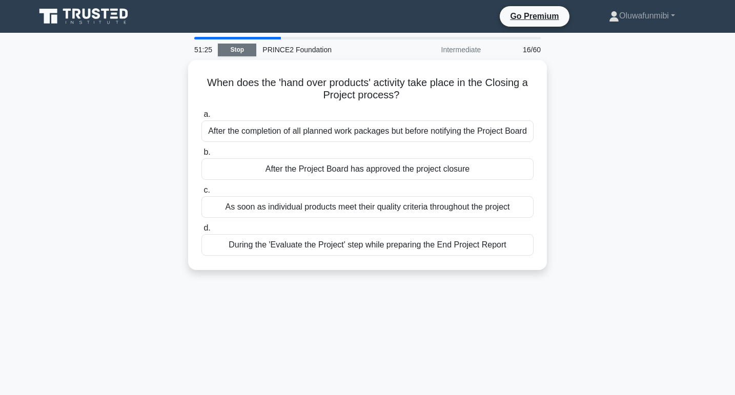
click at [244, 52] on link "Stop" at bounding box center [237, 50] width 38 height 13
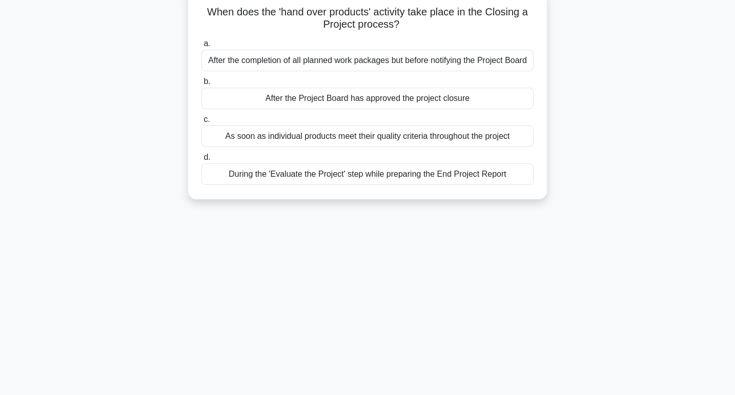
scroll to position [70, 0]
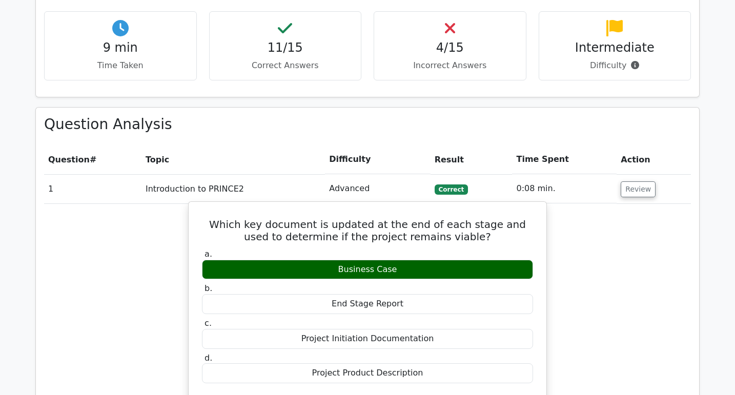
scroll to position [770, 0]
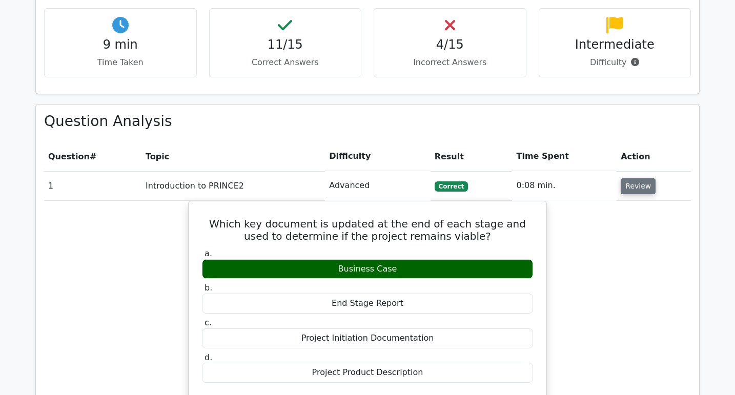
click at [623, 178] on button "Review" at bounding box center [638, 186] width 35 height 16
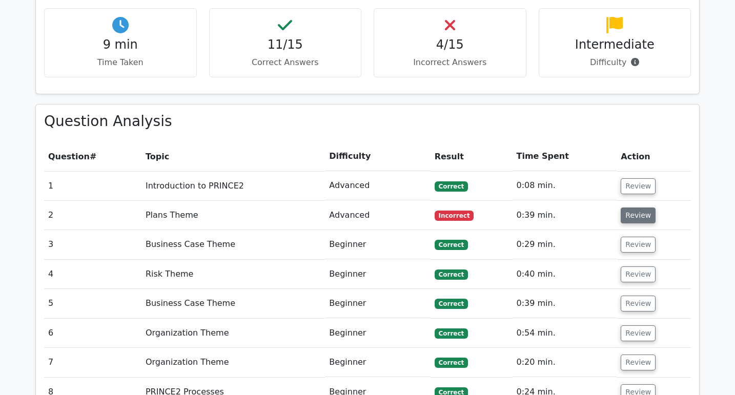
click at [624, 208] on button "Review" at bounding box center [638, 216] width 35 height 16
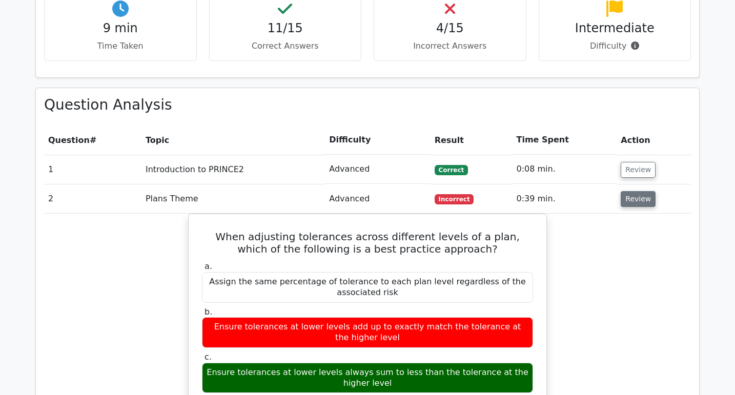
scroll to position [788, 0]
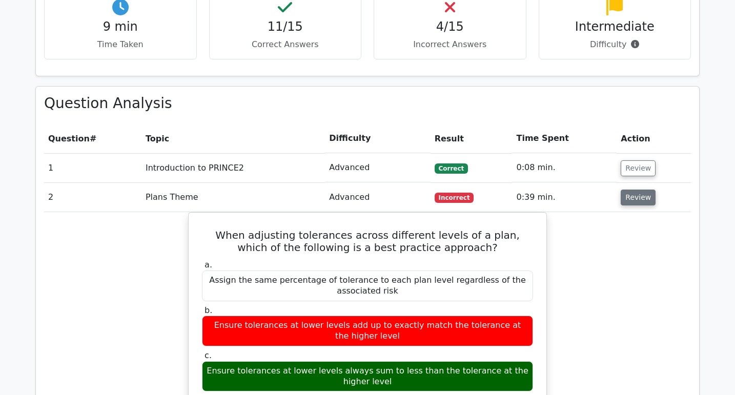
click at [625, 190] on button "Review" at bounding box center [638, 198] width 35 height 16
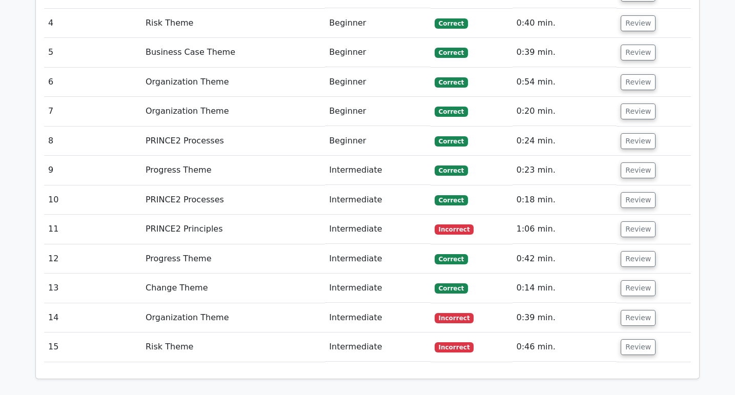
scroll to position [1032, 0]
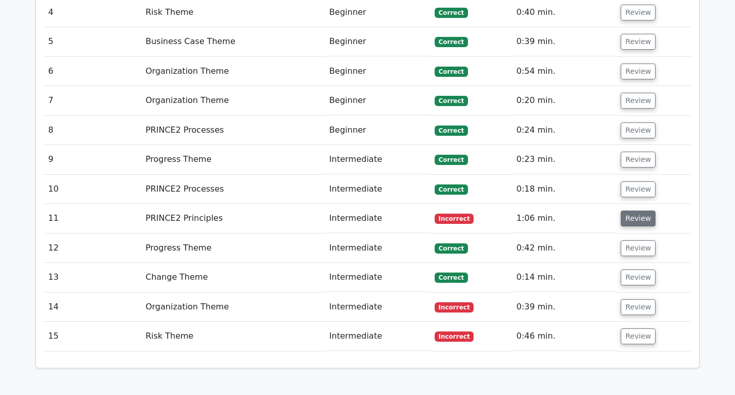
click at [636, 211] on button "Review" at bounding box center [638, 219] width 35 height 16
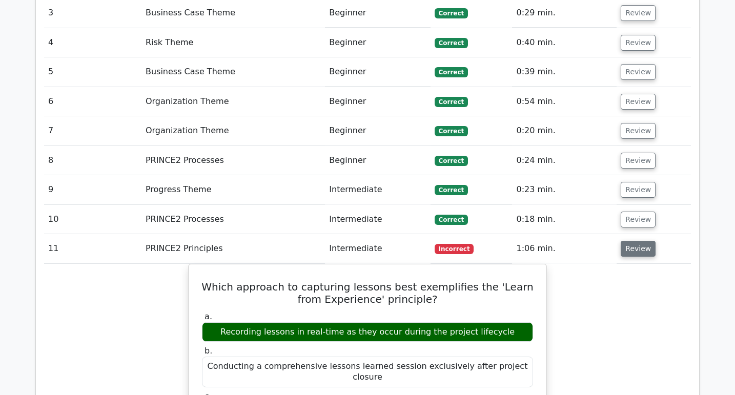
scroll to position [1003, 0]
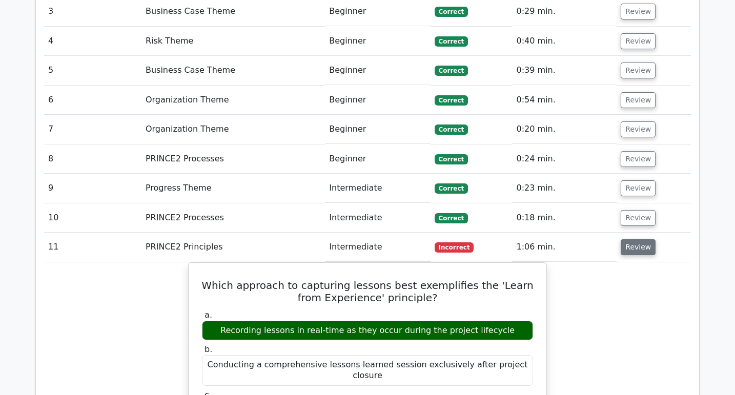
click at [639, 240] on button "Review" at bounding box center [638, 248] width 35 height 16
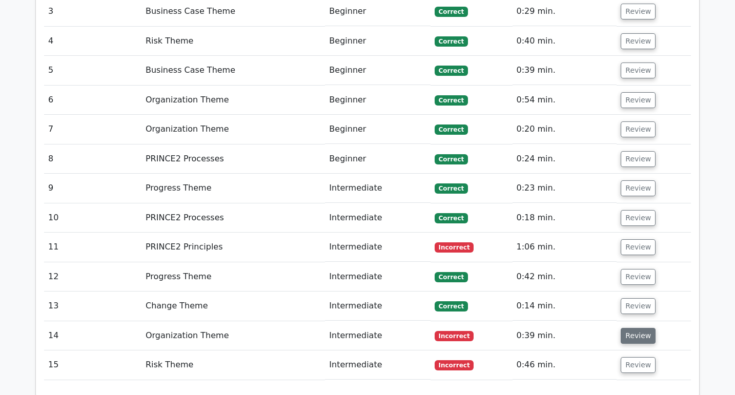
click at [621, 328] on button "Review" at bounding box center [638, 336] width 35 height 16
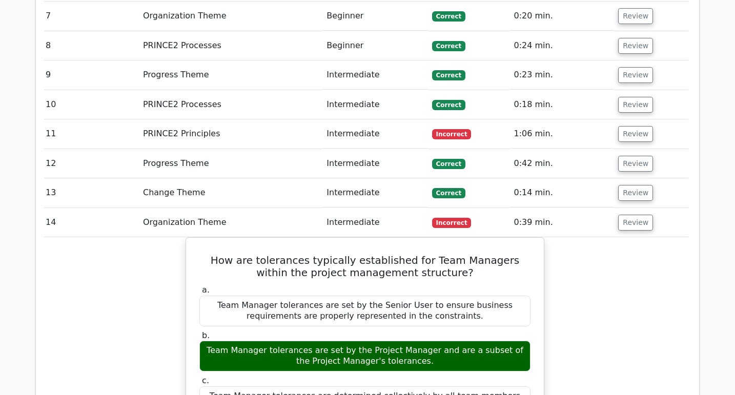
scroll to position [1114, 0]
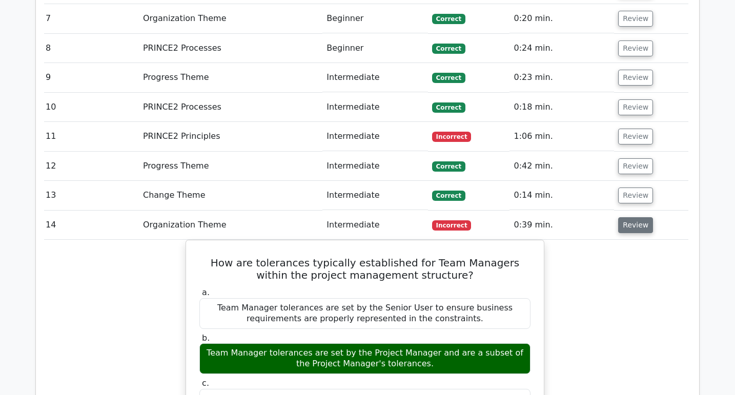
click at [644, 217] on button "Review" at bounding box center [636, 225] width 35 height 16
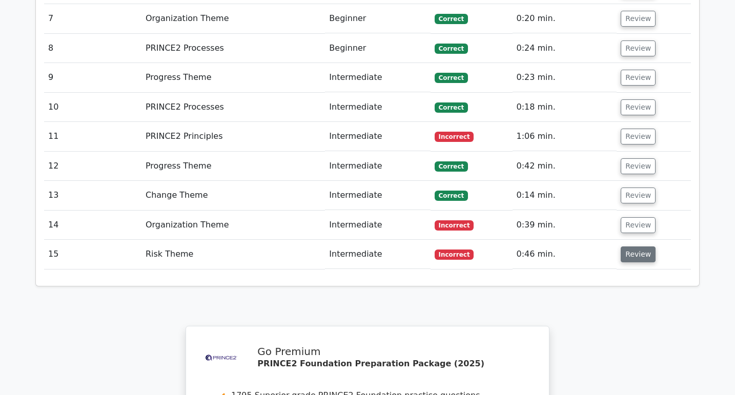
click at [634, 247] on button "Review" at bounding box center [638, 255] width 35 height 16
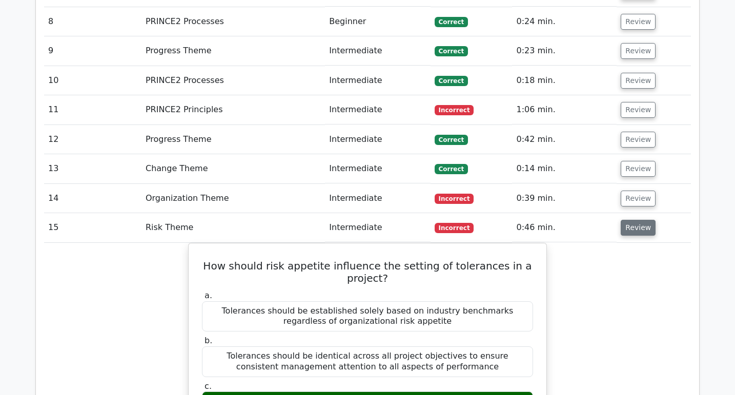
scroll to position [1140, 0]
click at [635, 221] on button "Review" at bounding box center [638, 229] width 35 height 16
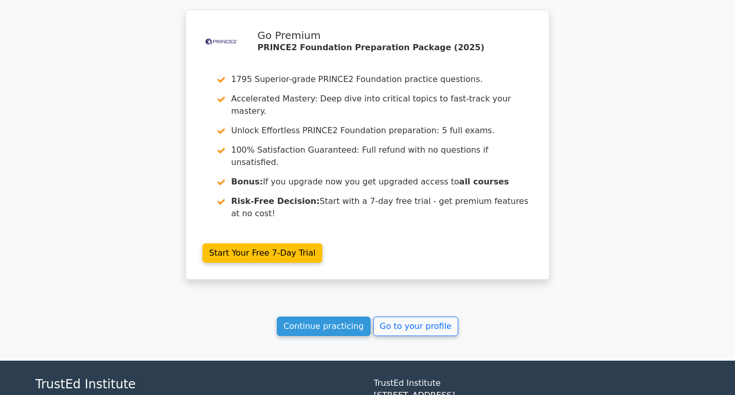
scroll to position [1468, 0]
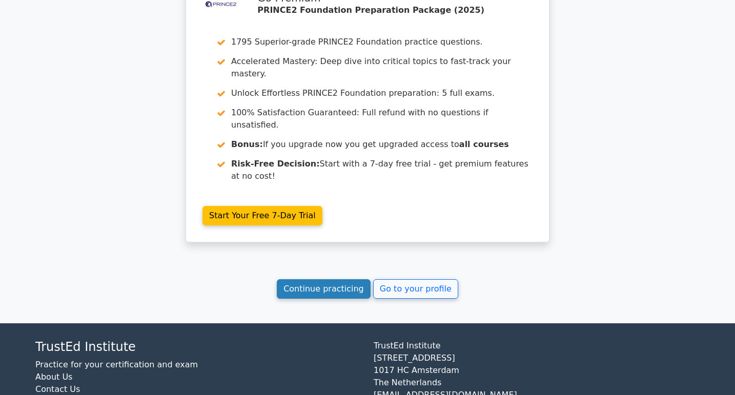
click at [351, 280] on link "Continue practicing" at bounding box center [324, 289] width 94 height 19
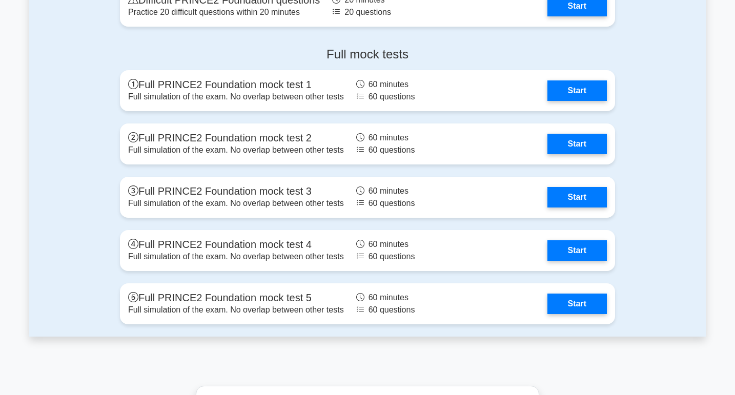
scroll to position [1830, 0]
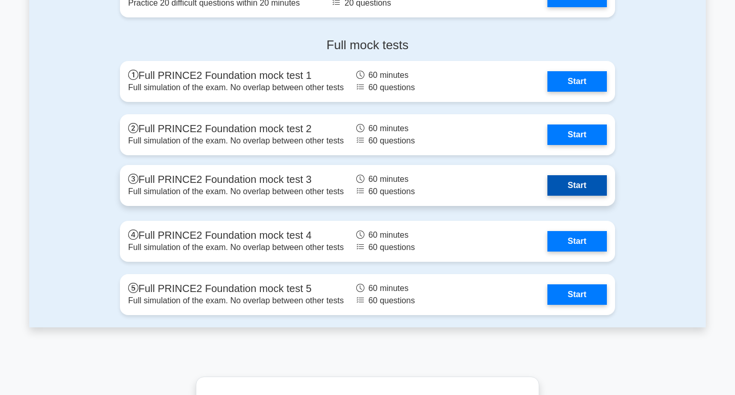
click at [593, 185] on link "Start" at bounding box center [577, 185] width 59 height 21
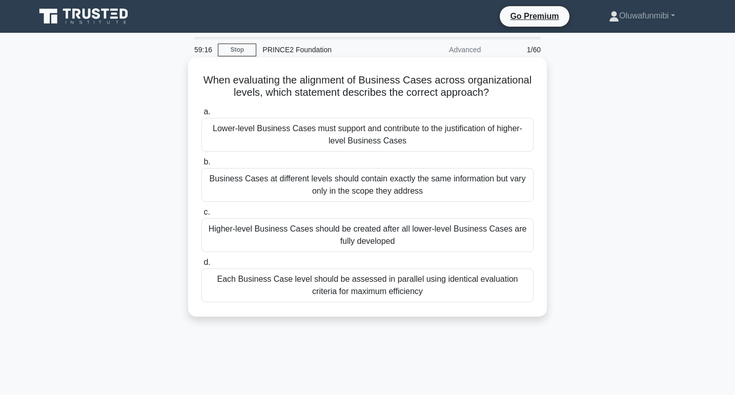
click at [500, 229] on div "Higher-level Business Cases should be created after all lower-level Business Ca…" at bounding box center [368, 235] width 332 height 34
click at [202, 216] on input "c. Higher-level Business Cases should be created after all lower-level Business…" at bounding box center [202, 212] width 0 height 7
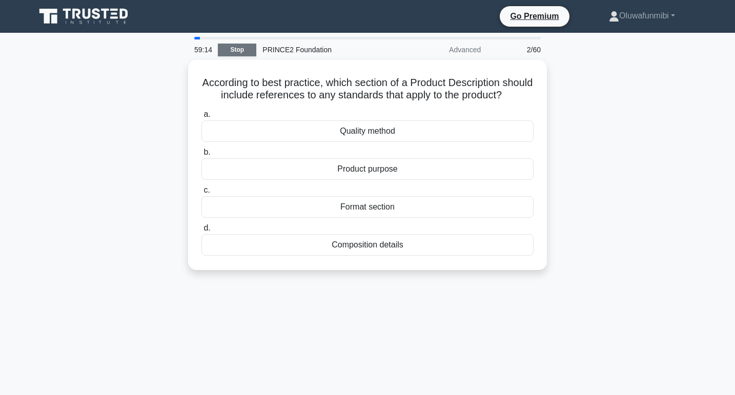
click at [245, 50] on link "Stop" at bounding box center [237, 50] width 38 height 13
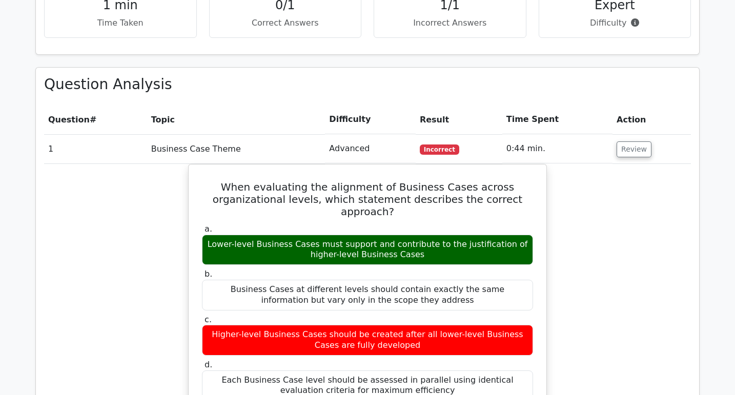
scroll to position [678, 0]
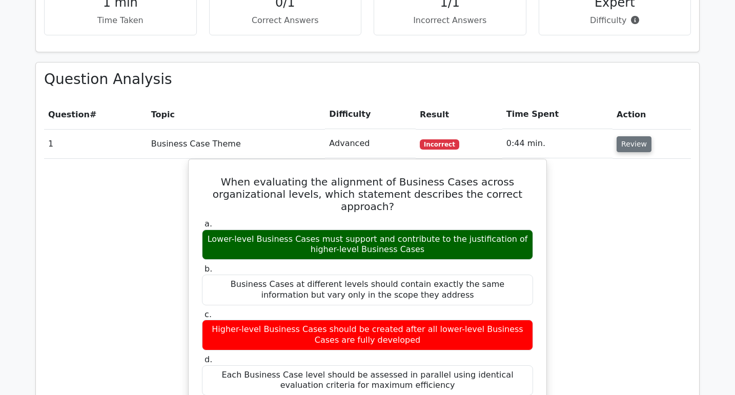
click at [619, 136] on button "Review" at bounding box center [634, 144] width 35 height 16
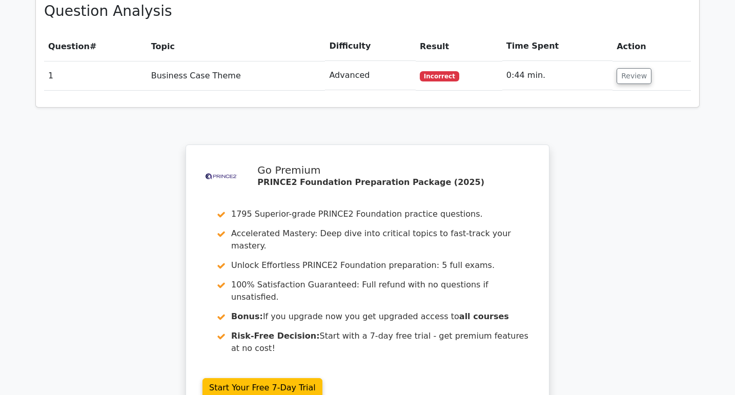
scroll to position [921, 0]
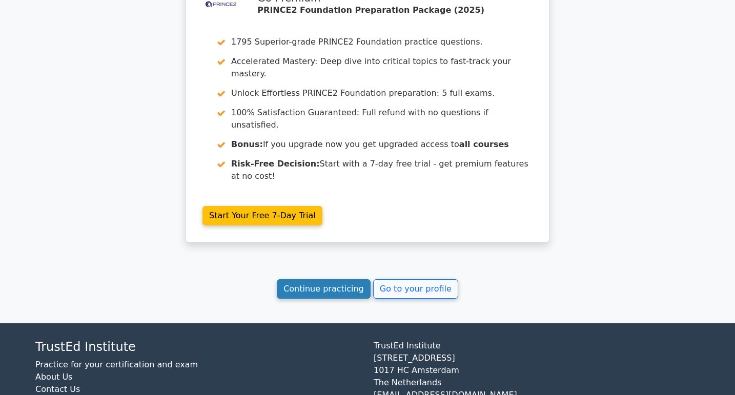
click at [354, 280] on link "Continue practicing" at bounding box center [324, 289] width 94 height 19
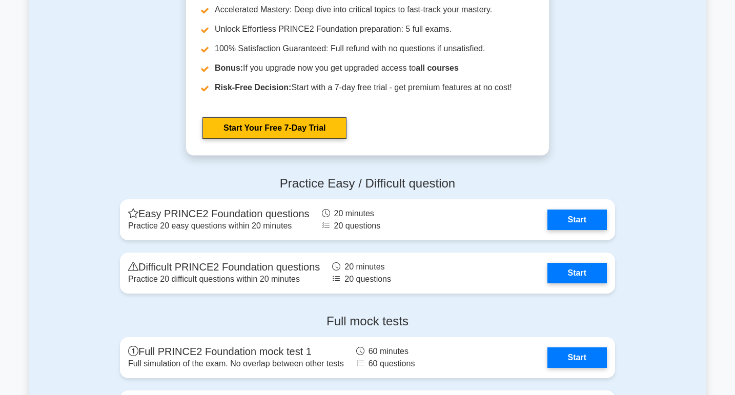
scroll to position [1555, 0]
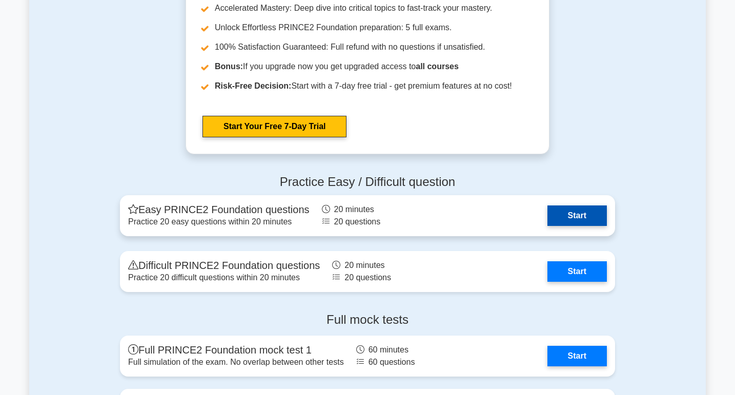
click at [565, 212] on link "Start" at bounding box center [577, 216] width 59 height 21
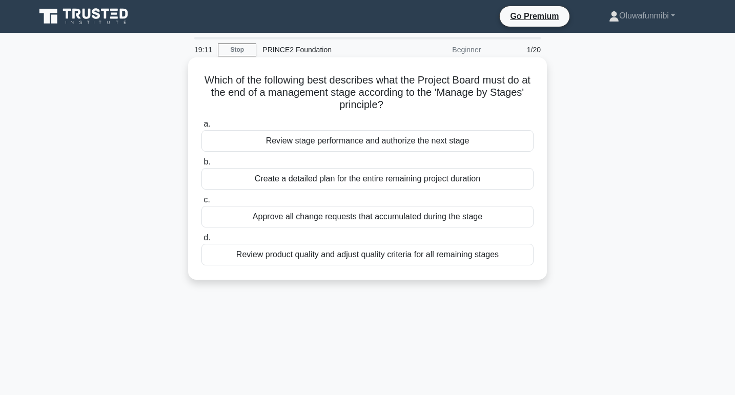
click at [495, 136] on div "Review stage performance and authorize the next stage" at bounding box center [368, 141] width 332 height 22
click at [202, 128] on input "a. Review stage performance and authorize the next stage" at bounding box center [202, 124] width 0 height 7
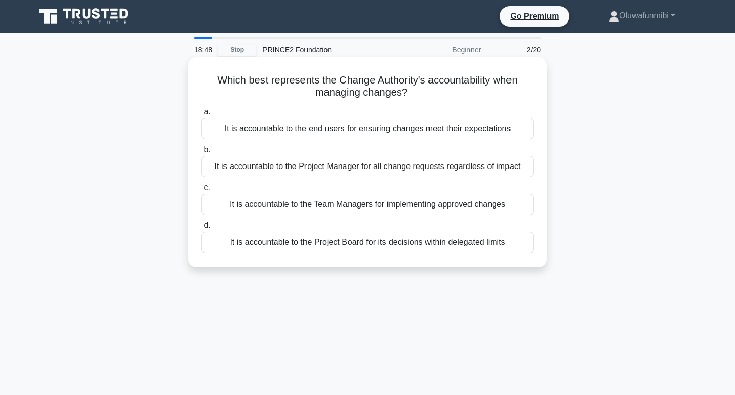
click at [438, 249] on div "It is accountable to the Project Board for its decisions within delegated limits" at bounding box center [368, 243] width 332 height 22
click at [202, 229] on input "d. It is accountable to the Project Board for its decisions within delegated li…" at bounding box center [202, 226] width 0 height 7
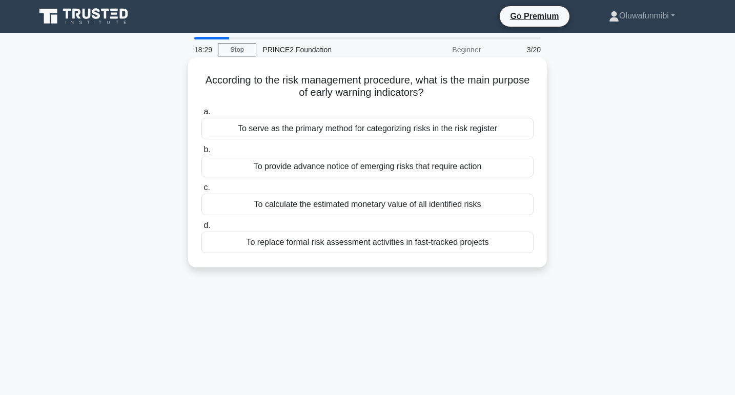
click at [455, 165] on div "To provide advance notice of emerging risks that require action" at bounding box center [368, 167] width 332 height 22
click at [202, 153] on input "b. To provide advance notice of emerging risks that require action" at bounding box center [202, 150] width 0 height 7
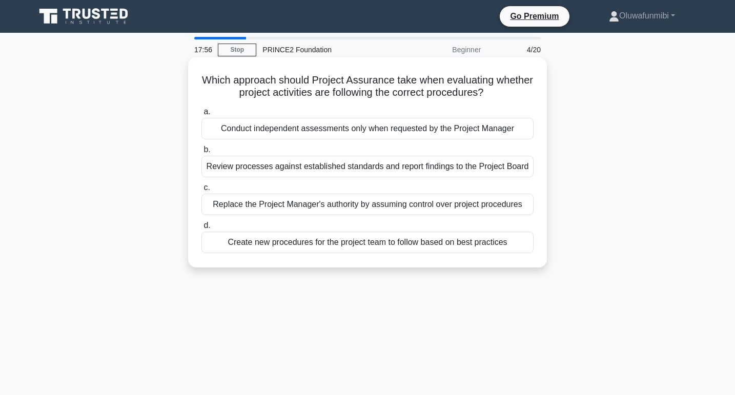
click at [517, 167] on div "Review processes against established standards and report findings to the Proje…" at bounding box center [368, 167] width 332 height 22
click at [202, 153] on input "b. Review processes against established standards and report findings to the Pr…" at bounding box center [202, 150] width 0 height 7
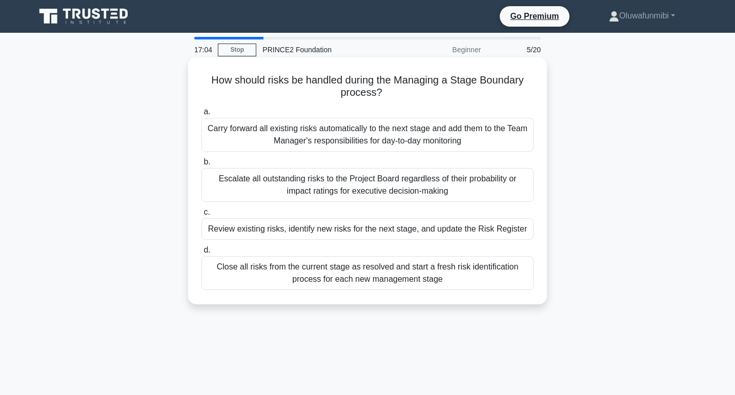
click at [481, 280] on div "Close all risks from the current stage as resolved and start a fresh risk ident…" at bounding box center [368, 273] width 332 height 34
click at [202, 254] on input "d. Close all risks from the current stage as resolved and start a fresh risk id…" at bounding box center [202, 250] width 0 height 7
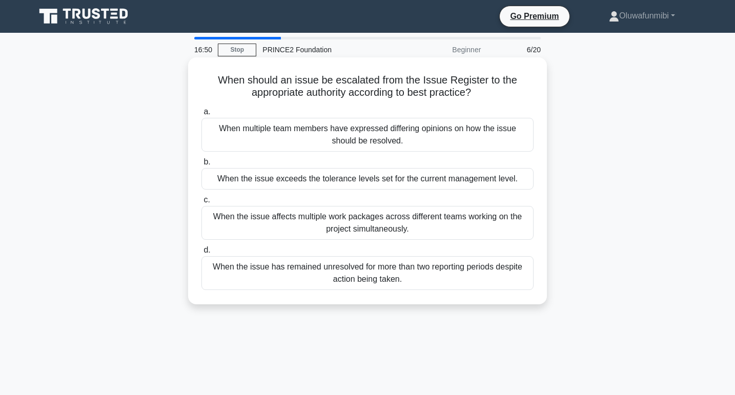
click at [516, 182] on div "When the issue exceeds the tolerance levels set for the current management leve…" at bounding box center [368, 179] width 332 height 22
click at [202, 166] on input "b. When the issue exceeds the tolerance levels set for the current management l…" at bounding box center [202, 162] width 0 height 7
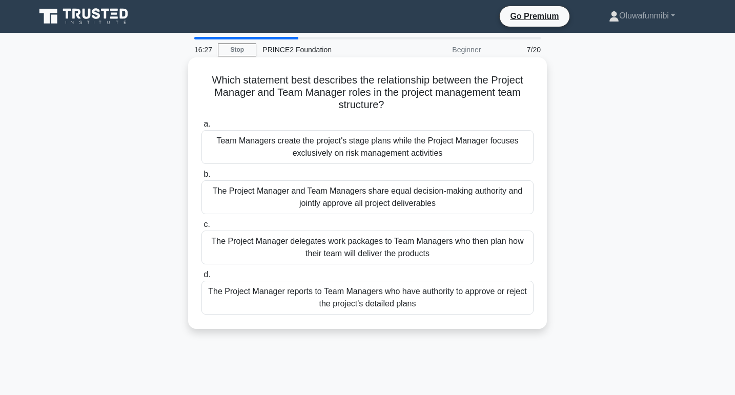
click at [507, 249] on div "The Project Manager delegates work packages to Team Managers who then plan how …" at bounding box center [368, 248] width 332 height 34
click at [202, 228] on input "c. The Project Manager delegates work packages to Team Managers who then plan h…" at bounding box center [202, 225] width 0 height 7
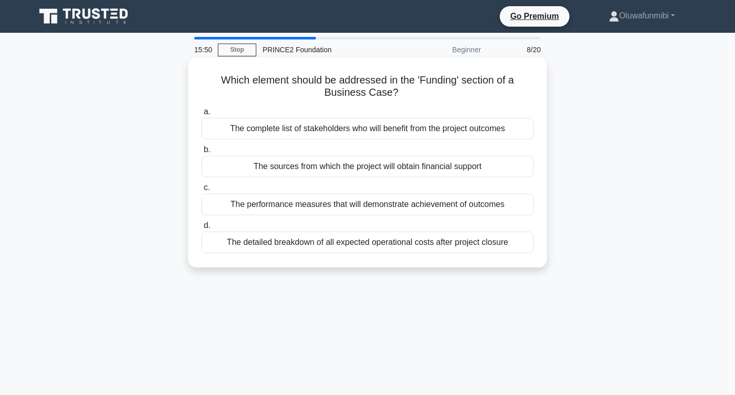
click at [507, 133] on div "The complete list of stakeholders who will benefit from the project outcomes" at bounding box center [368, 129] width 332 height 22
click at [202, 115] on input "a. The complete list of stakeholders who will benefit from the project outcomes" at bounding box center [202, 112] width 0 height 7
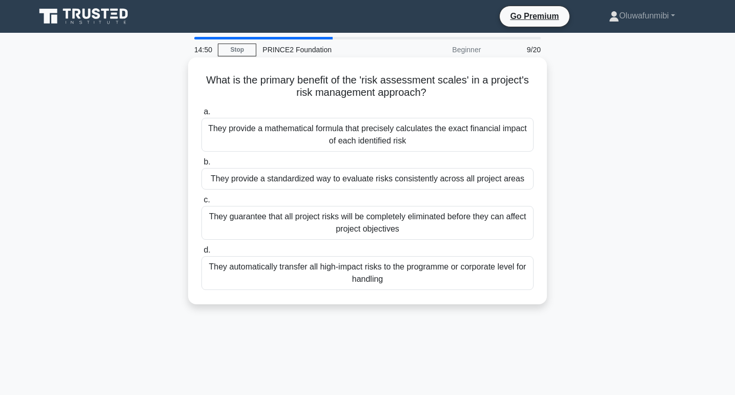
click at [354, 185] on div "They provide a standardized way to evaluate risks consistently across all proje…" at bounding box center [368, 179] width 332 height 22
click at [202, 166] on input "b. They provide a standardized way to evaluate risks consistently across all pr…" at bounding box center [202, 162] width 0 height 7
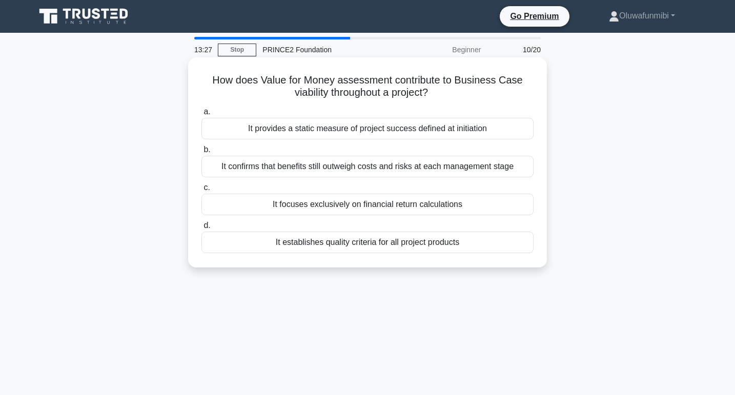
click at [388, 170] on div "It confirms that benefits still outweigh costs and risks at each management sta…" at bounding box center [368, 167] width 332 height 22
click at [202, 153] on input "b. It confirms that benefits still outweigh costs and risks at each management …" at bounding box center [202, 150] width 0 height 7
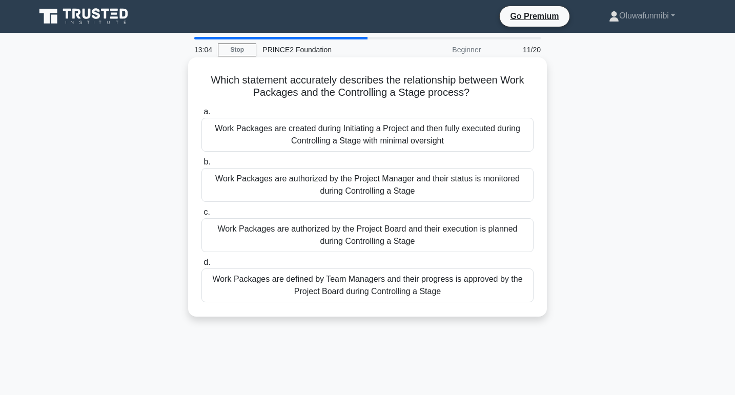
click at [381, 185] on div "Work Packages are authorized by the Project Manager and their status is monitor…" at bounding box center [368, 185] width 332 height 34
click at [202, 166] on input "b. Work Packages are authorized by the Project Manager and their status is moni…" at bounding box center [202, 162] width 0 height 7
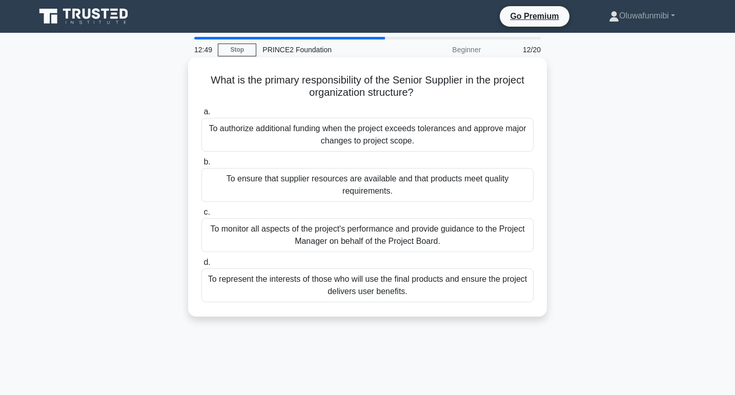
click at [370, 290] on div "To represent the interests of those who will use the final products and ensure …" at bounding box center [368, 286] width 332 height 34
click at [202, 266] on input "d. To represent the interests of those who will use the final products and ensu…" at bounding box center [202, 263] width 0 height 7
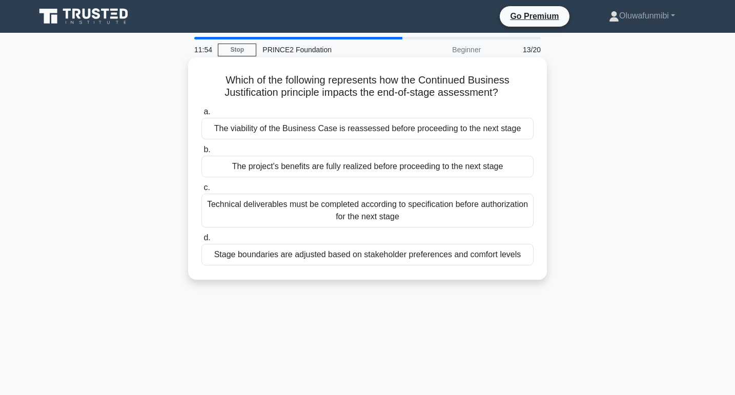
click at [410, 172] on div "The project's benefits are fully realized before proceeding to the next stage" at bounding box center [368, 167] width 332 height 22
click at [202, 153] on input "b. The project's benefits are fully realized before proceeding to the next stage" at bounding box center [202, 150] width 0 height 7
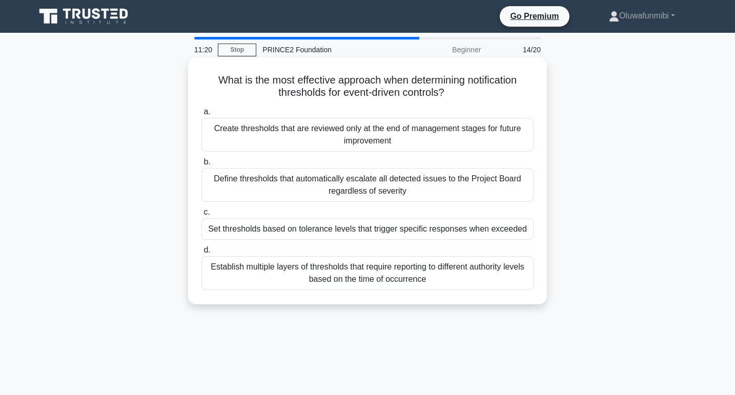
click at [393, 232] on div "Set thresholds based on tolerance levels that trigger specific responses when e…" at bounding box center [368, 229] width 332 height 22
click at [202, 216] on input "c. Set thresholds based on tolerance levels that trigger specific responses whe…" at bounding box center [202, 212] width 0 height 7
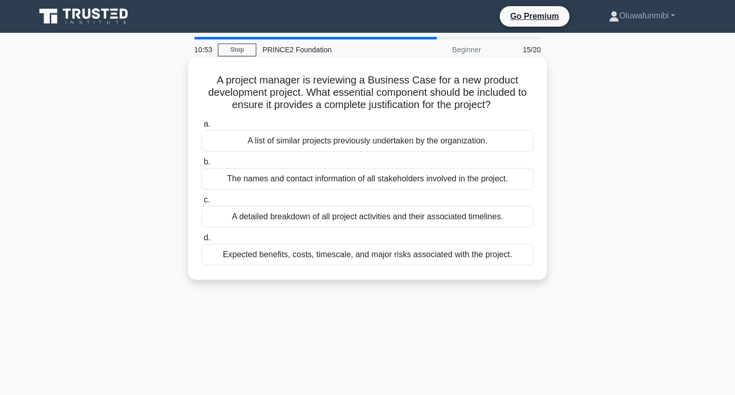
click at [383, 256] on div "Expected benefits, costs, timescale, and major risks associated with the projec…" at bounding box center [368, 255] width 332 height 22
click at [202, 242] on input "d. Expected benefits, costs, timescale, and major risks associated with the pro…" at bounding box center [202, 238] width 0 height 7
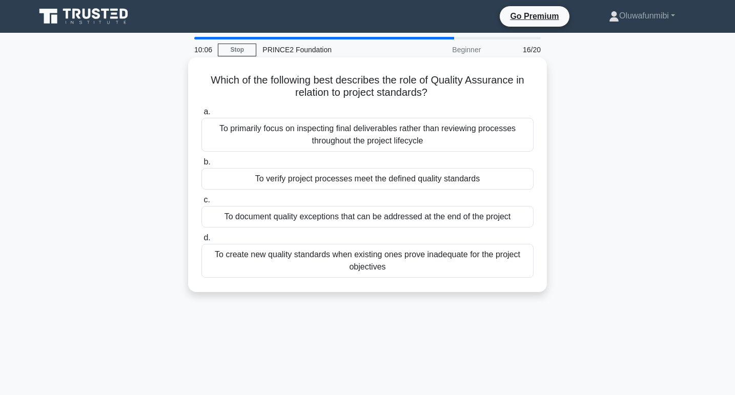
click at [392, 179] on div "To verify project processes meet the defined quality standards" at bounding box center [368, 179] width 332 height 22
click at [202, 166] on input "b. To verify project processes meet the defined quality standards" at bounding box center [202, 162] width 0 height 7
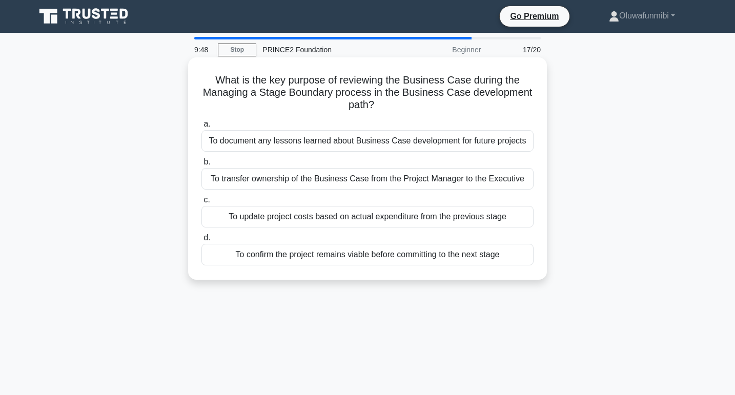
click at [367, 256] on div "To confirm the project remains viable before committing to the next stage" at bounding box center [368, 255] width 332 height 22
click at [202, 242] on input "d. To confirm the project remains viable before committing to the next stage" at bounding box center [202, 238] width 0 height 7
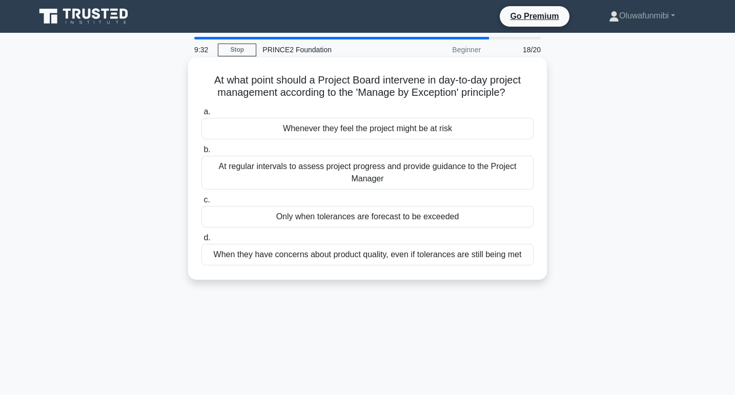
click at [381, 222] on div "Only when tolerances are forecast to be exceeded" at bounding box center [368, 217] width 332 height 22
click at [202, 204] on input "c. Only when tolerances are forecast to be exceeded" at bounding box center [202, 200] width 0 height 7
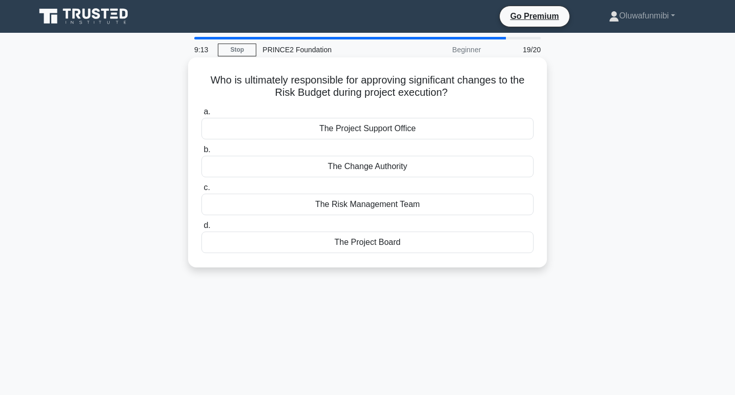
click at [376, 244] on div "The Project Board" at bounding box center [368, 243] width 332 height 22
click at [202, 229] on input "d. The Project Board" at bounding box center [202, 226] width 0 height 7
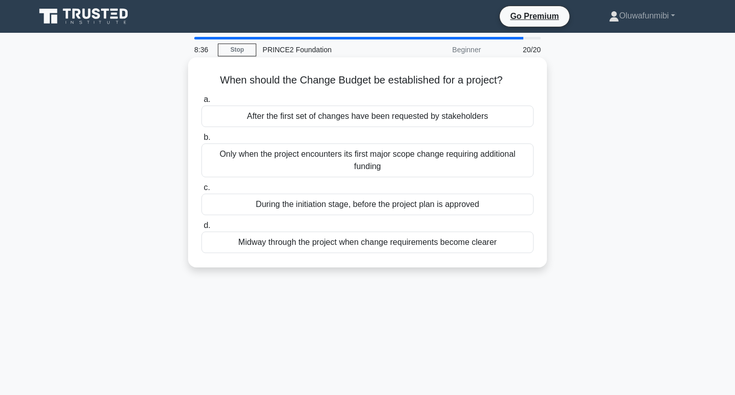
click at [392, 209] on div "During the initiation stage, before the project plan is approved" at bounding box center [368, 205] width 332 height 22
click at [202, 191] on input "c. During the initiation stage, before the project plan is approved" at bounding box center [202, 188] width 0 height 7
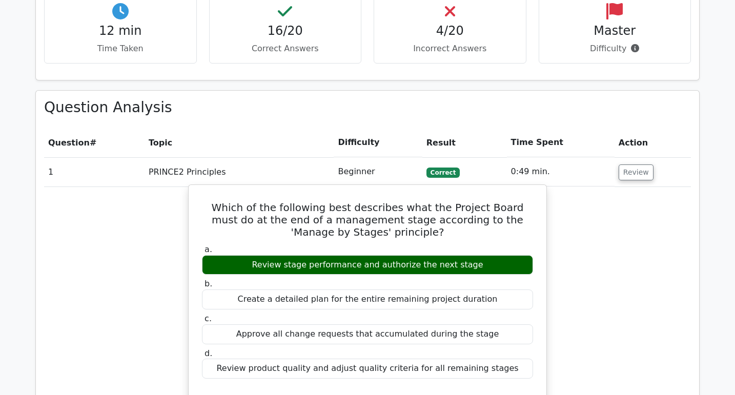
scroll to position [789, 0]
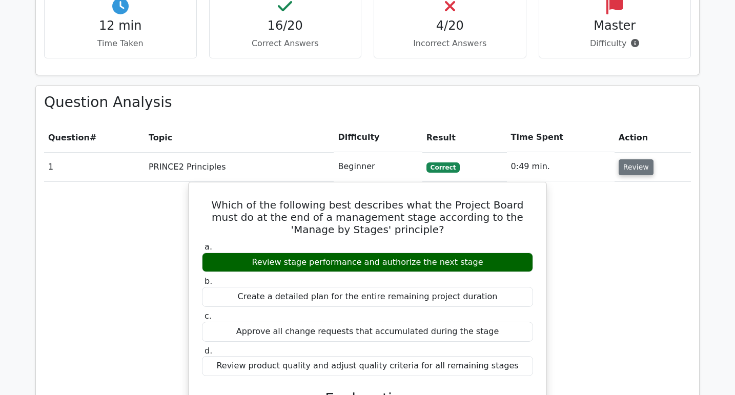
click at [624, 160] on button "Review" at bounding box center [636, 168] width 35 height 16
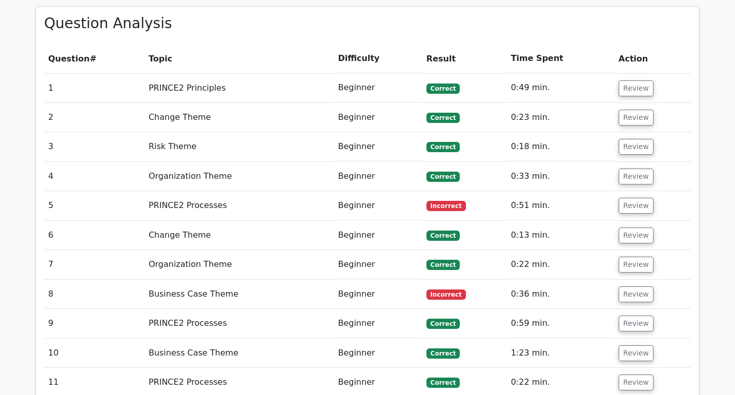
scroll to position [880, 0]
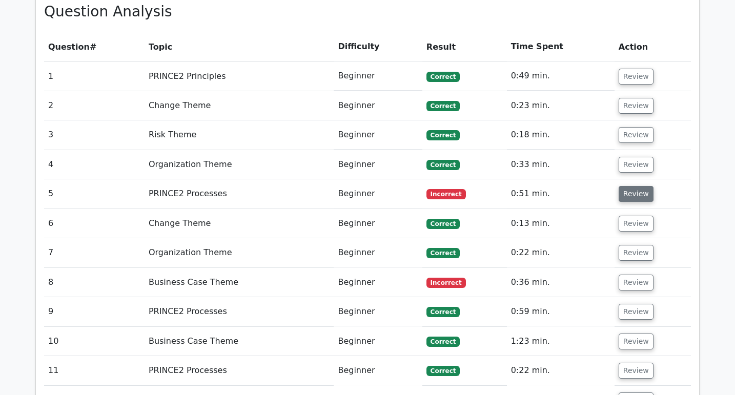
click at [636, 186] on button "Review" at bounding box center [636, 194] width 35 height 16
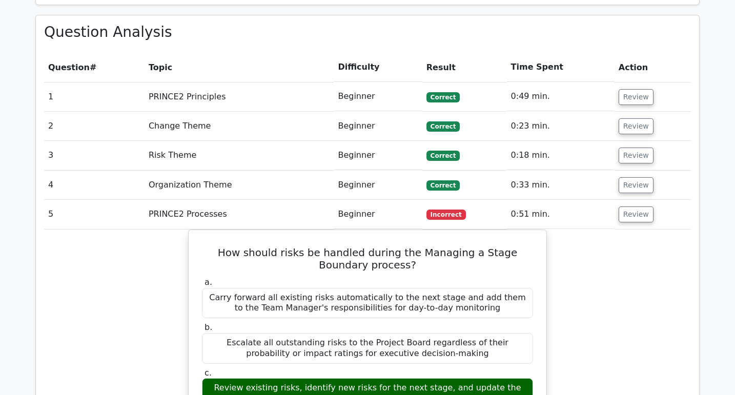
scroll to position [859, 0]
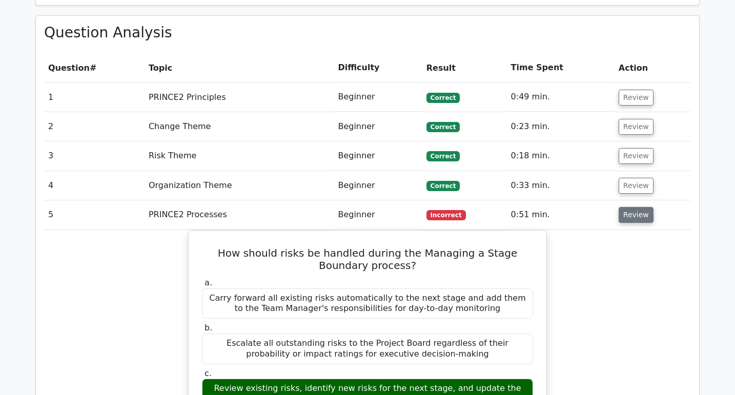
click at [637, 207] on button "Review" at bounding box center [636, 215] width 35 height 16
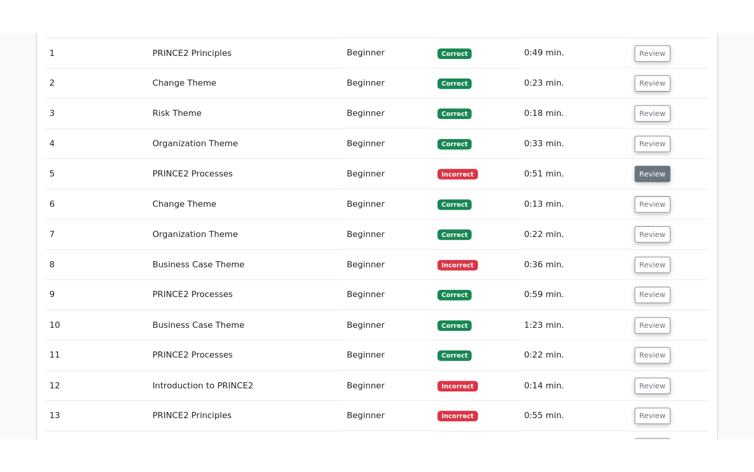
scroll to position [939, 0]
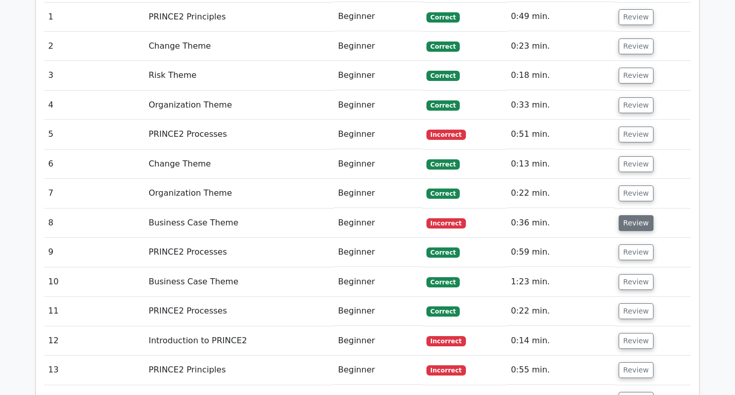
click at [635, 215] on button "Review" at bounding box center [636, 223] width 35 height 16
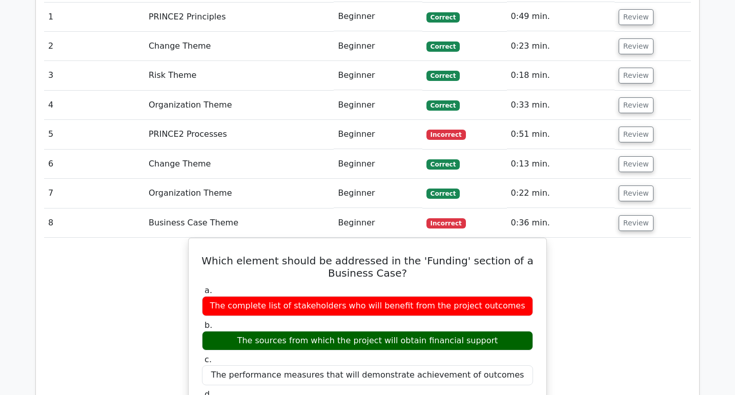
drag, startPoint x: 635, startPoint y: 200, endPoint x: 491, endPoint y: 78, distance: 188.5
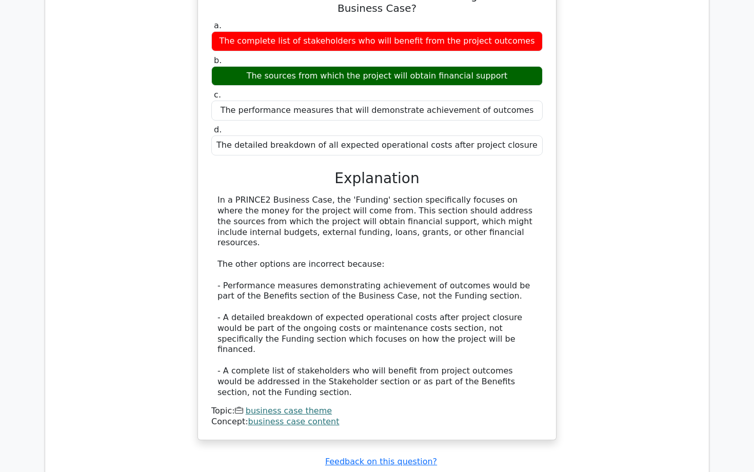
scroll to position [1012, 0]
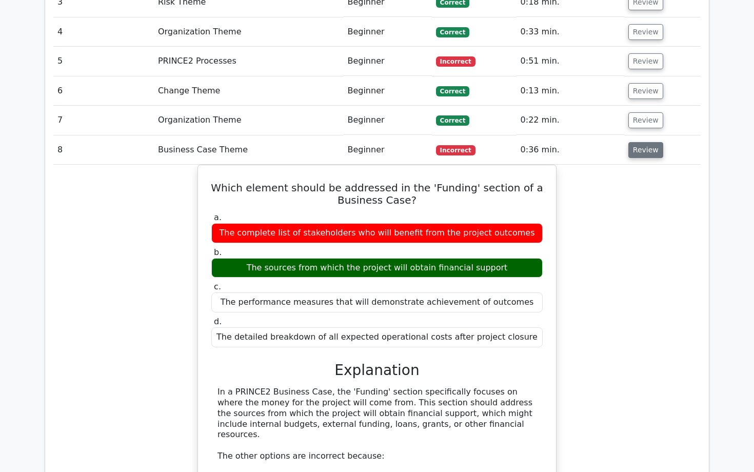
click at [631, 142] on button "Review" at bounding box center [645, 150] width 35 height 16
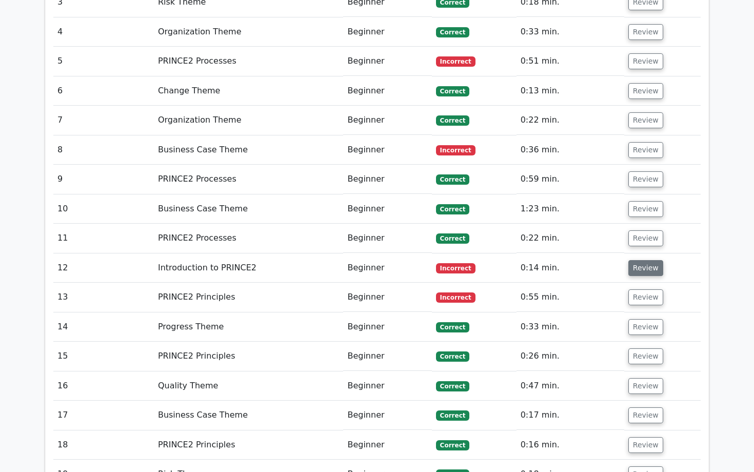
click at [634, 260] on button "Review" at bounding box center [645, 268] width 35 height 16
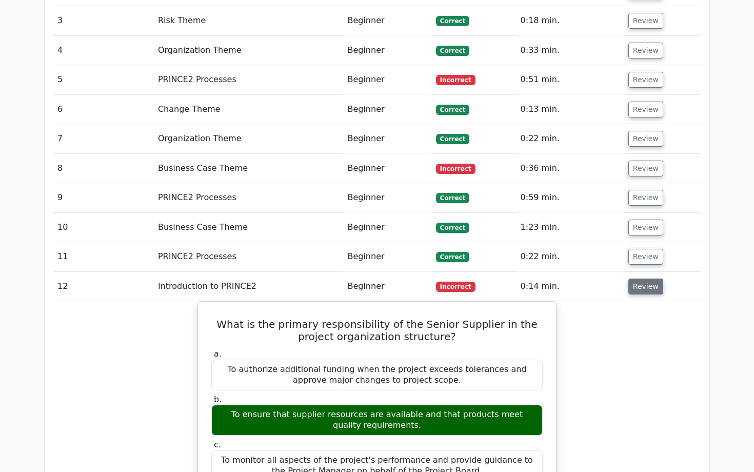
scroll to position [991, 0]
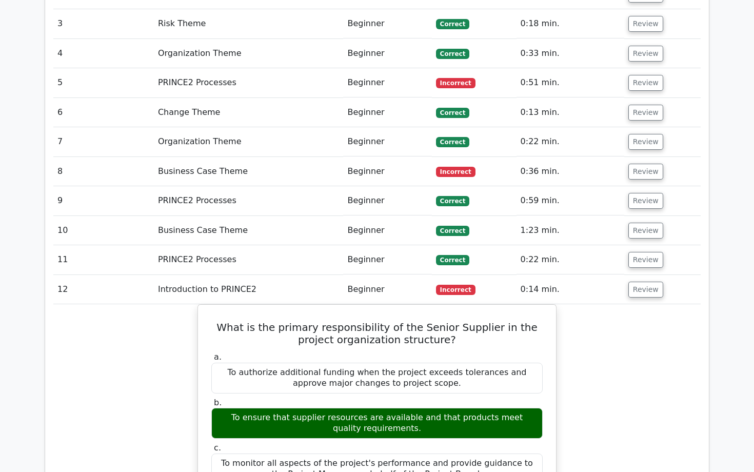
click at [634, 275] on td "Review" at bounding box center [662, 289] width 76 height 29
click at [637, 282] on button "Review" at bounding box center [645, 290] width 35 height 16
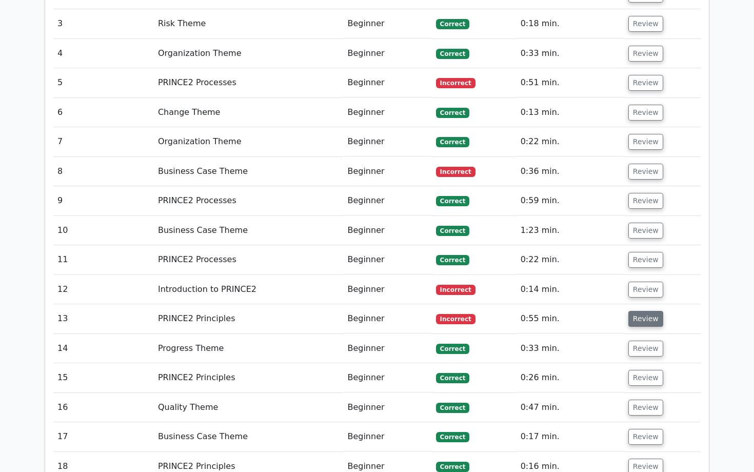
click at [641, 311] on button "Review" at bounding box center [645, 319] width 35 height 16
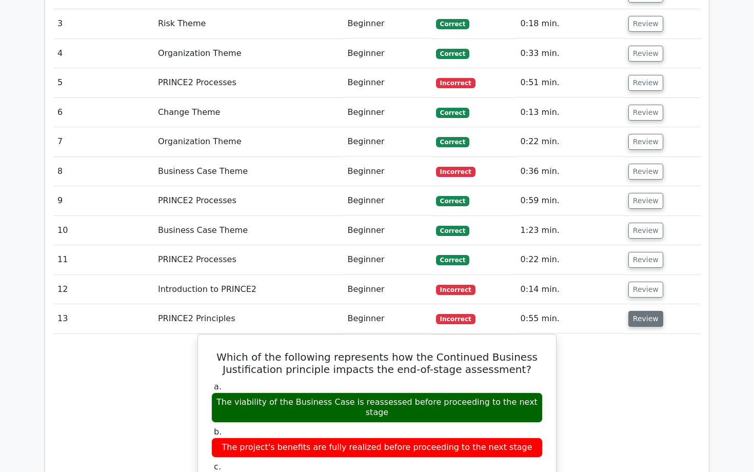
click at [643, 311] on button "Review" at bounding box center [645, 319] width 35 height 16
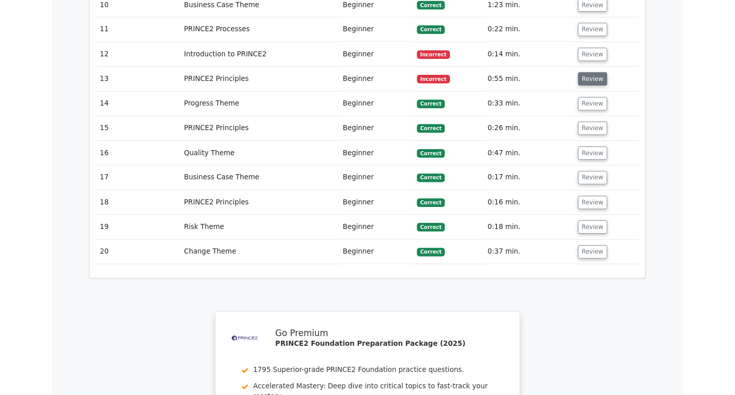
scroll to position [1218, 0]
